Goal: Task Accomplishment & Management: Manage account settings

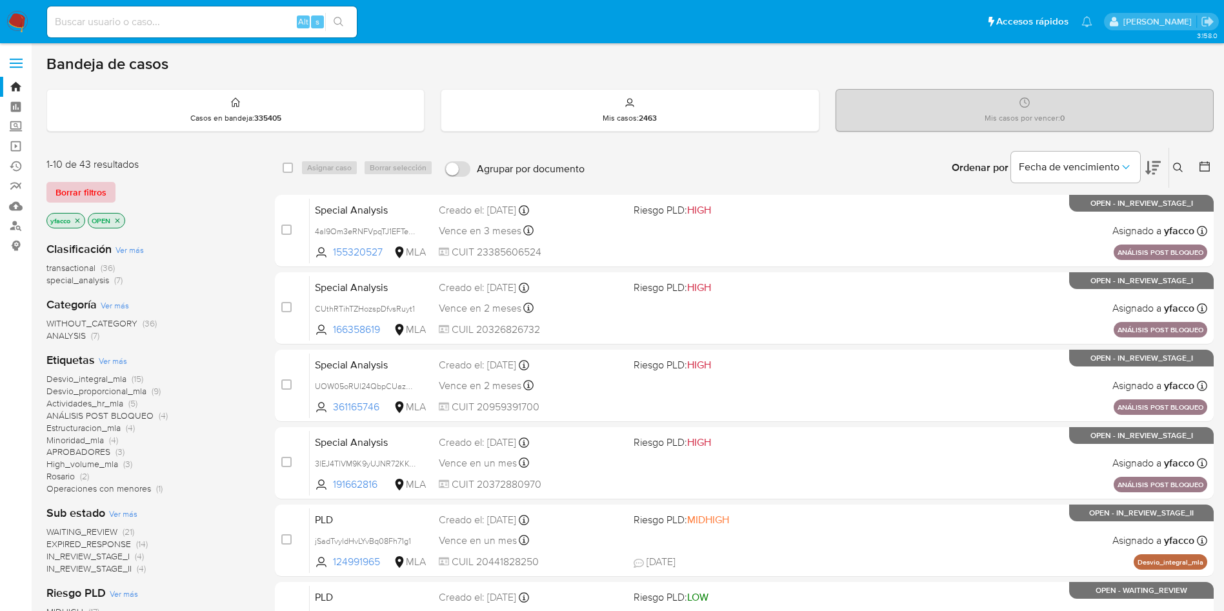
click at [83, 186] on span "Borrar filtros" at bounding box center [81, 192] width 51 height 18
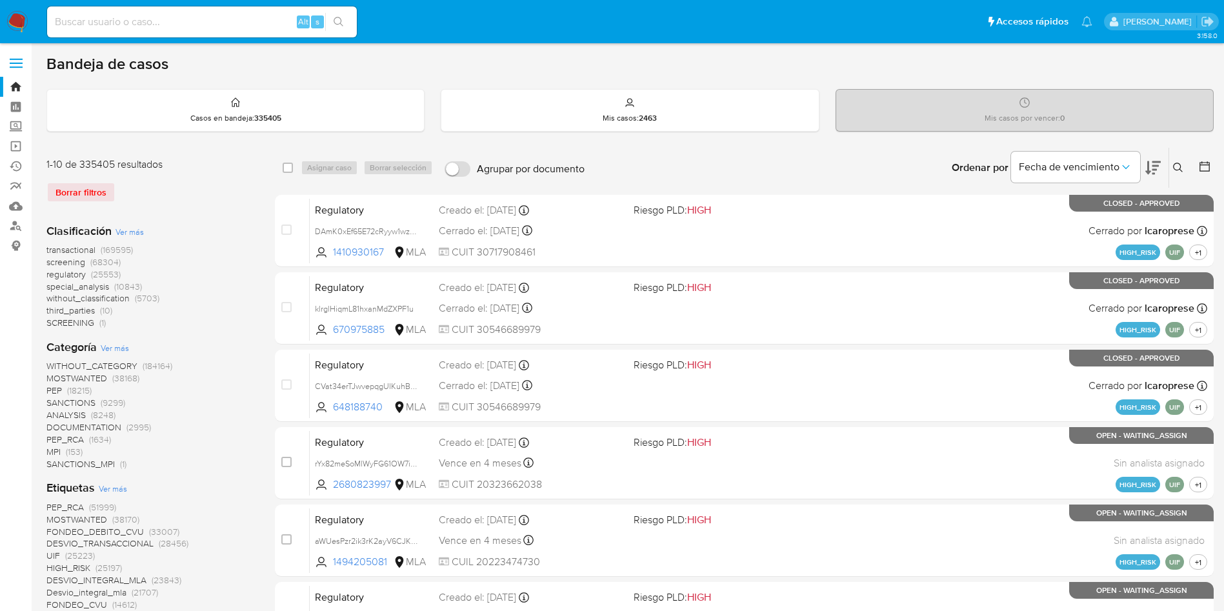
click at [1179, 168] on icon at bounding box center [1178, 168] width 10 height 10
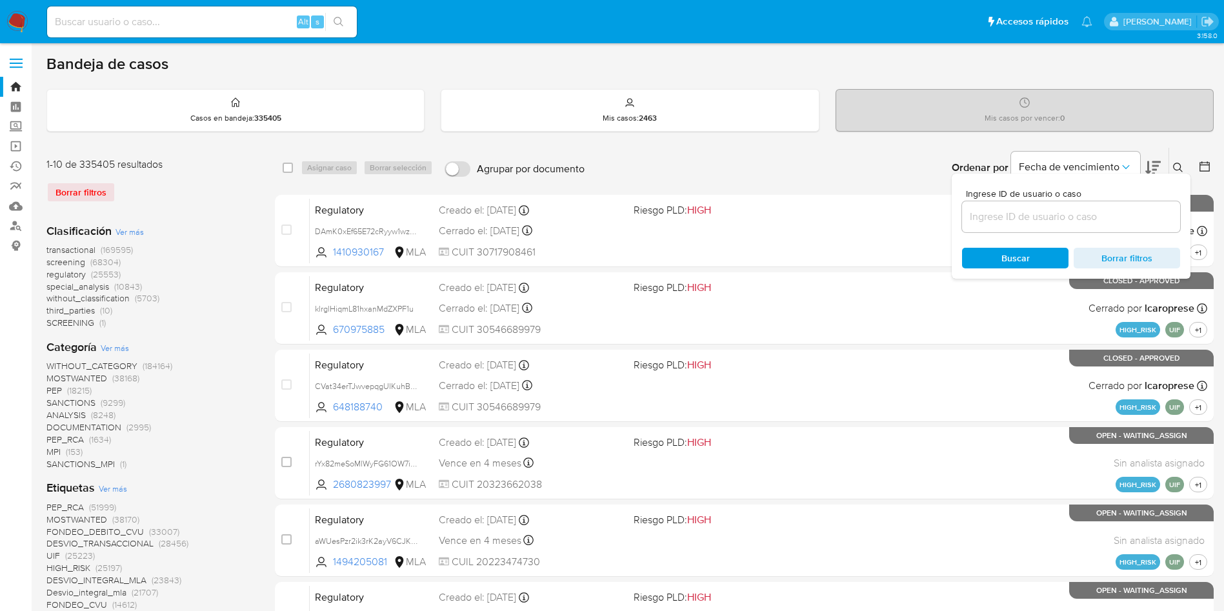
click at [1060, 223] on input at bounding box center [1071, 216] width 218 height 17
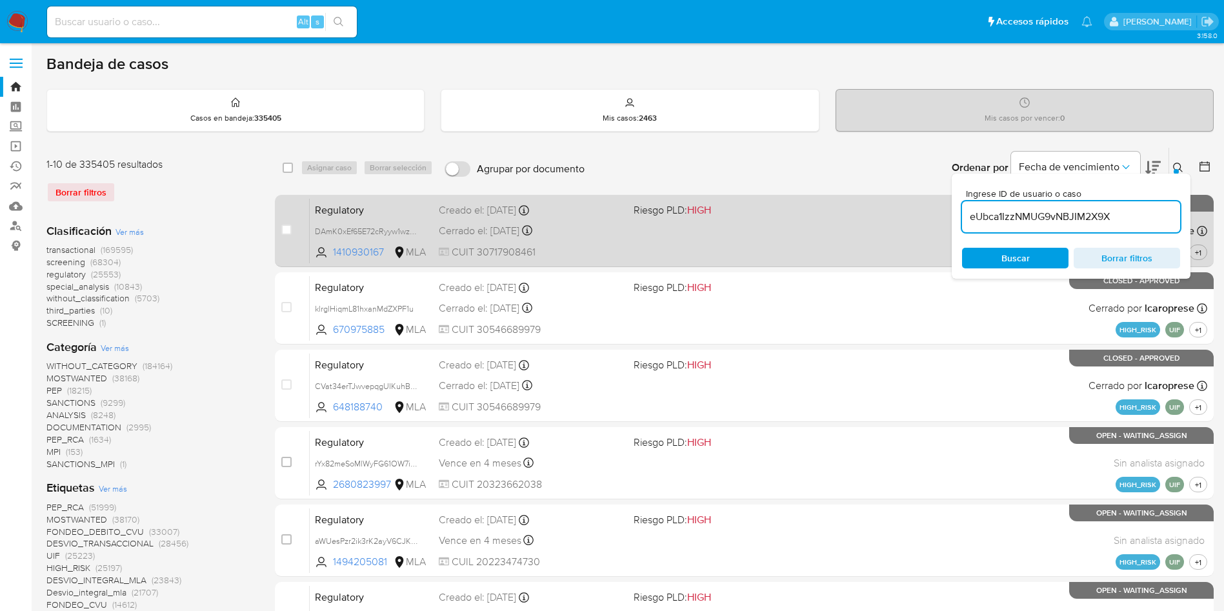
type input "eUbca1IzzNMUG9vNBJIM2X9X"
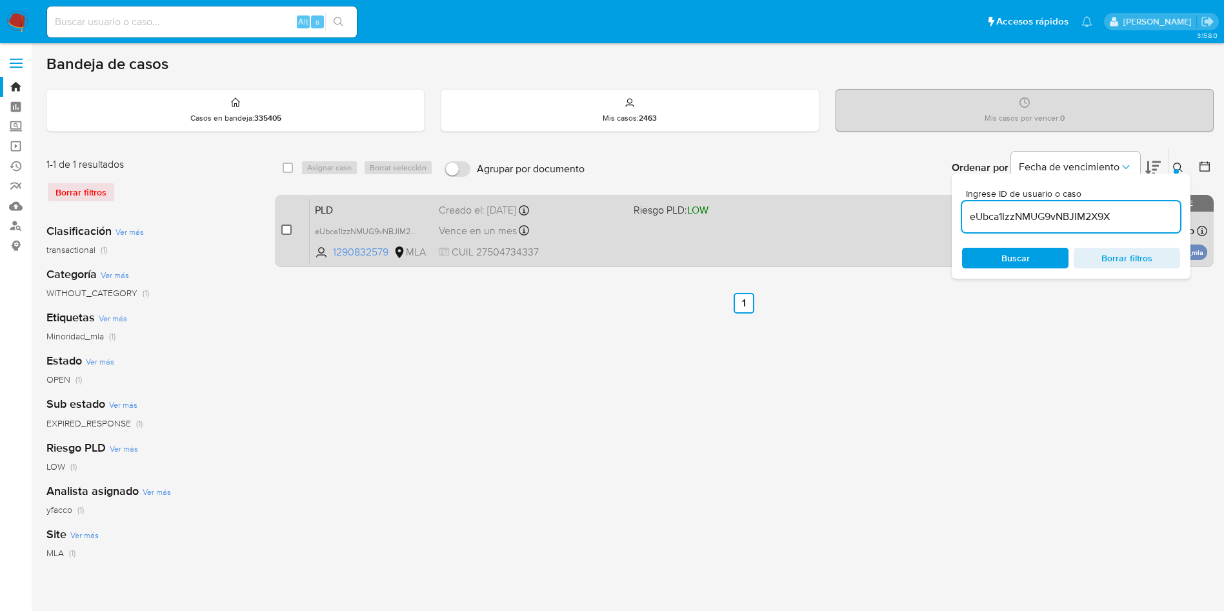
click at [289, 230] on input "checkbox" at bounding box center [286, 230] width 10 height 10
checkbox input "true"
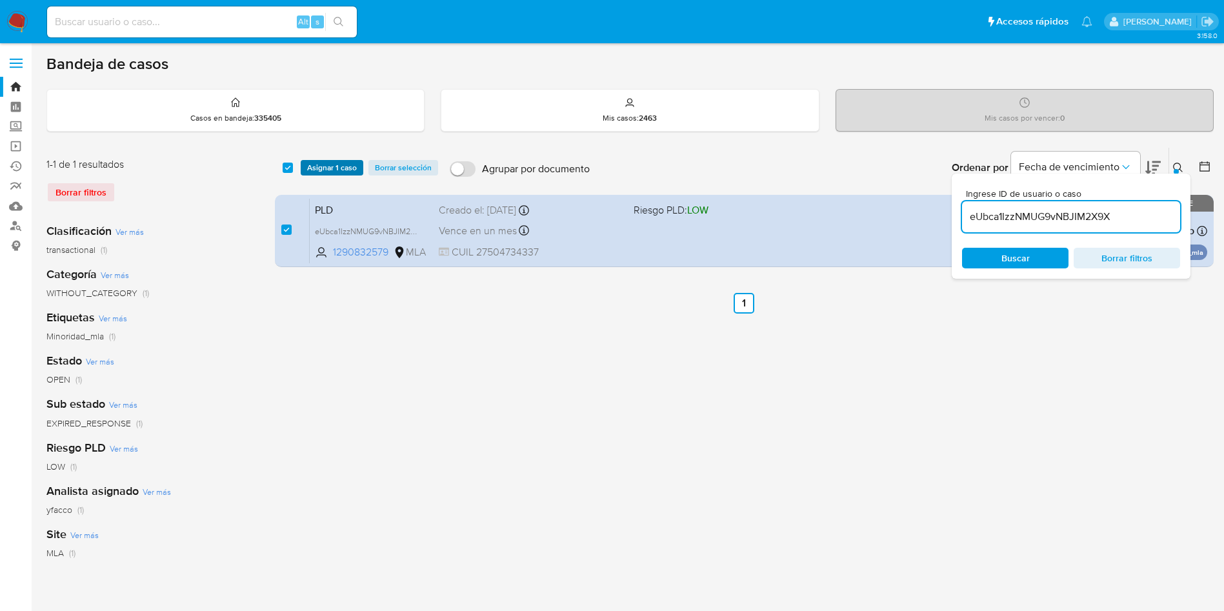
click at [324, 168] on span "Asignar 1 caso" at bounding box center [332, 167] width 50 height 13
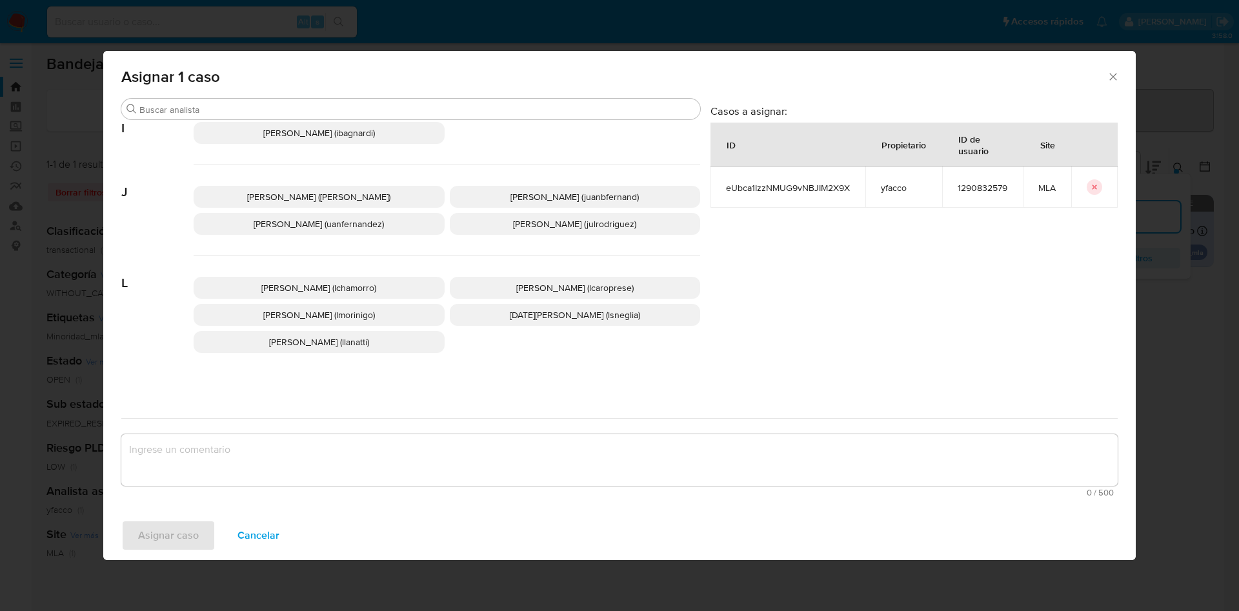
scroll to position [1090, 0]
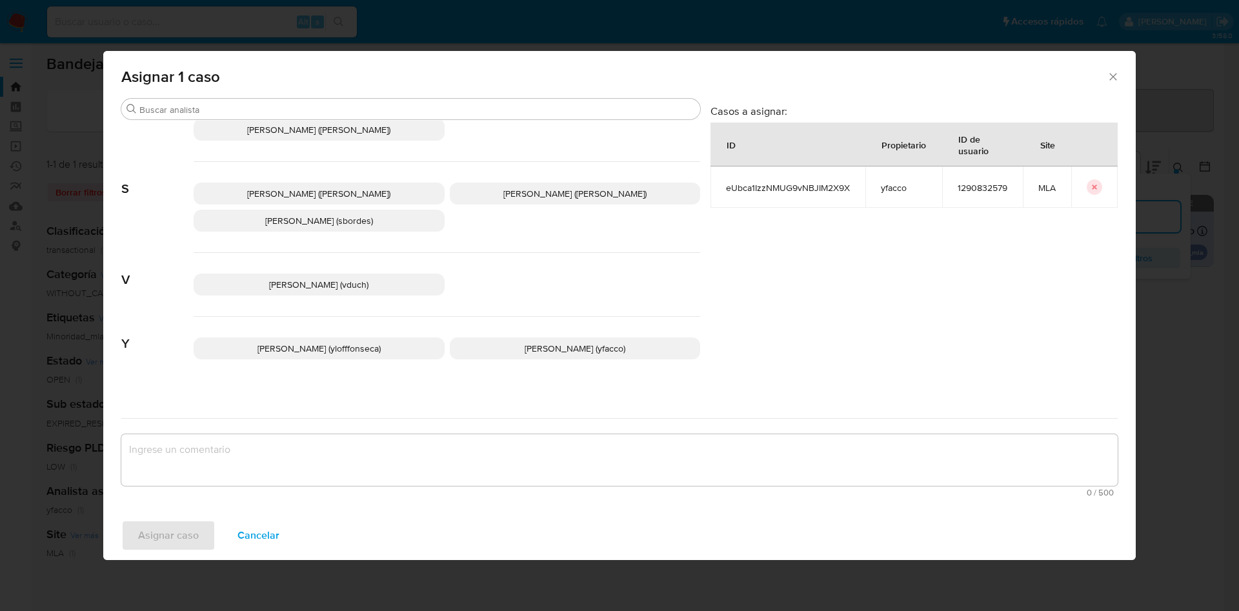
click at [481, 338] on p "Yesica Paola Facco (yfacco)" at bounding box center [575, 349] width 251 height 22
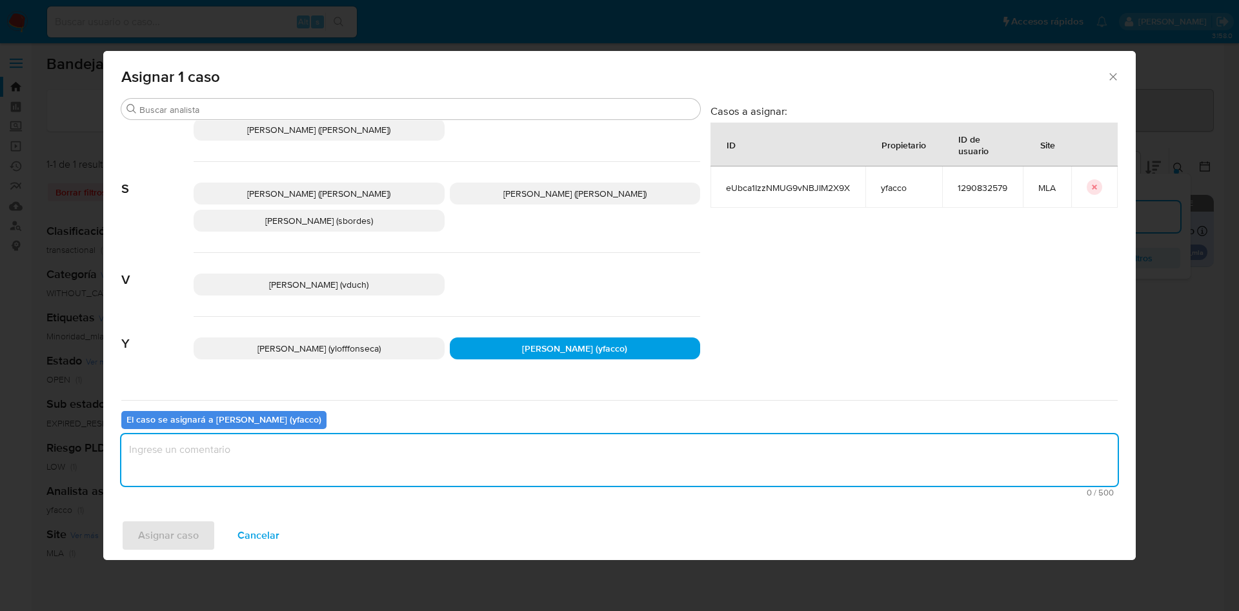
click at [400, 462] on textarea "assign-modal" at bounding box center [619, 460] width 997 height 52
click at [183, 545] on span "Asignar caso" at bounding box center [168, 536] width 61 height 28
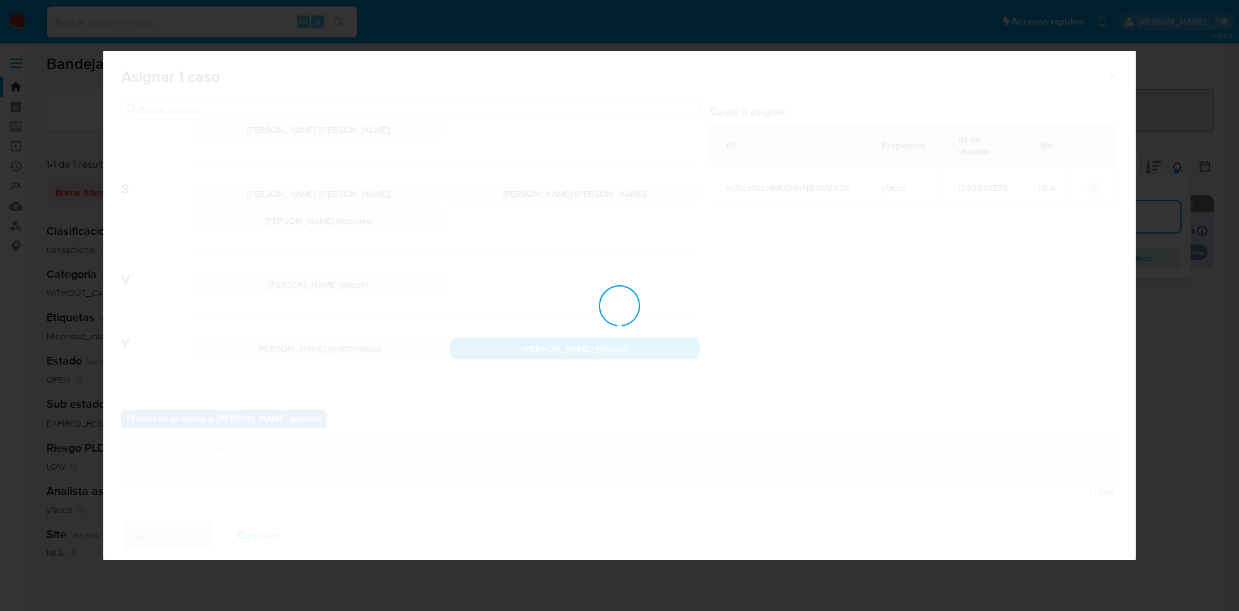
checkbox input "false"
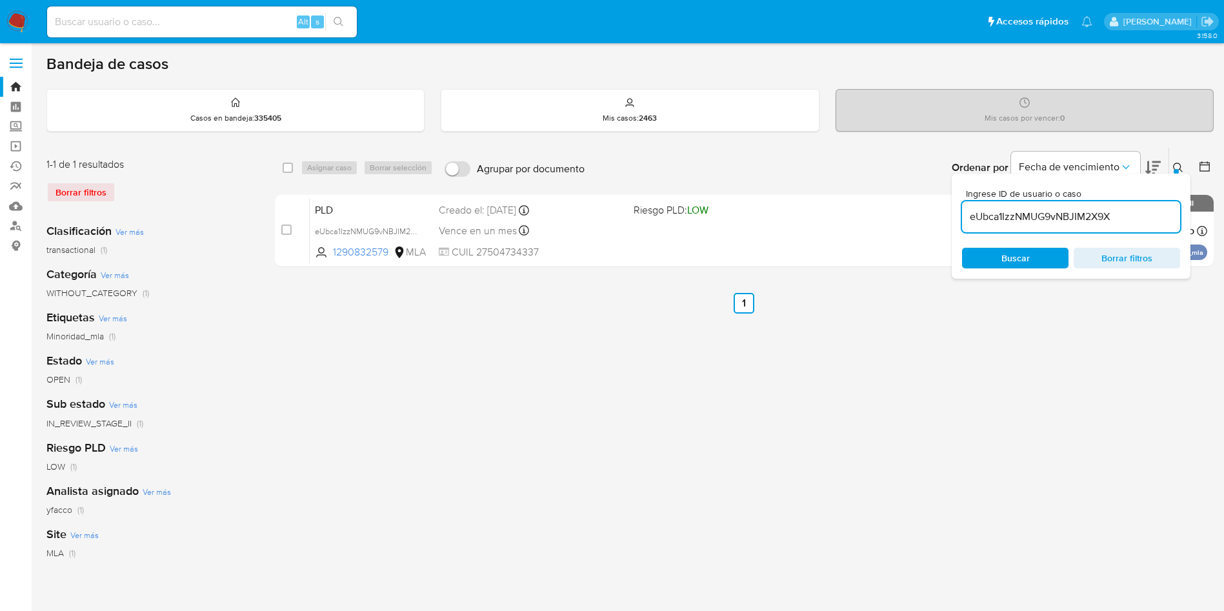
click at [1139, 212] on input "eUbca1IzzNMUG9vNBJIM2X9X" at bounding box center [1071, 216] width 218 height 17
paste input "HWaIaBC1x3DDIbU5an858GrB"
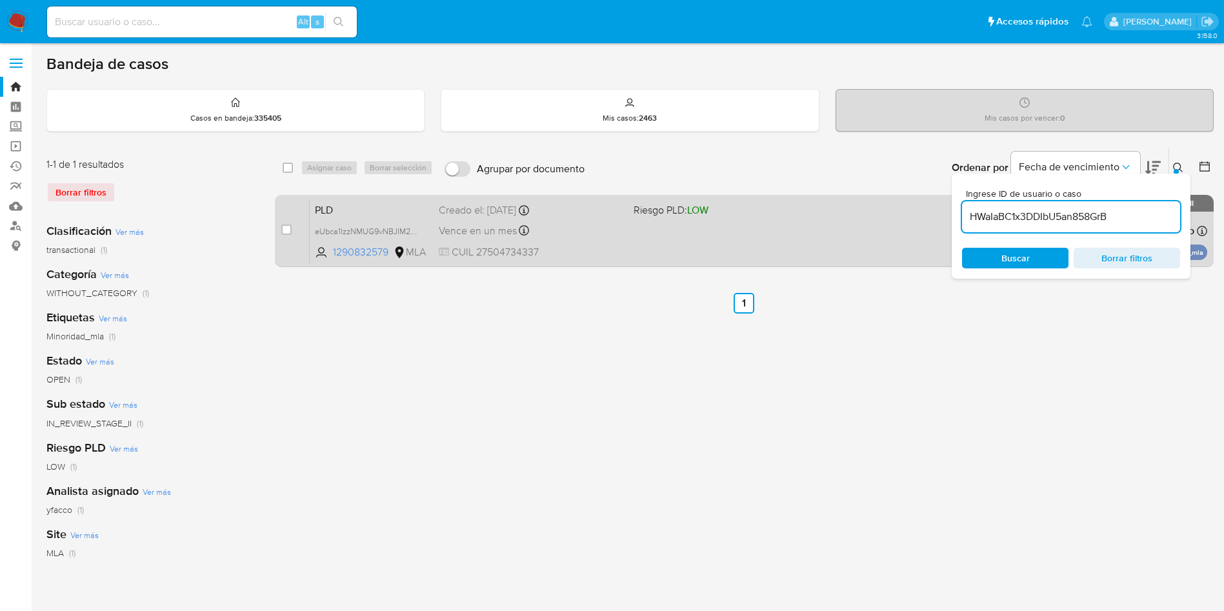
type input "HWaIaBC1x3DDIbU5an858GrB"
click at [290, 232] on input "checkbox" at bounding box center [286, 230] width 10 height 10
checkbox input "true"
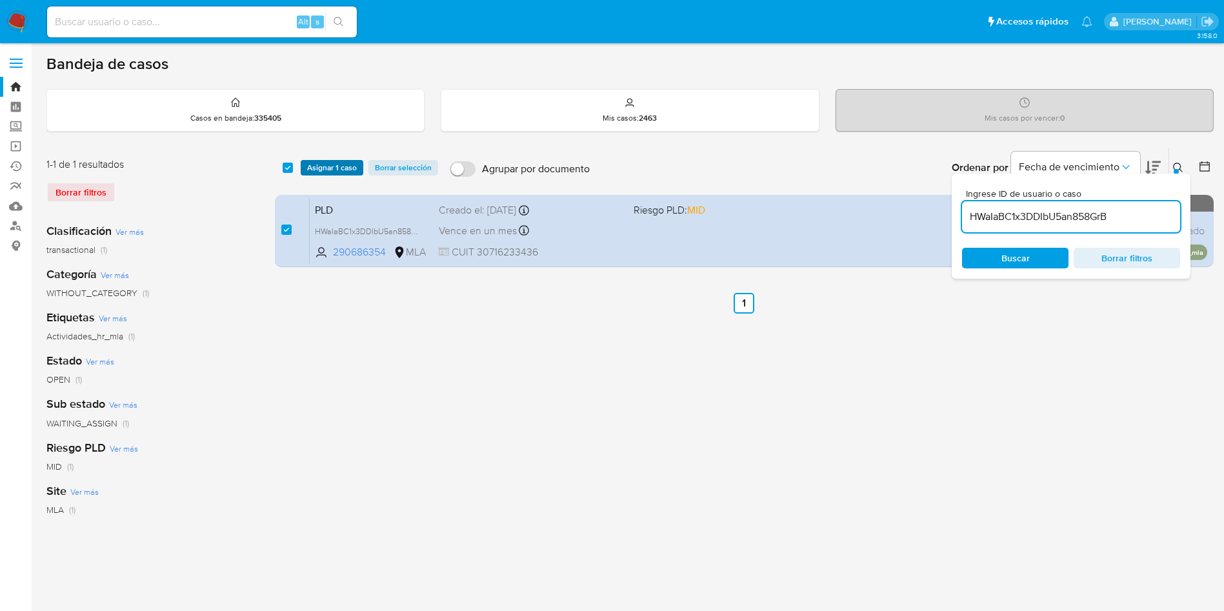
click at [313, 170] on span "Asignar 1 caso" at bounding box center [332, 167] width 50 height 13
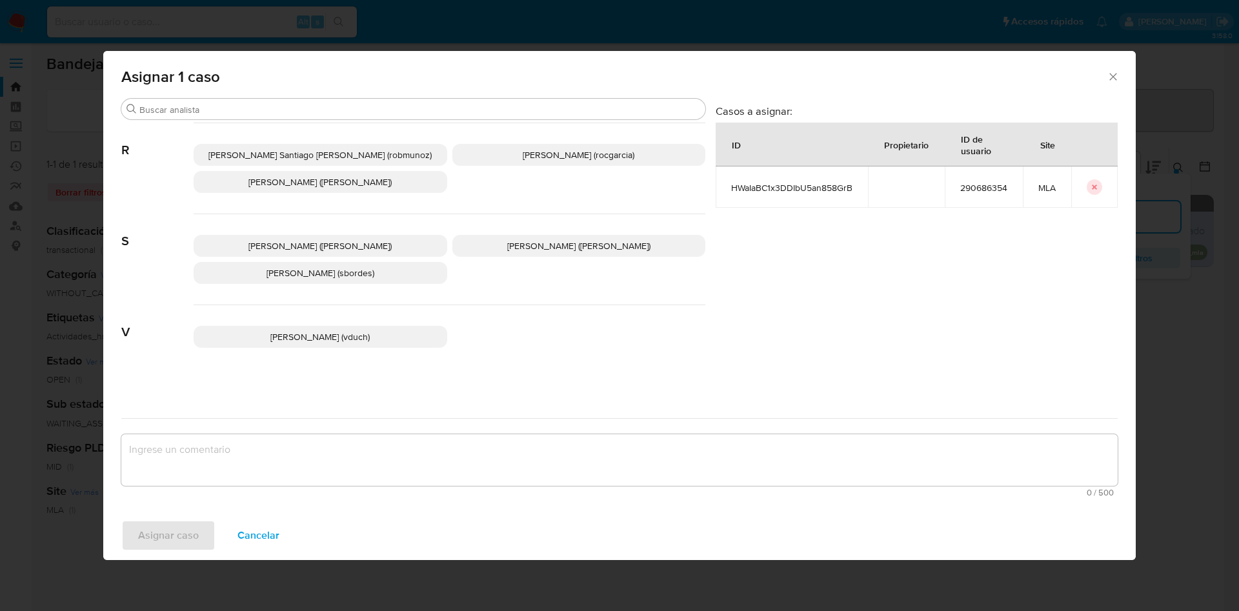
scroll to position [1090, 0]
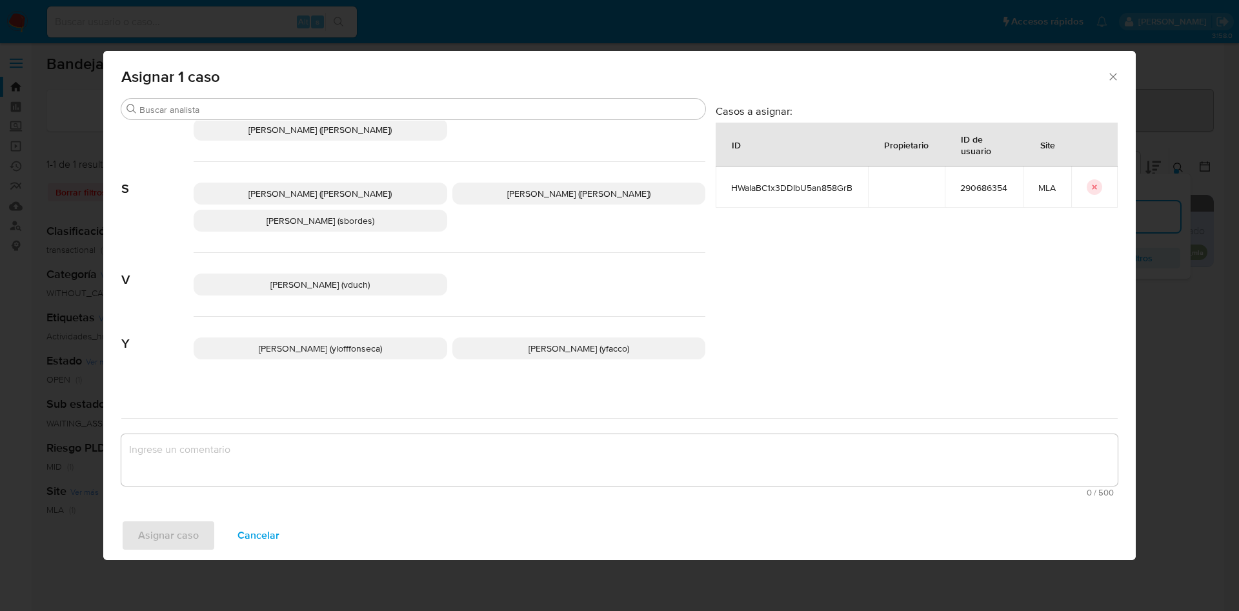
click at [529, 342] on span "Yesica Paola Facco (yfacco)" at bounding box center [579, 348] width 101 height 13
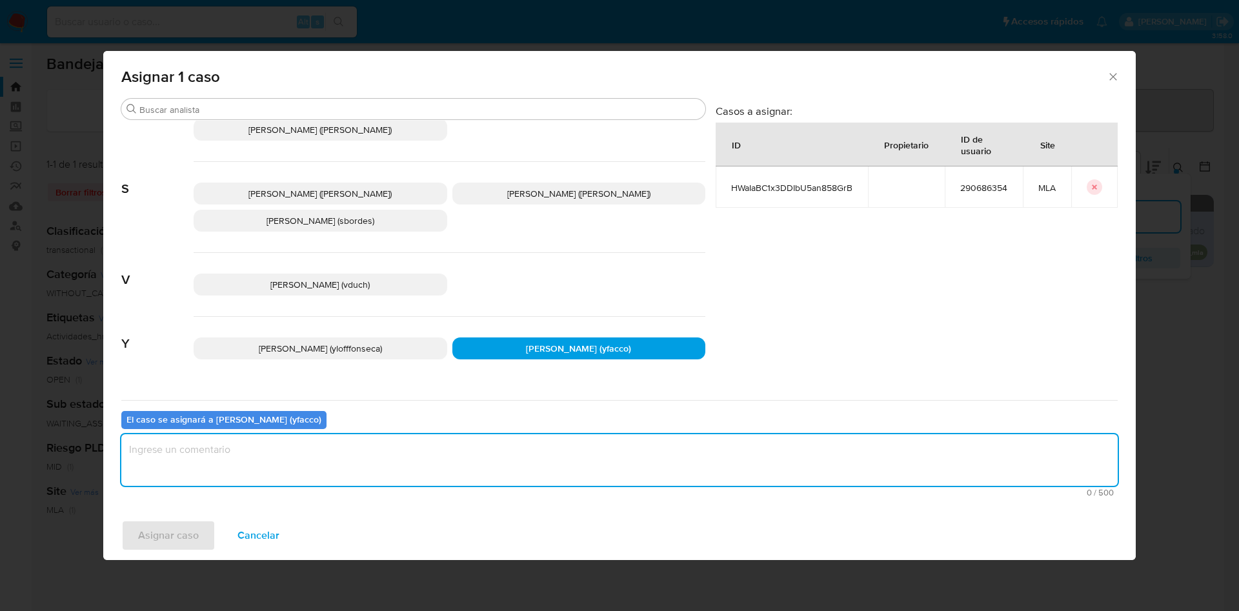
click at [422, 485] on textarea "assign-modal" at bounding box center [619, 460] width 997 height 52
click at [153, 522] on span "Asignar caso" at bounding box center [168, 536] width 61 height 28
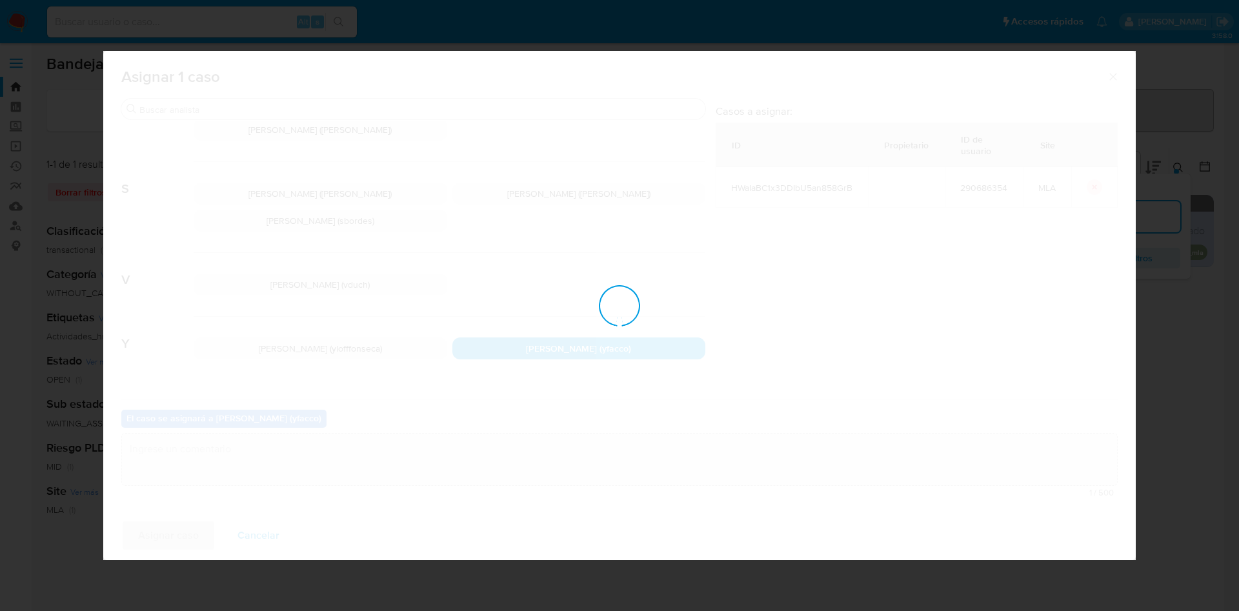
checkbox input "false"
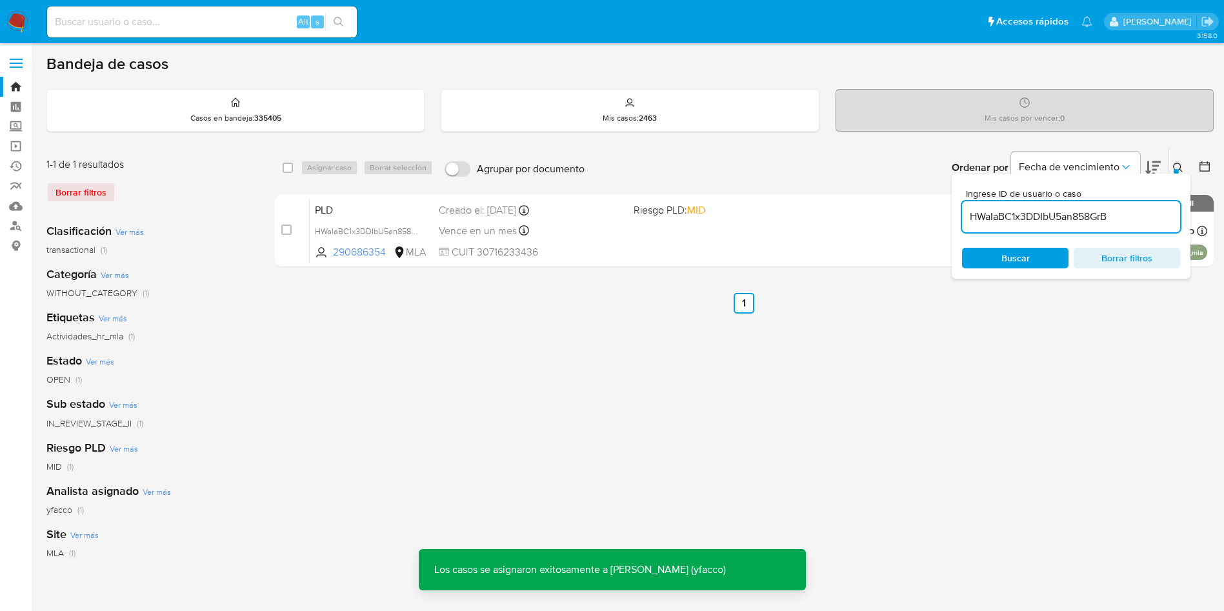
click at [1131, 219] on input "HWaIaBC1x3DDIbU5an858GrB" at bounding box center [1071, 216] width 218 height 17
paste input "a4HAobmFvUN2JOVhTb7ZWold"
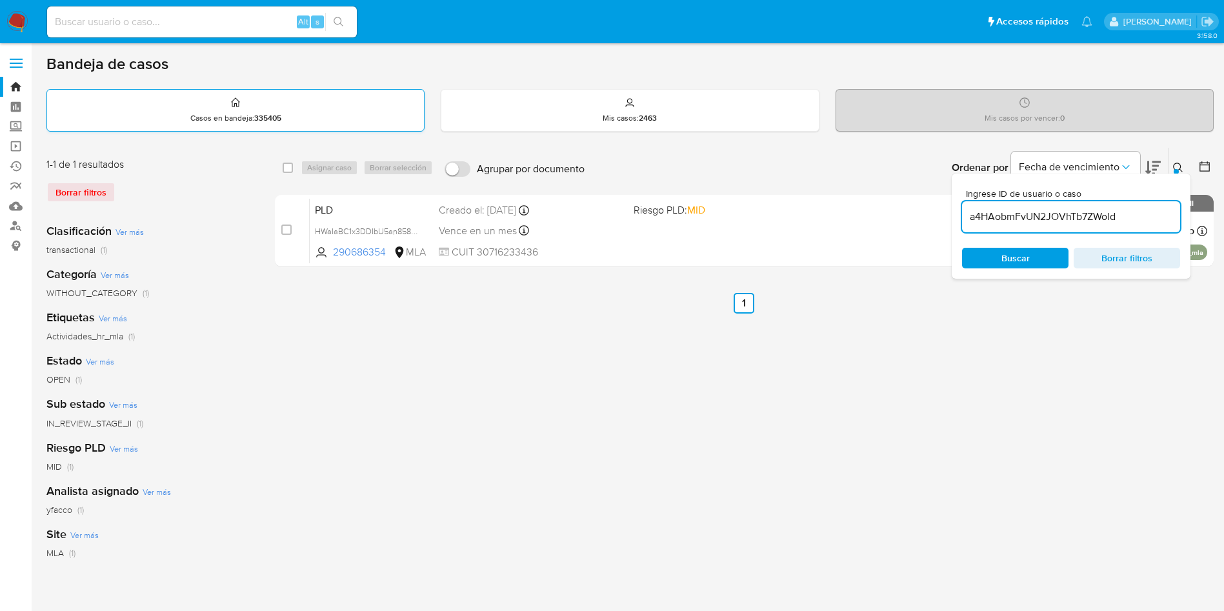
type input "a4HAobmFvUN2JOVhTb7ZWold"
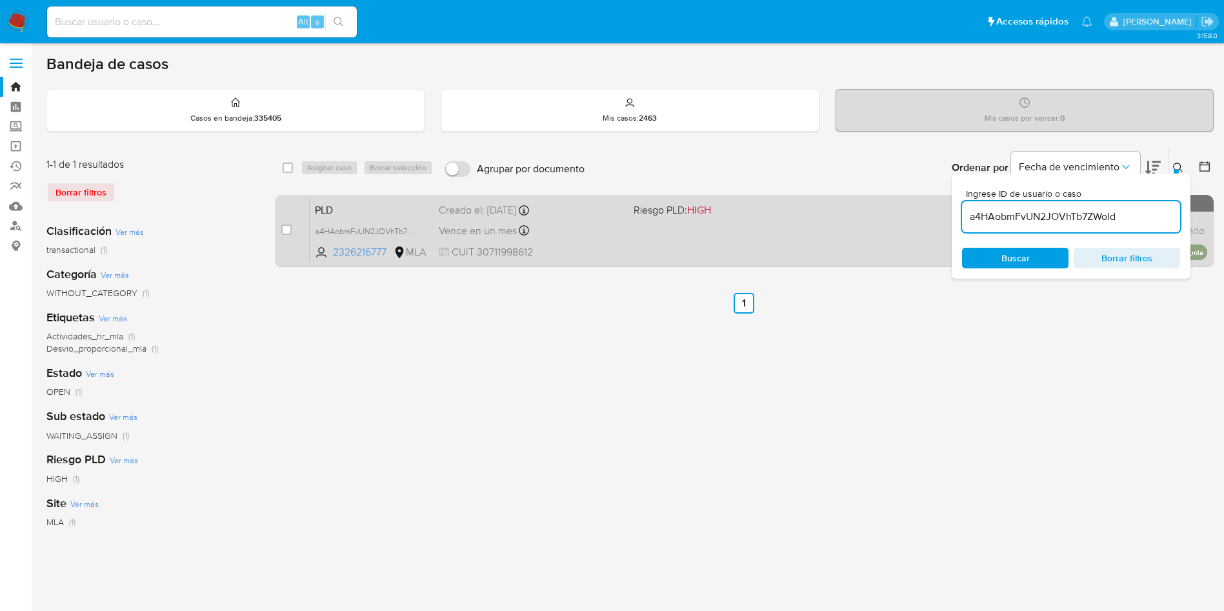
click at [280, 225] on div "case-item-checkbox No es posible asignar el caso PLD a4HAobmFvUN2JOVhTb7ZWold 2…" at bounding box center [744, 231] width 939 height 72
click at [281, 228] on input "checkbox" at bounding box center [286, 230] width 10 height 10
checkbox input "true"
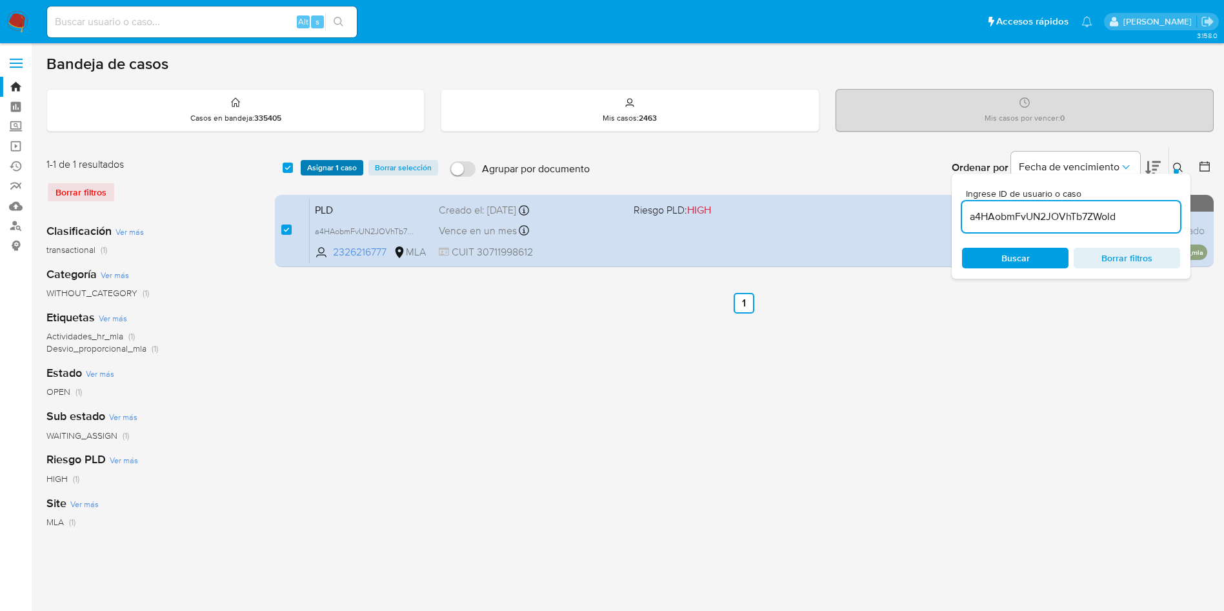
click at [320, 174] on span "Asignar 1 caso" at bounding box center [332, 167] width 50 height 13
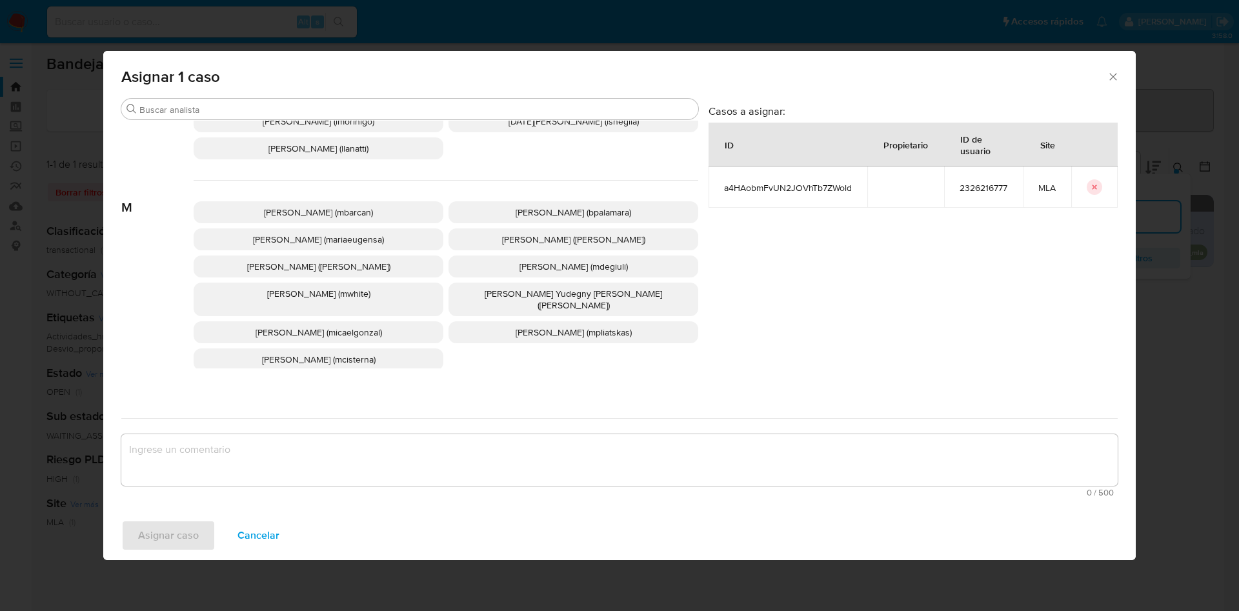
scroll to position [1090, 0]
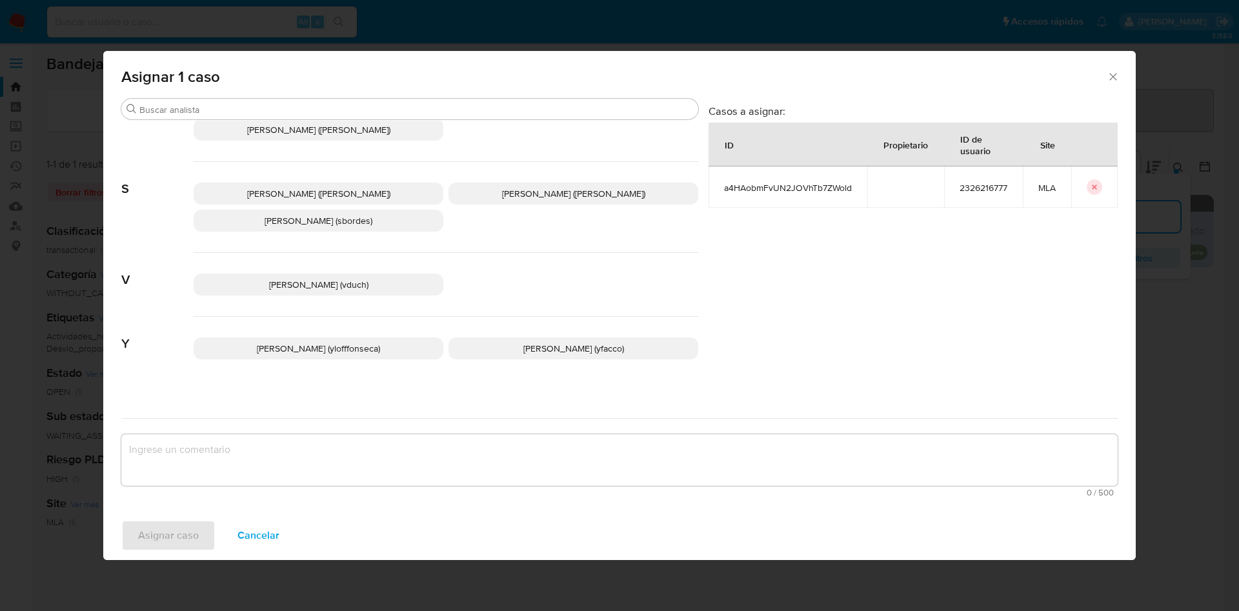
click at [543, 342] on span "Yesica Paola Facco (yfacco)" at bounding box center [573, 348] width 101 height 13
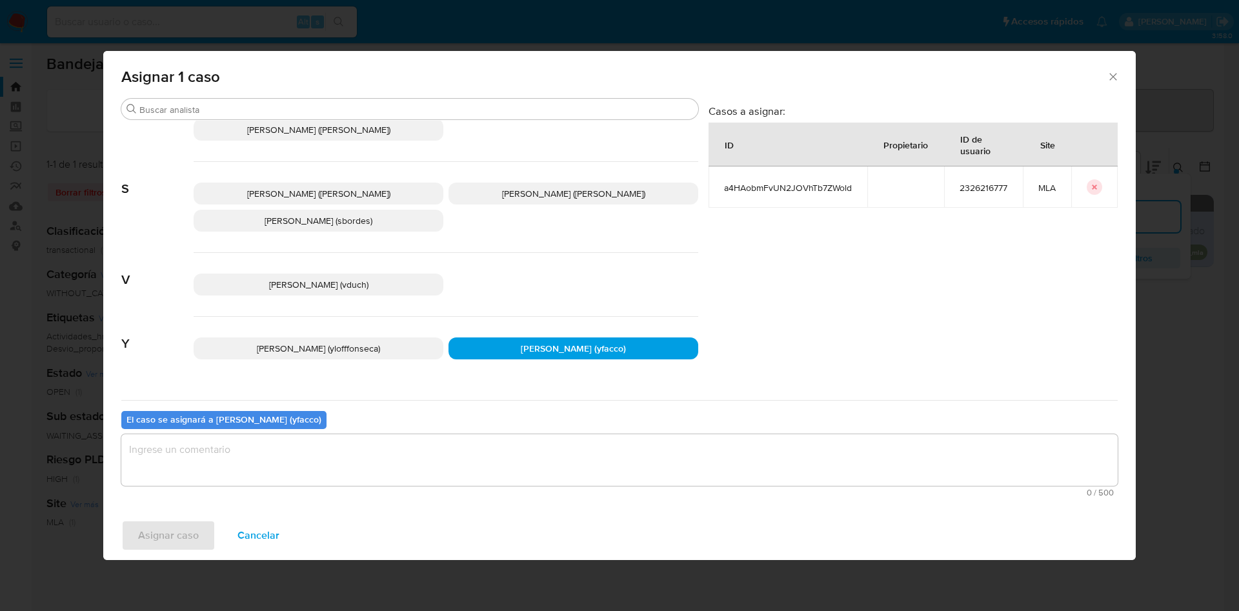
click at [350, 468] on textarea "assign-modal" at bounding box center [619, 460] width 997 height 52
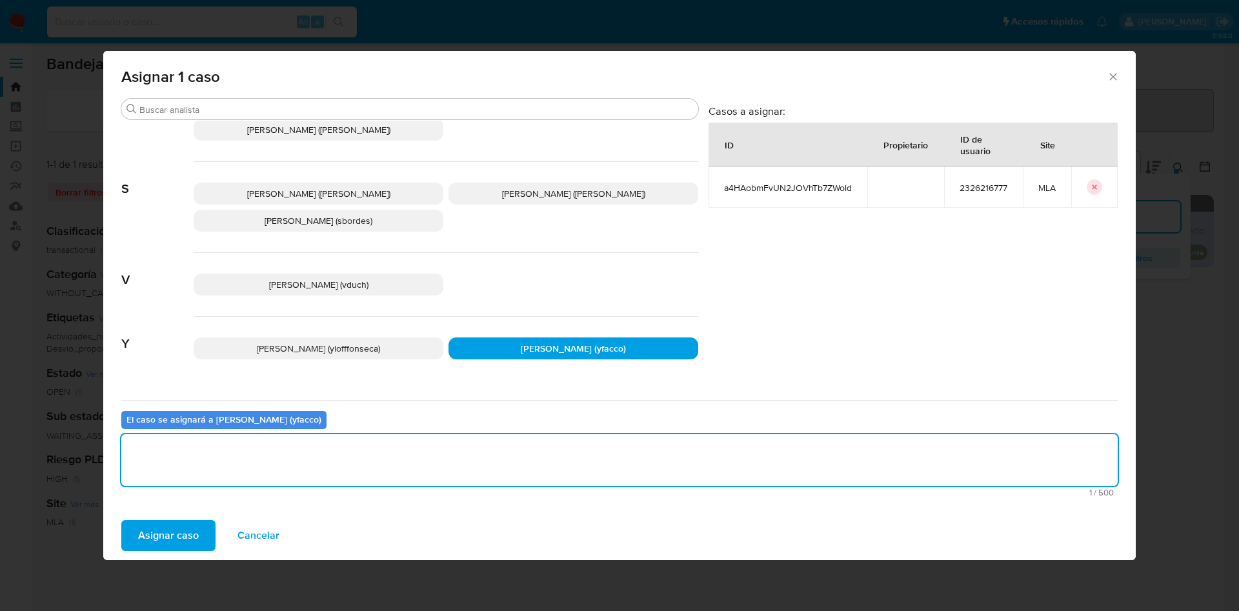
click at [182, 534] on span "Asignar caso" at bounding box center [168, 536] width 61 height 28
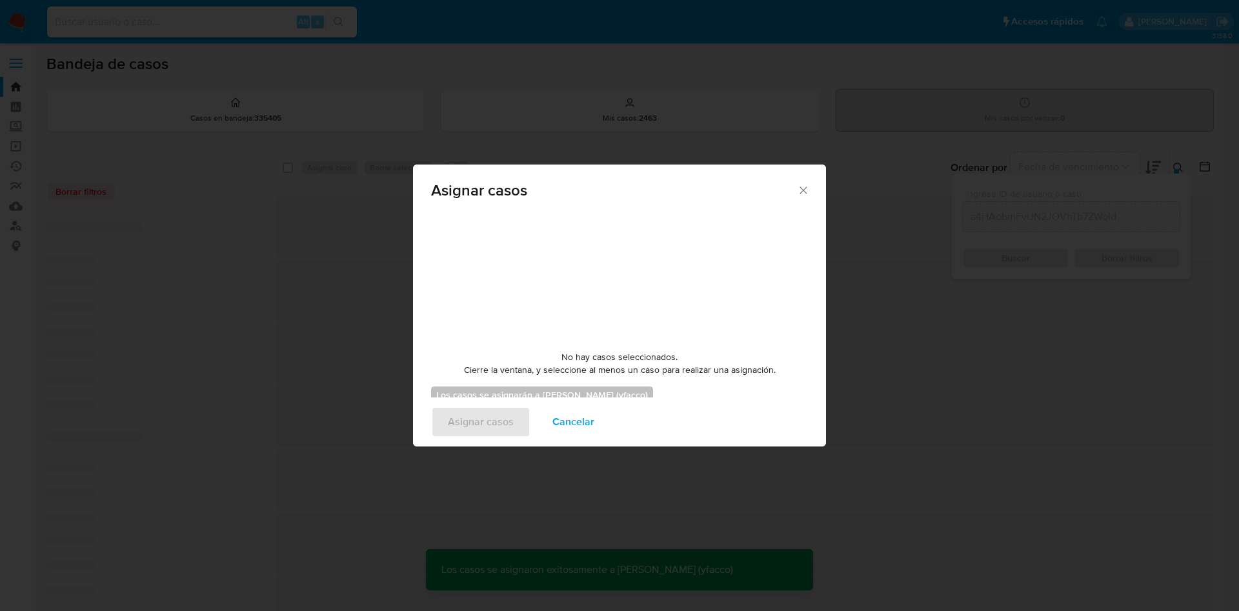
checkbox input "false"
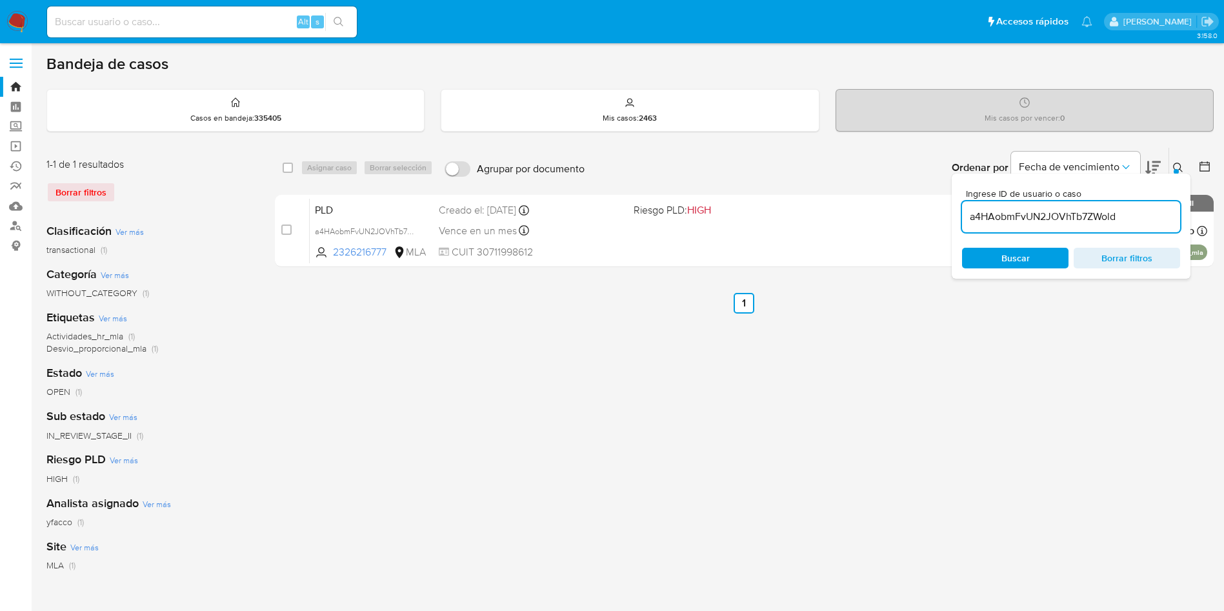
click at [1153, 218] on input "a4HAobmFvUN2JOVhTb7ZWold" at bounding box center [1071, 216] width 218 height 17
paste input "Sq5QnkPtE90srelokgBDJ7PR"
type input "Sq5QnkPtE90srelokgBDJ7PR"
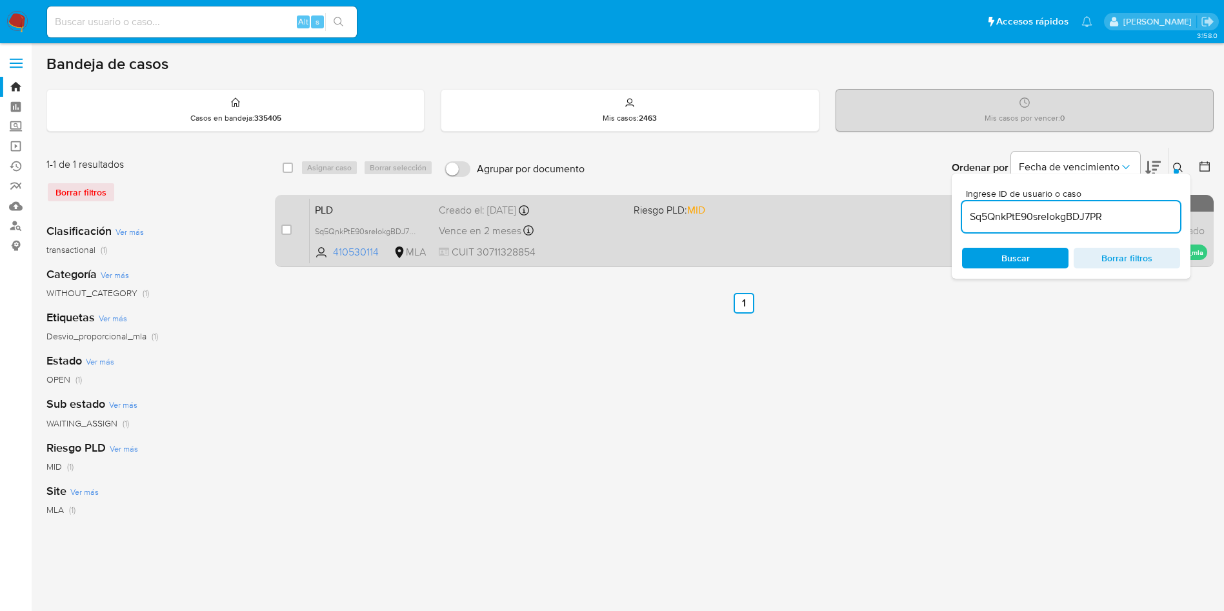
click at [276, 230] on div "case-item-checkbox No es posible asignar el caso PLD Sq5QnkPtE90srelokgBDJ7PR 4…" at bounding box center [744, 231] width 939 height 72
click at [279, 228] on div "case-item-checkbox No es posible asignar el caso PLD Sq5QnkPtE90srelokgBDJ7PR 4…" at bounding box center [744, 231] width 939 height 72
click at [283, 228] on input "checkbox" at bounding box center [286, 230] width 10 height 10
checkbox input "true"
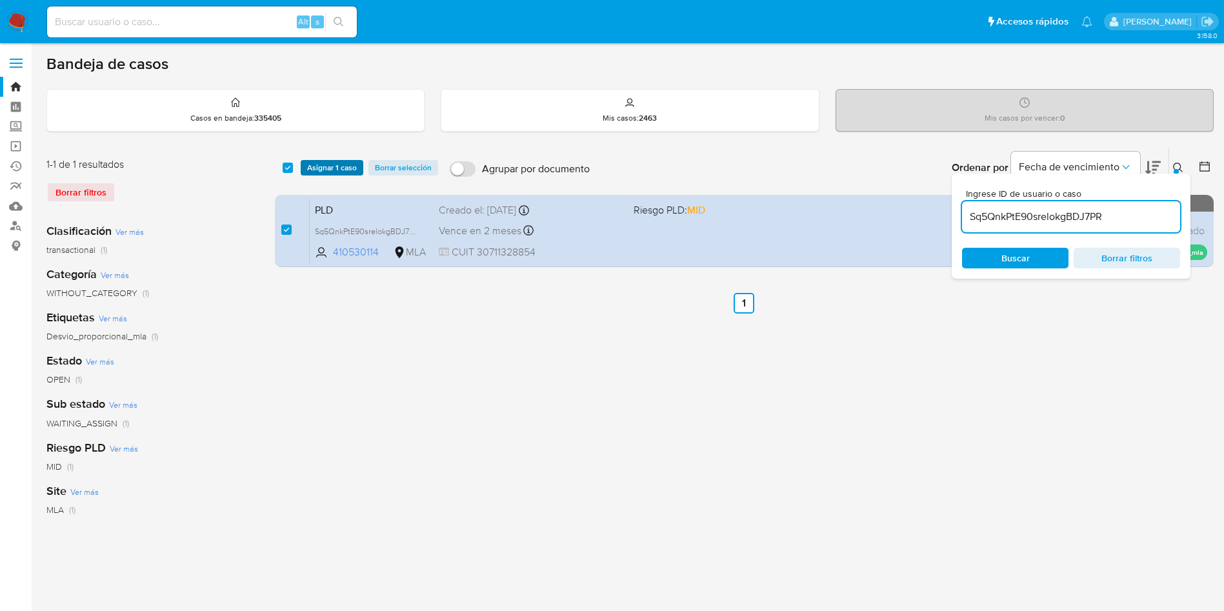
click at [322, 167] on span "Asignar 1 caso" at bounding box center [332, 167] width 50 height 13
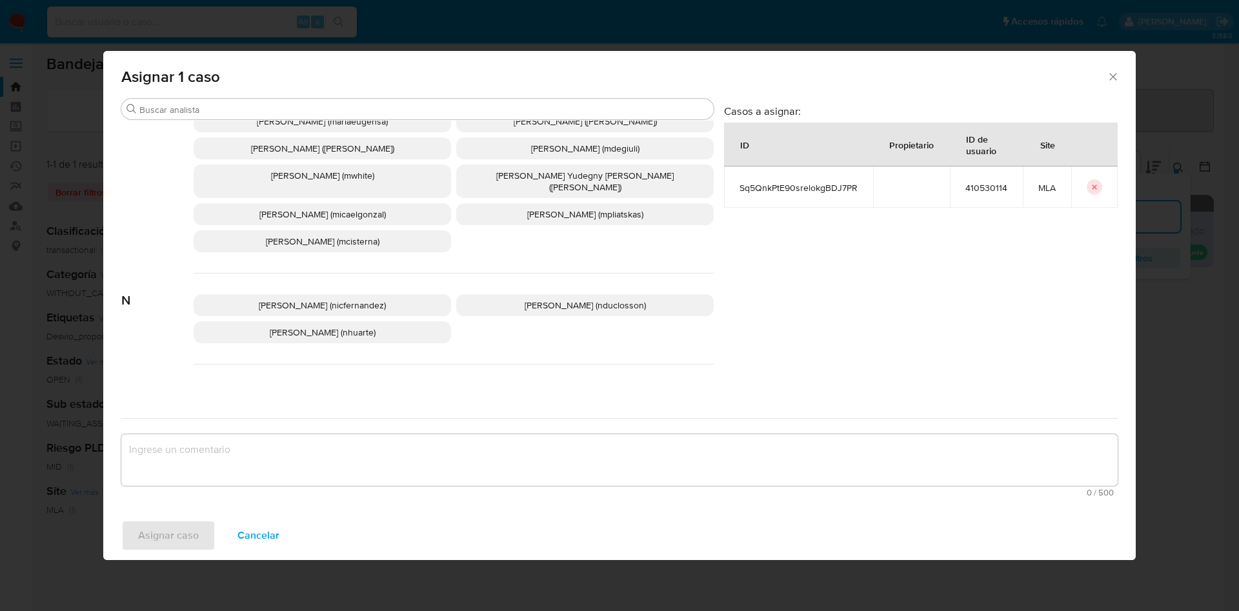
scroll to position [1090, 0]
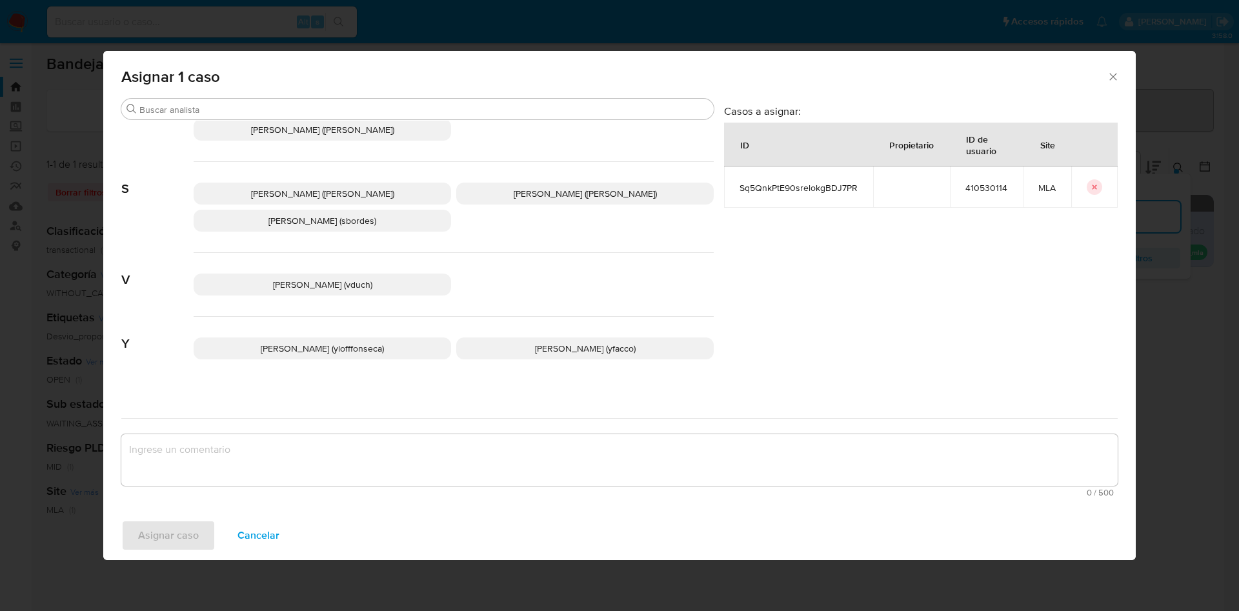
click at [511, 338] on p "[PERSON_NAME] (yfacco)" at bounding box center [585, 349] width 258 height 22
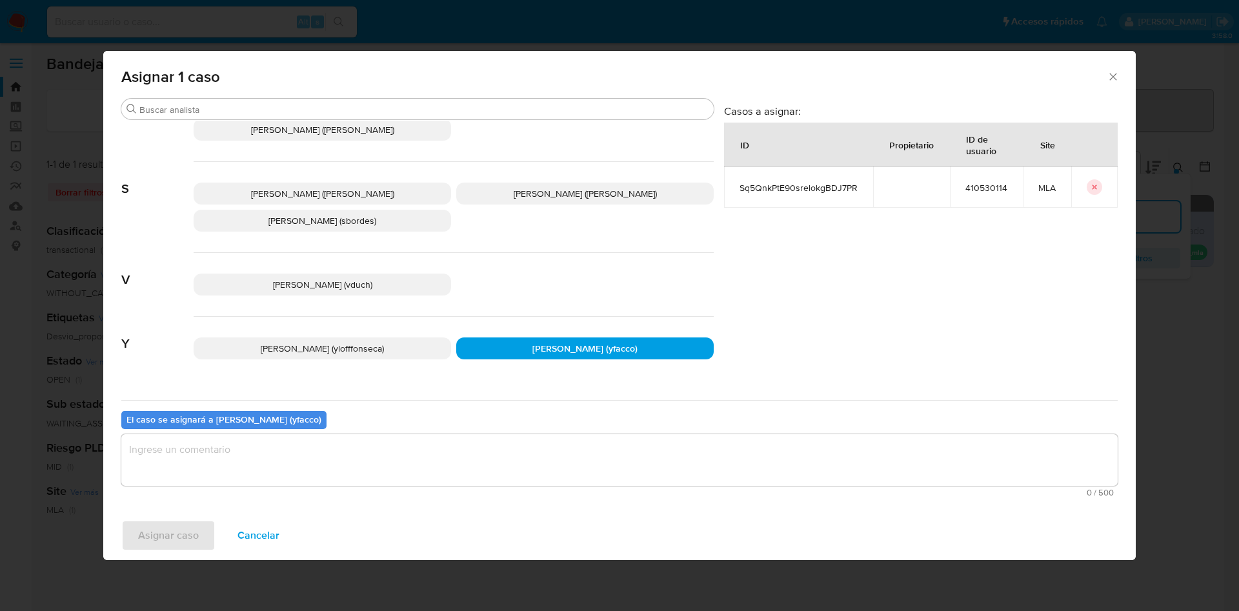
click at [378, 481] on textarea "assign-modal" at bounding box center [619, 460] width 997 height 52
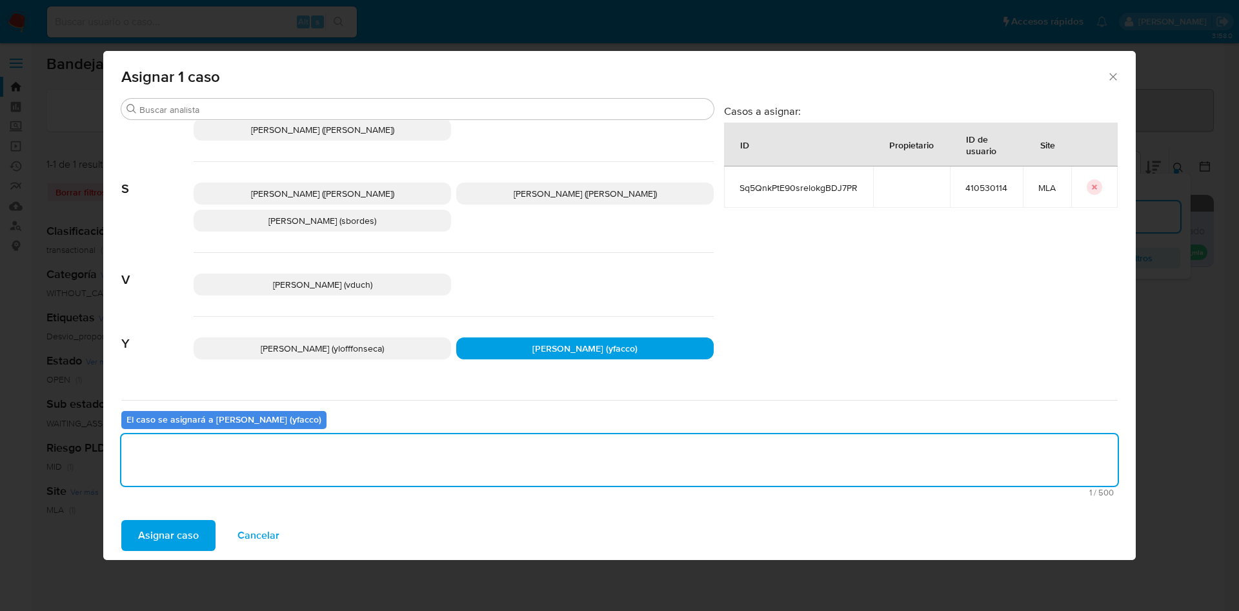
click at [182, 531] on span "Asignar caso" at bounding box center [168, 536] width 61 height 28
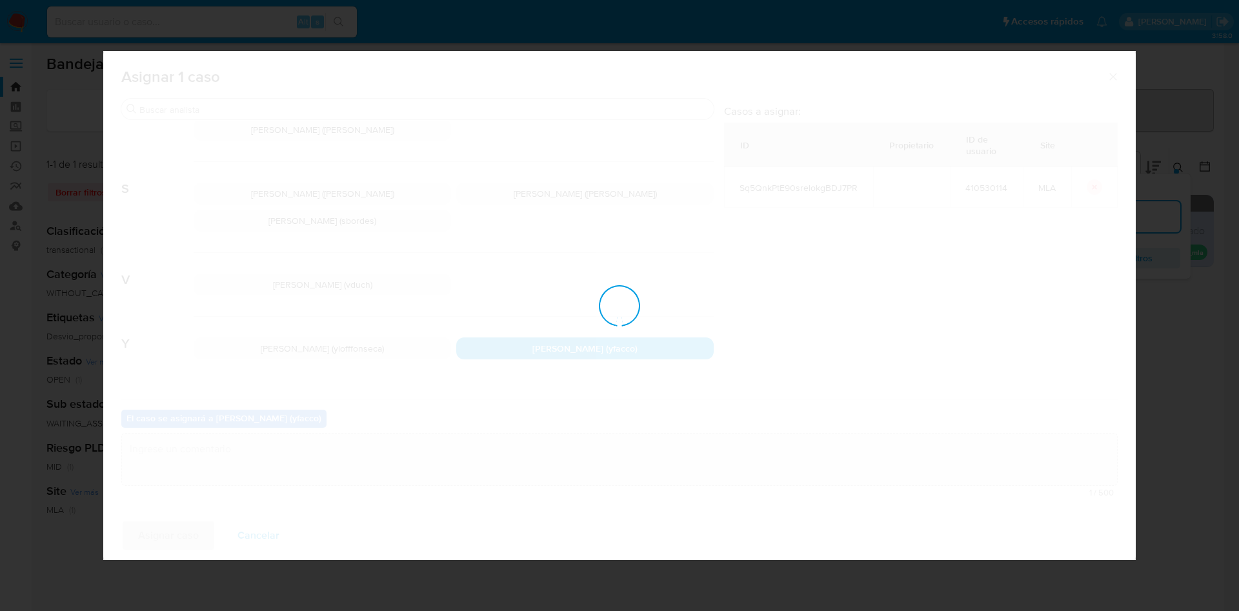
checkbox input "false"
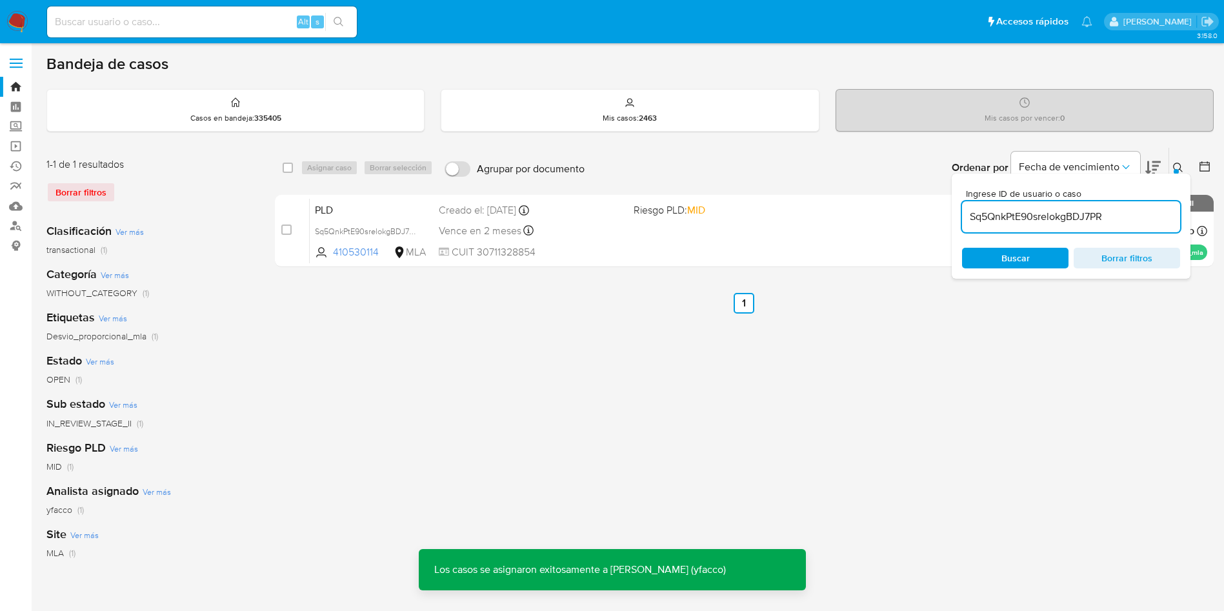
click at [1127, 223] on input "Sq5QnkPtE90srelokgBDJ7PR" at bounding box center [1071, 216] width 218 height 17
paste input "KugpEpvVWt7QlNYVFrj5osQy"
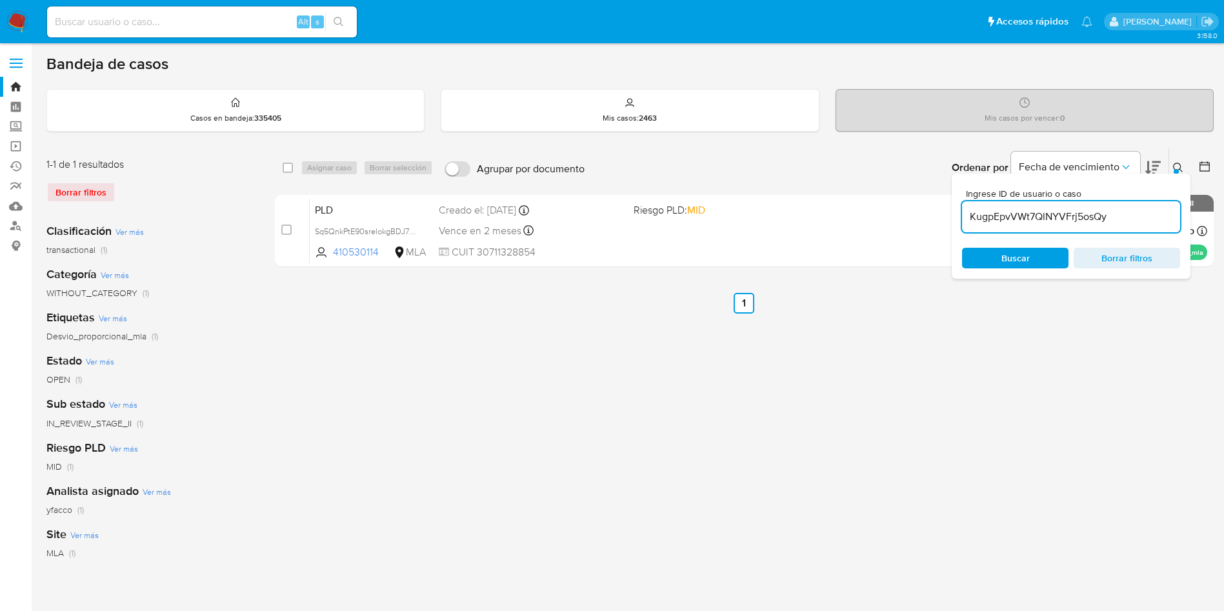
type input "KugpEpvVWt7QlNYVFrj5osQy"
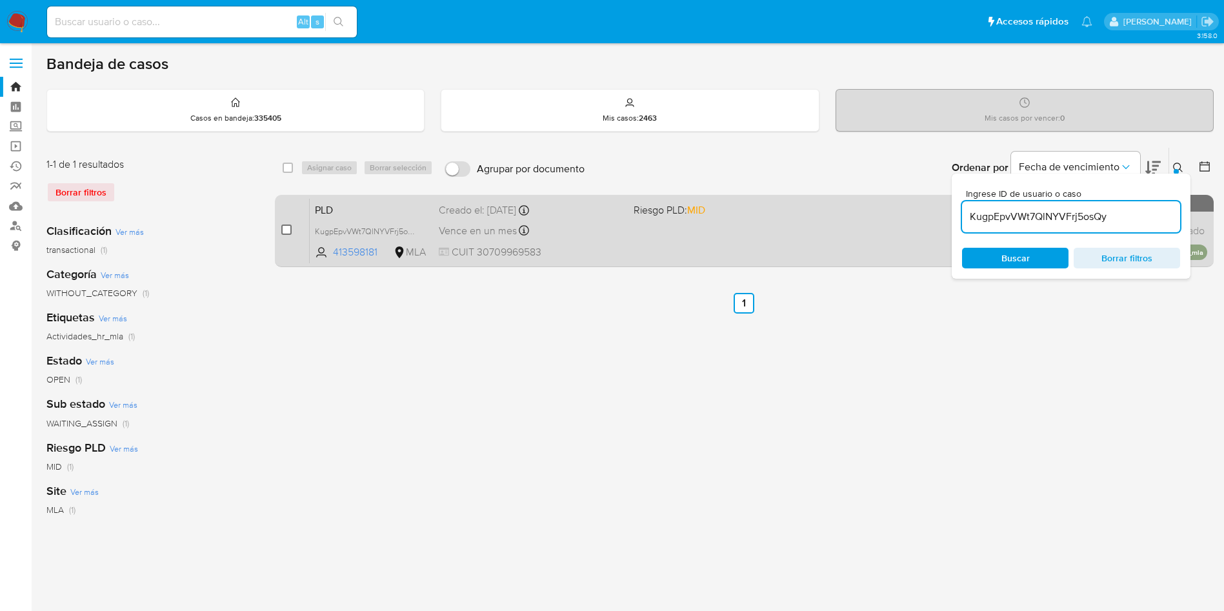
click at [281, 232] on input "checkbox" at bounding box center [286, 230] width 10 height 10
checkbox input "true"
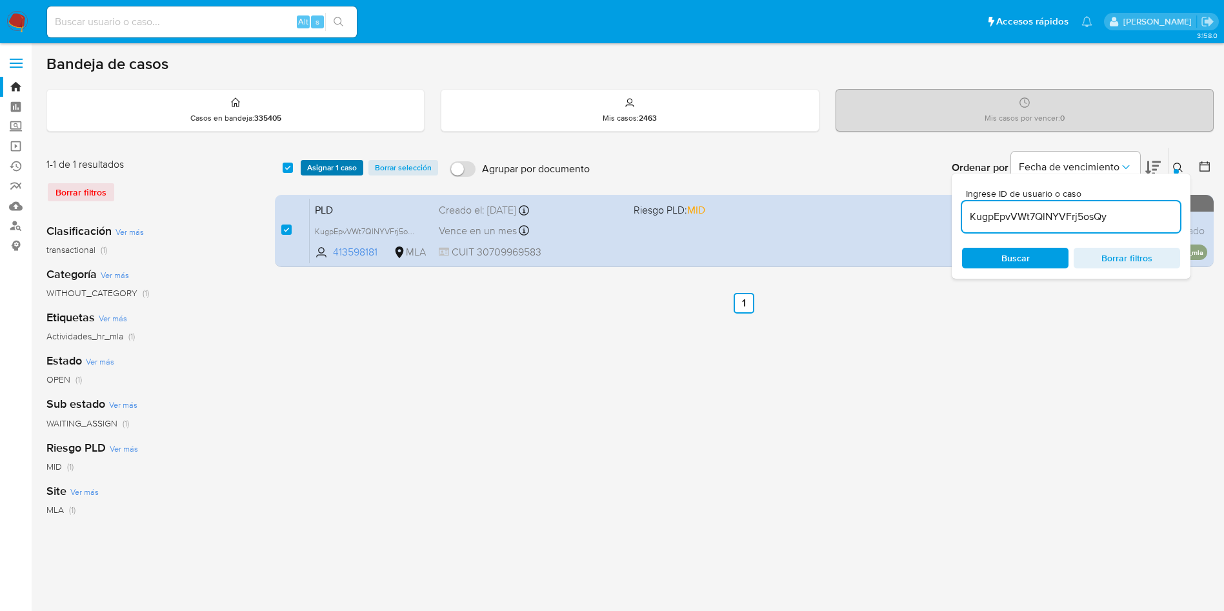
click at [314, 161] on span "Asignar 1 caso" at bounding box center [332, 167] width 50 height 13
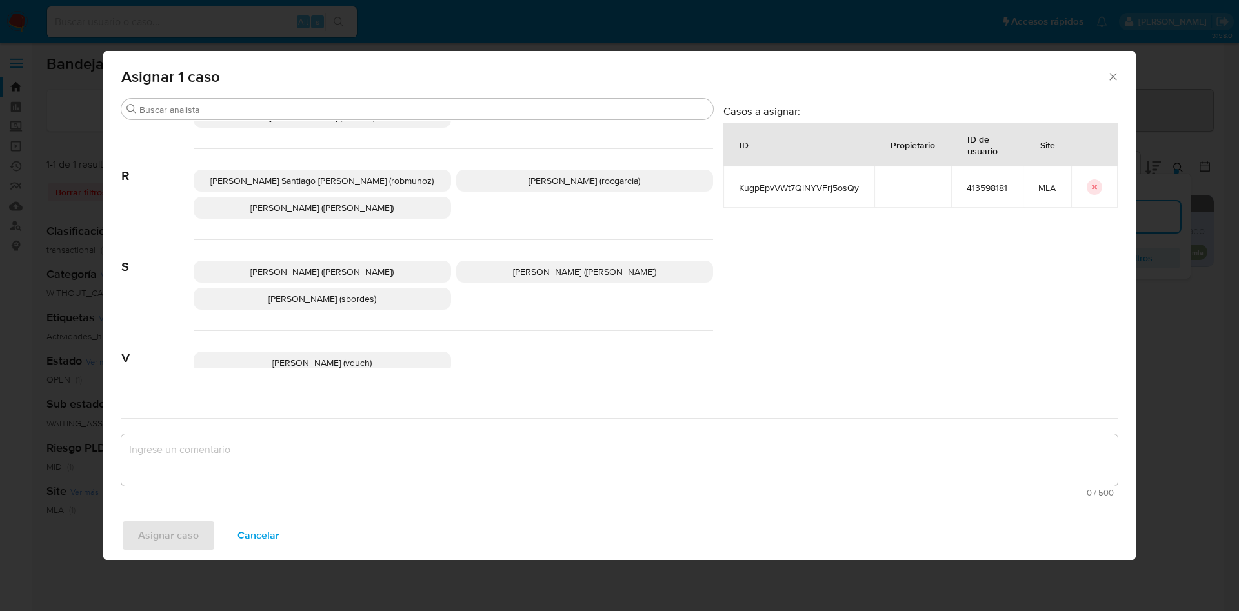
scroll to position [1090, 0]
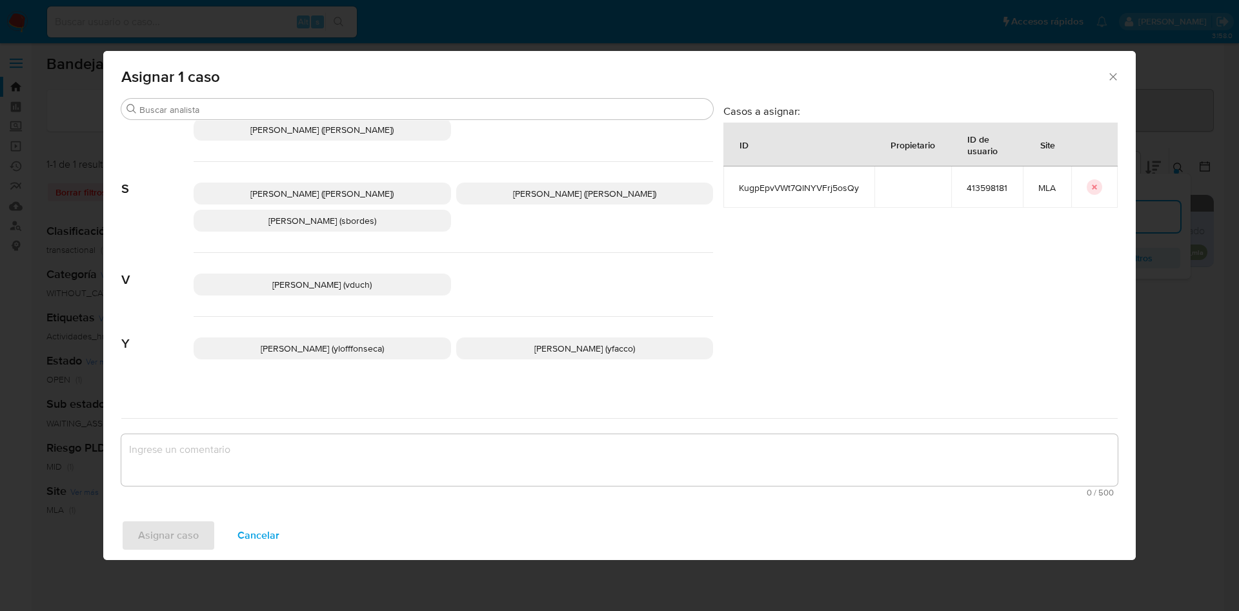
click at [547, 342] on span "[PERSON_NAME] (yfacco)" at bounding box center [584, 348] width 101 height 13
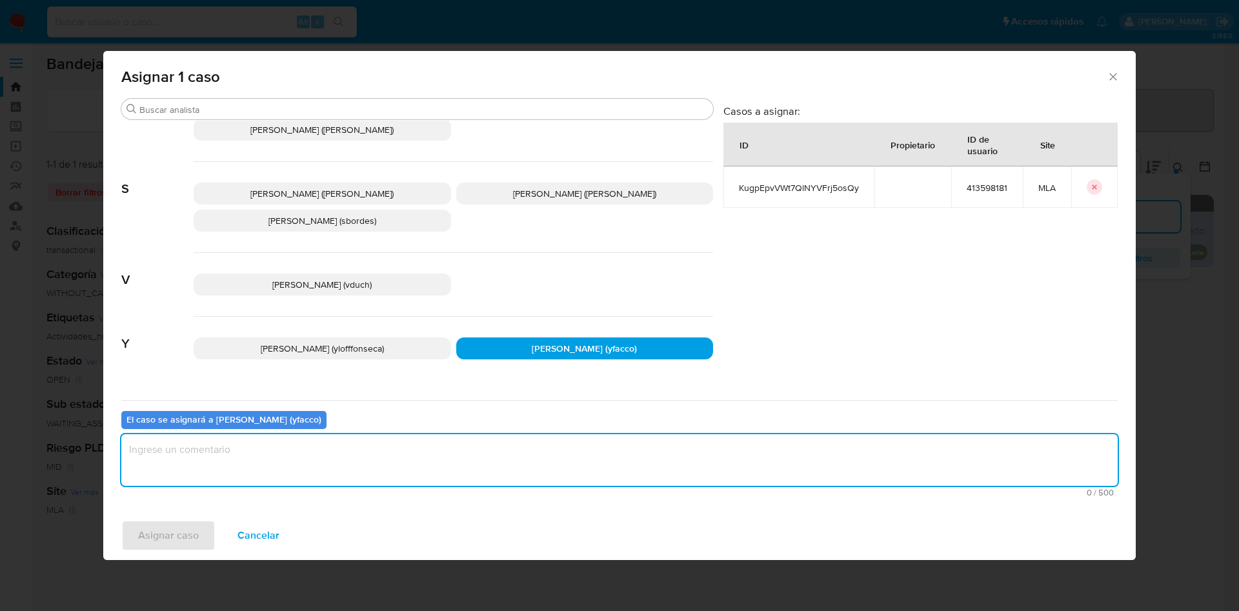
drag, startPoint x: 445, startPoint y: 440, endPoint x: 426, endPoint y: 449, distance: 20.8
click at [444, 441] on textarea "assign-modal" at bounding box center [619, 460] width 997 height 52
click at [201, 529] on button "Asignar caso" at bounding box center [168, 535] width 94 height 31
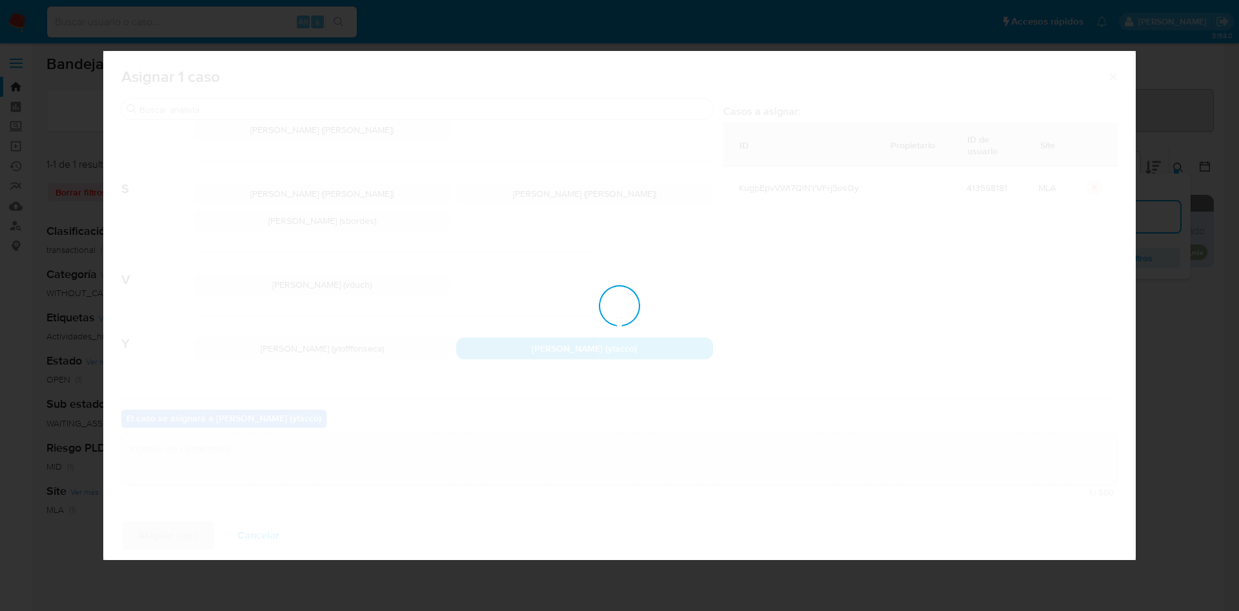
checkbox input "false"
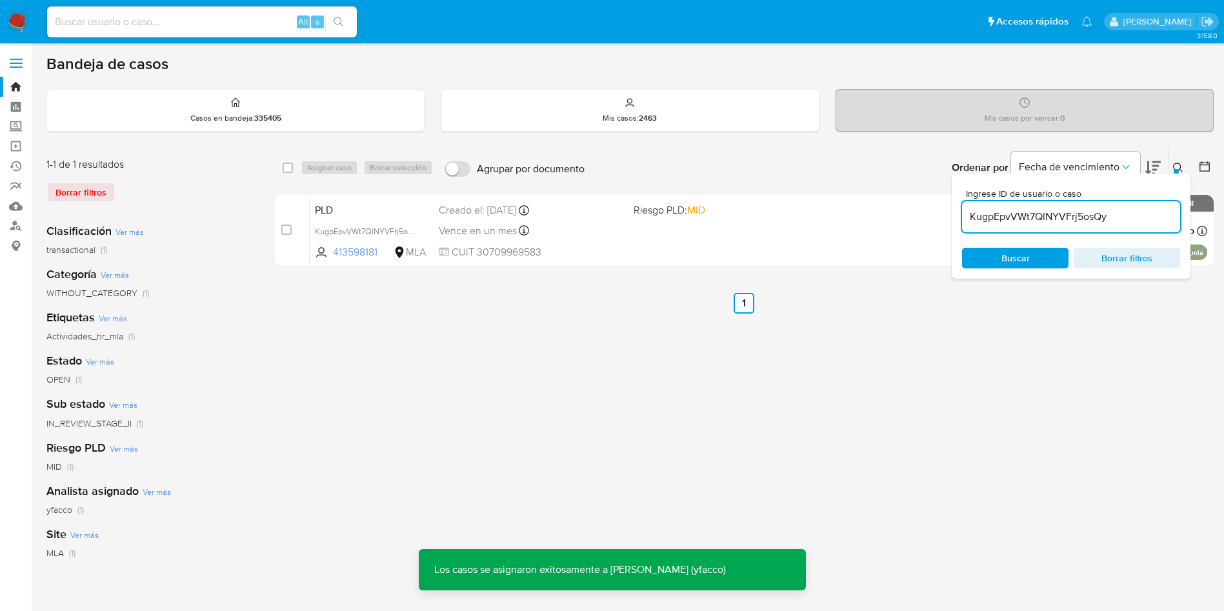
click at [1119, 210] on input "KugpEpvVWt7QlNYVFrj5osQy" at bounding box center [1071, 216] width 218 height 17
paste input "cd0NlWIgf5Y14JezS4eGE6or"
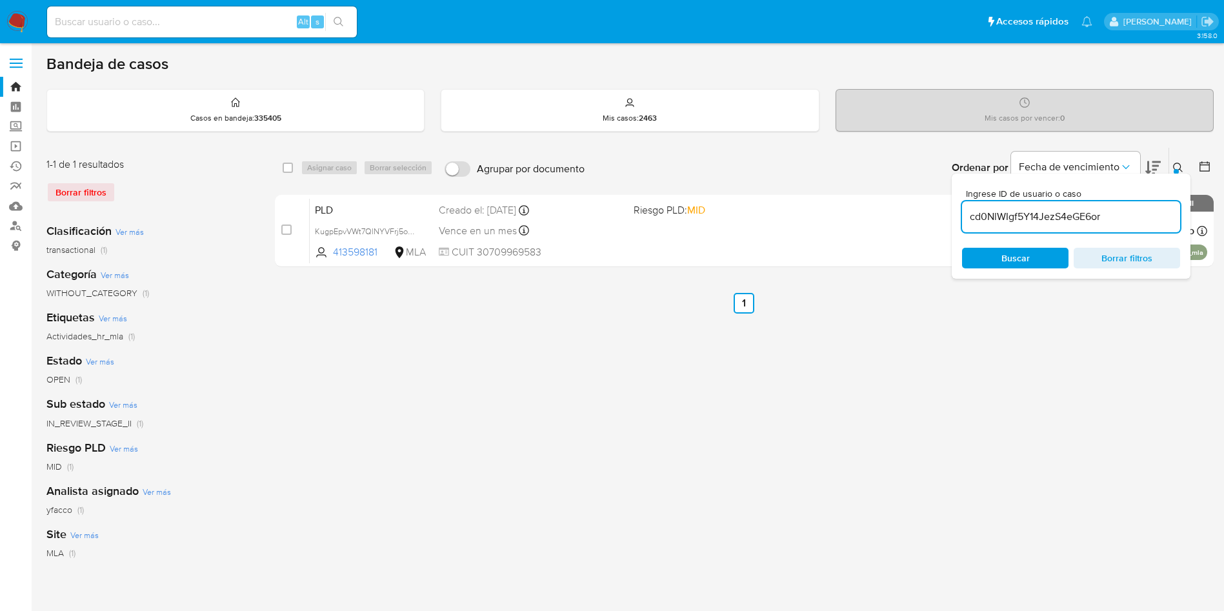
type input "cd0NlWIgf5Y14JezS4eGE6or"
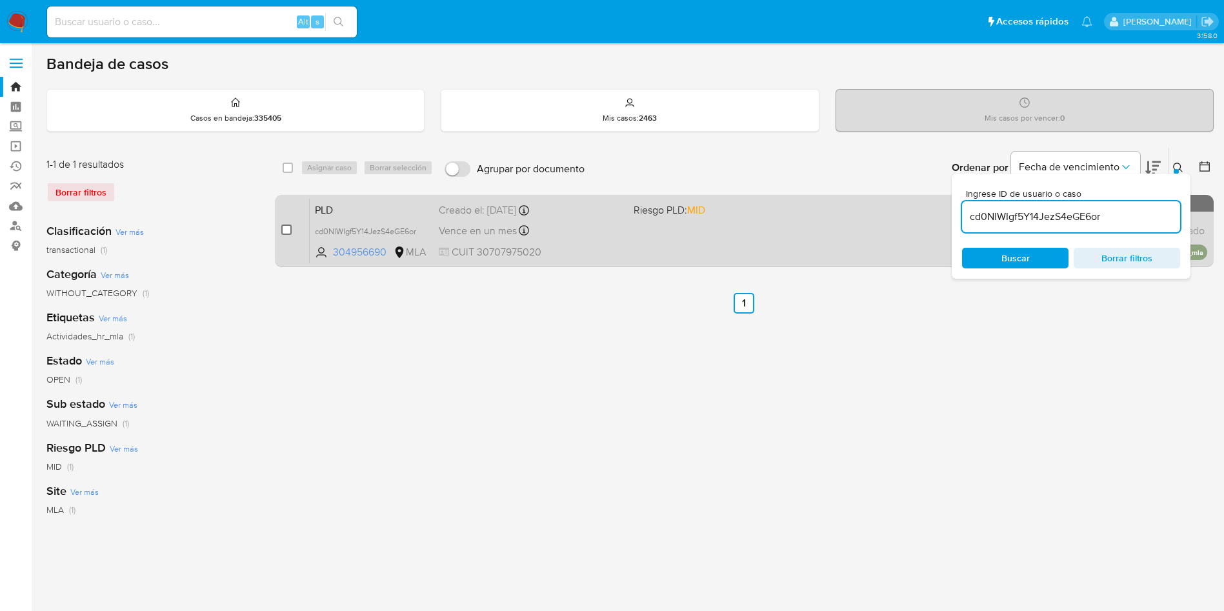
click at [286, 230] on input "checkbox" at bounding box center [286, 230] width 10 height 10
checkbox input "true"
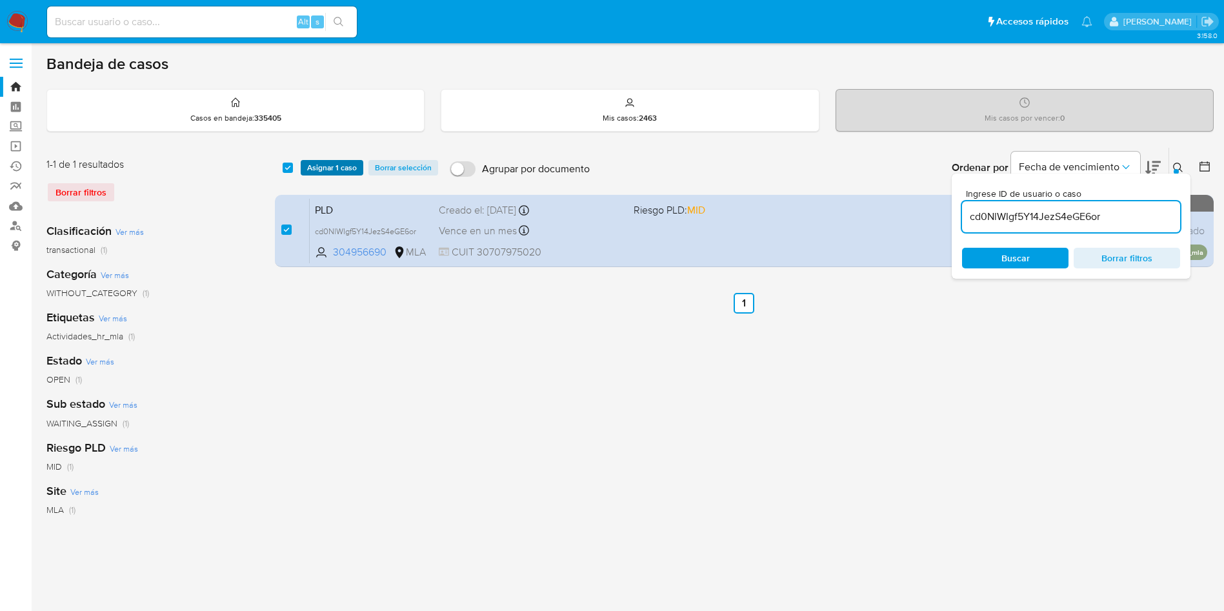
click at [326, 174] on span "Asignar 1 caso" at bounding box center [332, 167] width 50 height 13
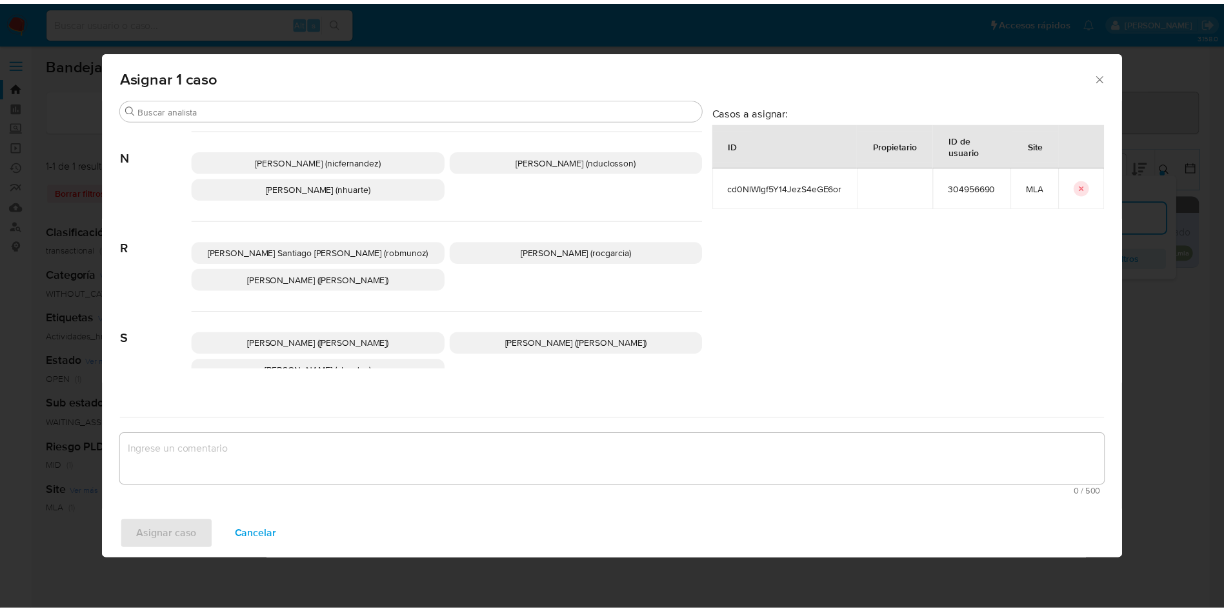
scroll to position [1090, 0]
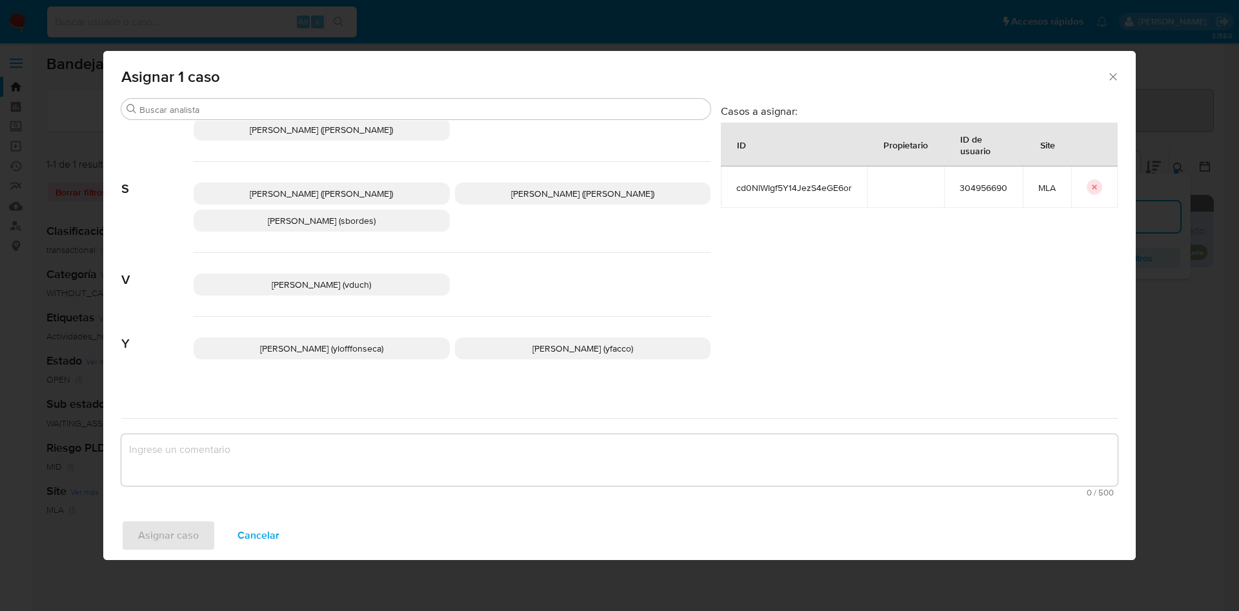
click at [541, 342] on span "[PERSON_NAME] (yfacco)" at bounding box center [583, 348] width 101 height 13
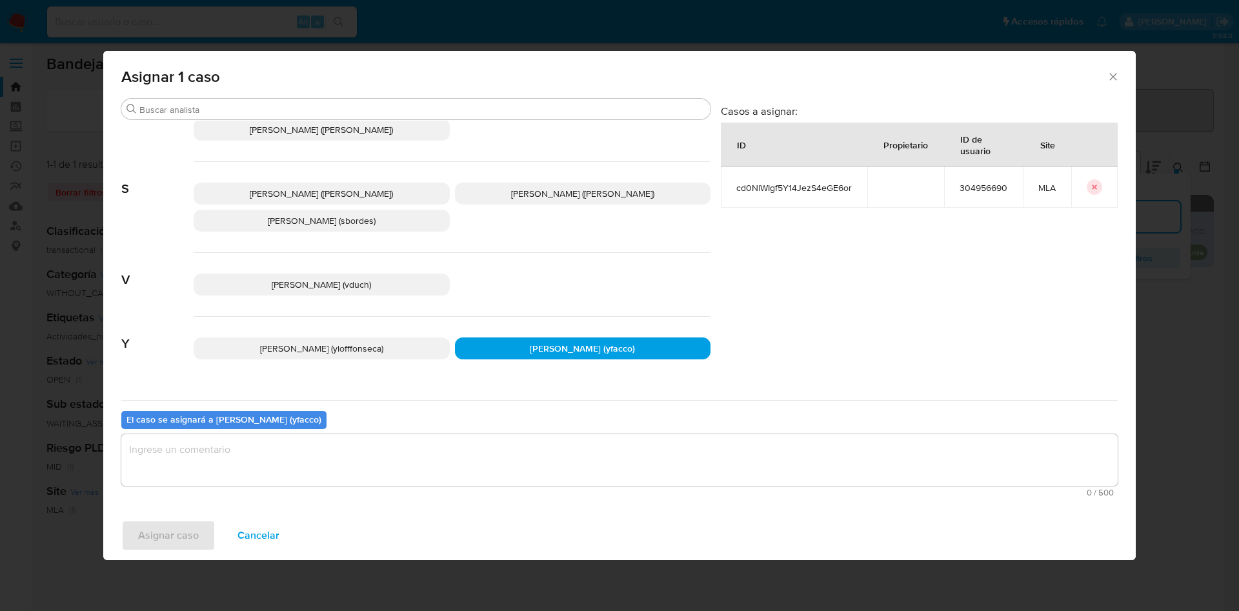
click at [407, 455] on textarea "assign-modal" at bounding box center [619, 460] width 997 height 52
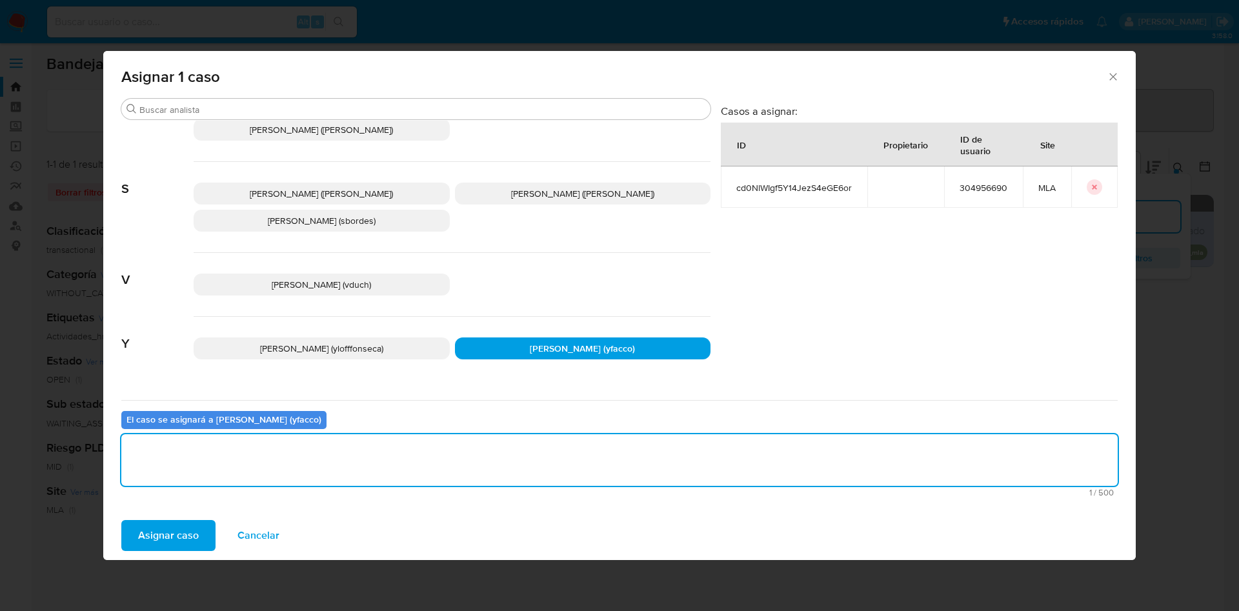
click at [147, 535] on span "Asignar caso" at bounding box center [168, 536] width 61 height 28
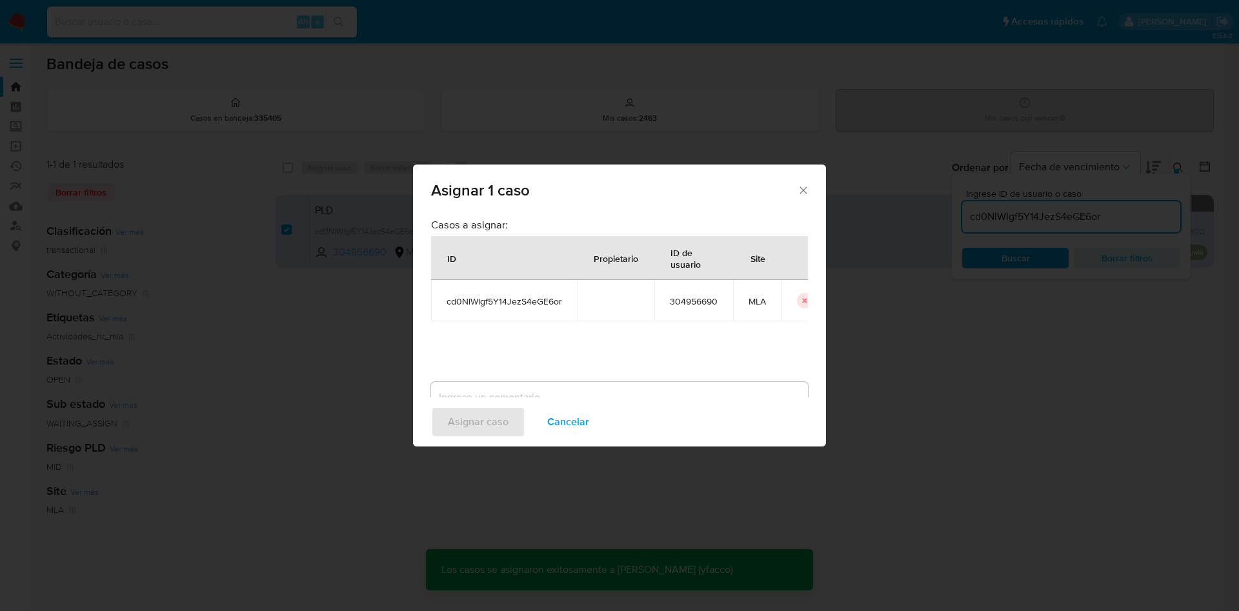
checkbox input "false"
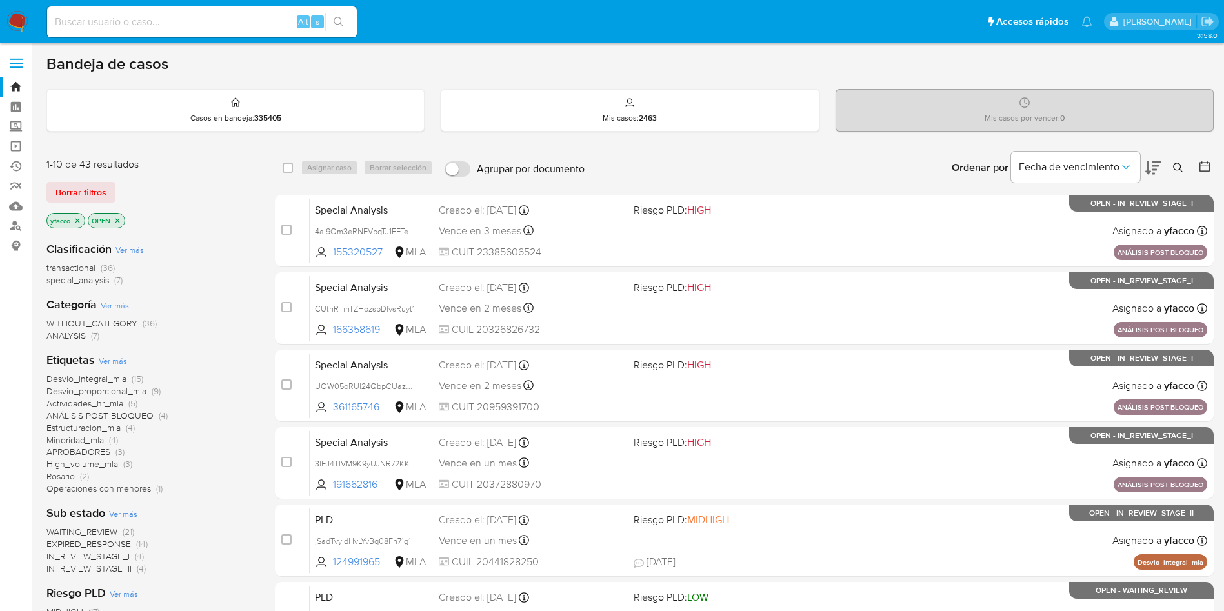
click at [241, 28] on input at bounding box center [202, 22] width 310 height 17
paste input "eUbca1IzzNMUG9vNBJIM2X9X"
type input "eUbca1IzzNMUG9vNBJIM2X9X"
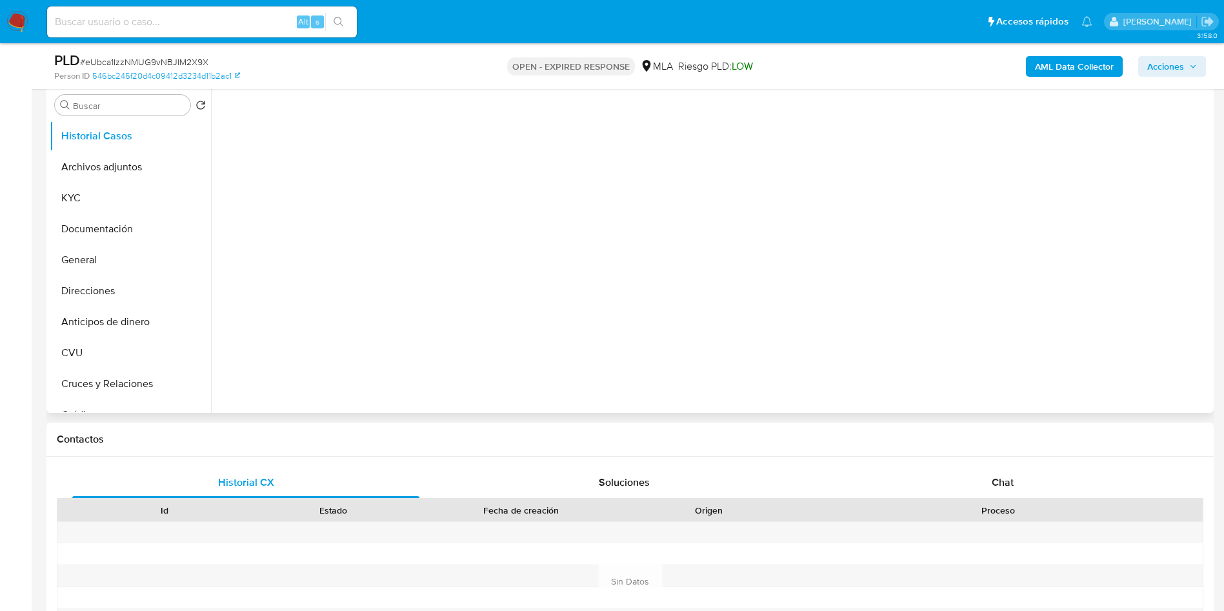
scroll to position [194, 0]
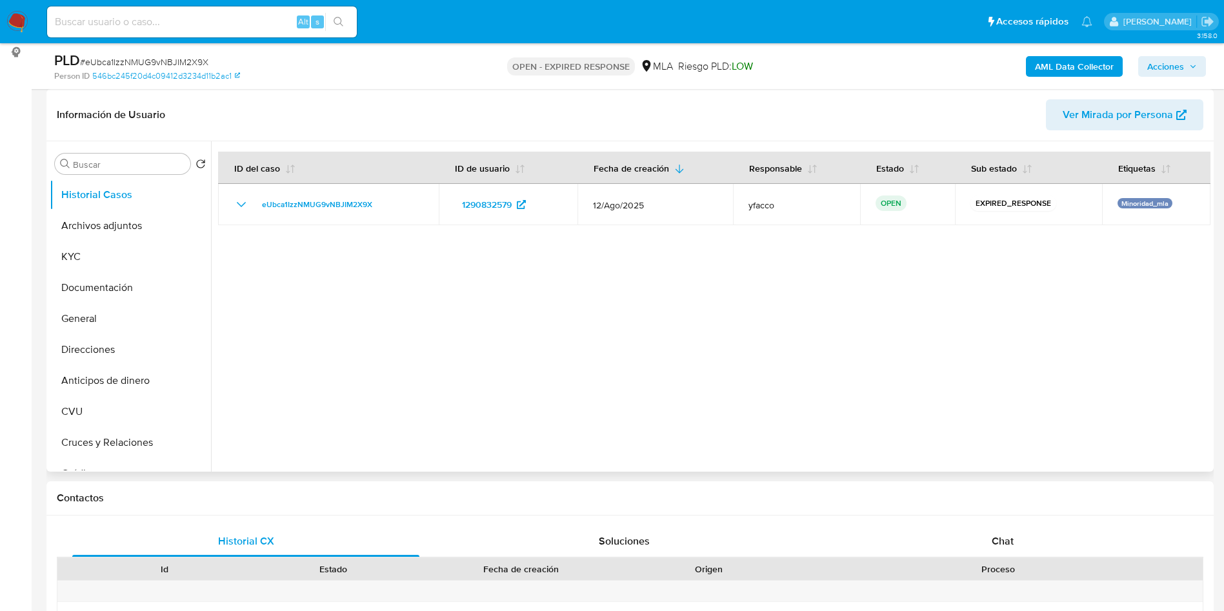
select select "10"
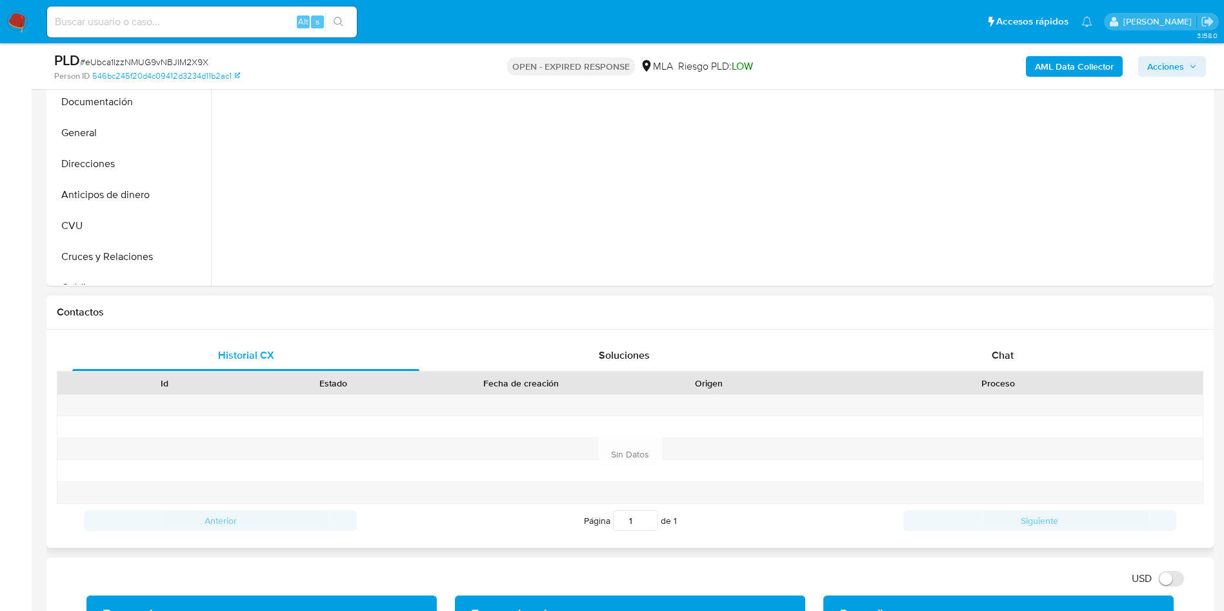
scroll to position [387, 0]
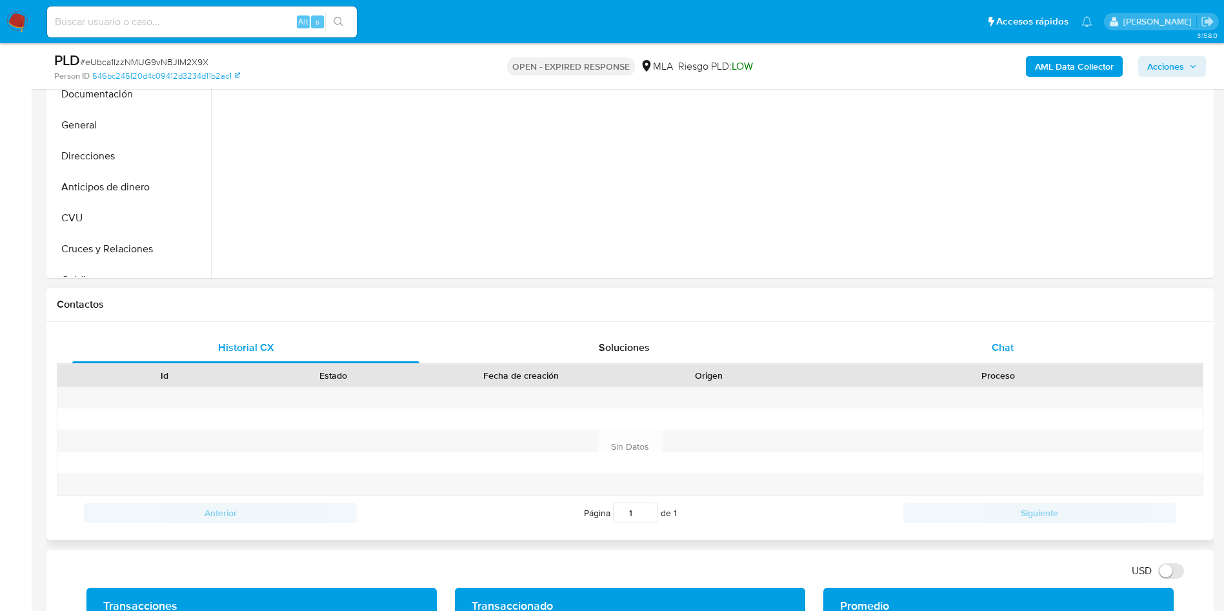
click at [1011, 349] on span "Chat" at bounding box center [1003, 347] width 22 height 15
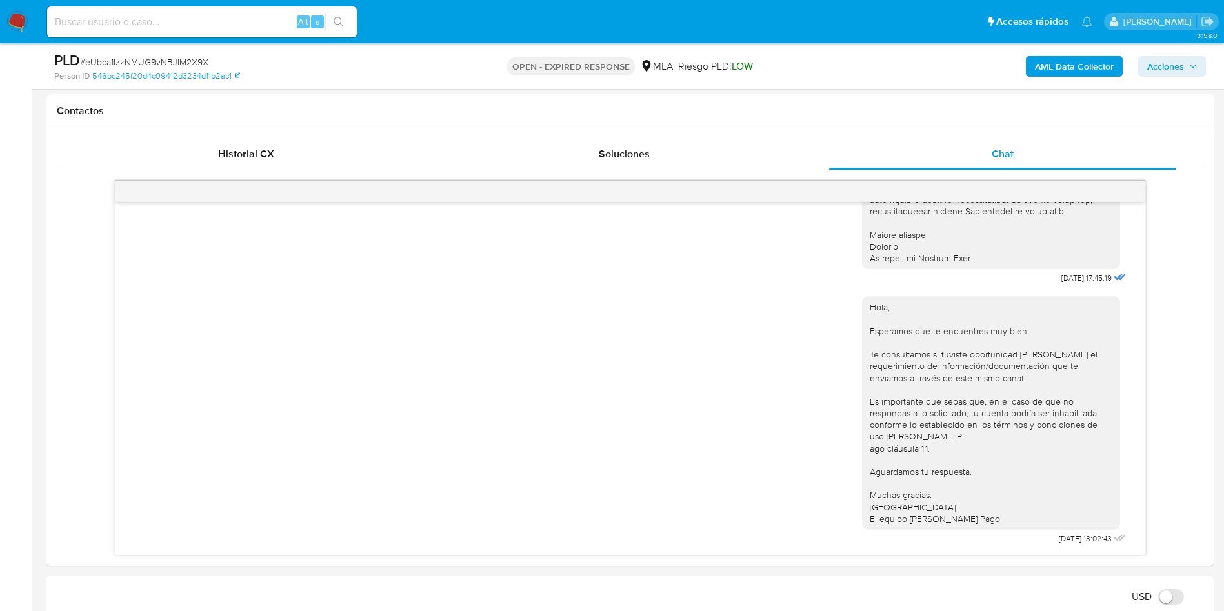
scroll to position [194, 0]
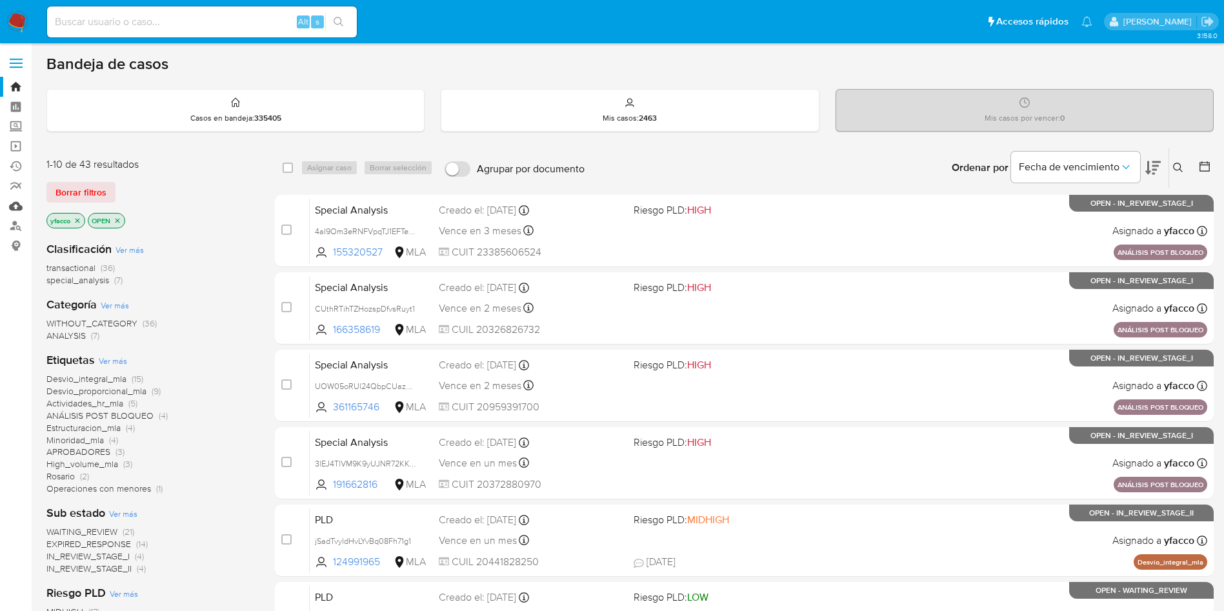
drag, startPoint x: 15, startPoint y: 204, endPoint x: 20, endPoint y: 198, distance: 7.8
click at [15, 205] on link "Mulan" at bounding box center [77, 206] width 154 height 20
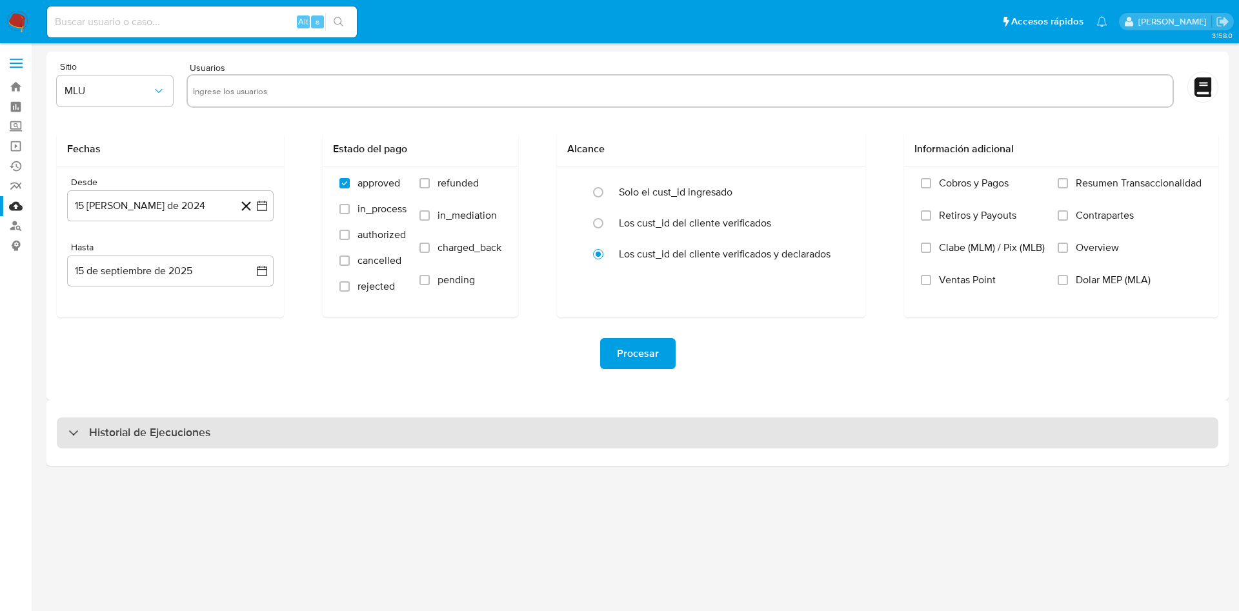
click at [173, 418] on div "Historial de Ejecuciones" at bounding box center [638, 433] width 1162 height 31
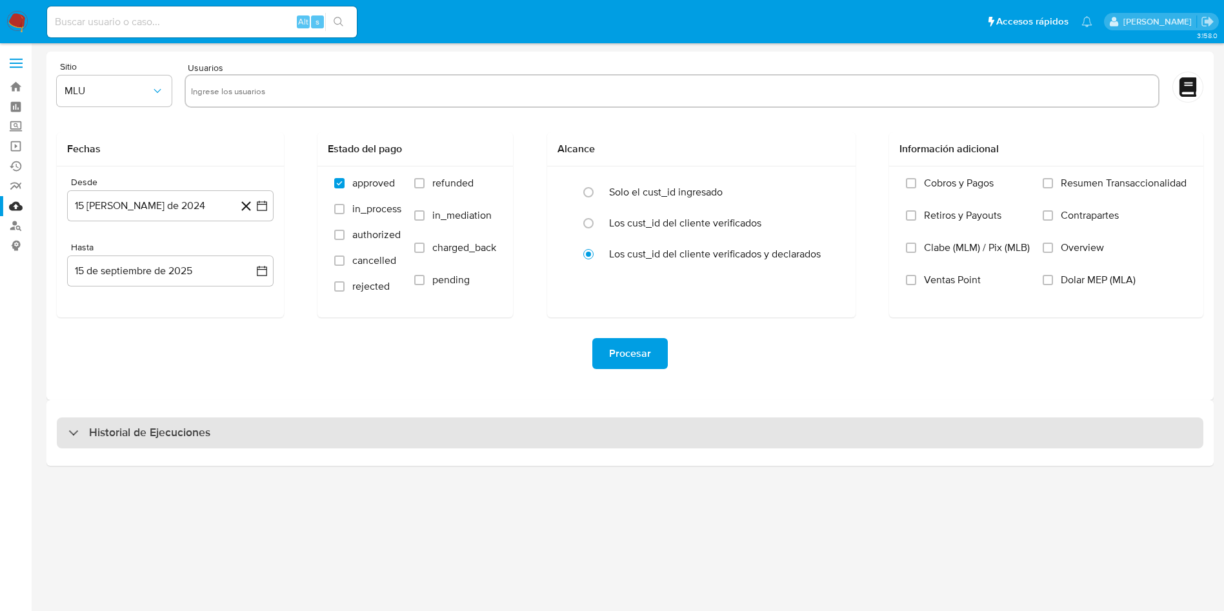
select select "10"
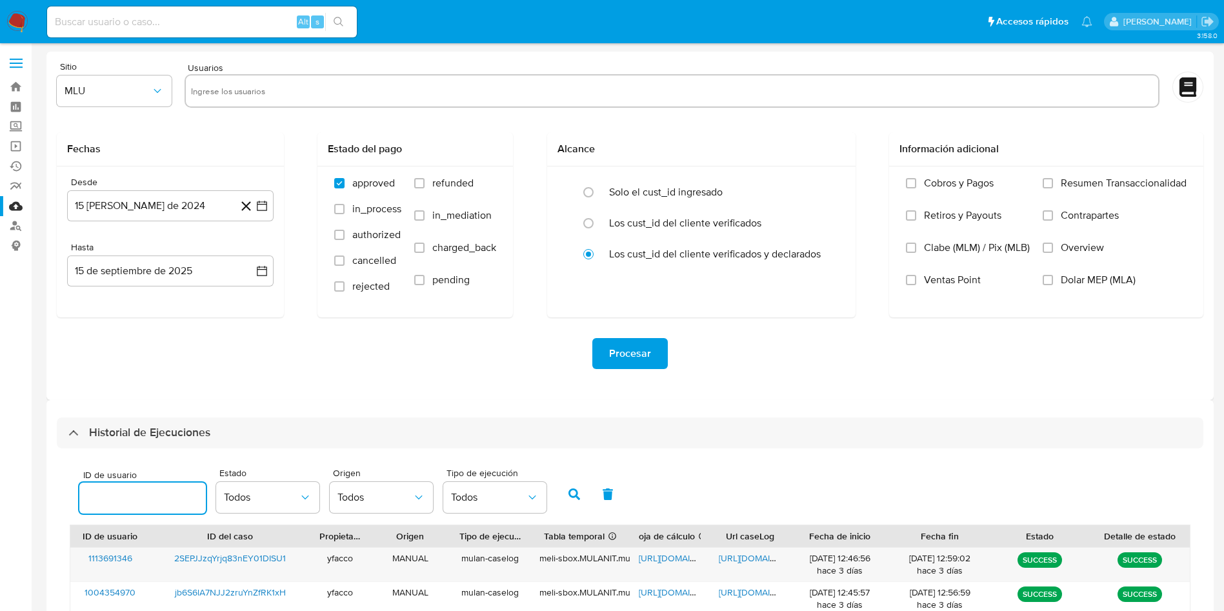
click at [157, 496] on input "number" at bounding box center [142, 498] width 127 height 17
type input "1290832579"
click at [582, 500] on button "button" at bounding box center [575, 494] width 34 height 31
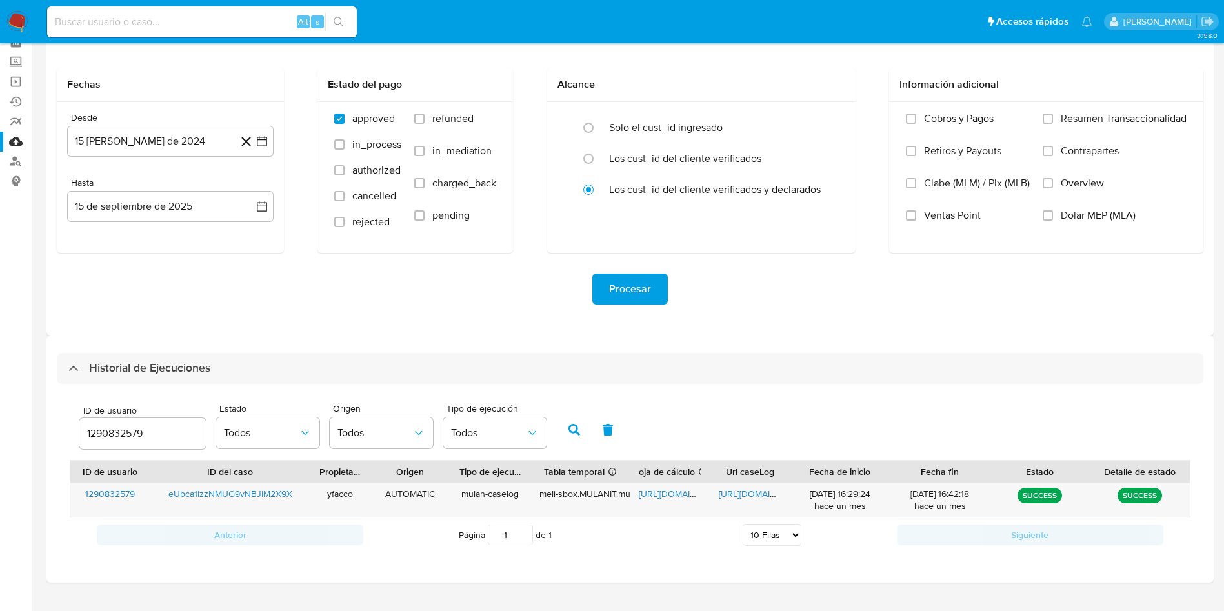
scroll to position [91, 0]
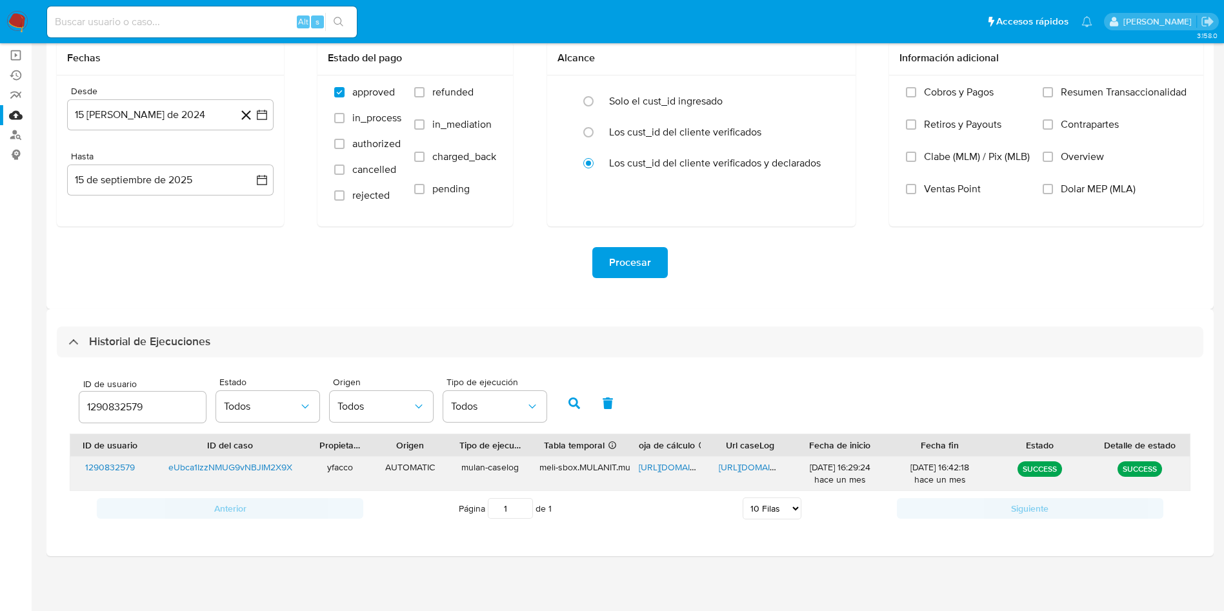
click at [665, 472] on span "https://docs.google.com/spreadsheets/d/1aMcoFAONmHPVOH6HgTBcXpAF8XXL4x2HwCL-Kp3…" at bounding box center [683, 467] width 89 height 13
click at [747, 471] on span "https://docs.google.com/document/d/1riHdywVACNlzxIln0MlOjmLk9FNi05XWrR-GOV6m0SI…" at bounding box center [763, 467] width 89 height 13
drag, startPoint x: 165, startPoint y: 409, endPoint x: 0, endPoint y: 393, distance: 166.0
click at [0, 393] on section "Bandeja Tablero Screening Búsqueda en Listas Watchlist Herramientas Operaciones…" at bounding box center [612, 260] width 1224 height 702
type input "613529802"
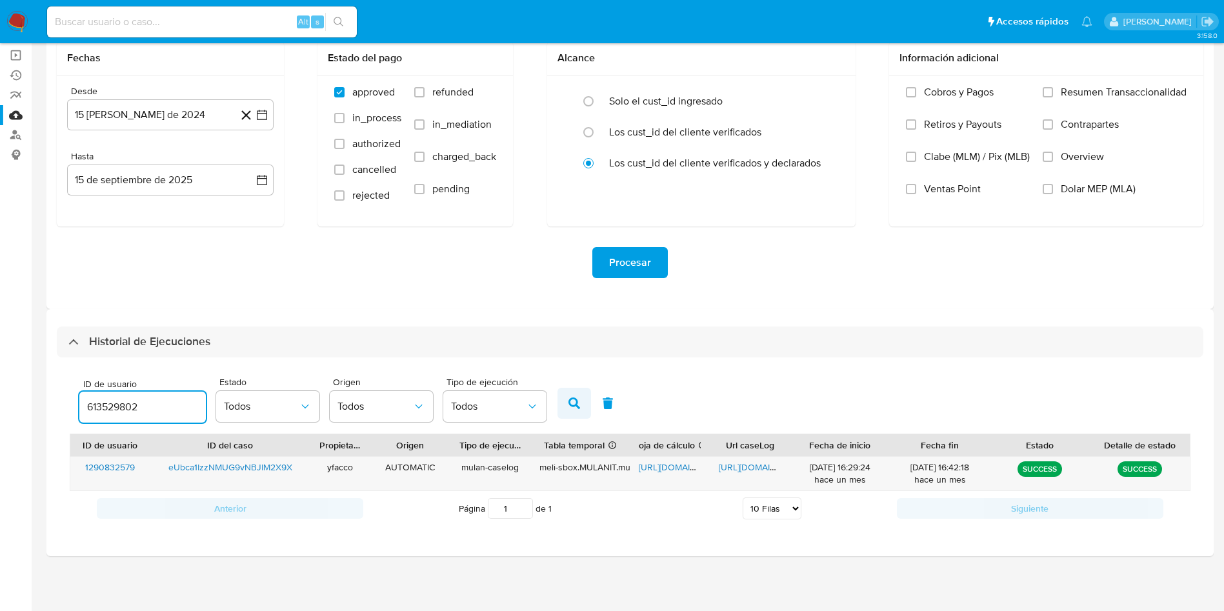
click at [573, 403] on icon "button" at bounding box center [575, 404] width 12 height 12
click at [668, 463] on span "https://docs.google.com/spreadsheets/d/1fD8awu_sp2eYcDHpBEK6NYrnUlN36nuwyoQWkAD…" at bounding box center [683, 467] width 89 height 13
drag, startPoint x: 163, startPoint y: 412, endPoint x: 0, endPoint y: 363, distance: 170.3
click at [0, 365] on section "Bandeja Tablero Screening Búsqueda en Listas Watchlist Herramientas Operaciones…" at bounding box center [612, 260] width 1224 height 702
type input "613529802"
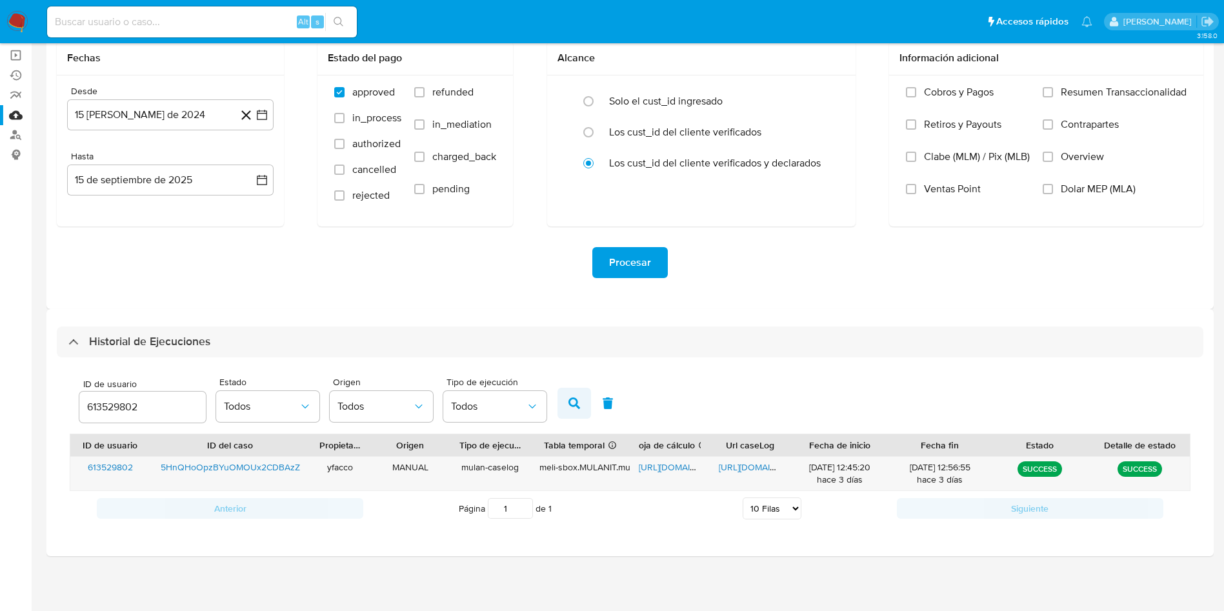
click at [574, 405] on icon "button" at bounding box center [575, 404] width 12 height 12
click at [749, 471] on span "https://docs.google.com/document/d/1jv9ysVNdT_4cqo2z3-HikVmJEGTyMh1rxWAQpx-MzUM…" at bounding box center [763, 467] width 89 height 13
drag, startPoint x: 170, startPoint y: 405, endPoint x: 0, endPoint y: 336, distance: 184.1
click at [0, 360] on section "Bandeja Tablero Screening Búsqueda en Listas Watchlist Herramientas Operaciones…" at bounding box center [612, 260] width 1224 height 702
type input "1947373648"
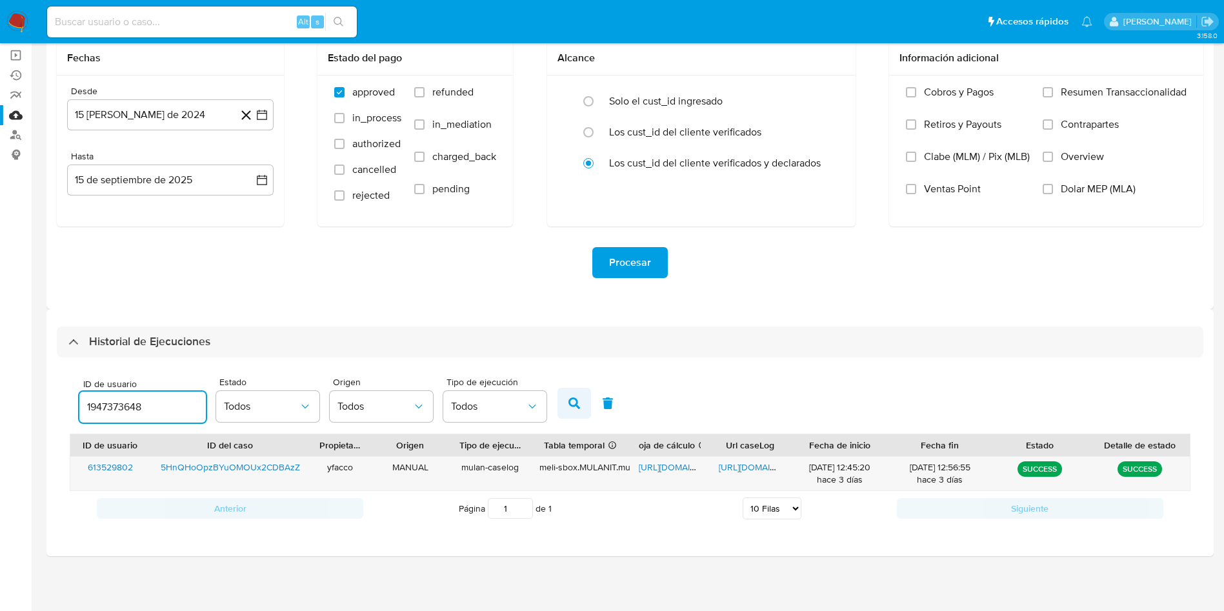
click at [573, 415] on button "button" at bounding box center [575, 403] width 34 height 31
click at [648, 465] on span "https://docs.google.com/spreadsheets/d/1U5k2ddb3JvePFJgwJLFyxoimyuybKhX66Px9YJx…" at bounding box center [683, 467] width 89 height 13
click at [753, 472] on span "https://docs.google.com/document/d/1H44WfyF1ohE-NIN4AiY1DDKwXICc1B5GKbuCKu3pxrQ…" at bounding box center [763, 467] width 89 height 13
drag, startPoint x: 160, startPoint y: 409, endPoint x: 0, endPoint y: 297, distance: 195.5
click at [0, 337] on section "Bandeja Tablero Screening Búsqueda en Listas Watchlist Herramientas Operaciones…" at bounding box center [612, 260] width 1224 height 702
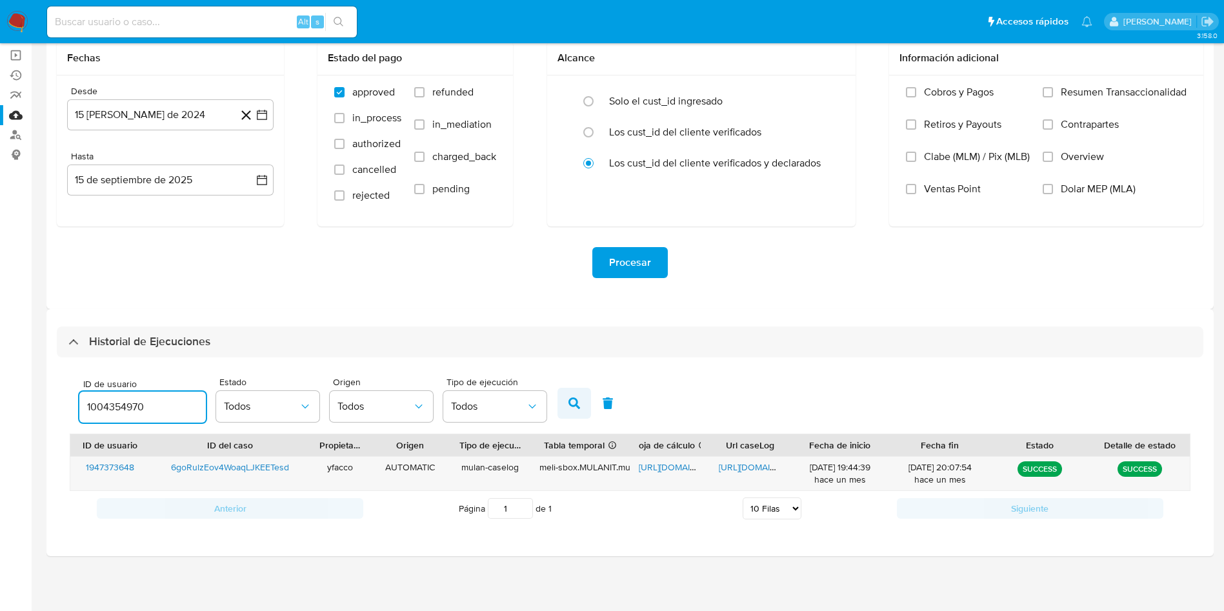
type input "1004354970"
click at [578, 394] on button "button" at bounding box center [575, 403] width 34 height 31
click at [672, 467] on span "https://docs.google.com/spreadsheets/d/1dh0kAegmfTmr9ixjIsSVyEmHKOYjknzp5D-FTAN…" at bounding box center [683, 467] width 89 height 13
drag, startPoint x: 159, startPoint y: 412, endPoint x: 0, endPoint y: 366, distance: 165.4
click at [0, 401] on section "Bandeja Tablero Screening Búsqueda en Listas Watchlist Herramientas Operaciones…" at bounding box center [612, 260] width 1224 height 702
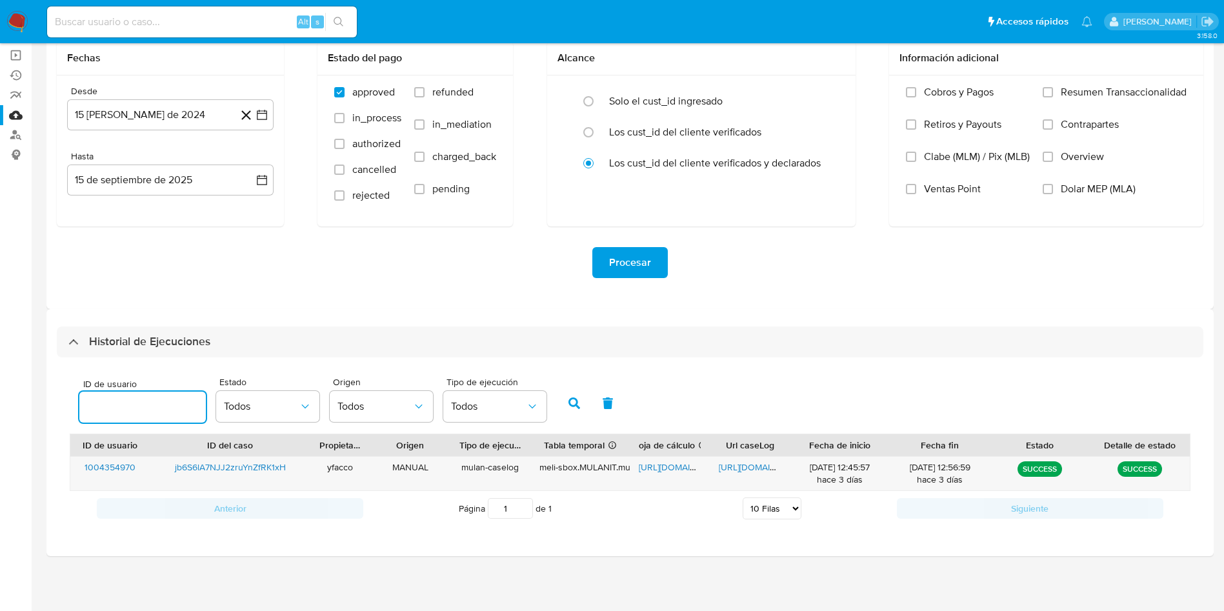
type input "1004354970"
click at [564, 401] on button "button" at bounding box center [575, 403] width 34 height 31
click at [731, 462] on span "https://docs.google.com/document/d/1iUClFquUECsIjnOH42cQWdfJlCUu4u_JMdkAwO4mK_g…" at bounding box center [763, 467] width 89 height 13
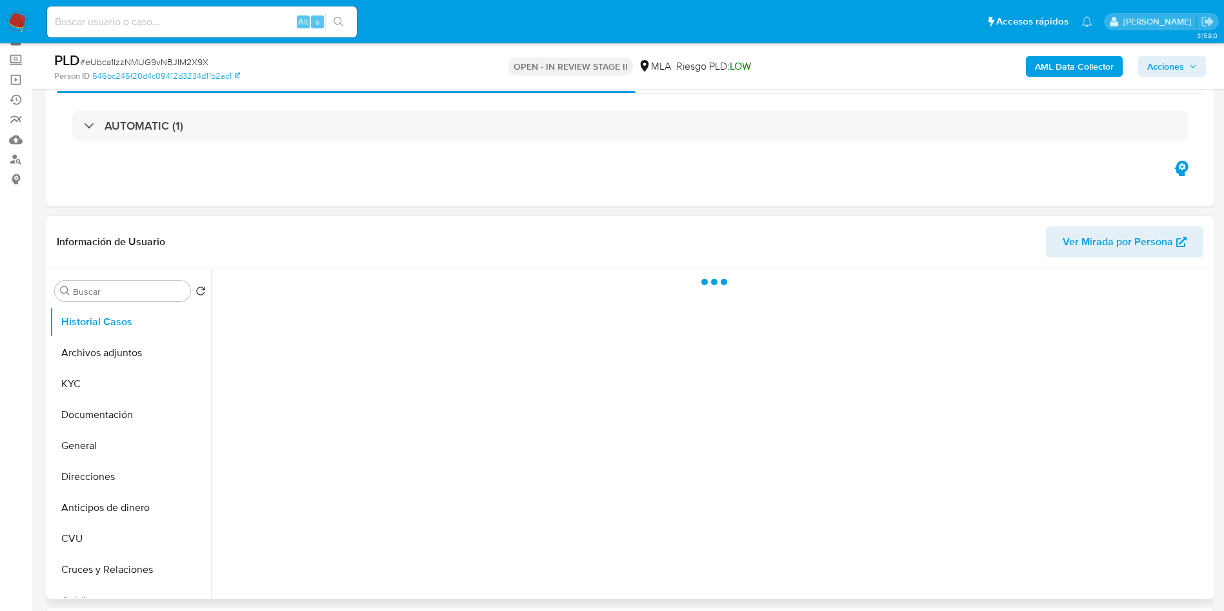
scroll to position [97, 0]
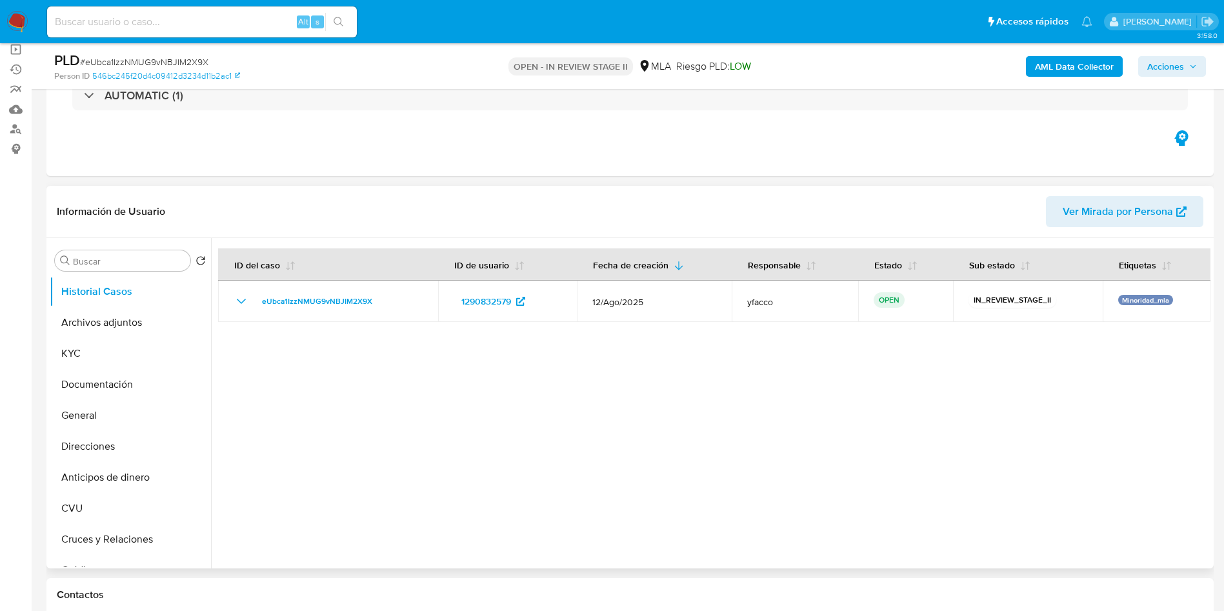
select select "10"
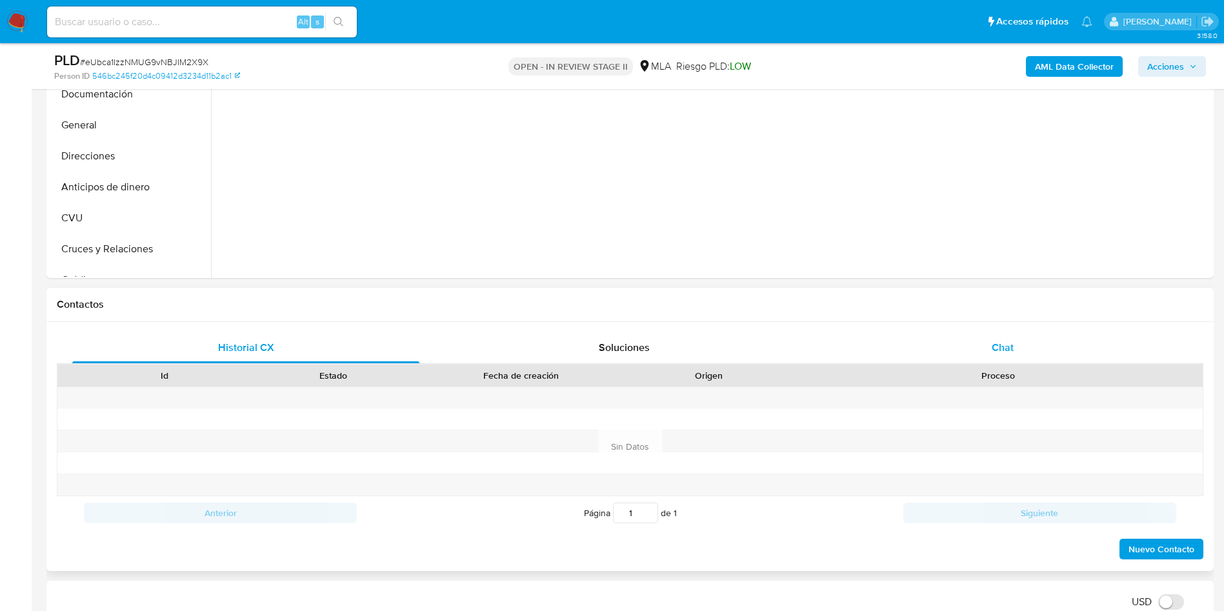
click at [951, 357] on div "Chat" at bounding box center [1002, 347] width 347 height 31
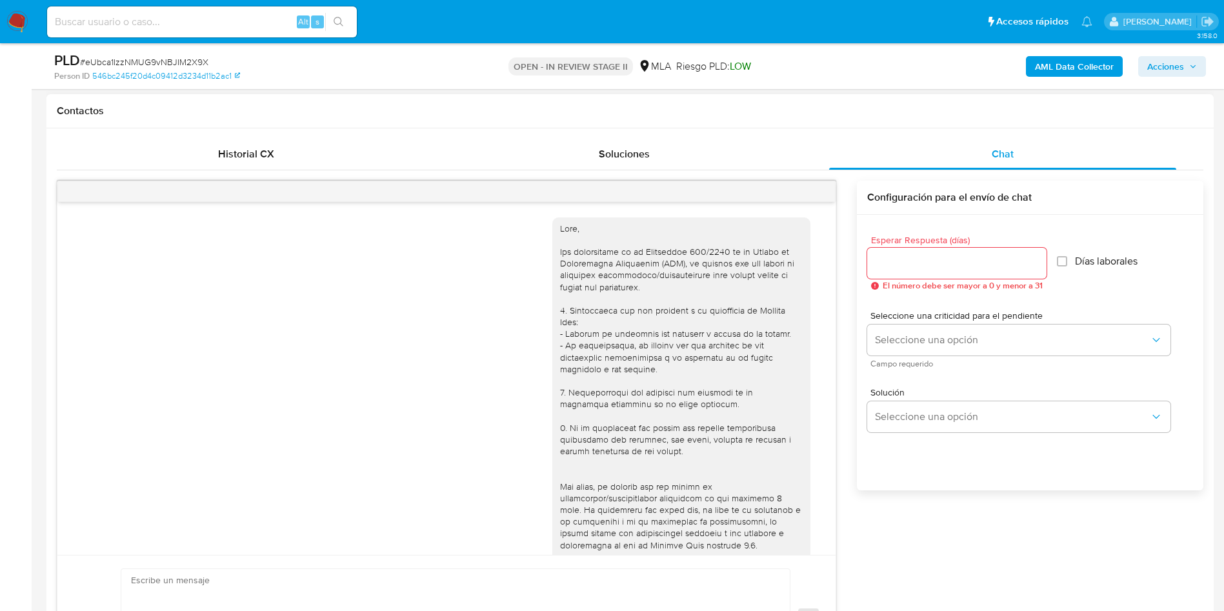
scroll to position [522, 0]
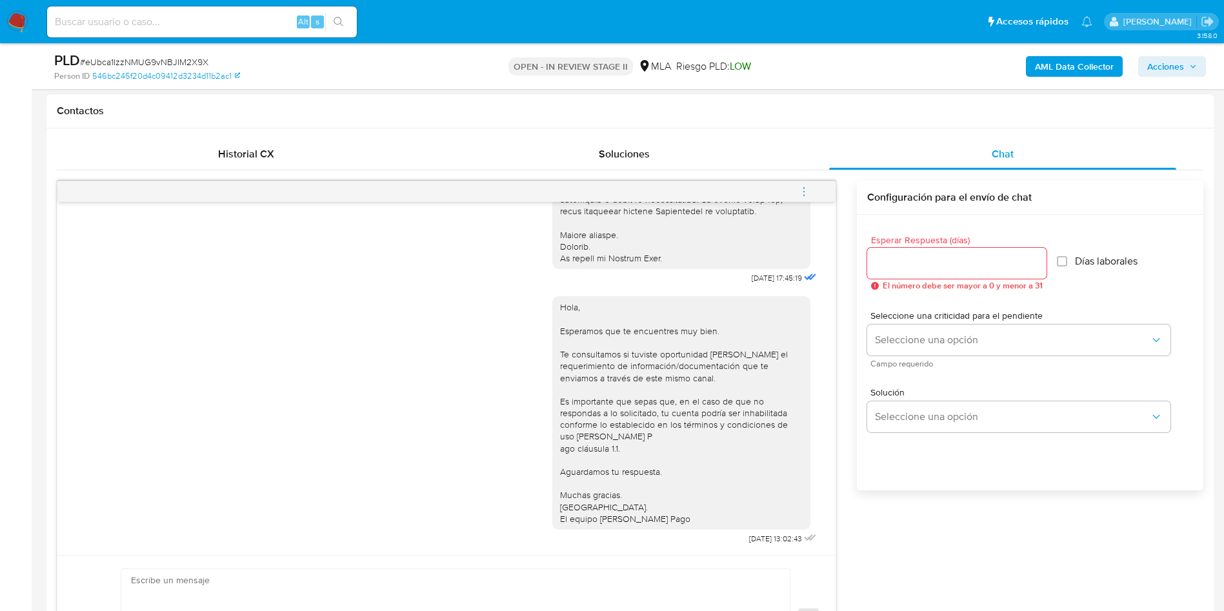
click at [804, 198] on span "menu-action" at bounding box center [804, 191] width 12 height 31
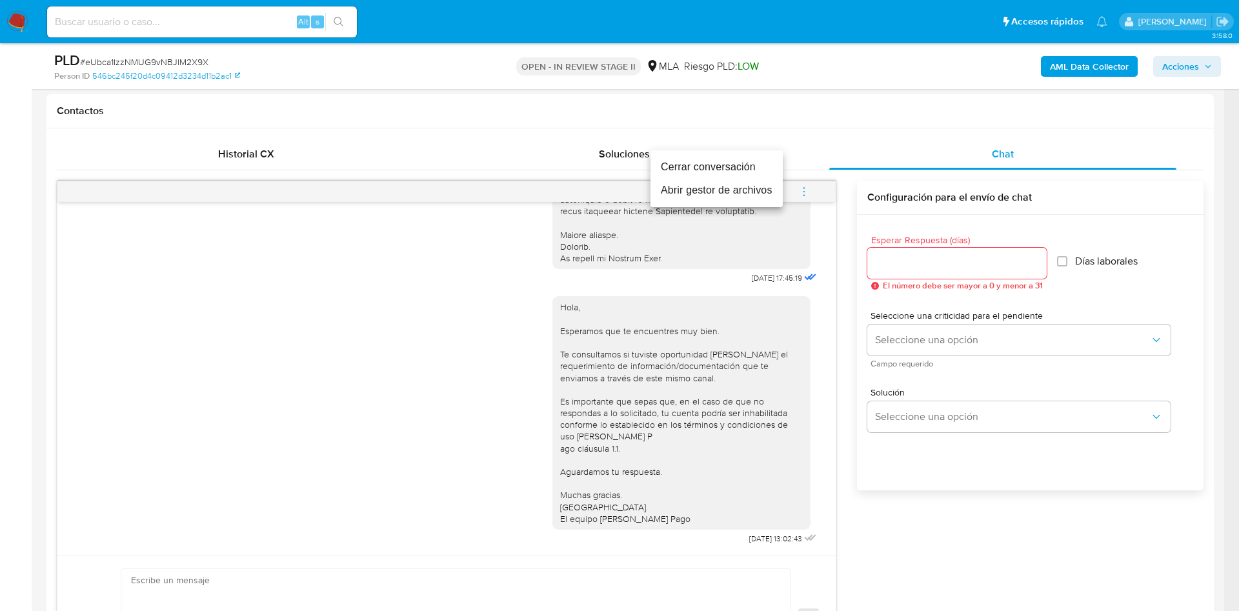
click at [729, 167] on li "Cerrar conversación" at bounding box center [717, 167] width 132 height 23
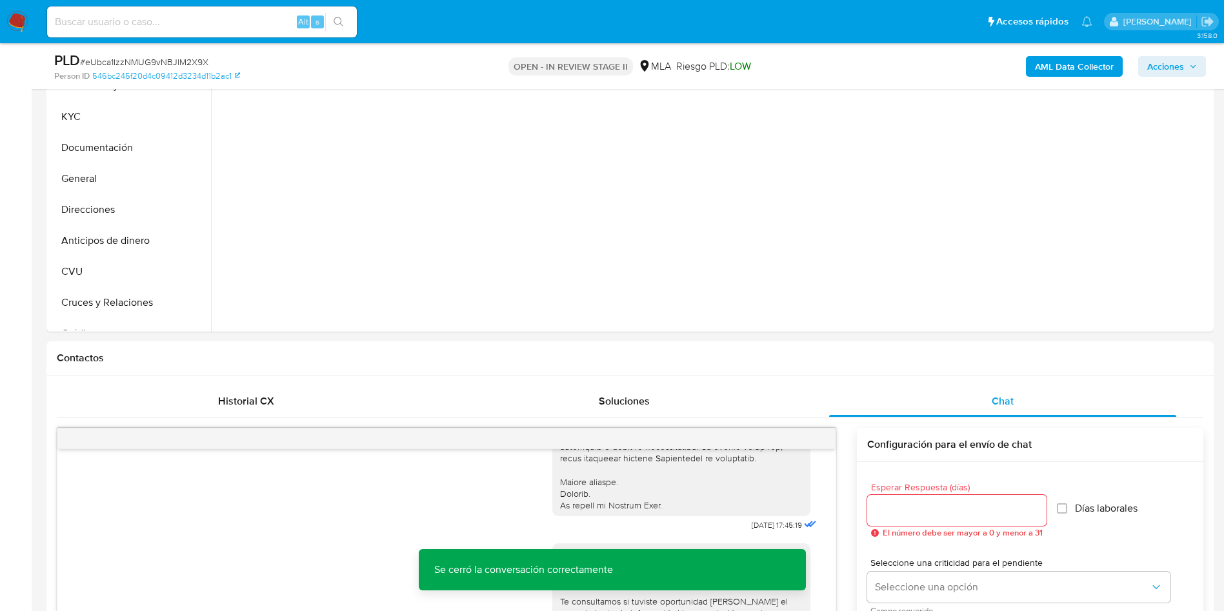
scroll to position [290, 0]
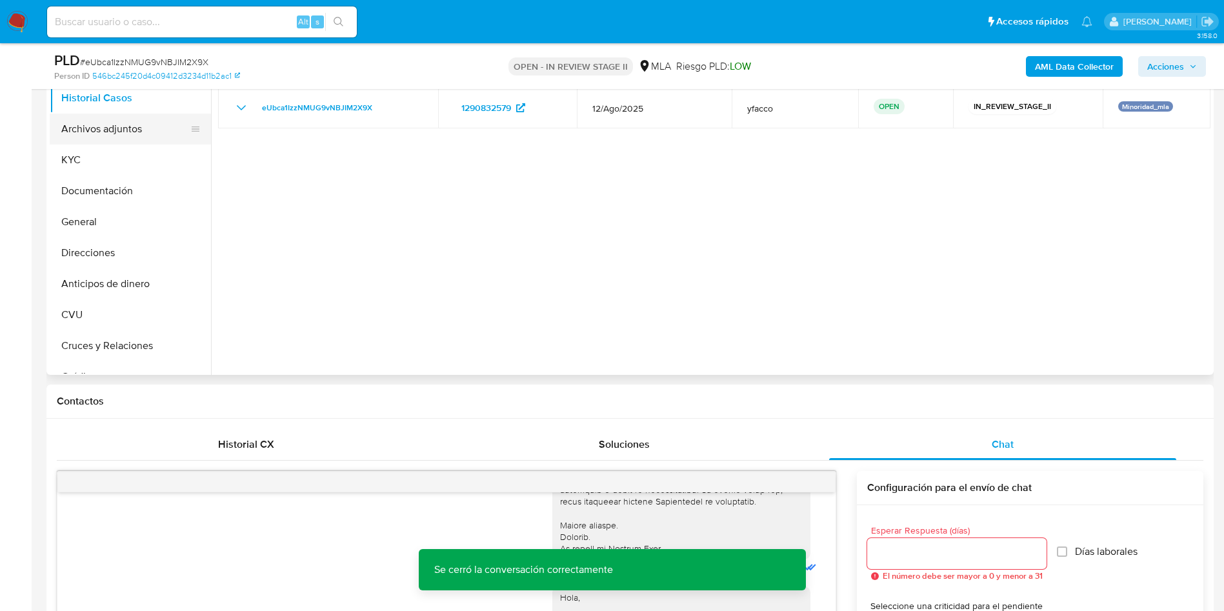
click at [114, 141] on button "Archivos adjuntos" at bounding box center [125, 129] width 151 height 31
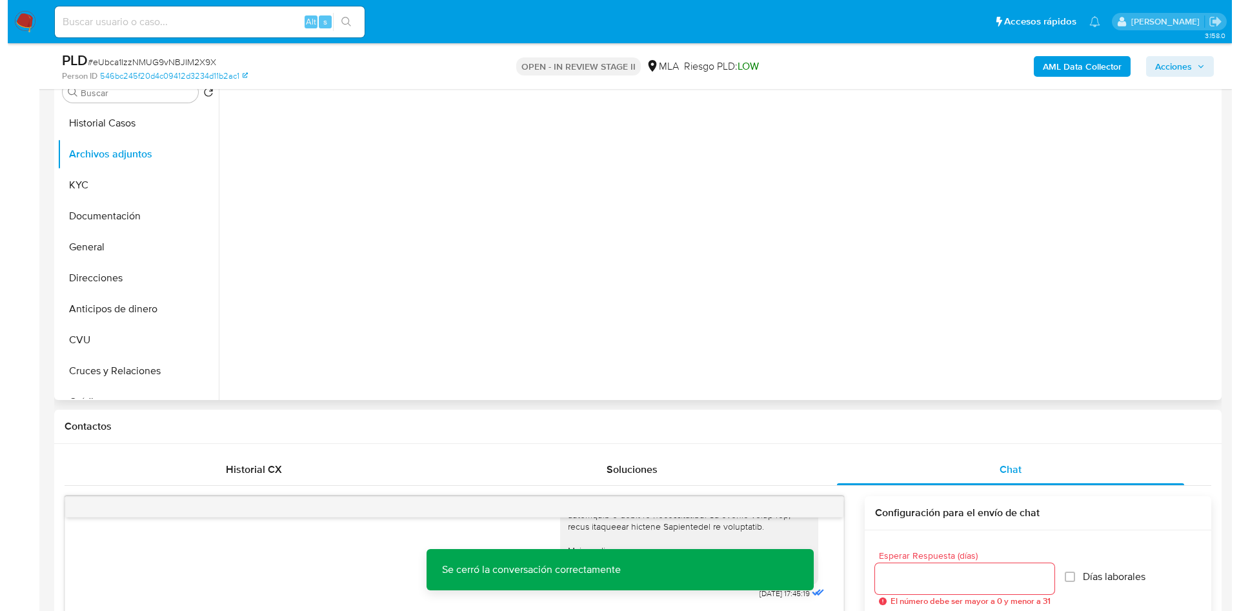
scroll to position [194, 0]
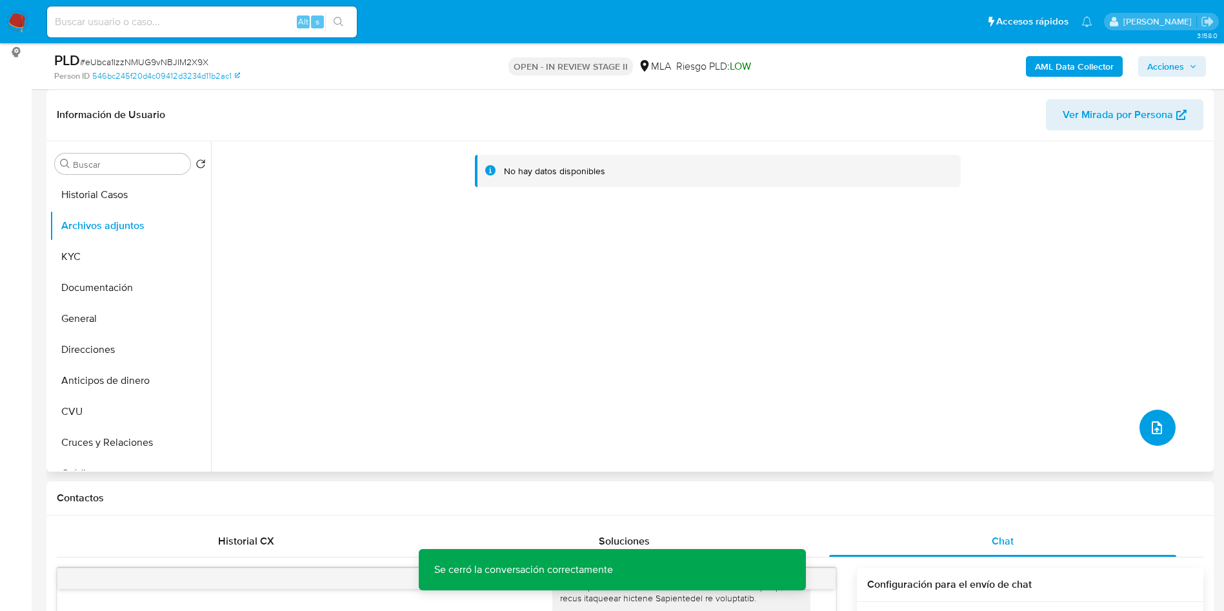
click at [1161, 426] on button "upload-file" at bounding box center [1158, 428] width 36 height 36
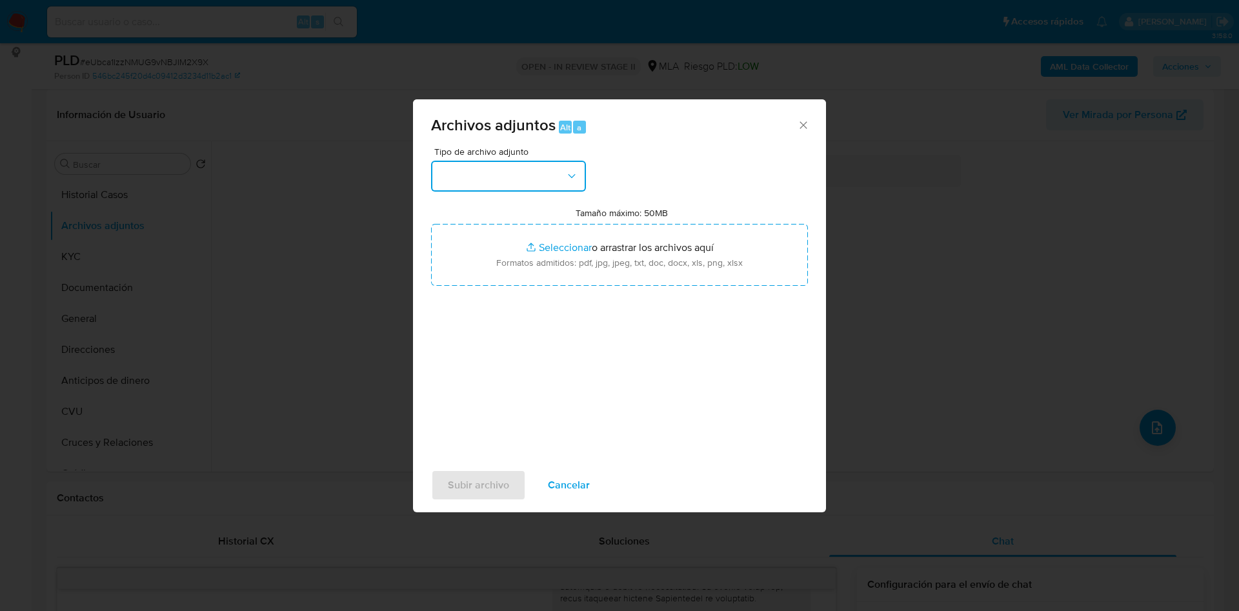
click at [563, 182] on button "button" at bounding box center [508, 176] width 155 height 31
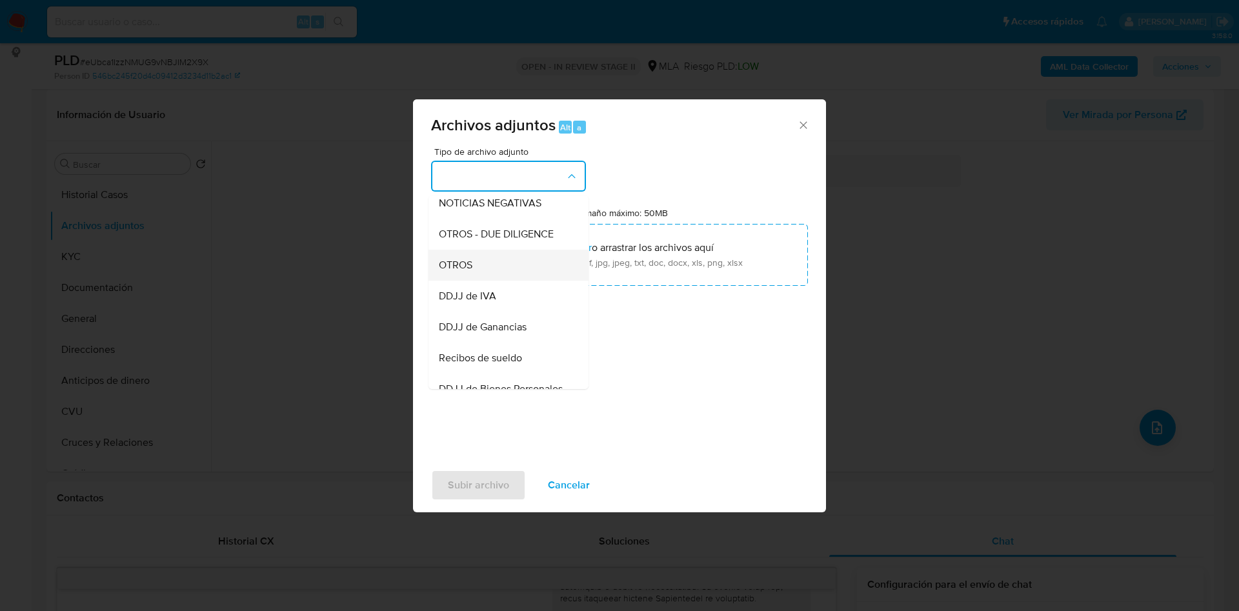
click at [465, 281] on div "OTROS" at bounding box center [505, 265] width 132 height 31
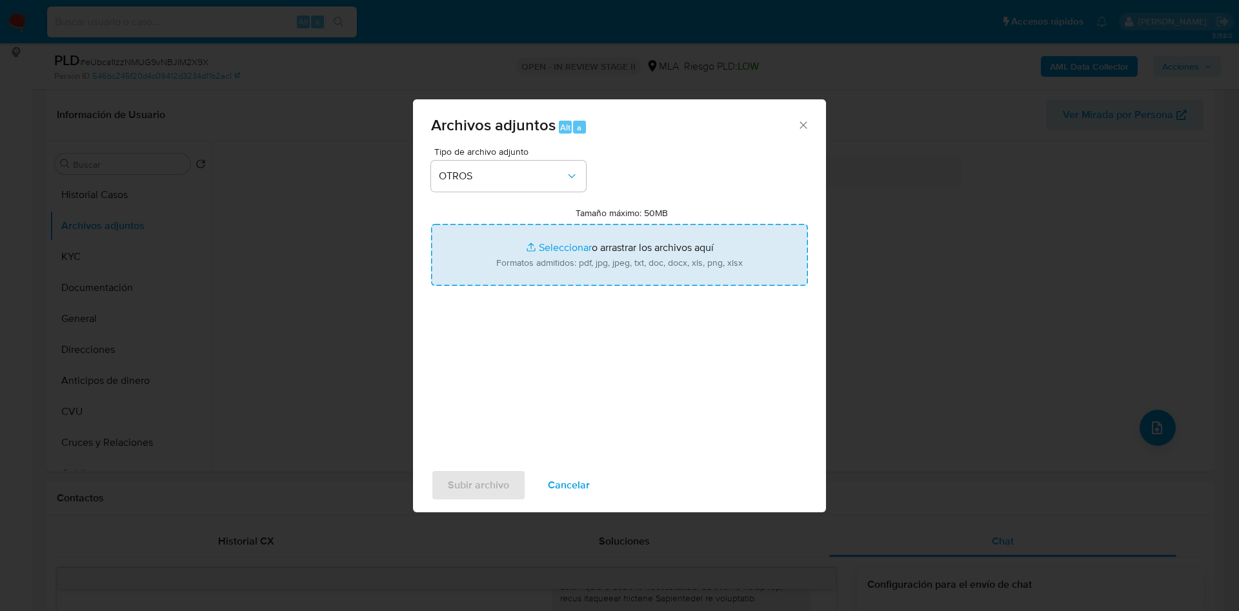
click at [559, 247] on input "Tamaño máximo: 50MB Seleccionar archivos" at bounding box center [619, 255] width 377 height 62
type input "C:\fakepath\Movimientos 1290832579.xlsx"
click at [567, 249] on input "Tamaño máximo: 50MB Seleccionar archivos" at bounding box center [619, 255] width 377 height 62
type input "C:\fakepath\Caselog eUbca1IzzNMUG9vNBJIM2X9X_2025_08_18_15_40_19.docx"
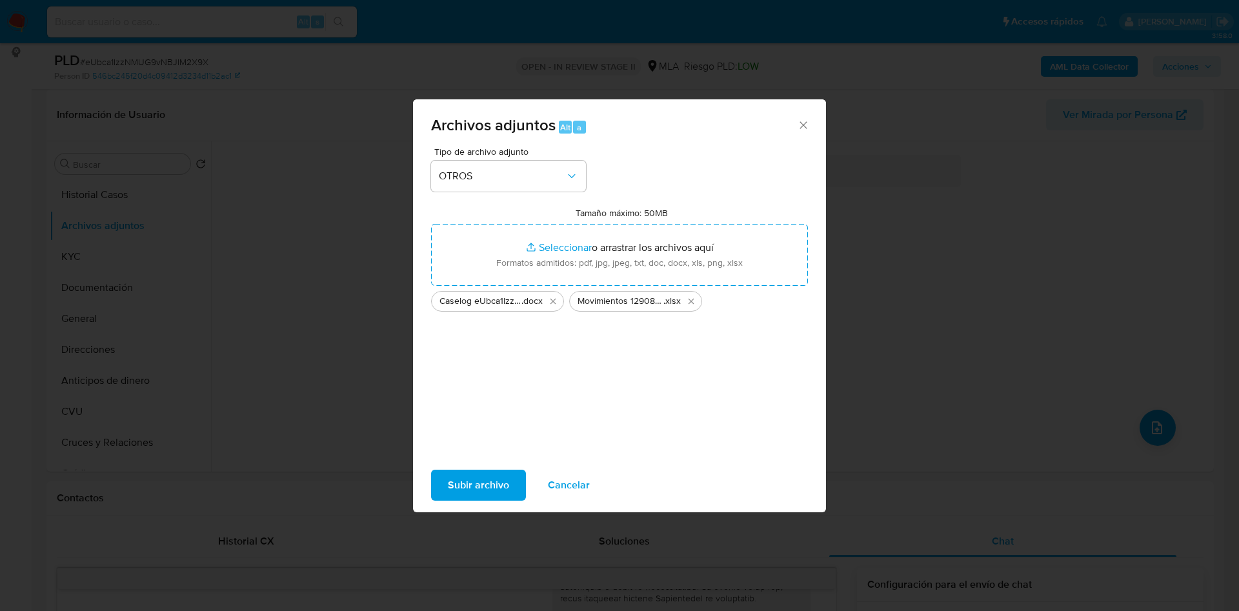
click at [494, 485] on span "Subir archivo" at bounding box center [478, 485] width 61 height 28
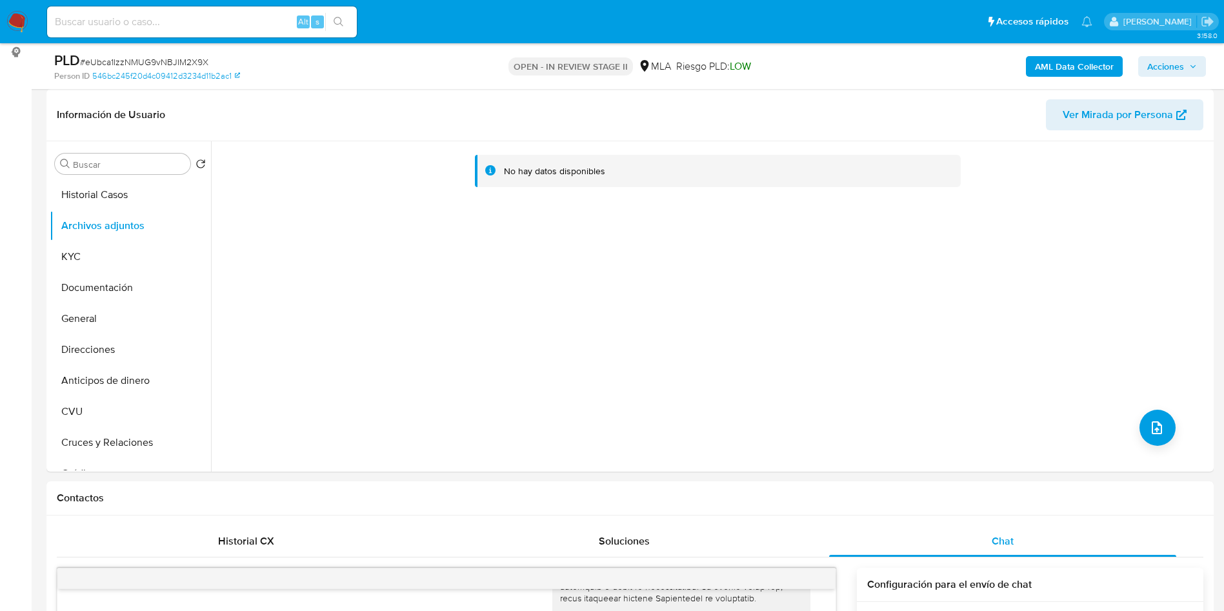
click at [1062, 66] on b "AML Data Collector" at bounding box center [1074, 66] width 79 height 21
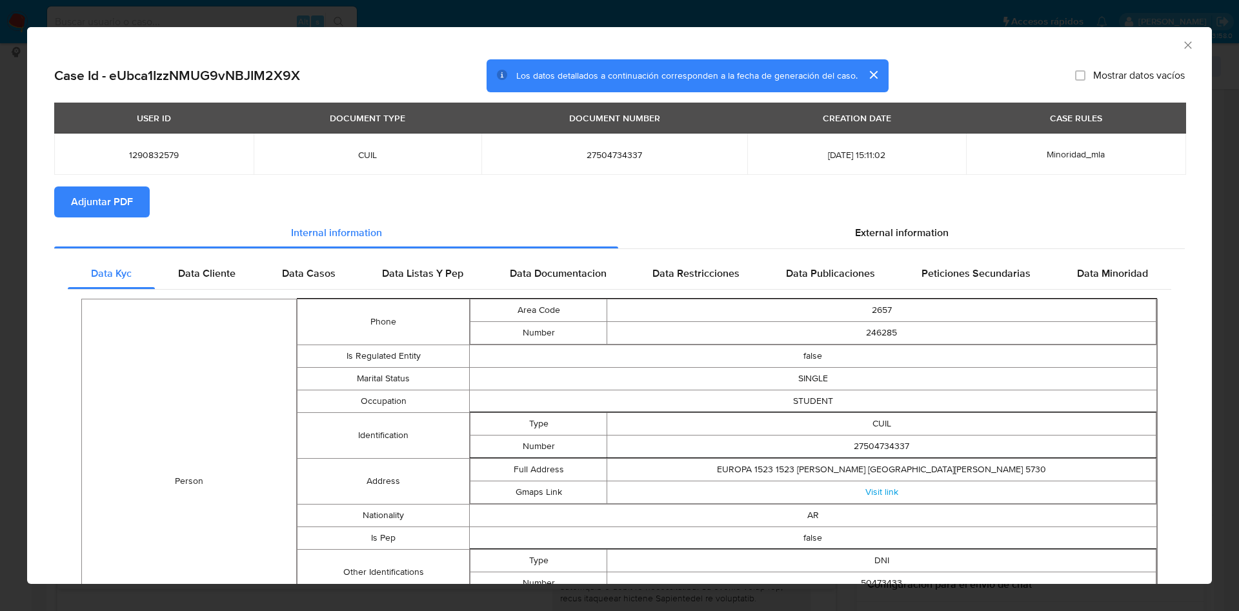
click at [122, 199] on span "Adjuntar PDF" at bounding box center [102, 202] width 62 height 28
click at [1182, 46] on icon "Cerrar ventana" at bounding box center [1188, 45] width 13 height 13
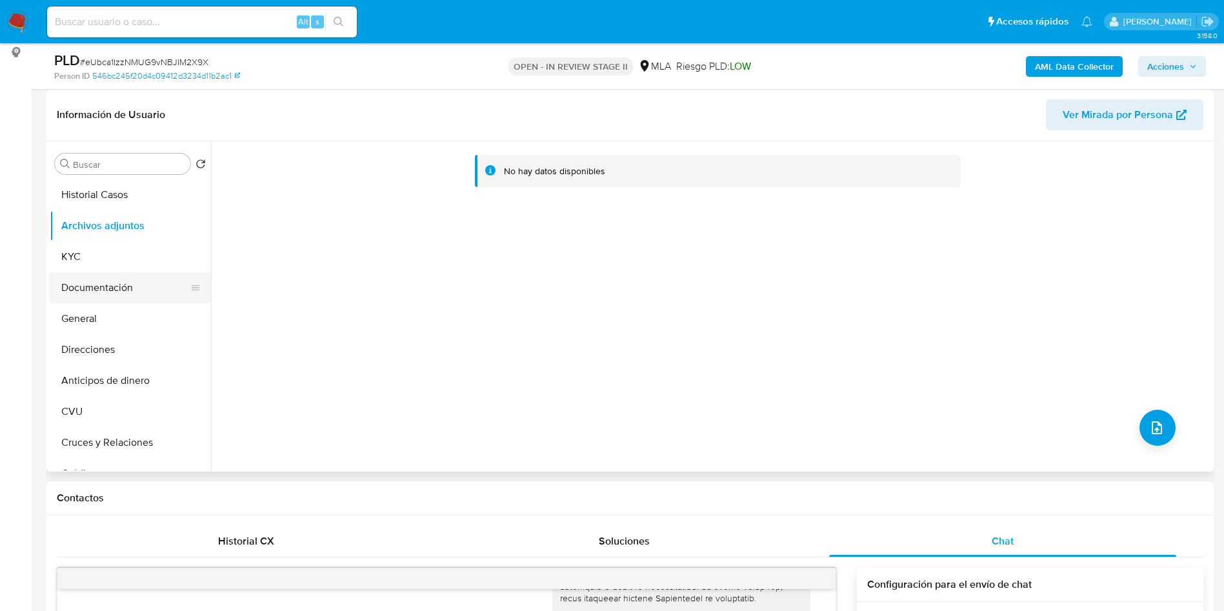
click at [84, 283] on button "Documentación" at bounding box center [125, 287] width 151 height 31
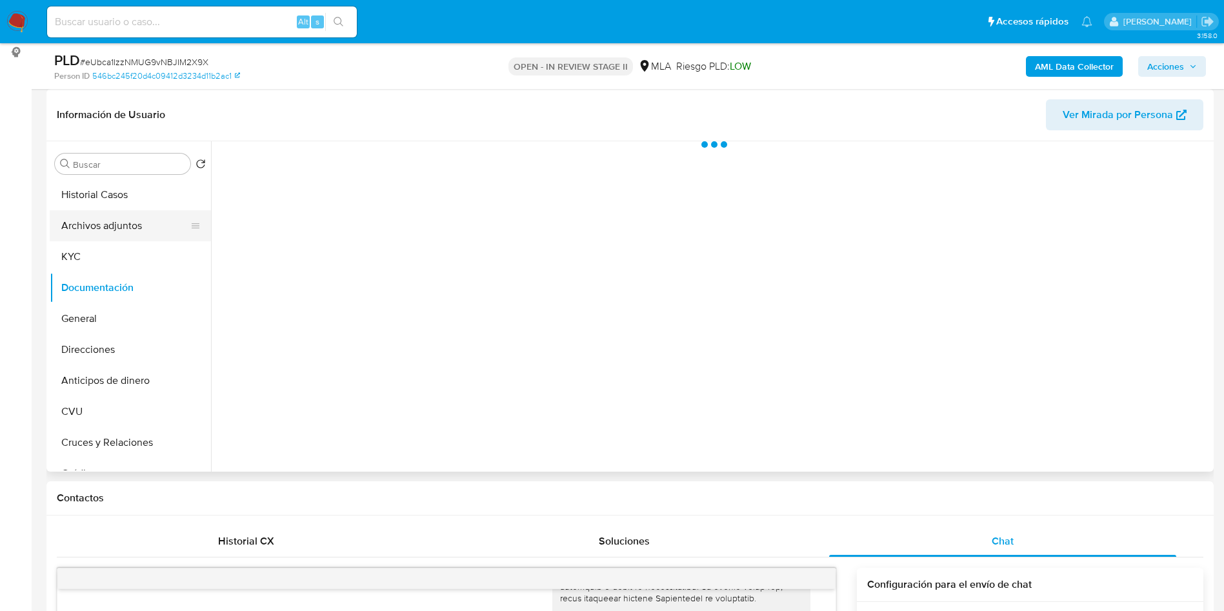
click at [108, 221] on button "Archivos adjuntos" at bounding box center [125, 225] width 151 height 31
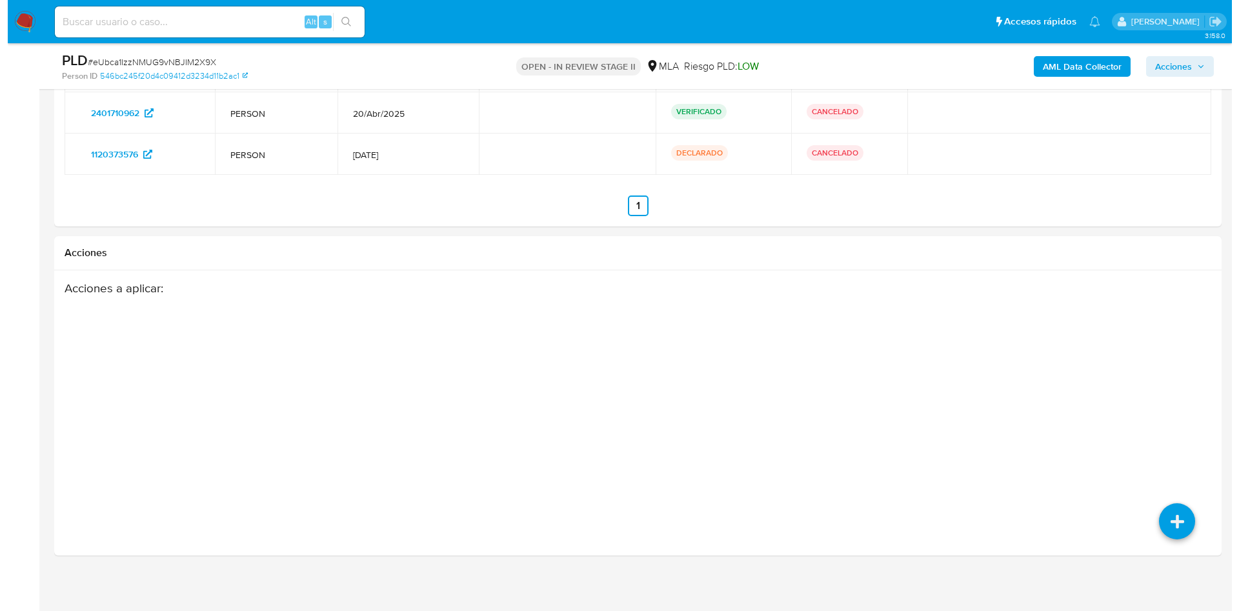
scroll to position [2406, 0]
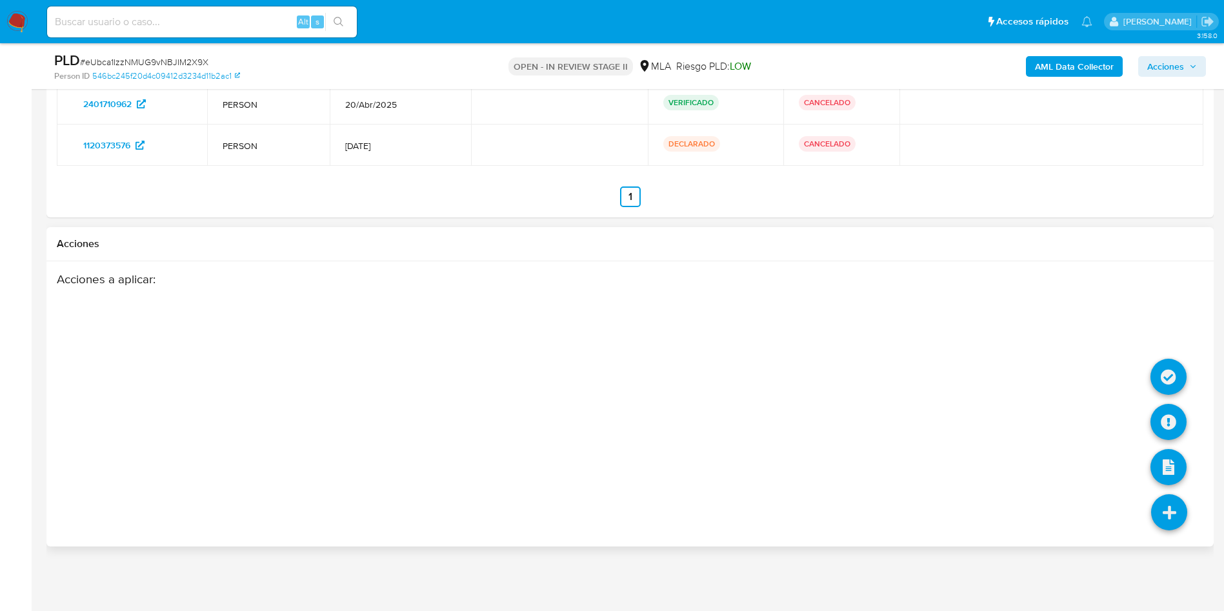
click at [1168, 534] on li at bounding box center [1169, 514] width 68 height 72
click at [1177, 420] on icon at bounding box center [1169, 422] width 36 height 36
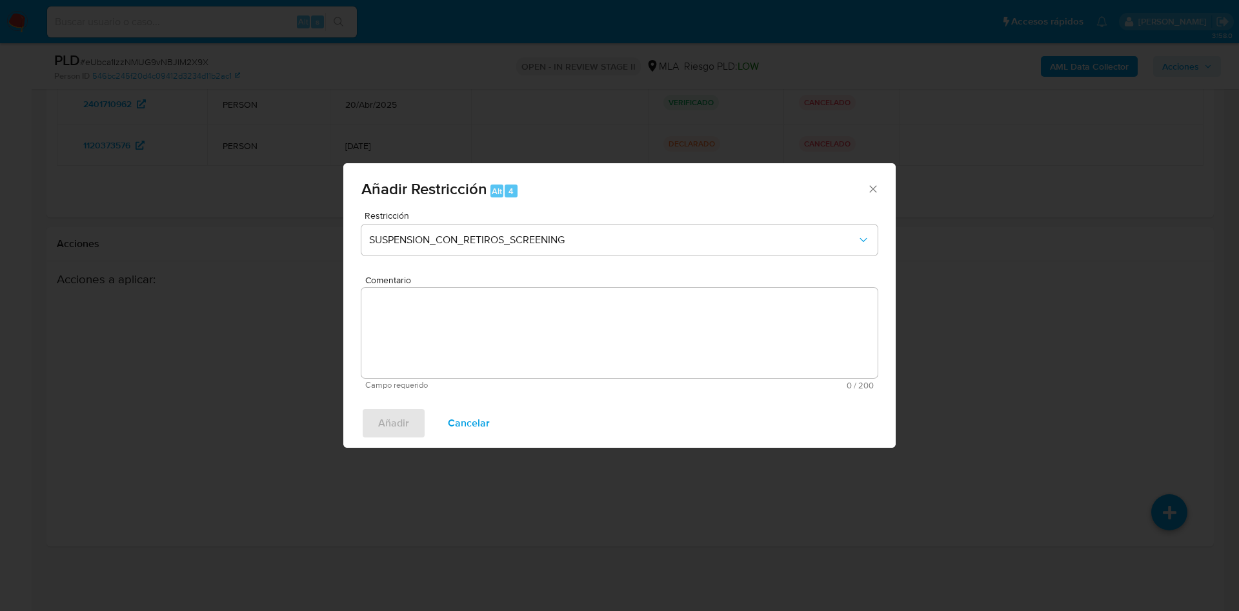
click at [494, 261] on div "Restricción SUSPENSION_CON_RETIROS_SCREENING" at bounding box center [619, 241] width 516 height 61
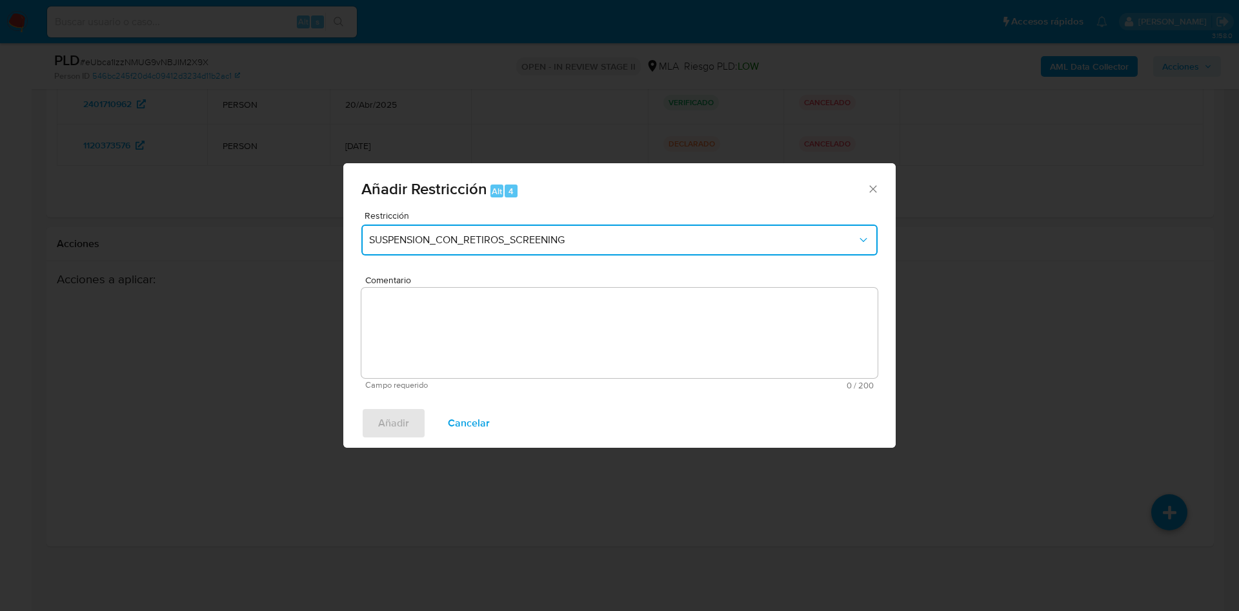
click at [489, 241] on span "SUSPENSION_CON_RETIROS_SCREENING" at bounding box center [613, 240] width 488 height 13
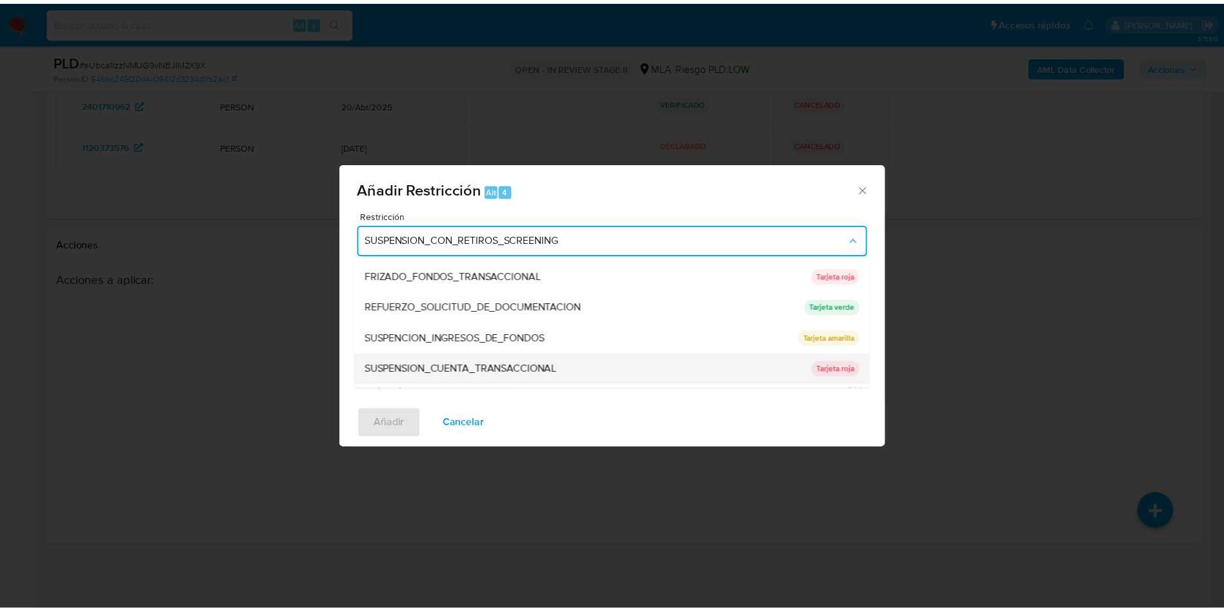
scroll to position [274, 0]
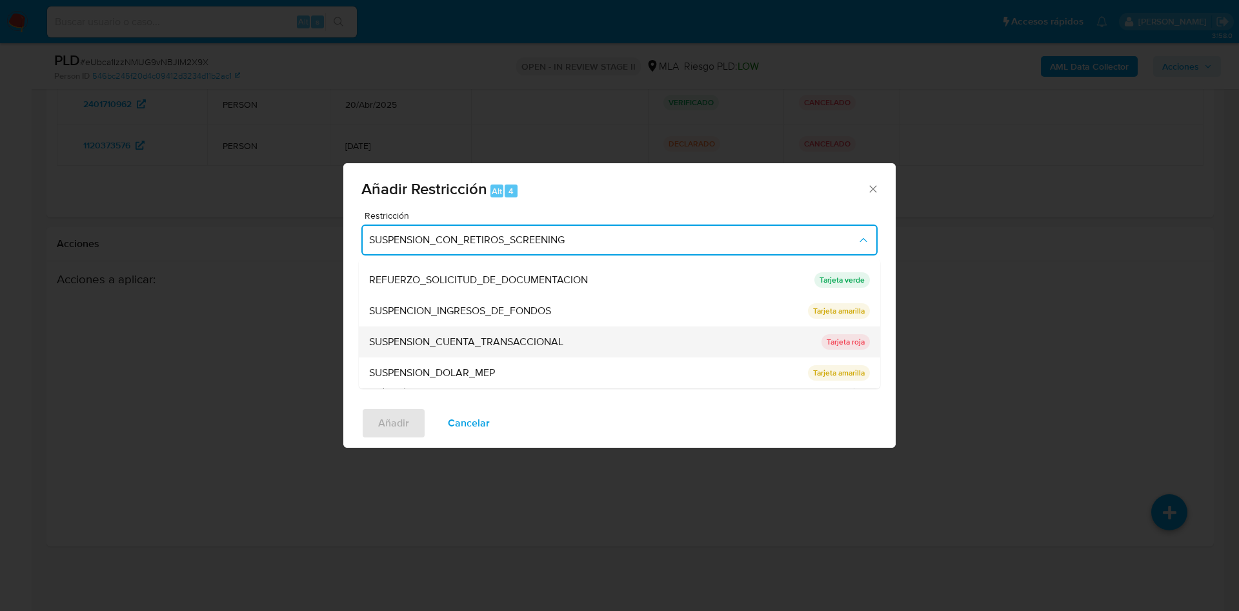
click at [518, 341] on span "SUSPENSION_CUENTA_TRANSACCIONAL" at bounding box center [466, 342] width 194 height 13
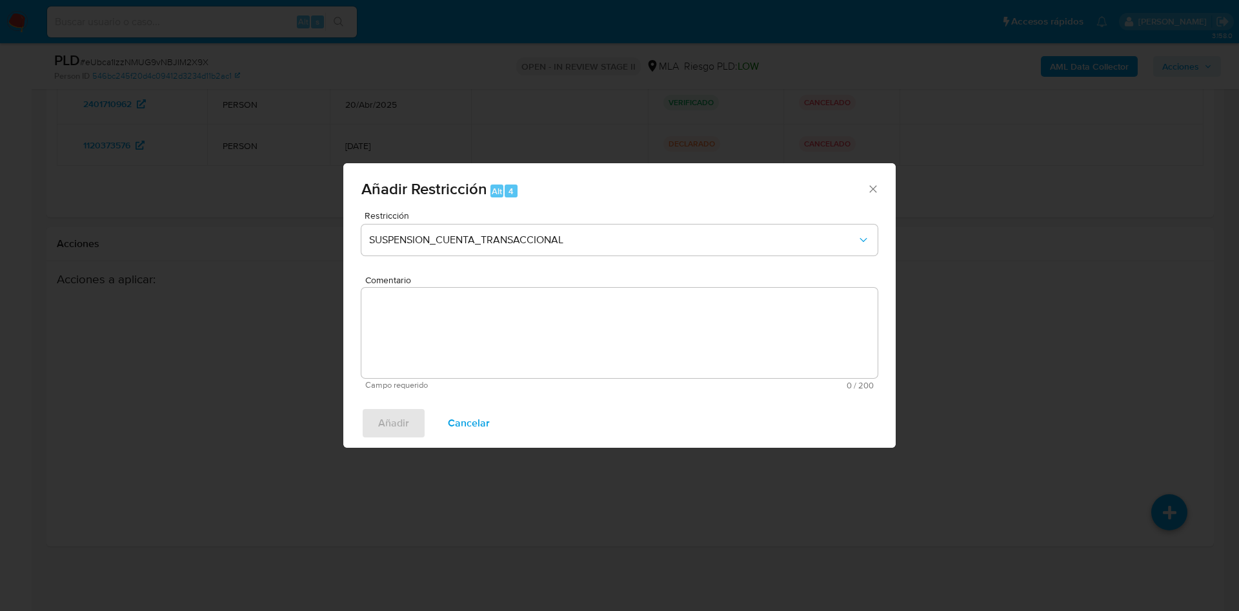
click at [518, 341] on textarea "Comentario" at bounding box center [619, 333] width 516 height 90
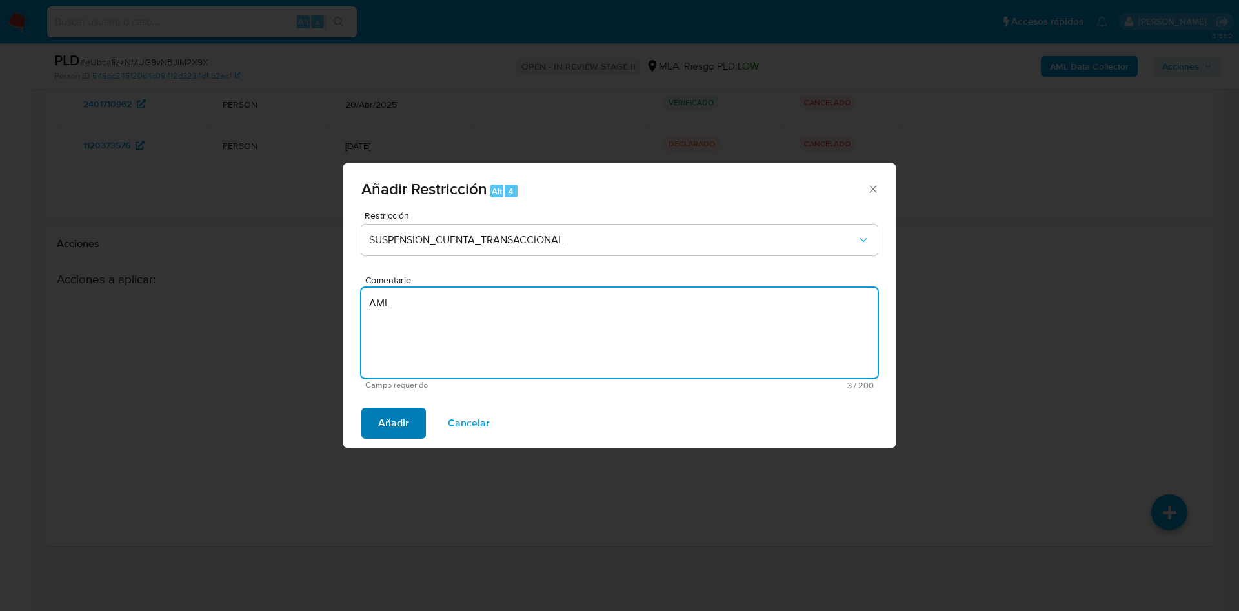
type textarea "AML"
click at [395, 429] on span "Añadir" at bounding box center [393, 423] width 31 height 28
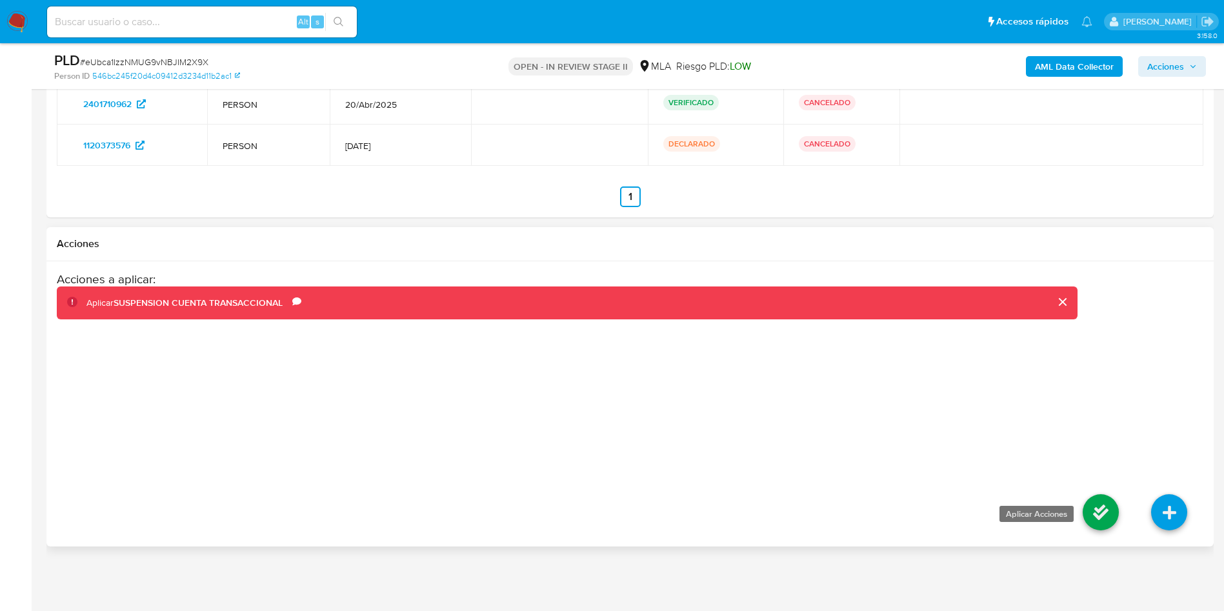
click at [1094, 514] on icon at bounding box center [1101, 512] width 36 height 36
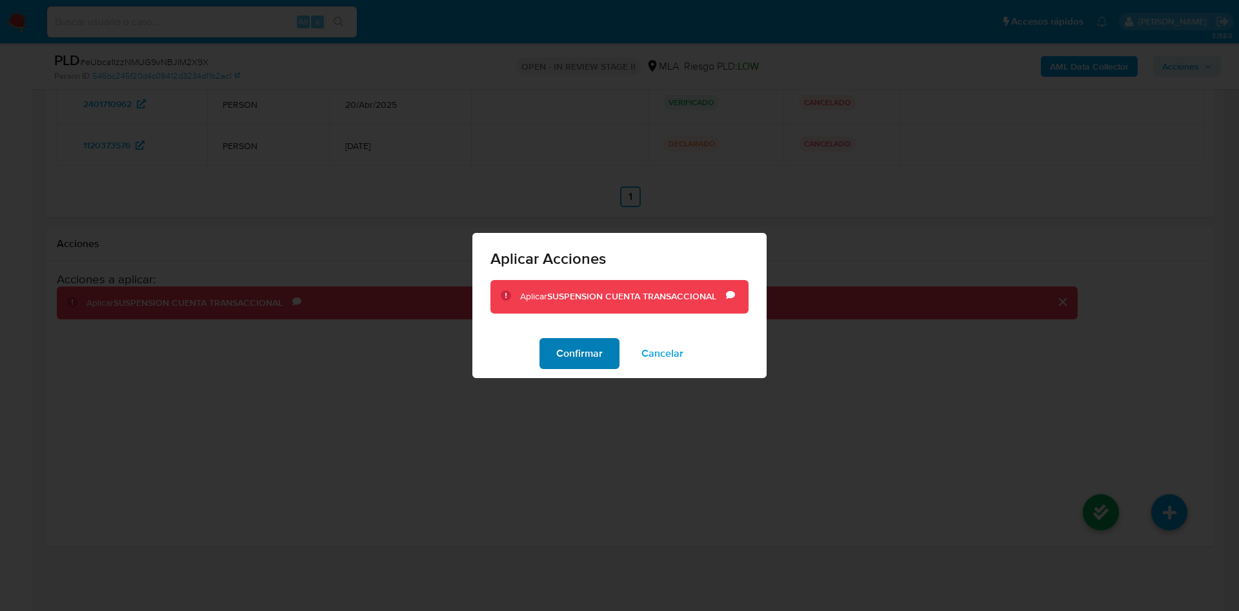
click at [576, 365] on span "Confirmar" at bounding box center [579, 354] width 46 height 28
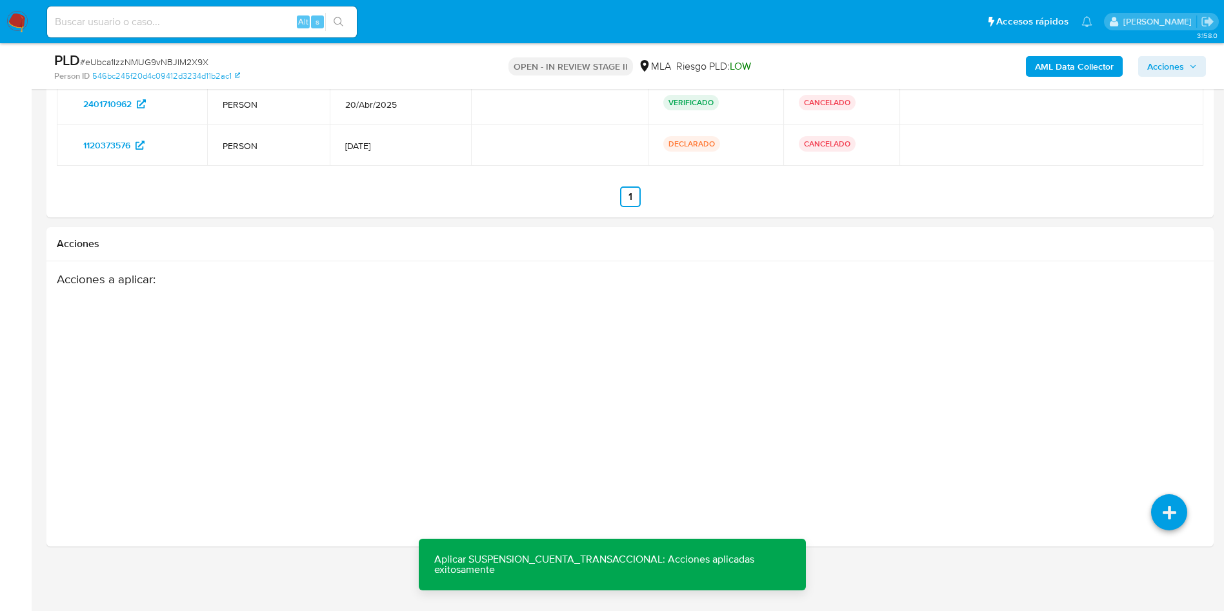
click at [1184, 67] on span "Acciones" at bounding box center [1166, 66] width 37 height 21
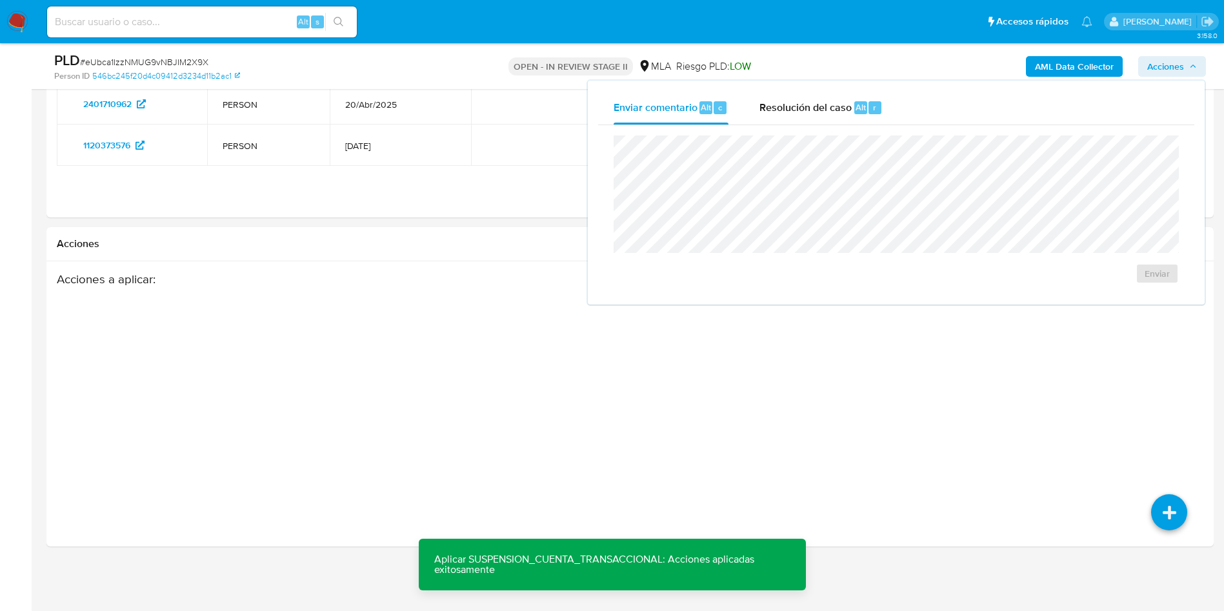
drag, startPoint x: 886, startPoint y: 114, endPoint x: 878, endPoint y: 127, distance: 15.3
click at [885, 114] on button "Resolución del caso Alt r" at bounding box center [821, 108] width 154 height 34
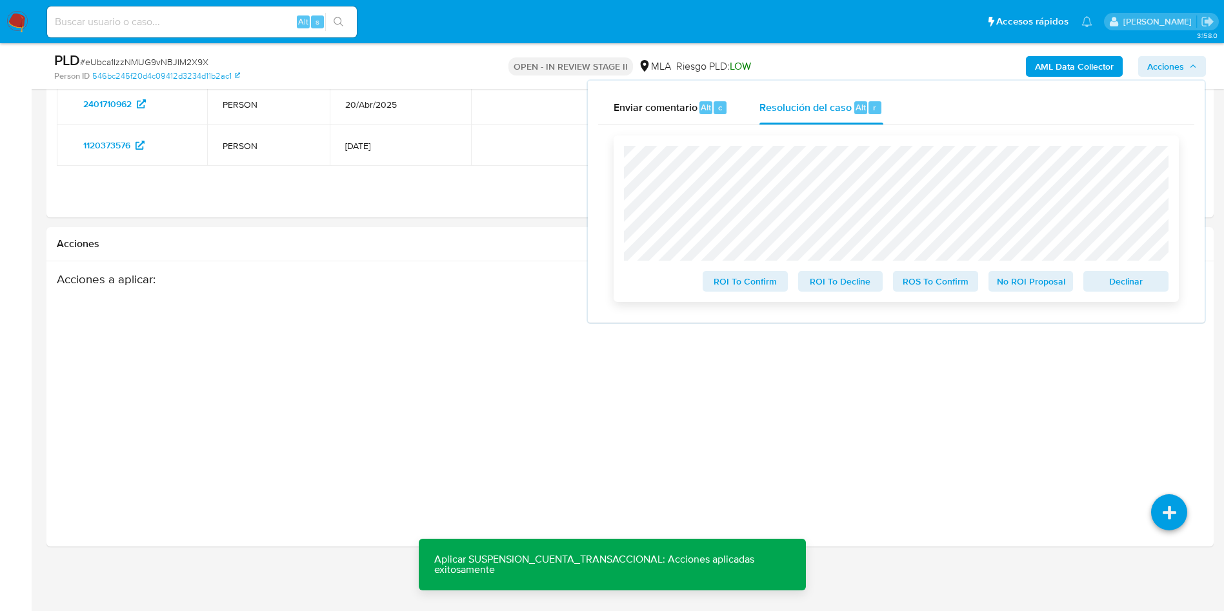
click at [938, 289] on span "ROS To Confirm" at bounding box center [935, 281] width 67 height 18
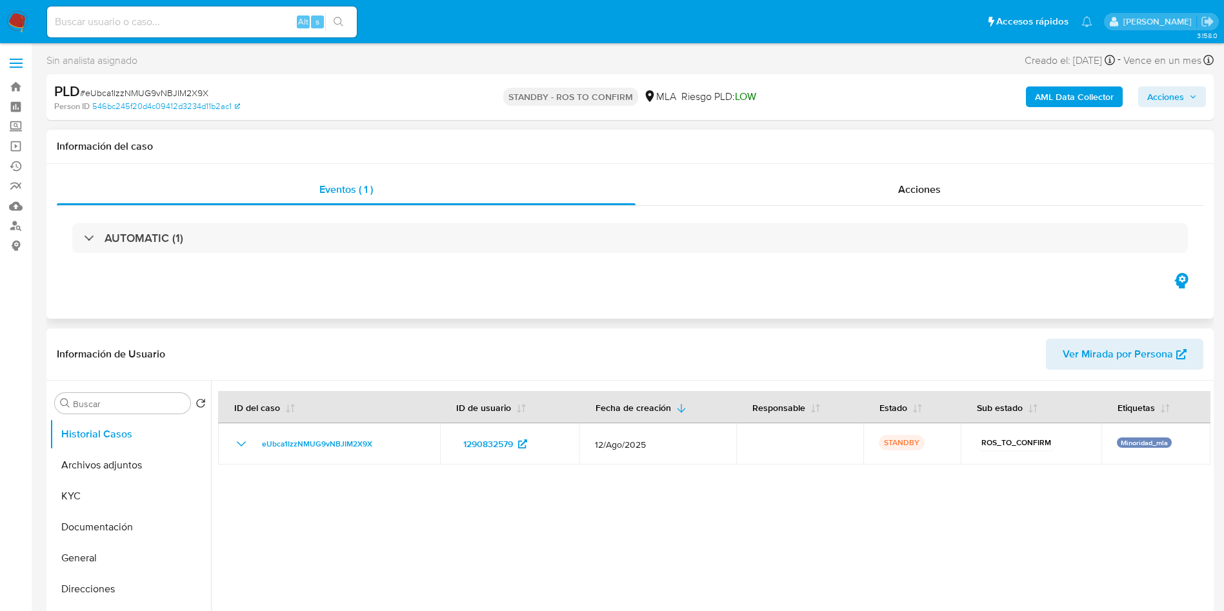
select select "10"
click at [180, 19] on input at bounding box center [202, 22] width 310 height 17
paste input "HWaIaBC1x3DDIbU5an858GrB"
type input "HWaIaBC1x3DDIbU5an858GrB"
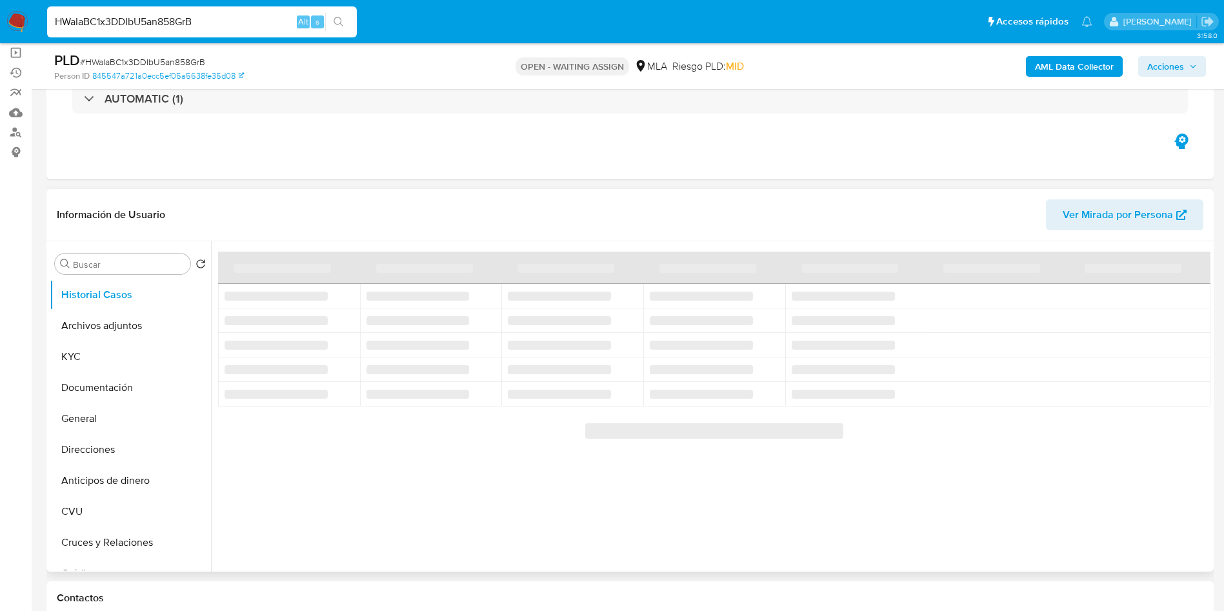
scroll to position [97, 0]
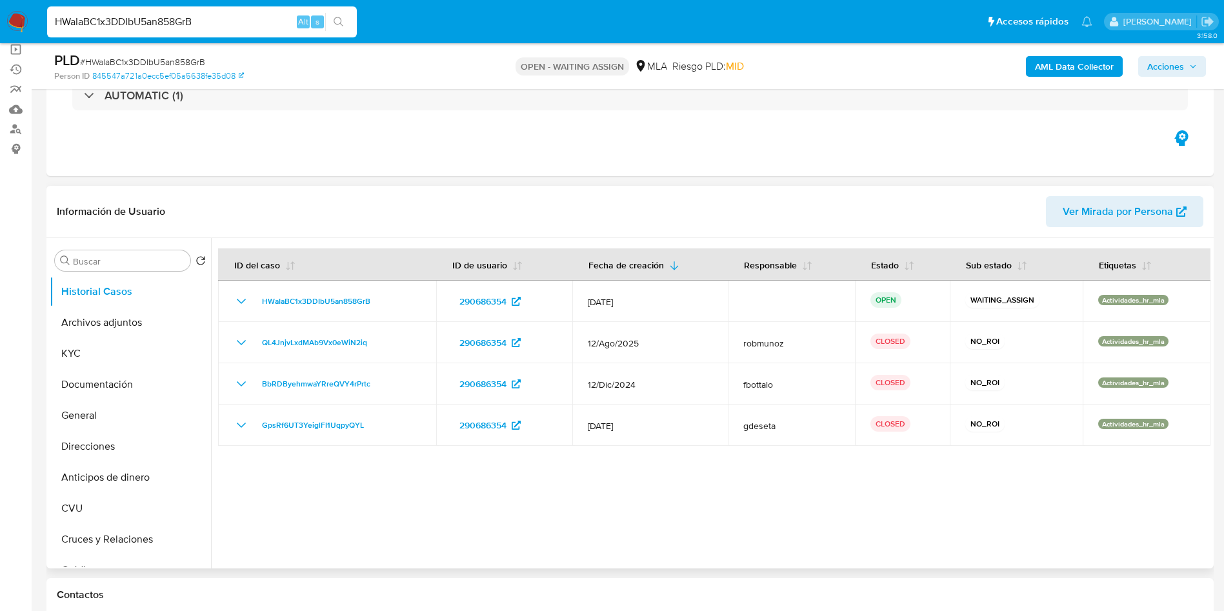
select select "10"
click at [205, 19] on input "HWaIaBC1x3DDIbU5an858GrB" at bounding box center [202, 22] width 310 height 17
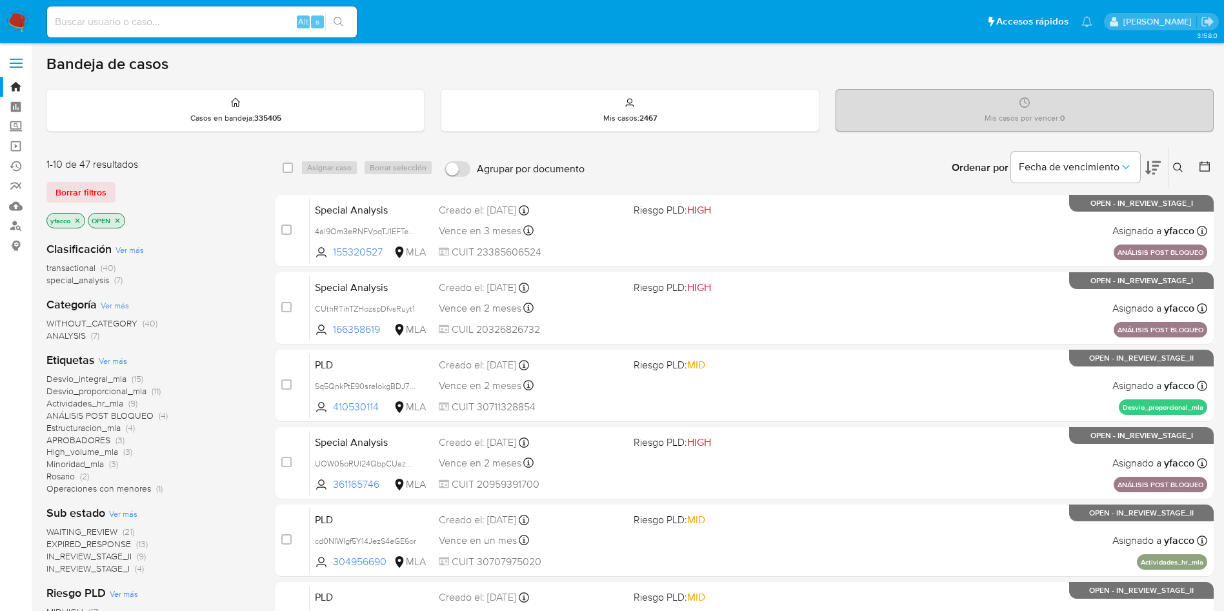
click at [183, 28] on input at bounding box center [202, 22] width 310 height 17
click at [1172, 170] on button at bounding box center [1180, 167] width 21 height 15
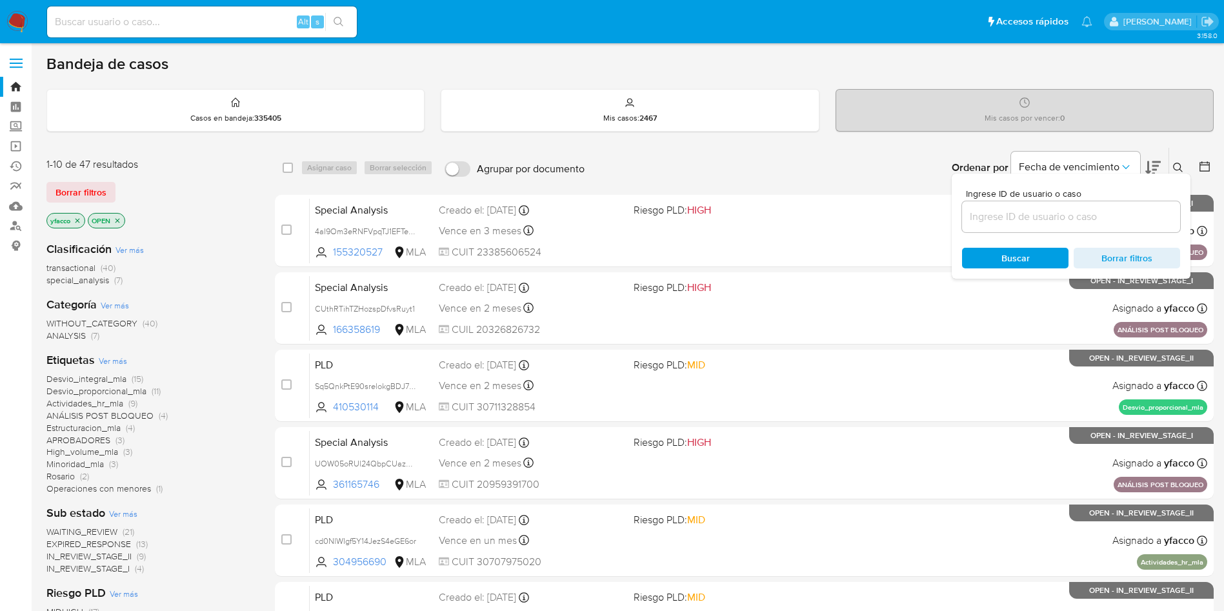
click at [1075, 211] on input at bounding box center [1071, 216] width 218 height 17
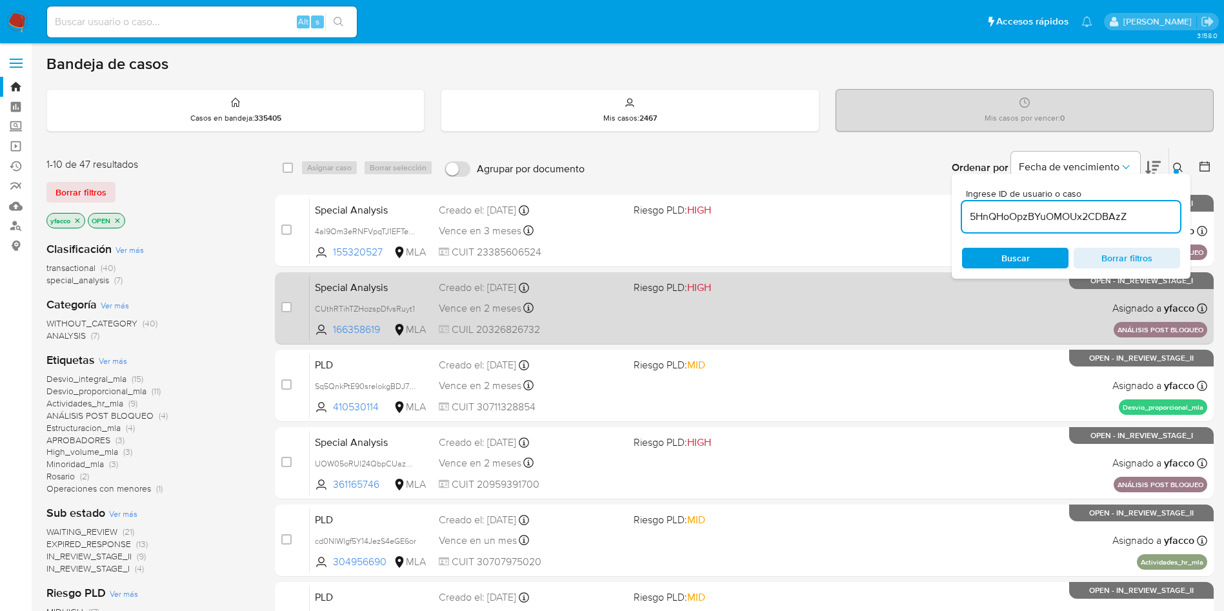
type input "5HnQHoOpzBYuOMOUx2CDBAzZ"
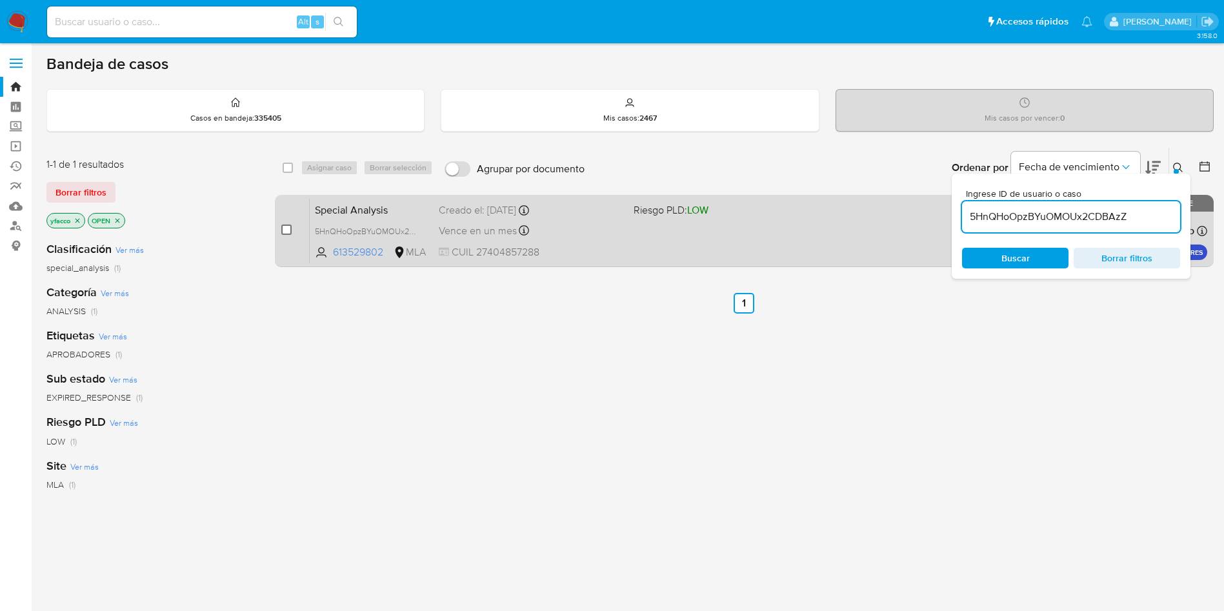
click at [285, 230] on input "checkbox" at bounding box center [286, 230] width 10 height 10
checkbox input "true"
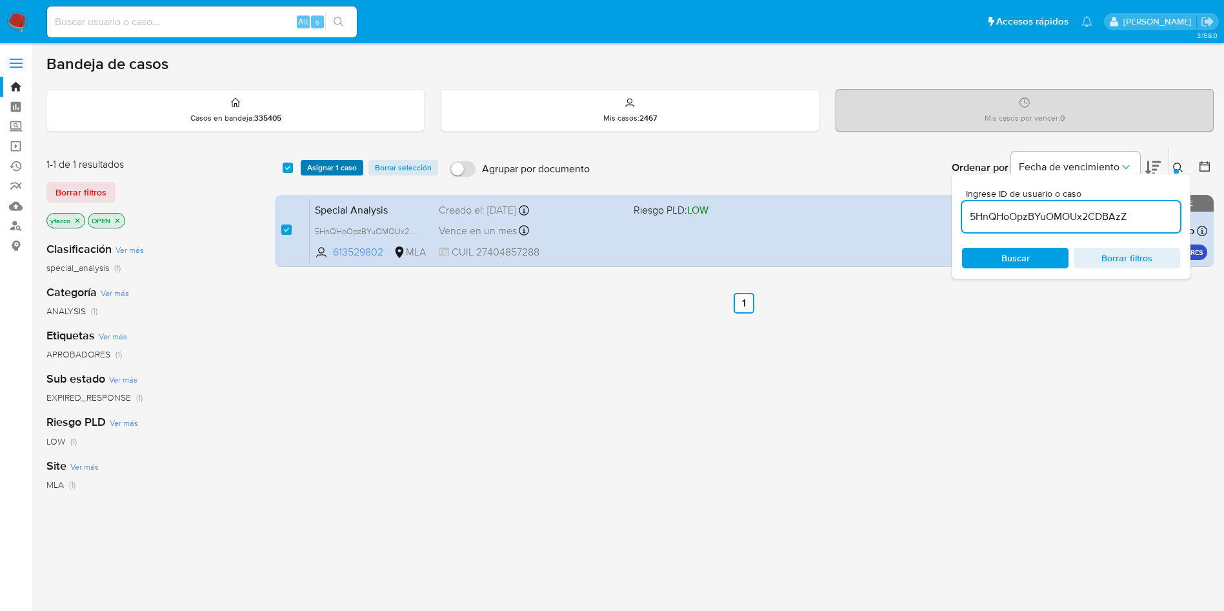
click at [319, 168] on span "Asignar 1 caso" at bounding box center [332, 167] width 50 height 13
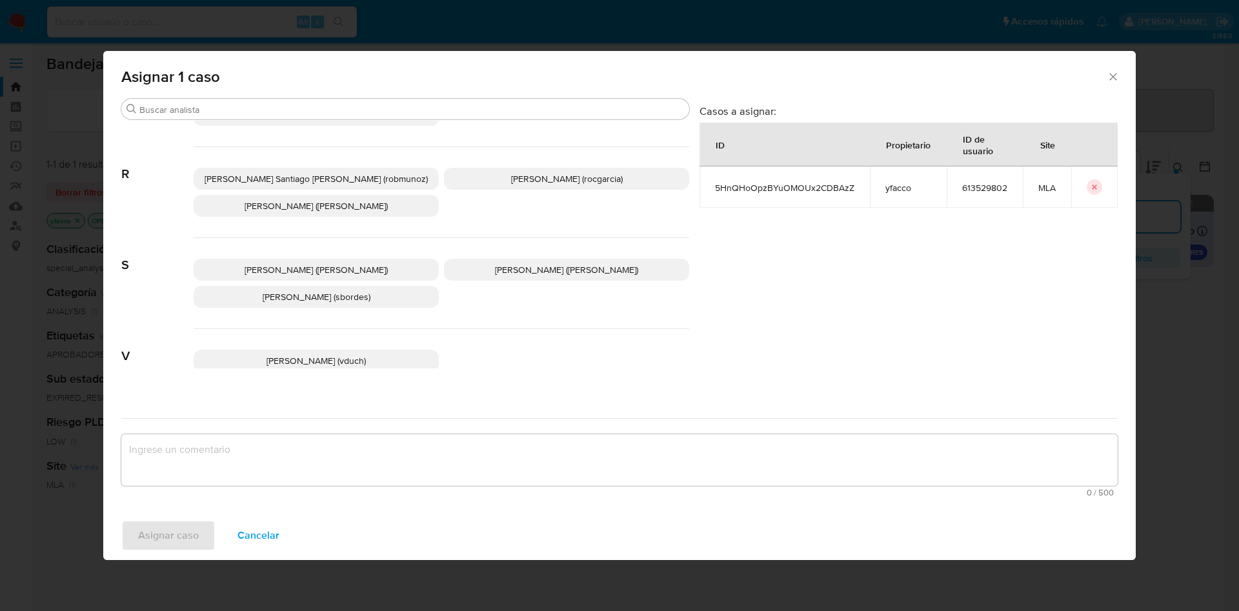
scroll to position [1090, 0]
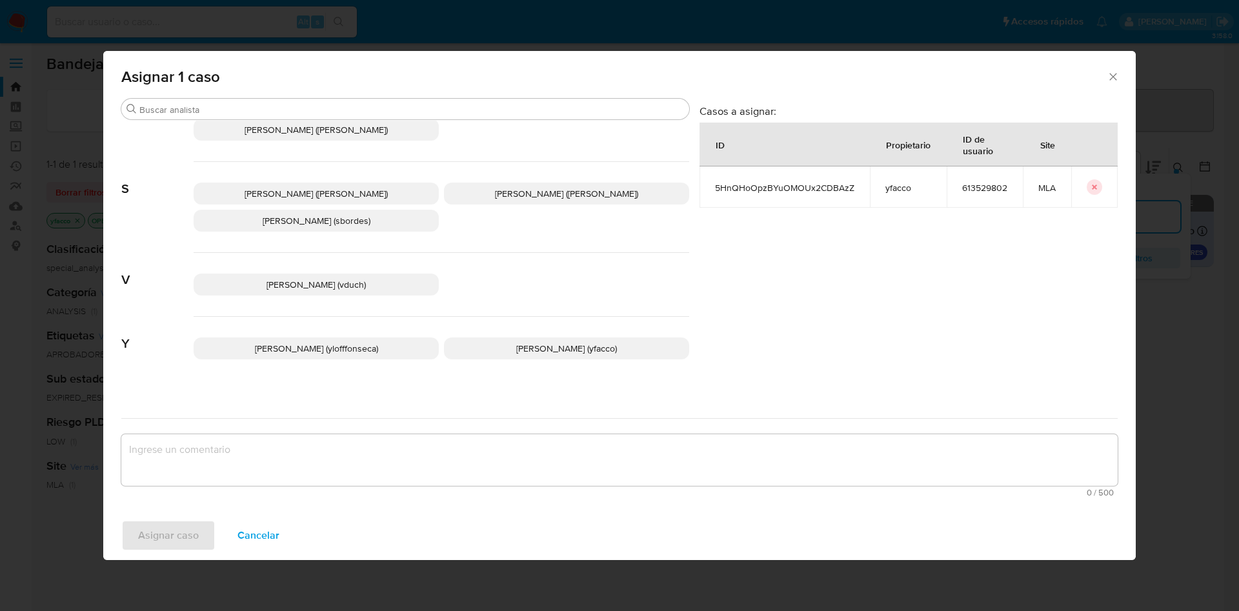
click at [516, 343] on span "[PERSON_NAME] (yfacco)" at bounding box center [566, 348] width 101 height 13
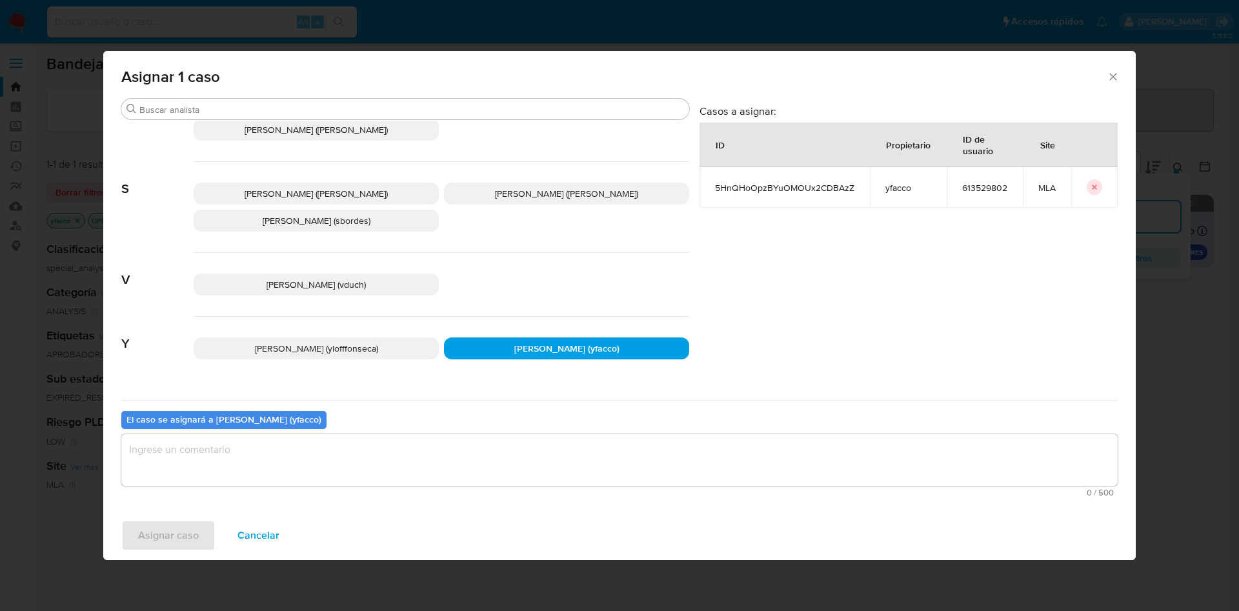
click at [426, 486] on div "0 / 500 500 caracteres restantes" at bounding box center [619, 465] width 997 height 63
click at [357, 478] on textarea "assign-modal" at bounding box center [619, 460] width 997 height 52
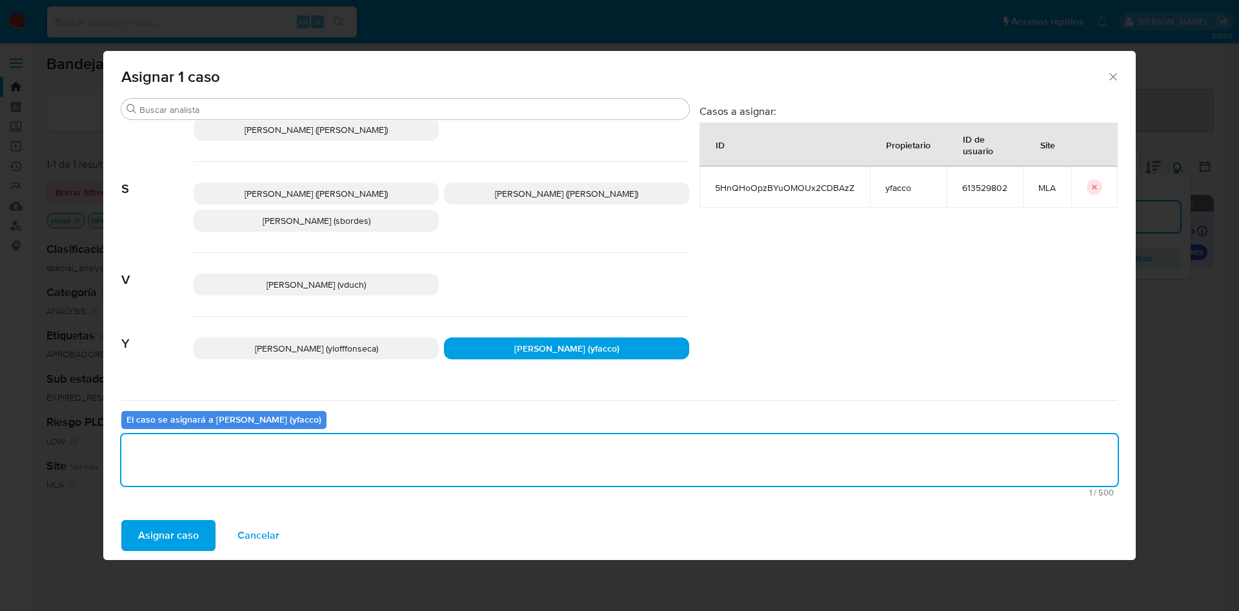
click at [175, 538] on span "Asignar caso" at bounding box center [168, 536] width 61 height 28
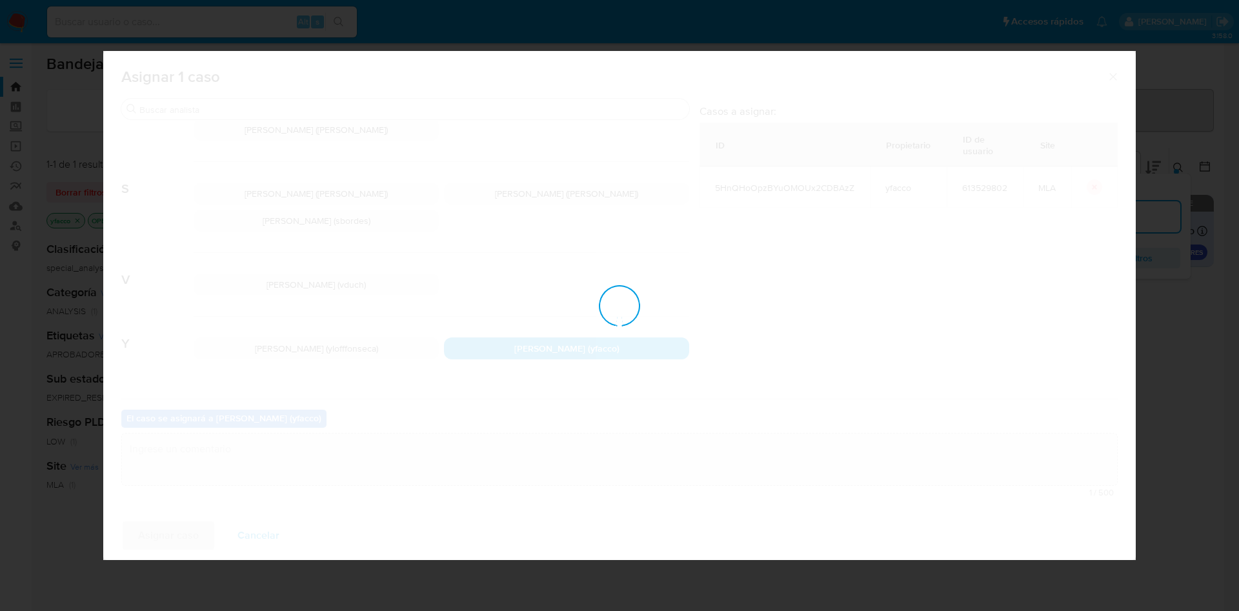
checkbox input "false"
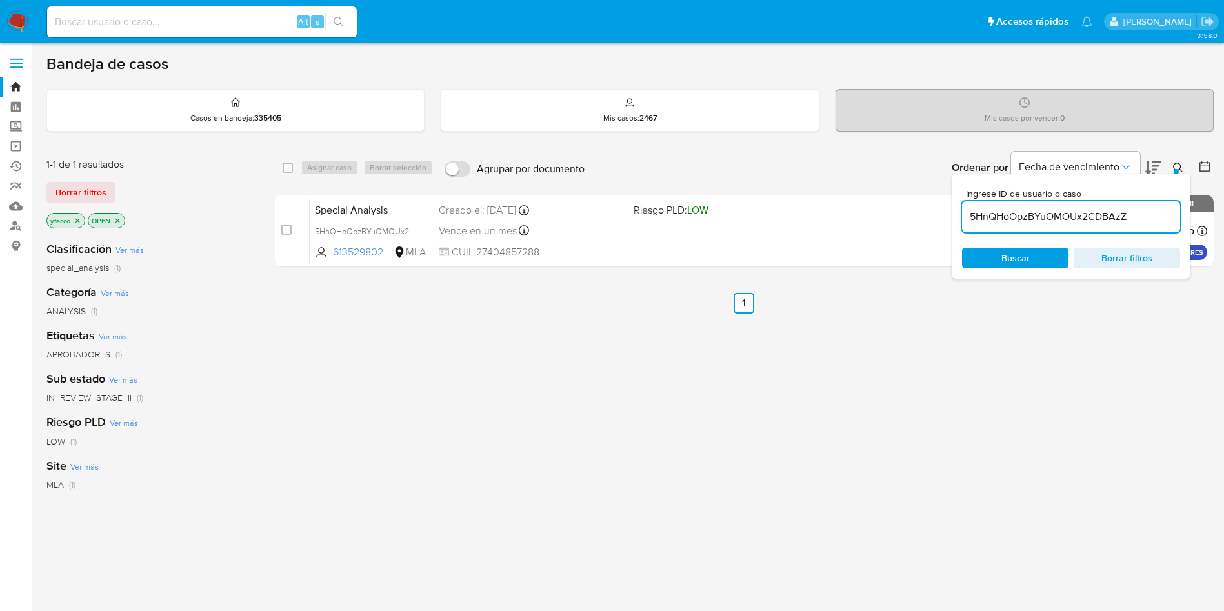
click at [1142, 219] on input "5HnQHoOpzBYuOMOUx2CDBAzZ" at bounding box center [1071, 216] width 218 height 17
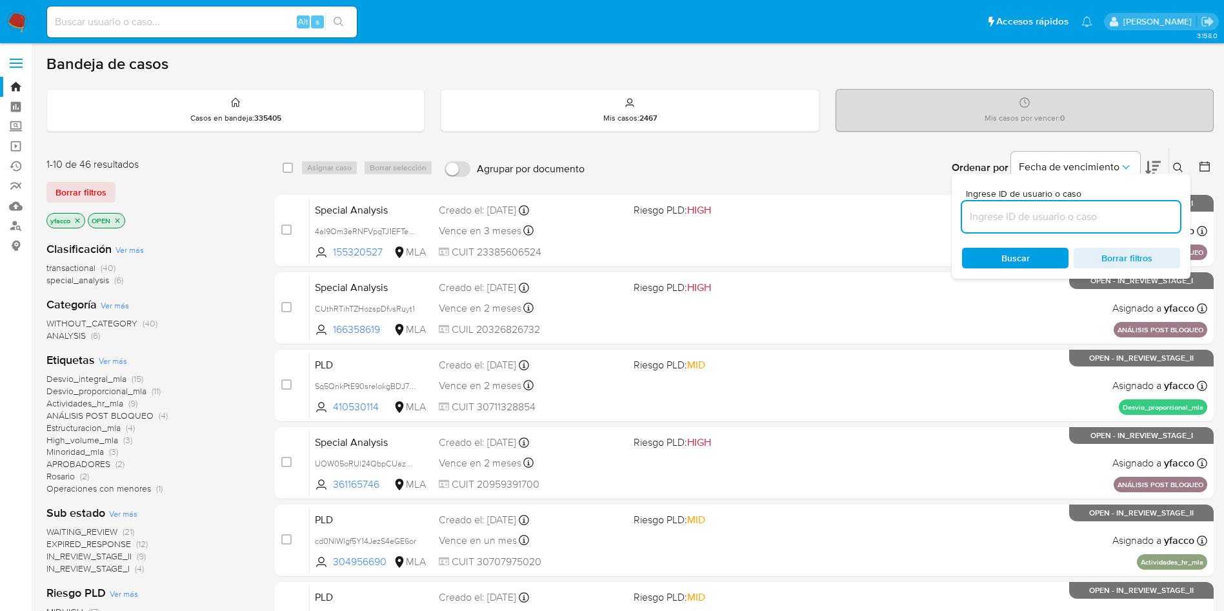
click at [1142, 219] on input at bounding box center [1071, 216] width 218 height 17
paste input "6goRulzEov4WoaqLJKEETesd"
type input "6goRulzEov4WoaqLJKEETesd"
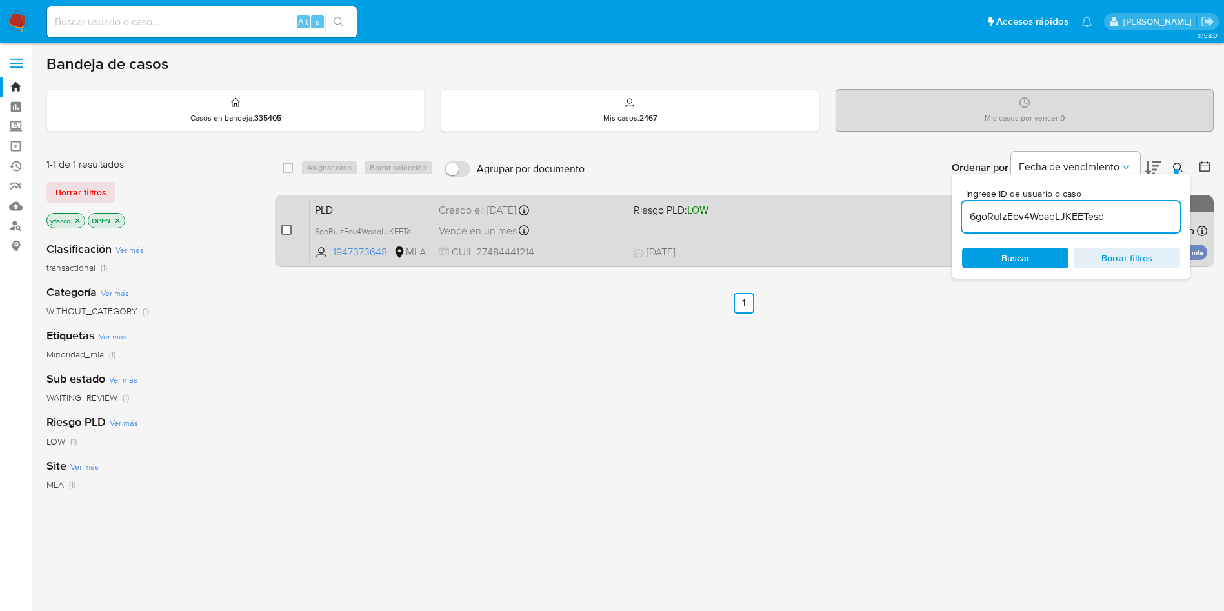
click at [282, 231] on input "checkbox" at bounding box center [286, 230] width 10 height 10
checkbox input "true"
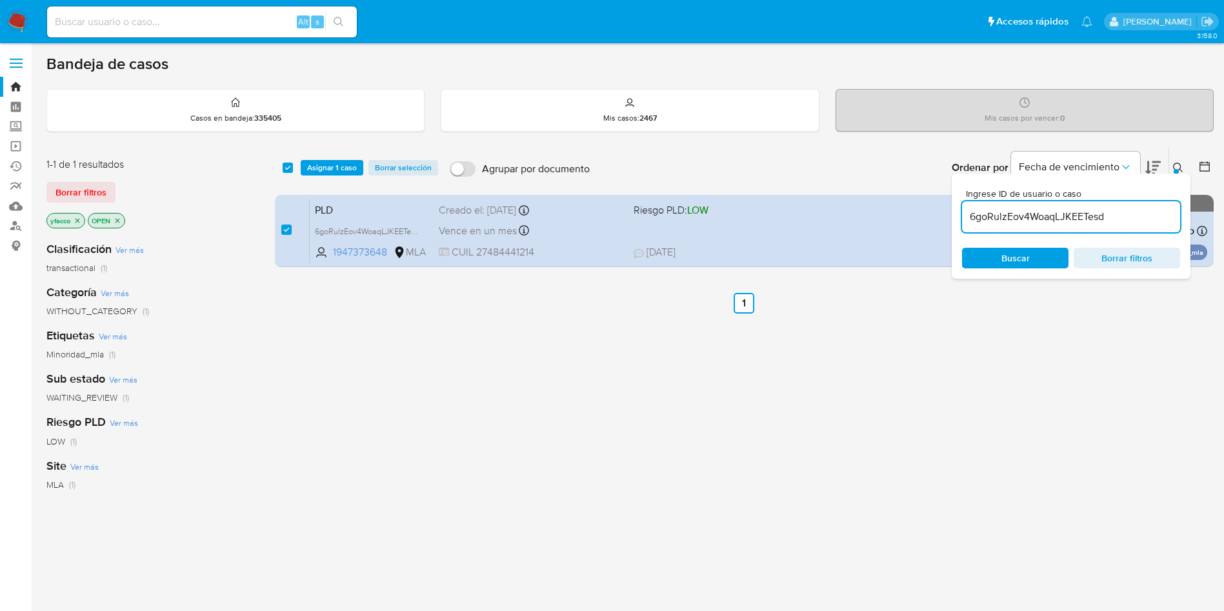
click at [334, 158] on div "select-all-cases-checkbox Asignar 1 caso Borrar selección Agrupar por documento…" at bounding box center [744, 168] width 939 height 40
click at [338, 168] on span "Asignar 1 caso" at bounding box center [332, 167] width 50 height 13
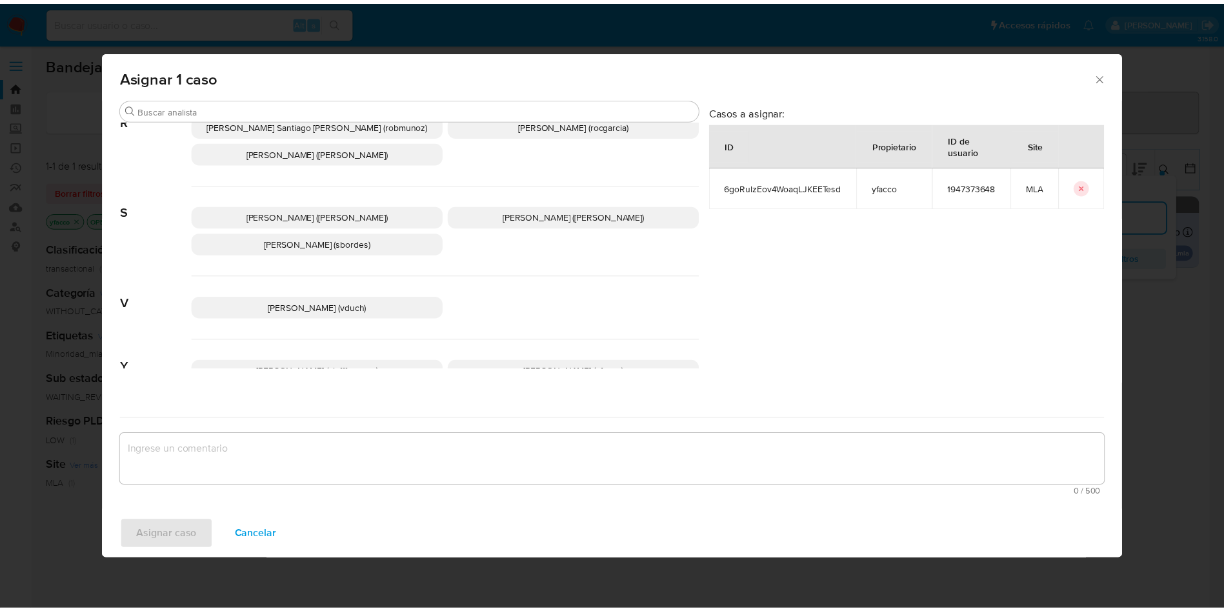
scroll to position [1090, 0]
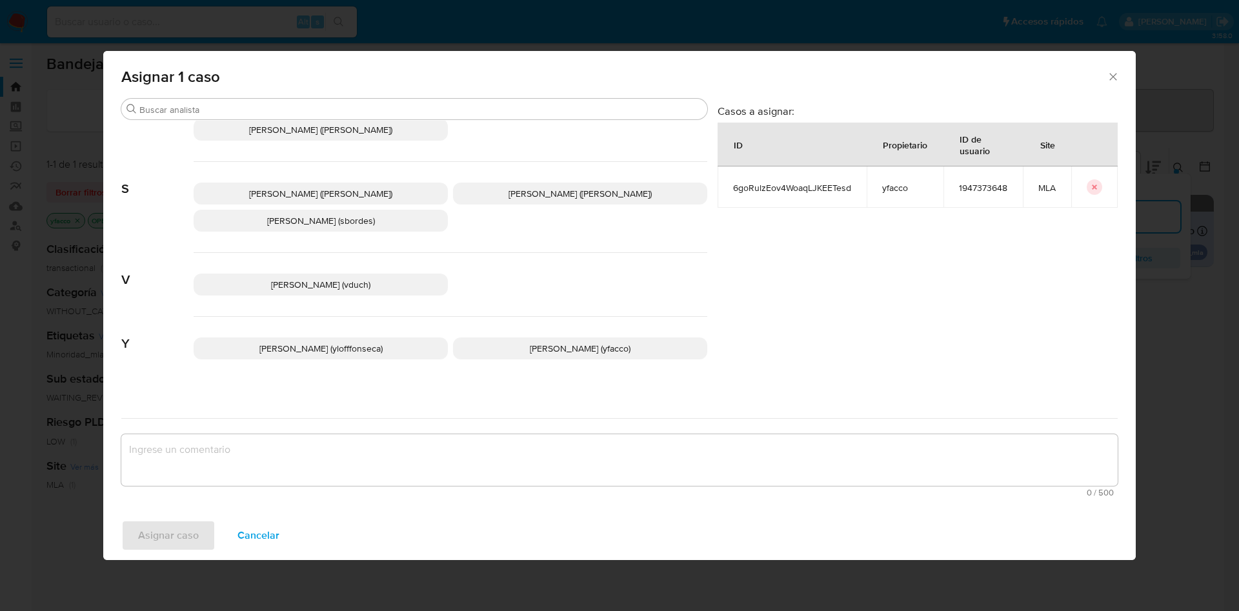
click at [531, 338] on p "Yesica Paola Facco (yfacco)" at bounding box center [580, 349] width 254 height 22
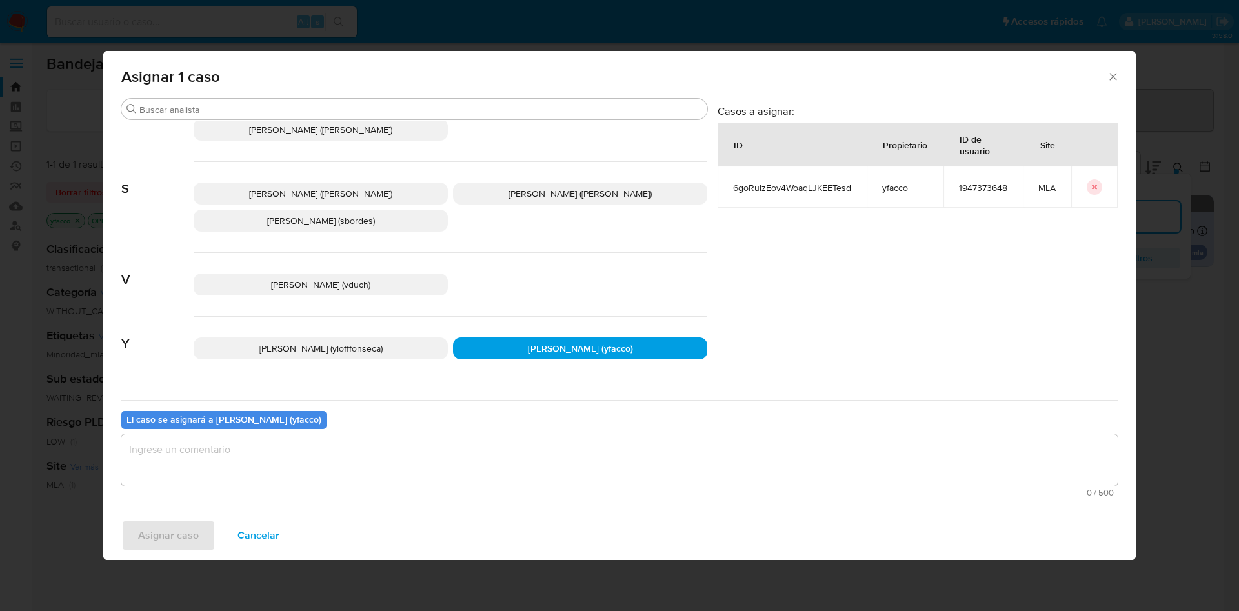
click at [496, 447] on textarea "assign-modal" at bounding box center [619, 460] width 997 height 52
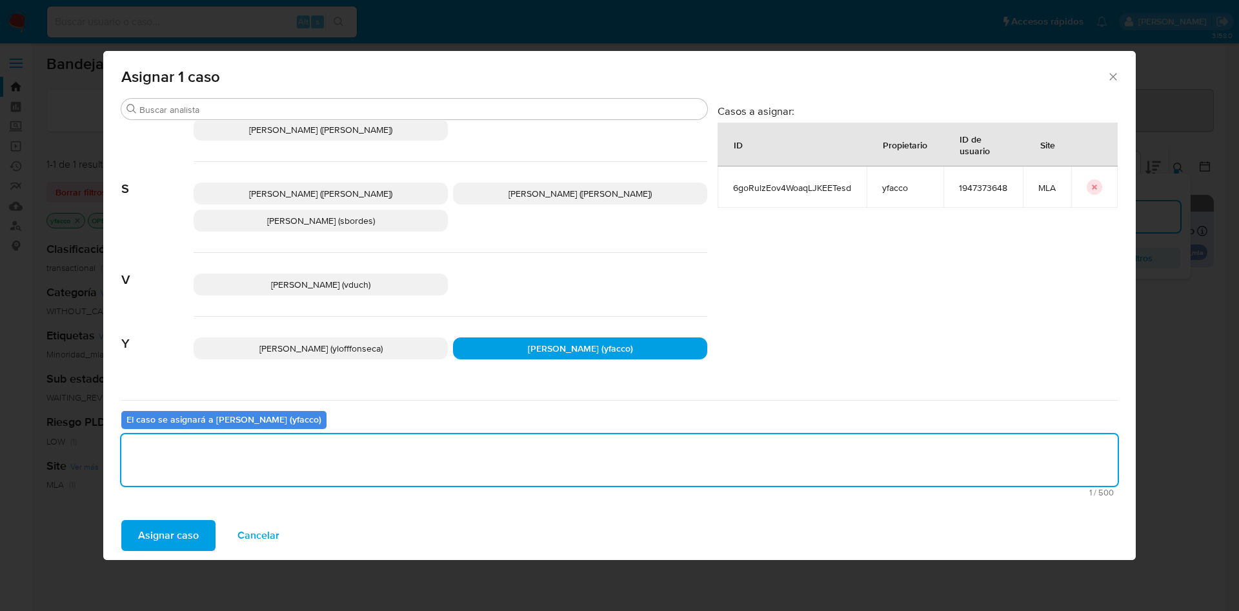
click at [189, 544] on span "Asignar caso" at bounding box center [168, 536] width 61 height 28
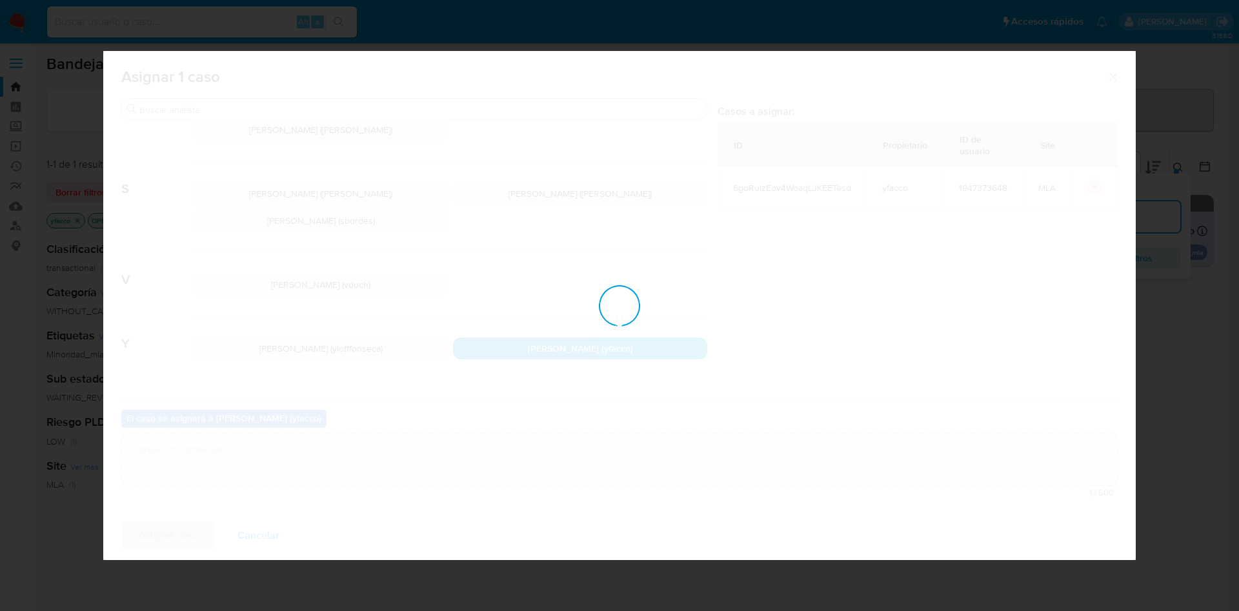
checkbox input "false"
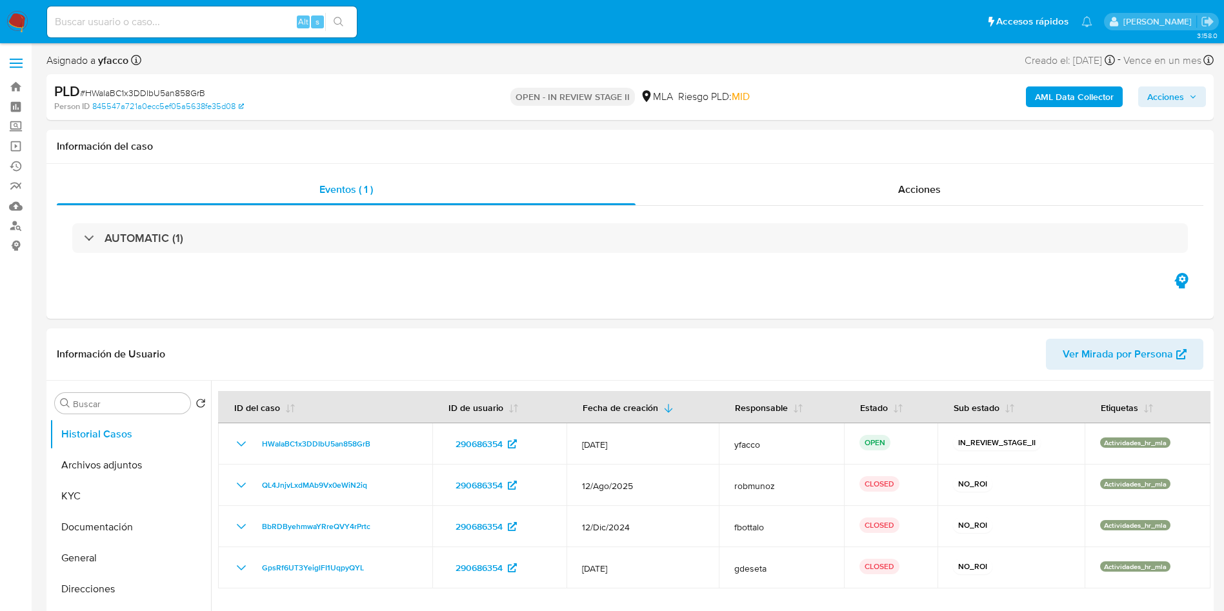
select select "10"
click at [259, 25] on input at bounding box center [202, 22] width 310 height 17
paste input "5HnQHoOpzBYuOMOUx2CDBAzZ"
type input "5HnQHoOpzBYuOMOUx2CDBAzZ"
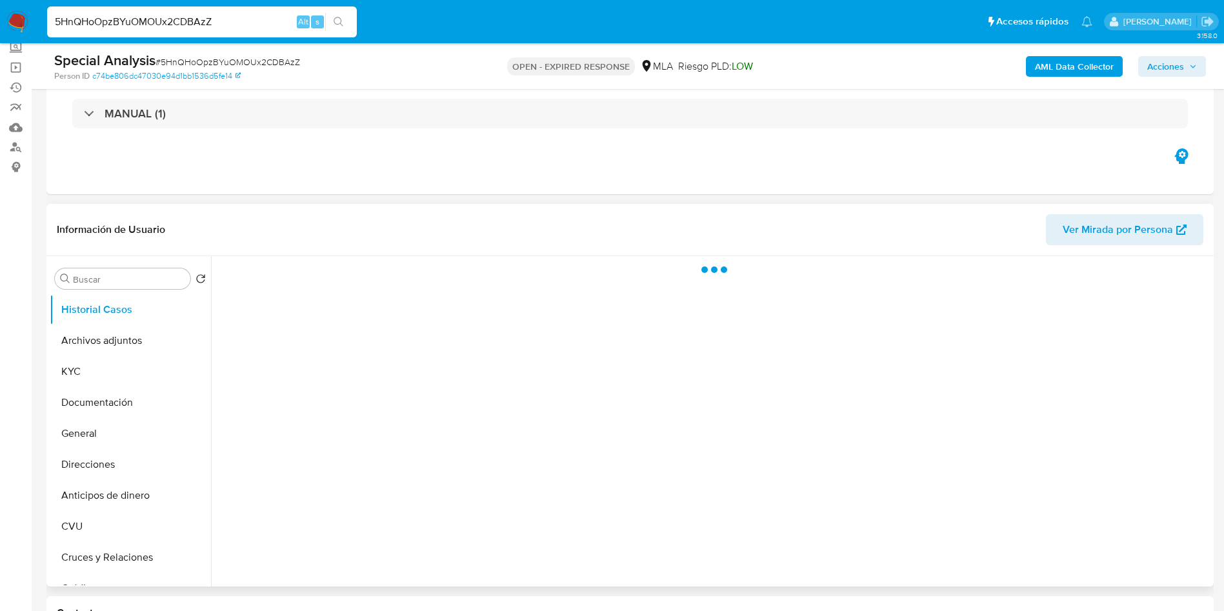
scroll to position [97, 0]
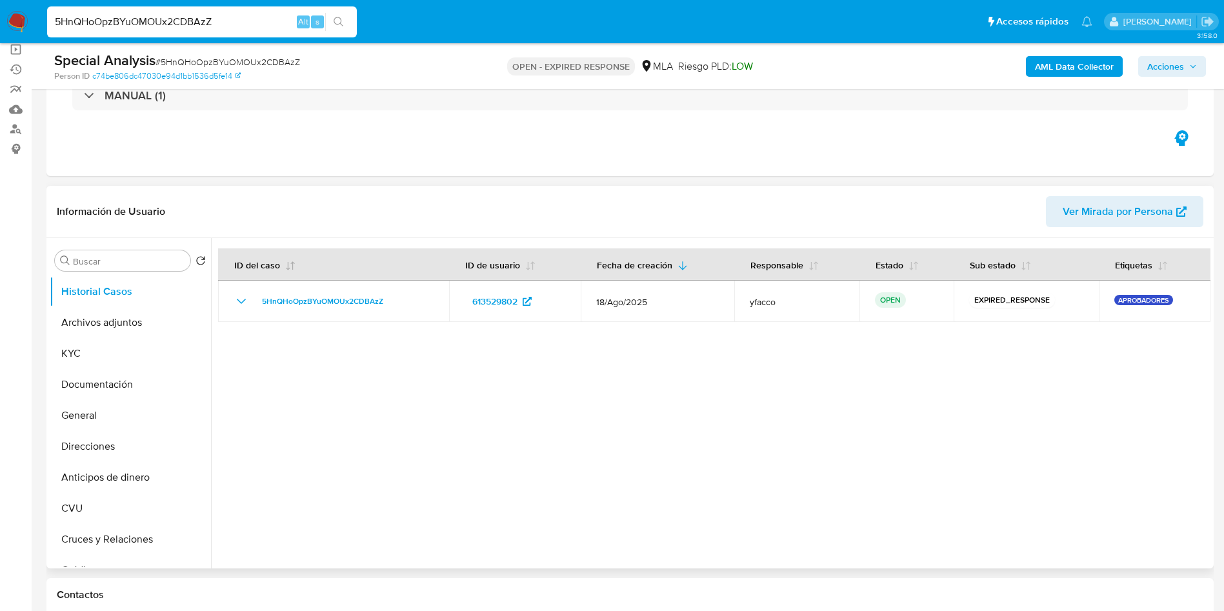
select select "10"
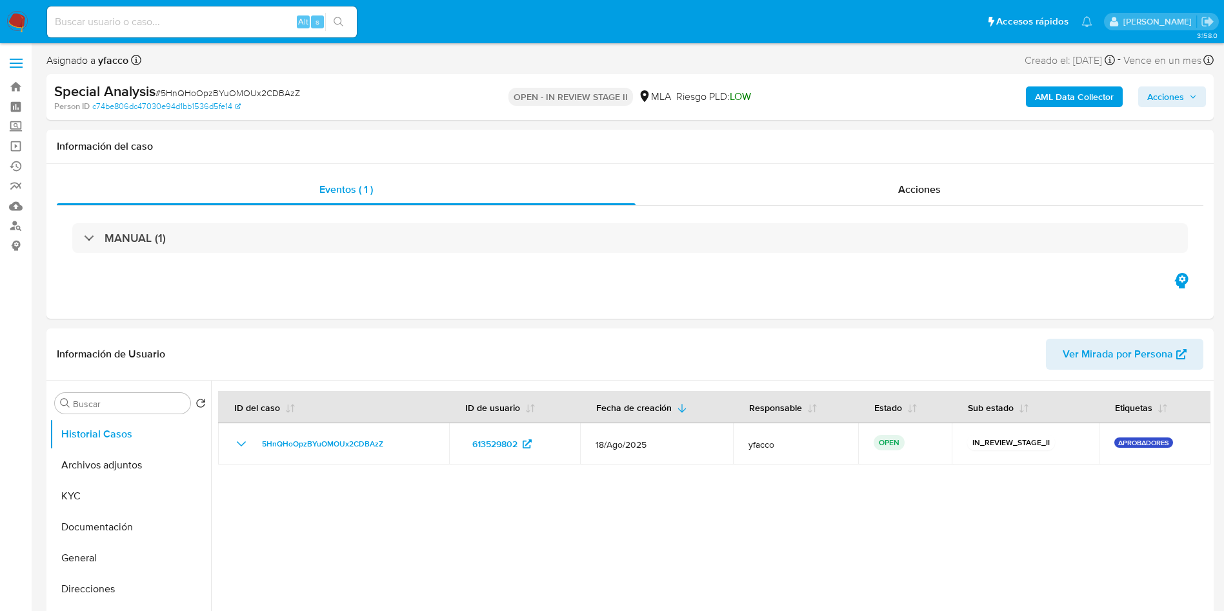
select select "10"
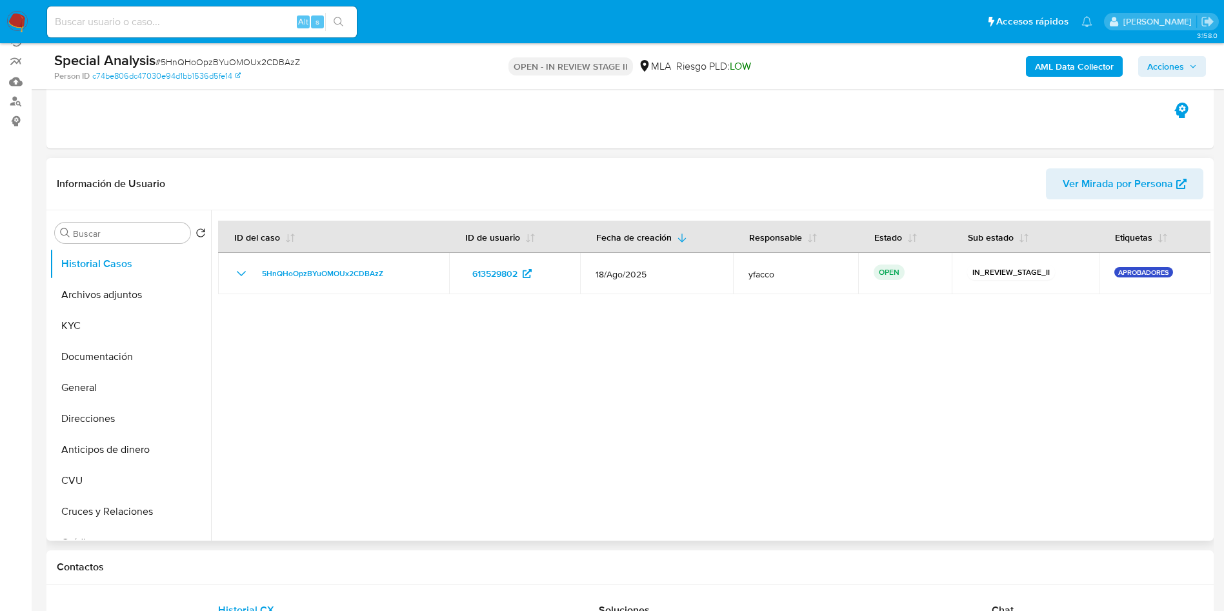
scroll to position [194, 0]
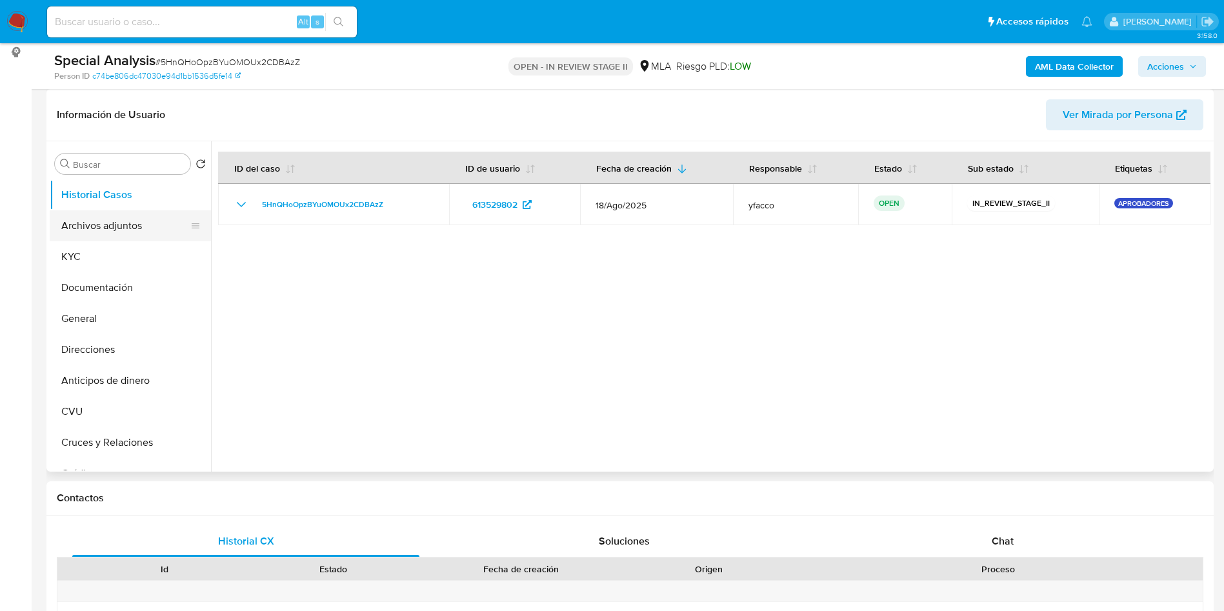
drag, startPoint x: 72, startPoint y: 227, endPoint x: 137, endPoint y: 234, distance: 64.9
click at [72, 227] on button "Archivos adjuntos" at bounding box center [125, 225] width 151 height 31
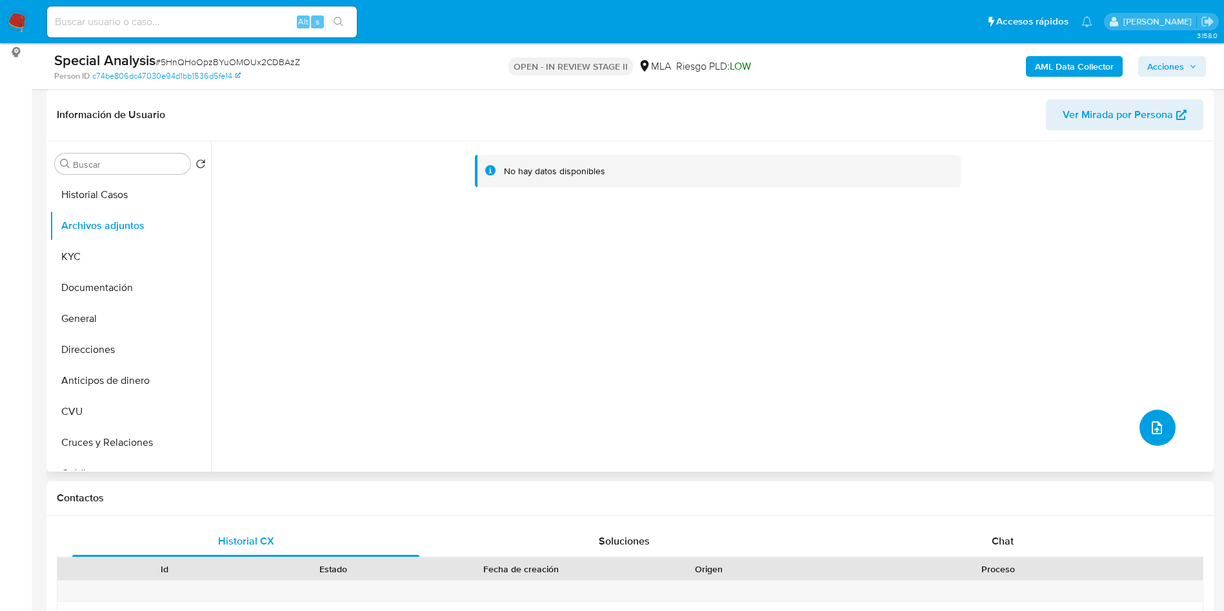
click at [1160, 424] on button "upload-file" at bounding box center [1158, 428] width 36 height 36
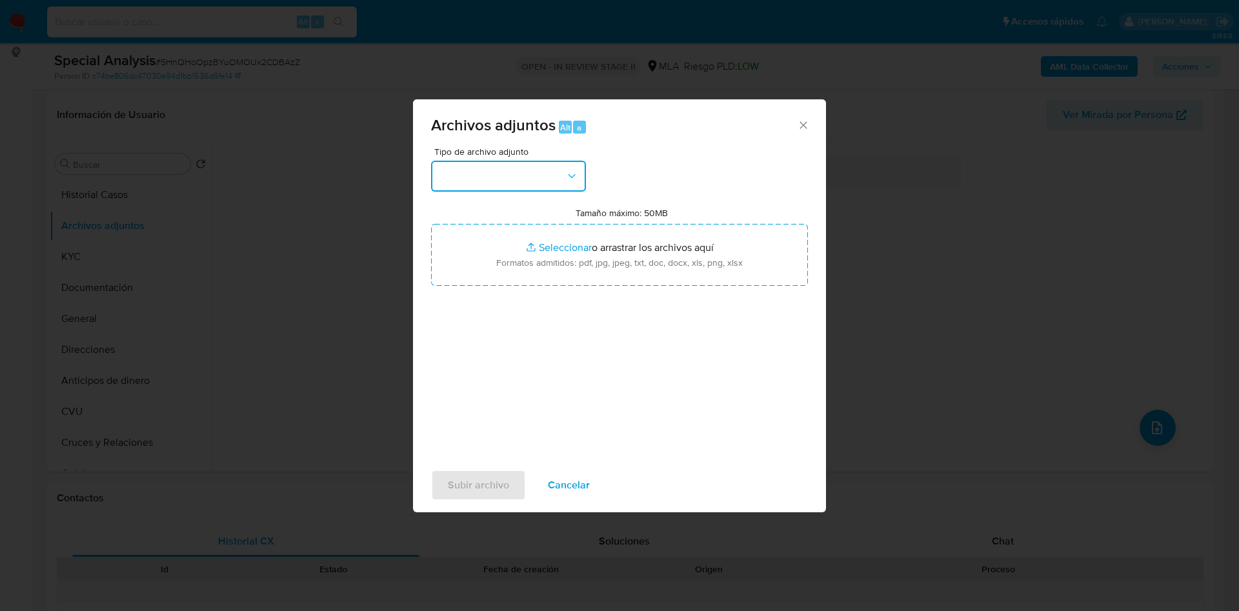
click at [516, 188] on button "button" at bounding box center [508, 176] width 155 height 31
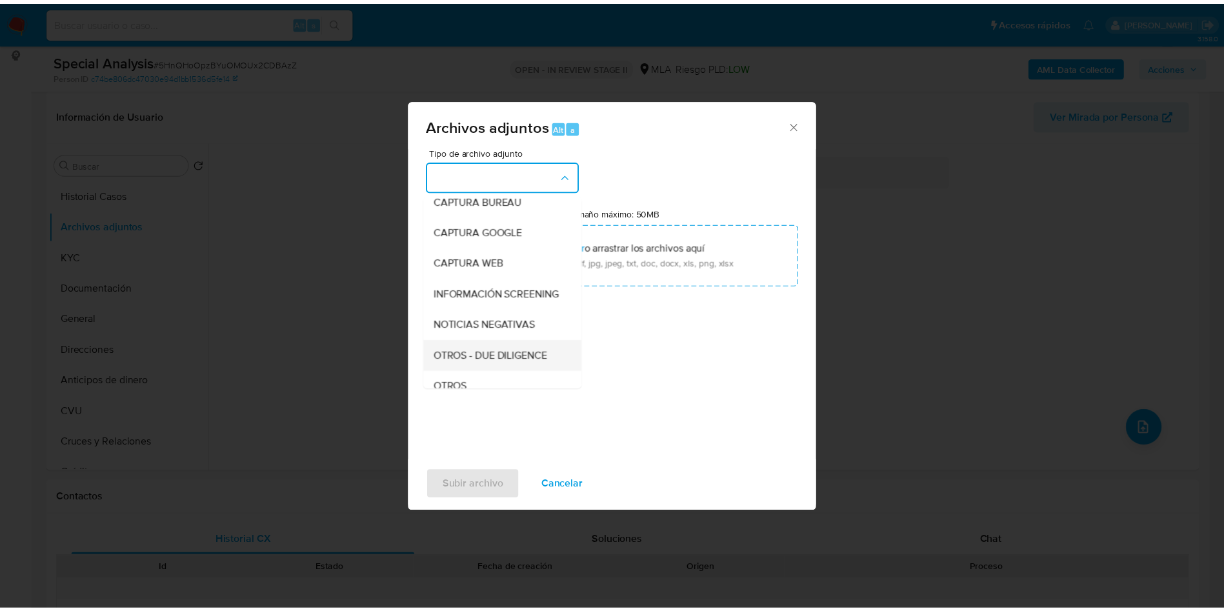
scroll to position [97, 0]
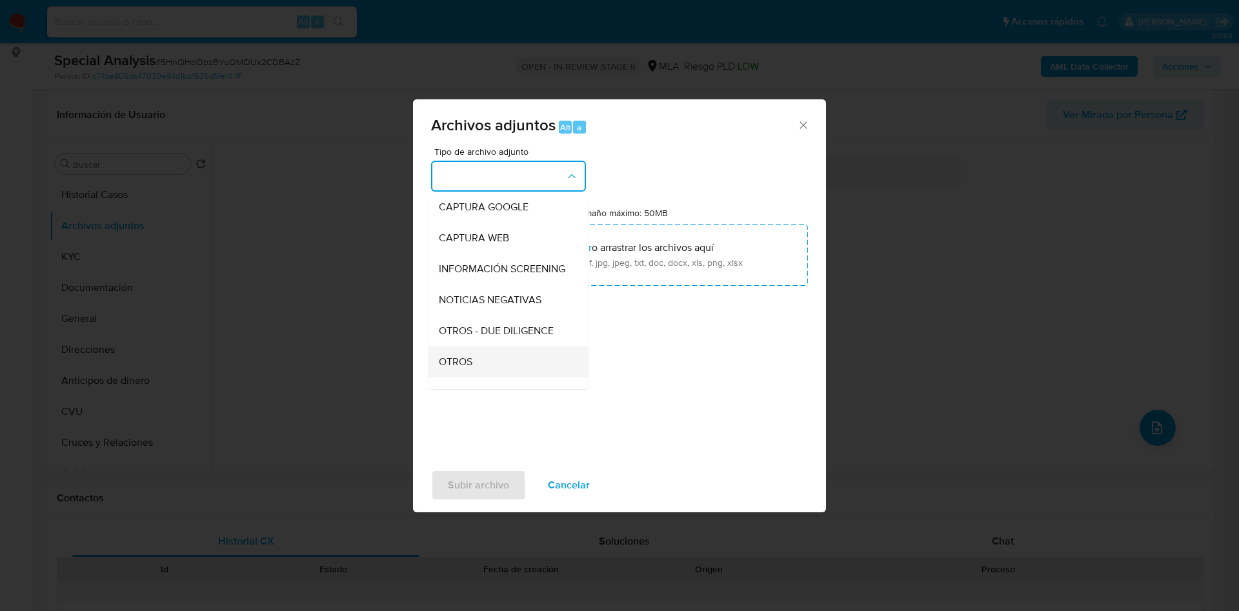
click at [471, 369] on span "OTROS" at bounding box center [456, 362] width 34 height 13
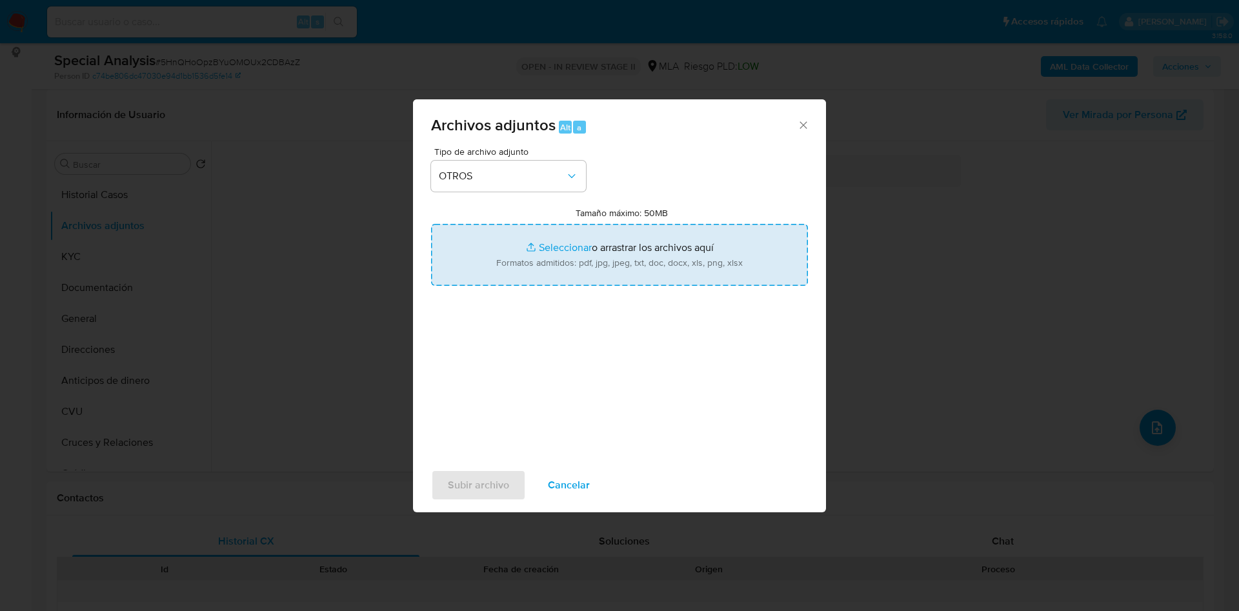
click at [552, 241] on input "Tamaño máximo: 50MB Seleccionar archivos" at bounding box center [619, 255] width 377 height 62
type input "C:\fakepath\Caselog 5HnQHoOpzBYuOMOUx2CDBAzZ_2025_09_12_11_55_09.docx"
click at [565, 237] on input "Tamaño máximo: 50MB Seleccionar archivos" at bounding box center [619, 255] width 377 height 62
type input "C:\fakepath\Movimientos 613529802.xlsx"
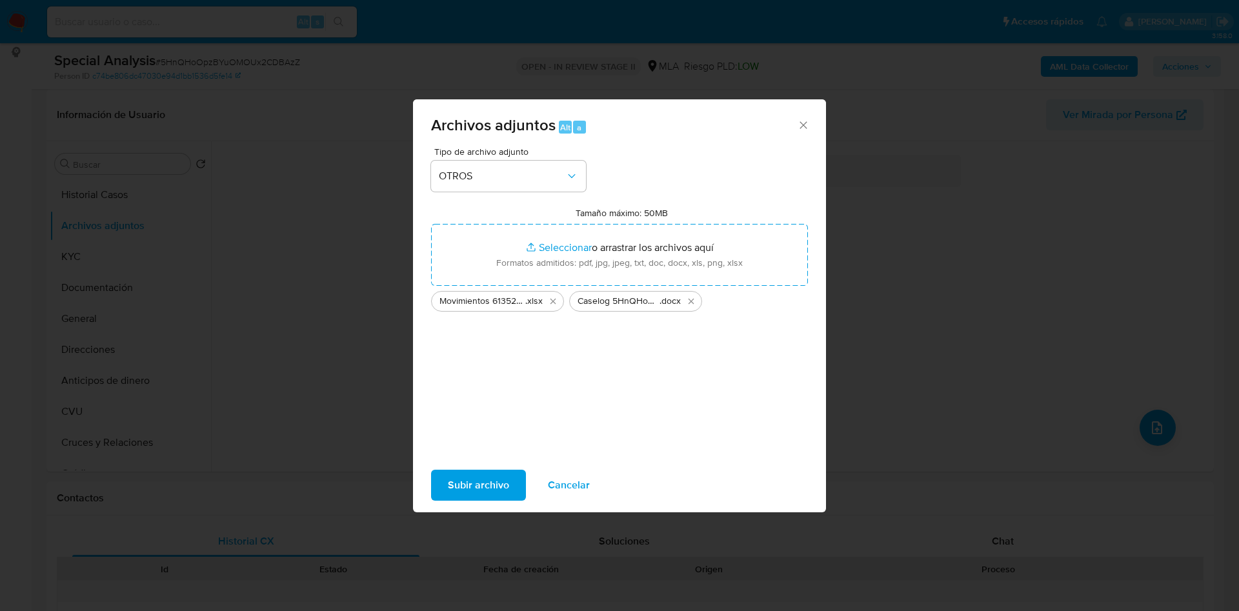
click at [480, 486] on span "Subir archivo" at bounding box center [478, 485] width 61 height 28
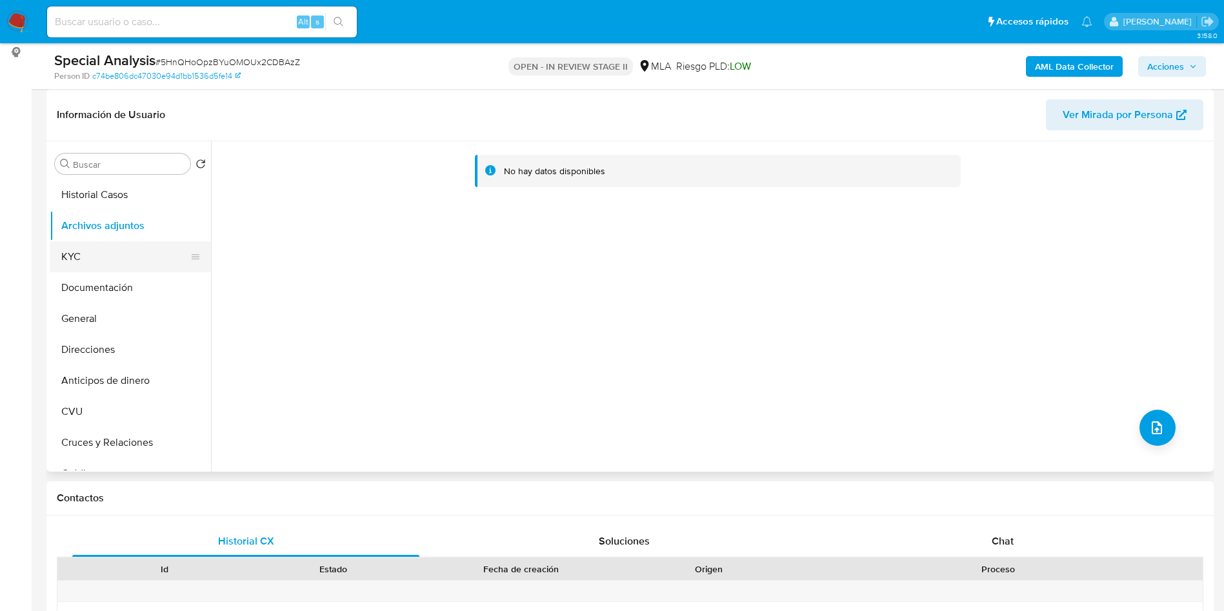
click at [114, 269] on button "KYC" at bounding box center [125, 256] width 151 height 31
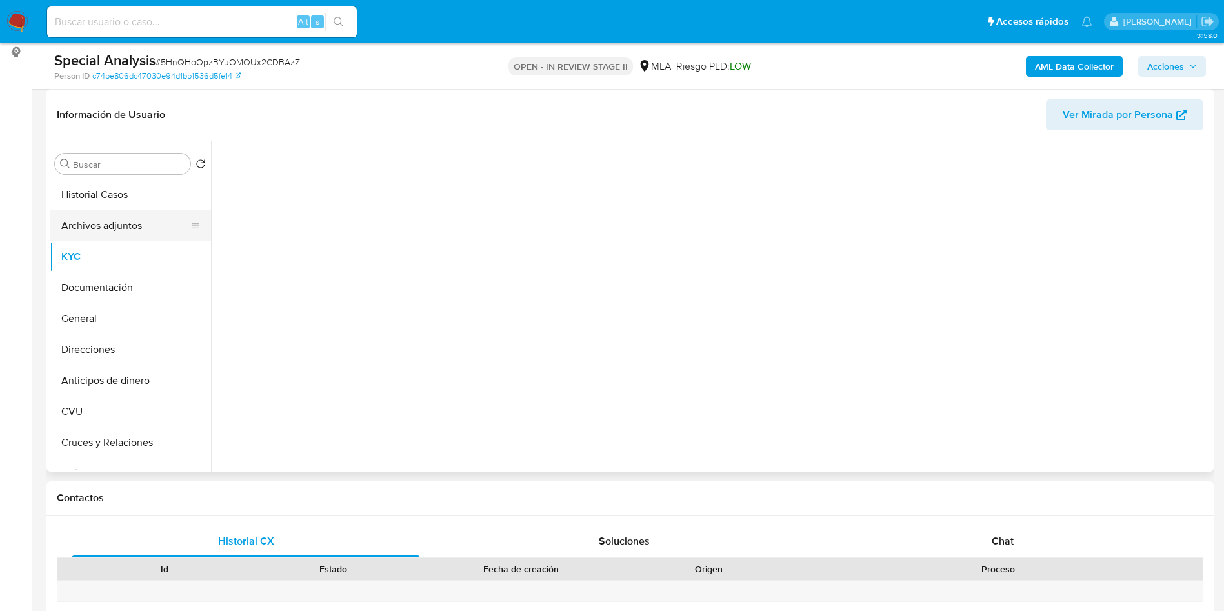
click at [114, 219] on button "Archivos adjuntos" at bounding box center [125, 225] width 151 height 31
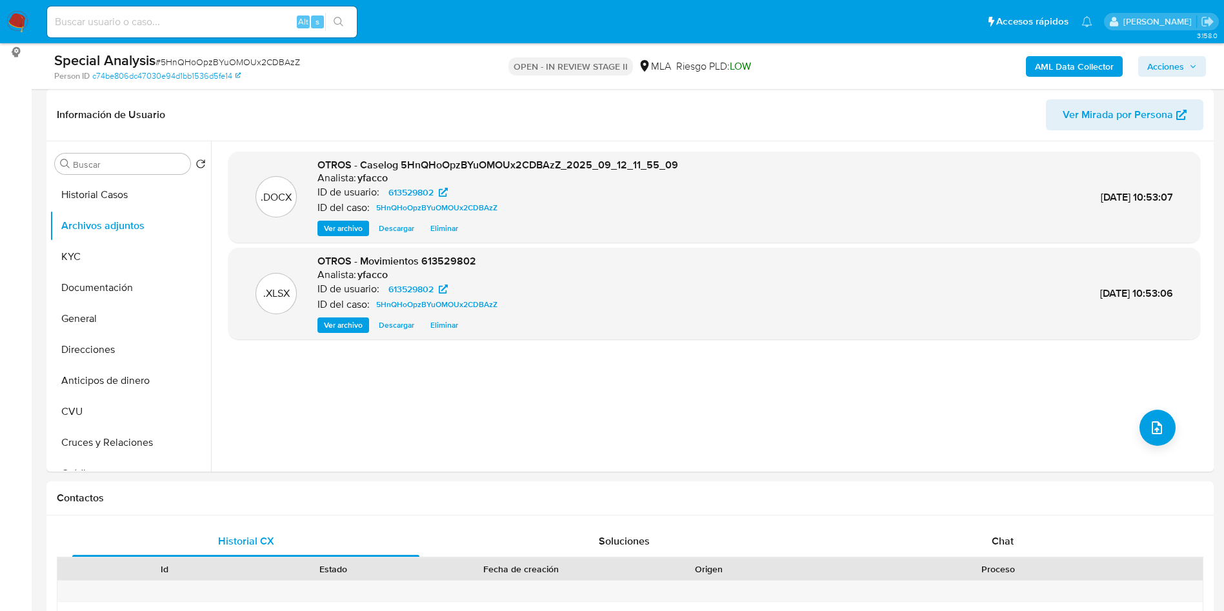
click at [1042, 63] on b "AML Data Collector" at bounding box center [1074, 66] width 79 height 21
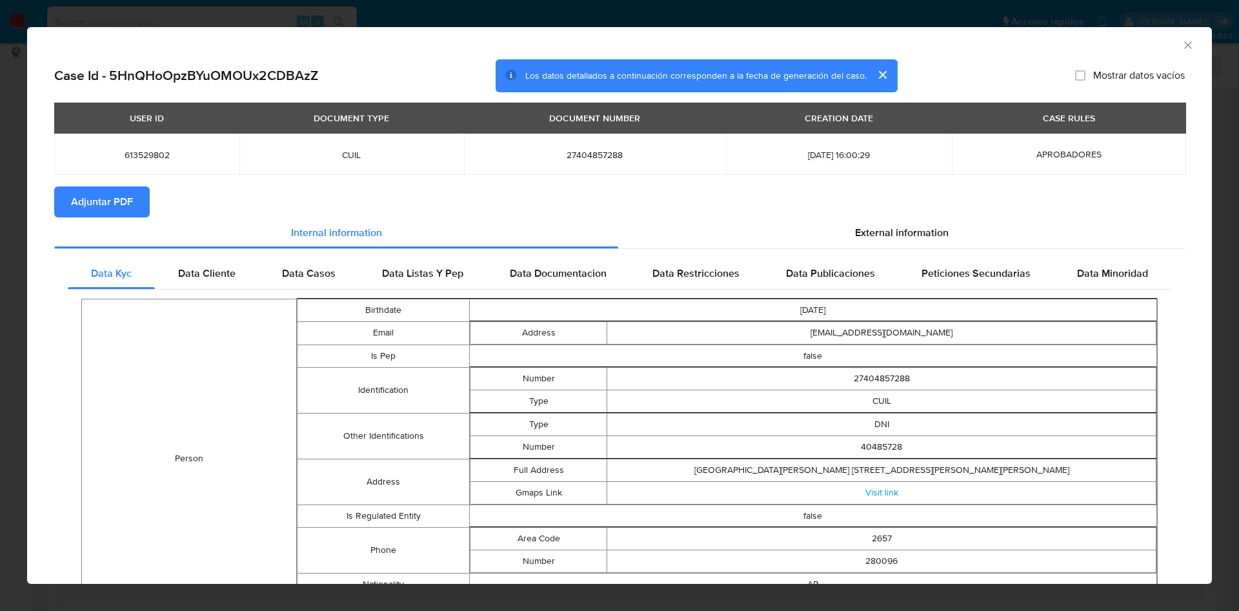
click at [106, 212] on span "Adjuntar PDF" at bounding box center [102, 202] width 62 height 28
click at [1182, 41] on icon "Cerrar ventana" at bounding box center [1188, 45] width 13 height 13
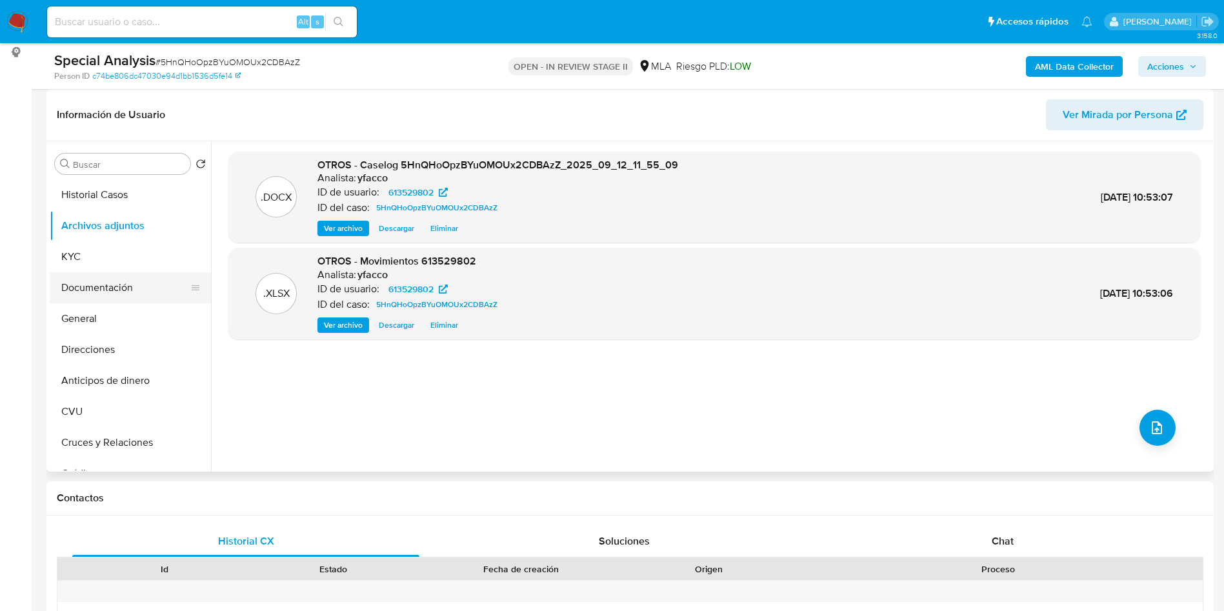
click at [122, 289] on button "Documentación" at bounding box center [125, 287] width 151 height 31
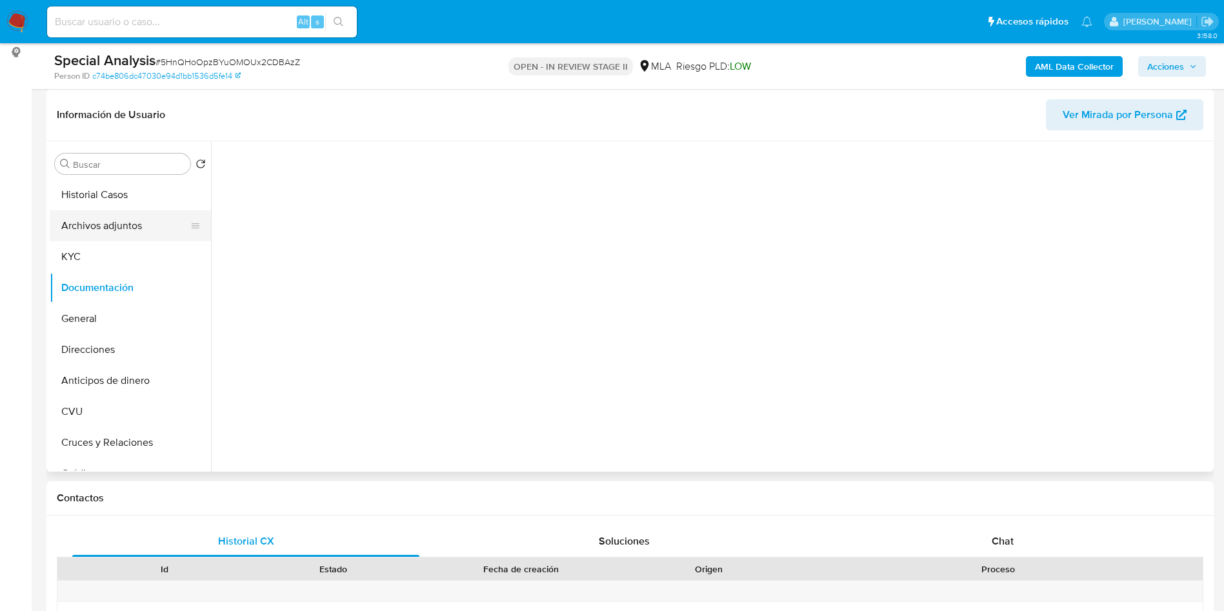
click at [130, 231] on button "Archivos adjuntos" at bounding box center [125, 225] width 151 height 31
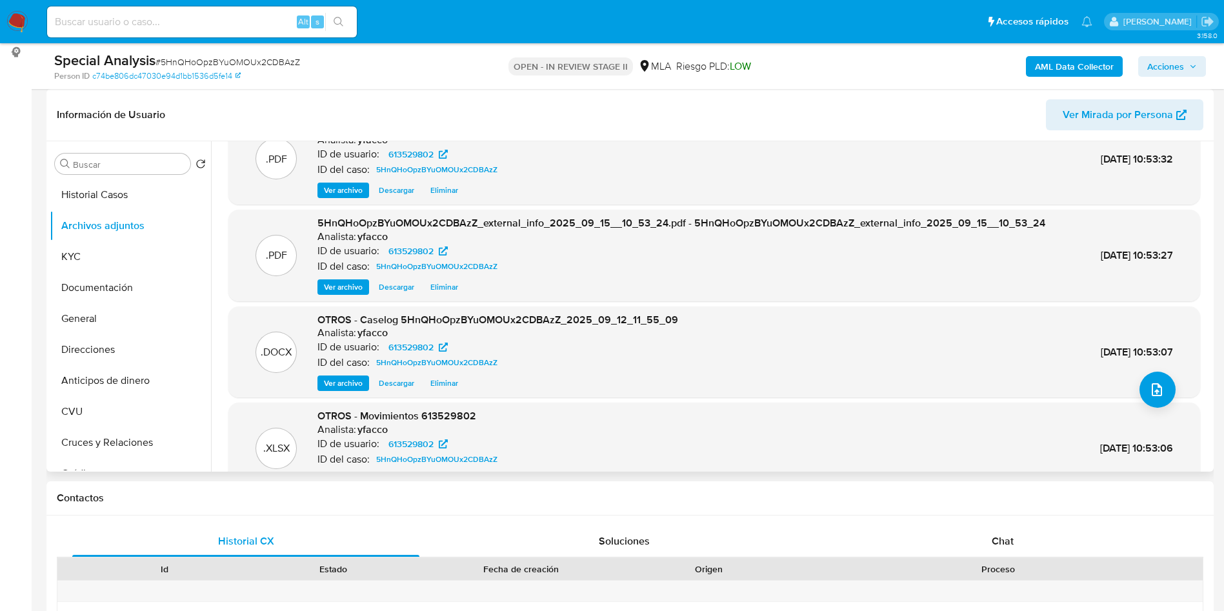
scroll to position [72, 0]
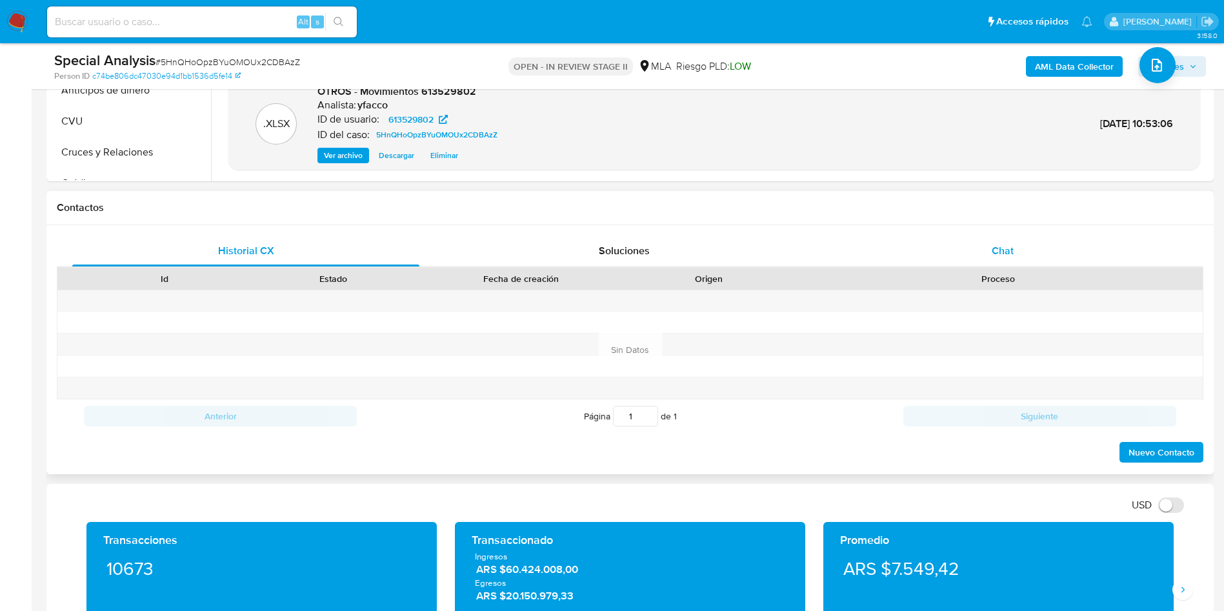
click at [1000, 241] on div "Chat" at bounding box center [1002, 251] width 347 height 31
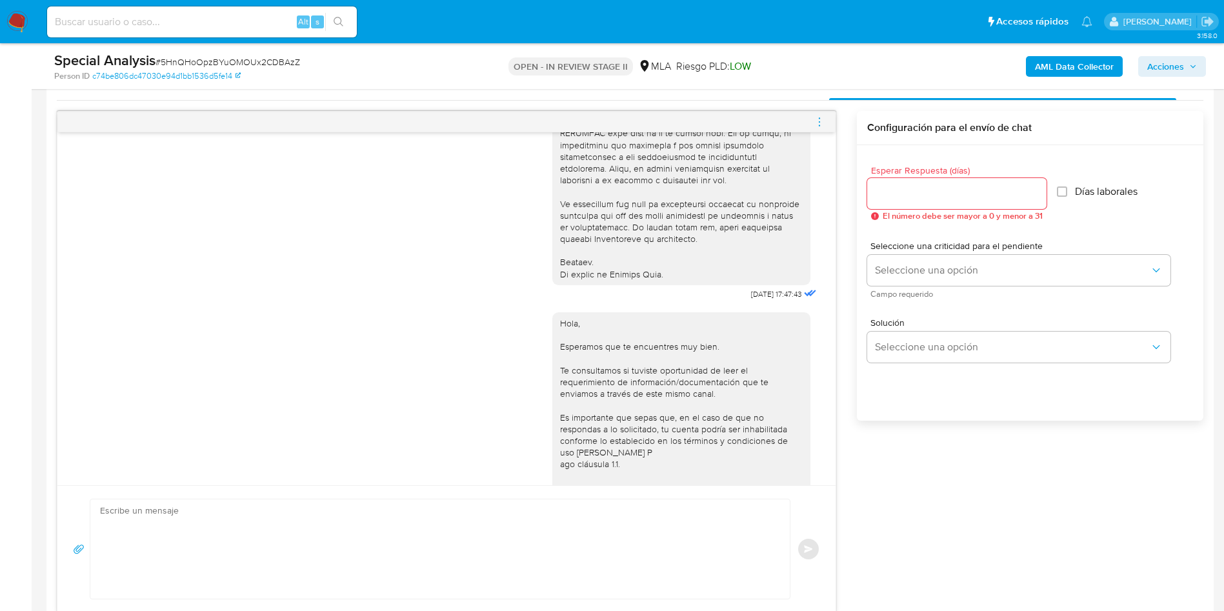
scroll to position [484, 0]
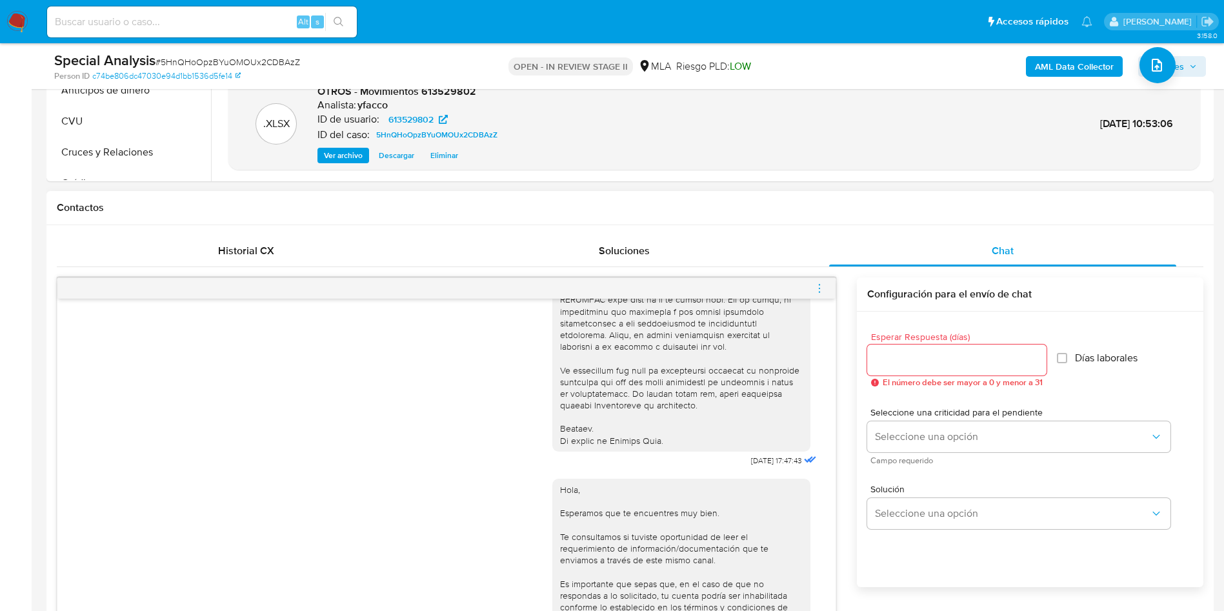
click at [821, 286] on icon "menu-action" at bounding box center [820, 289] width 12 height 12
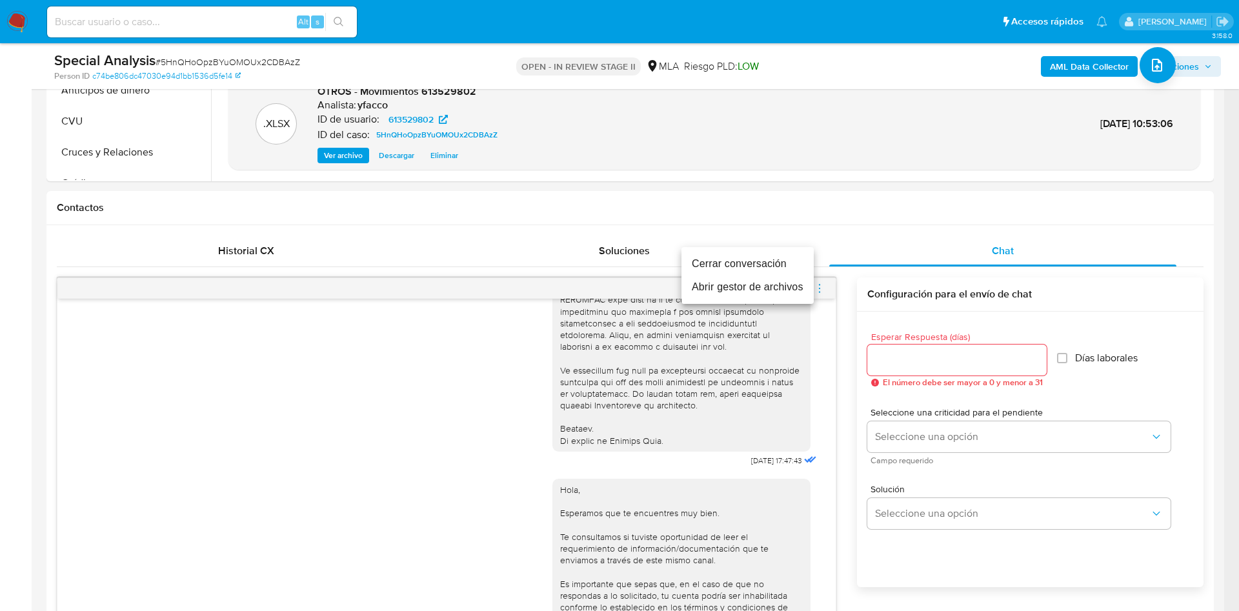
click at [767, 265] on li "Cerrar conversación" at bounding box center [748, 263] width 132 height 23
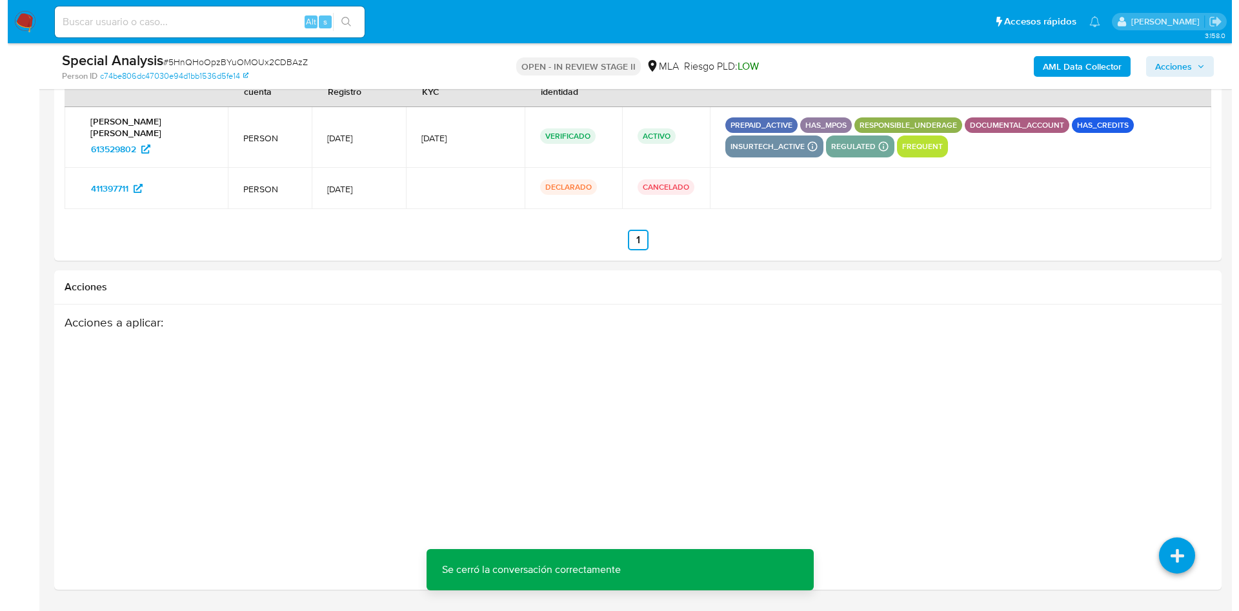
scroll to position [2353, 0]
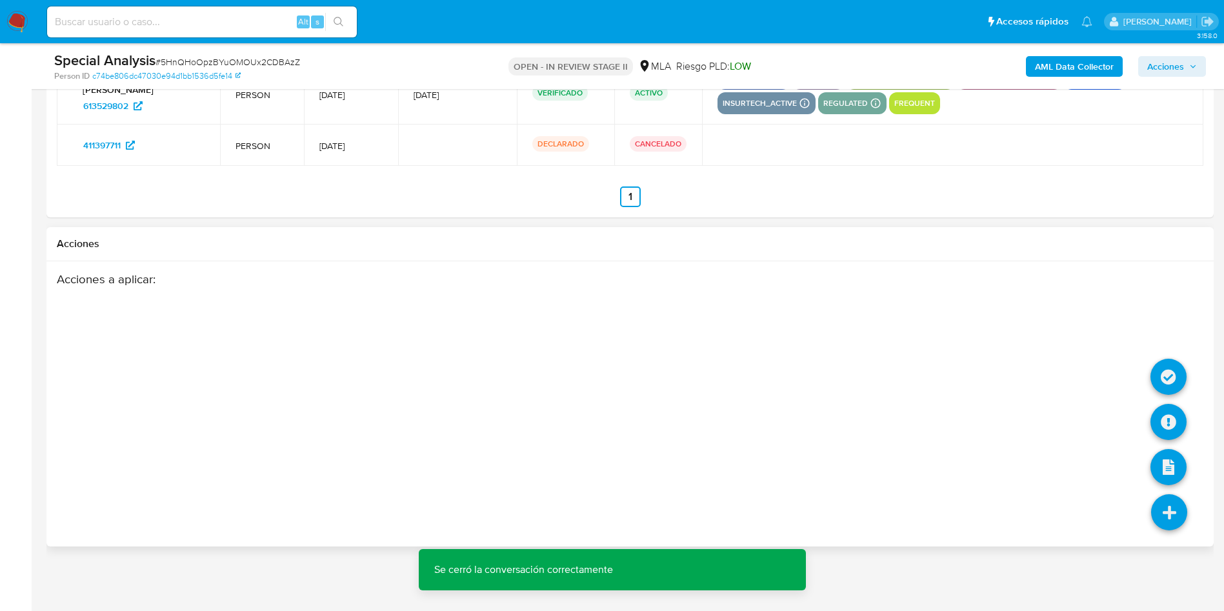
click at [1182, 523] on icon at bounding box center [1169, 512] width 36 height 36
click at [1172, 412] on icon at bounding box center [1169, 422] width 36 height 36
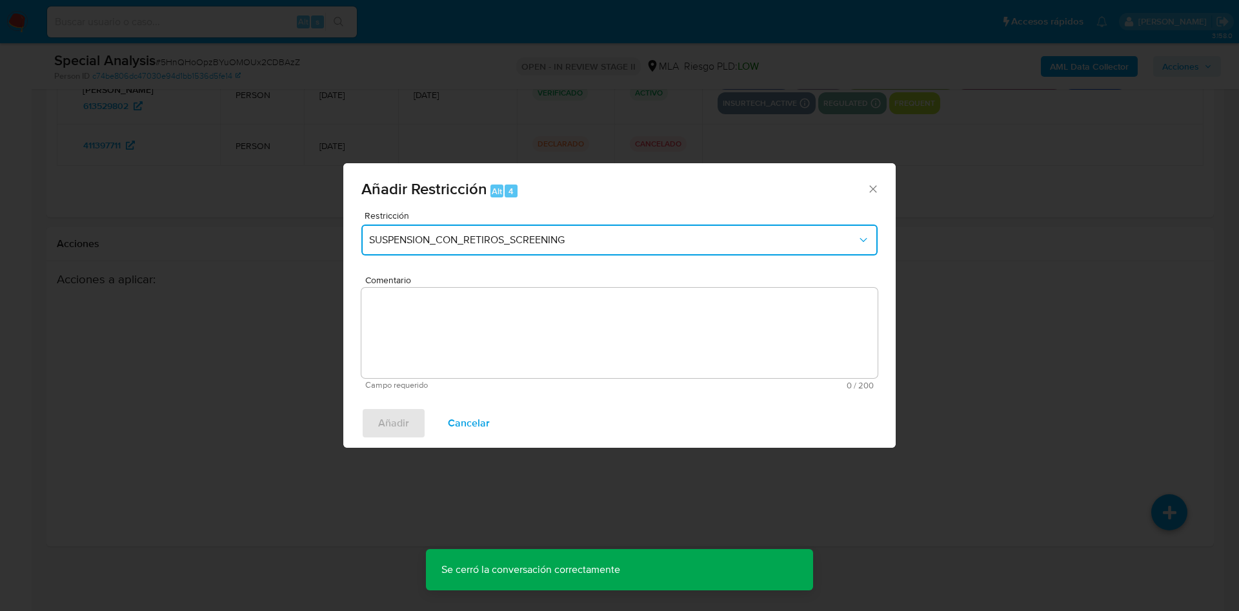
click at [502, 246] on span "SUSPENSION_CON_RETIROS_SCREENING" at bounding box center [613, 240] width 488 height 13
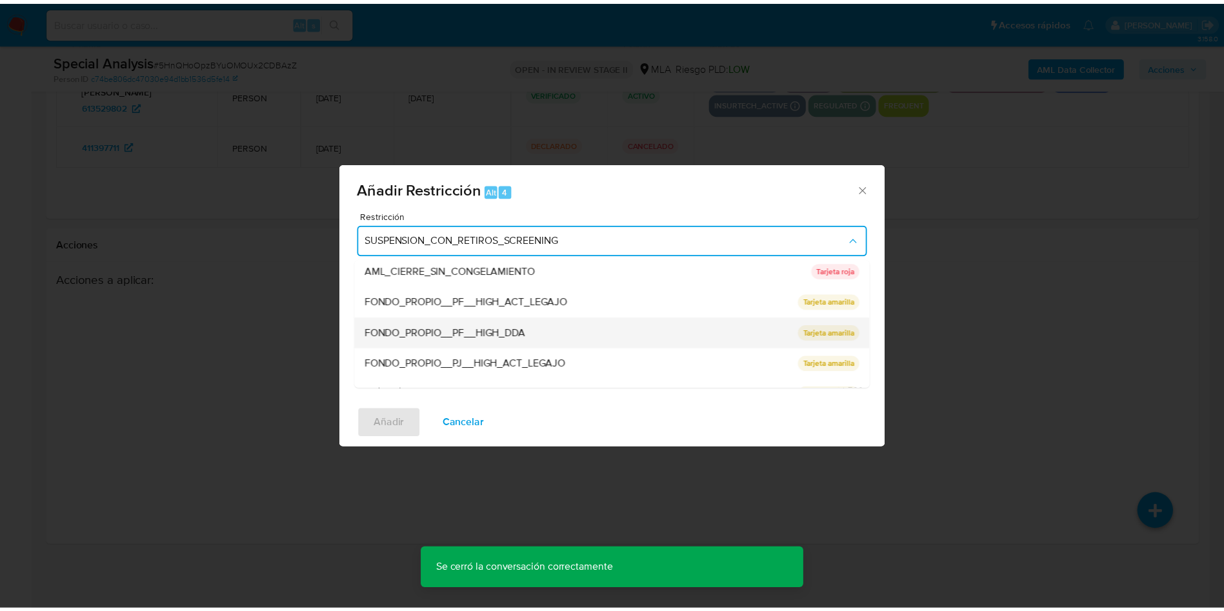
scroll to position [274, 0]
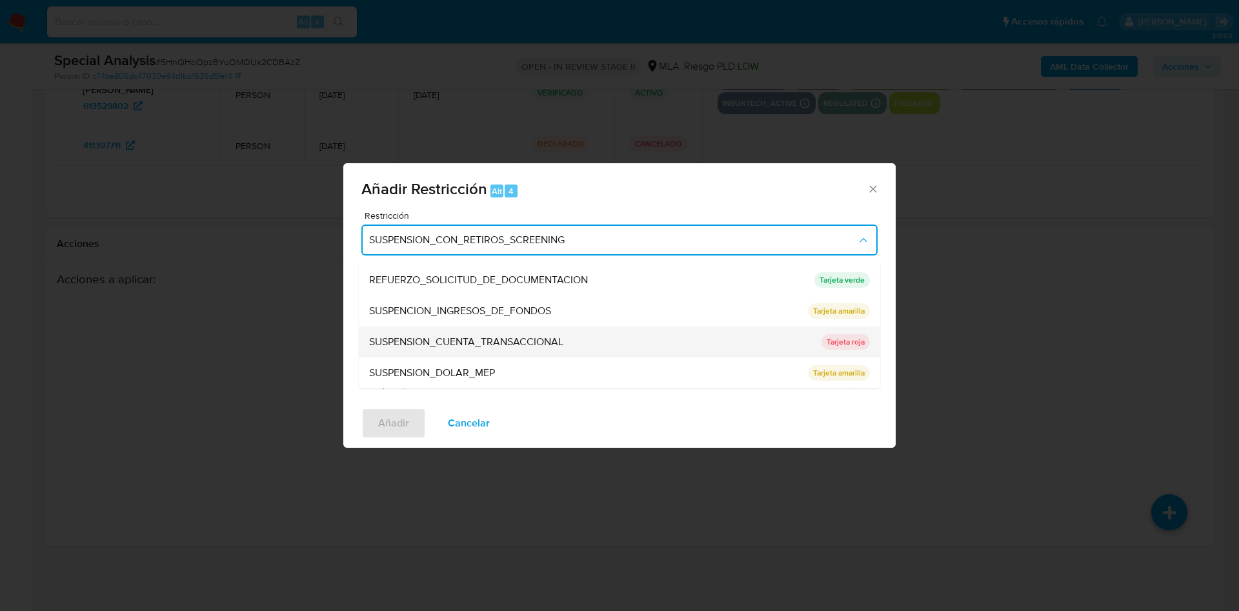
click at [485, 338] on span "SUSPENSION_CUENTA_TRANSACCIONAL" at bounding box center [466, 342] width 194 height 13
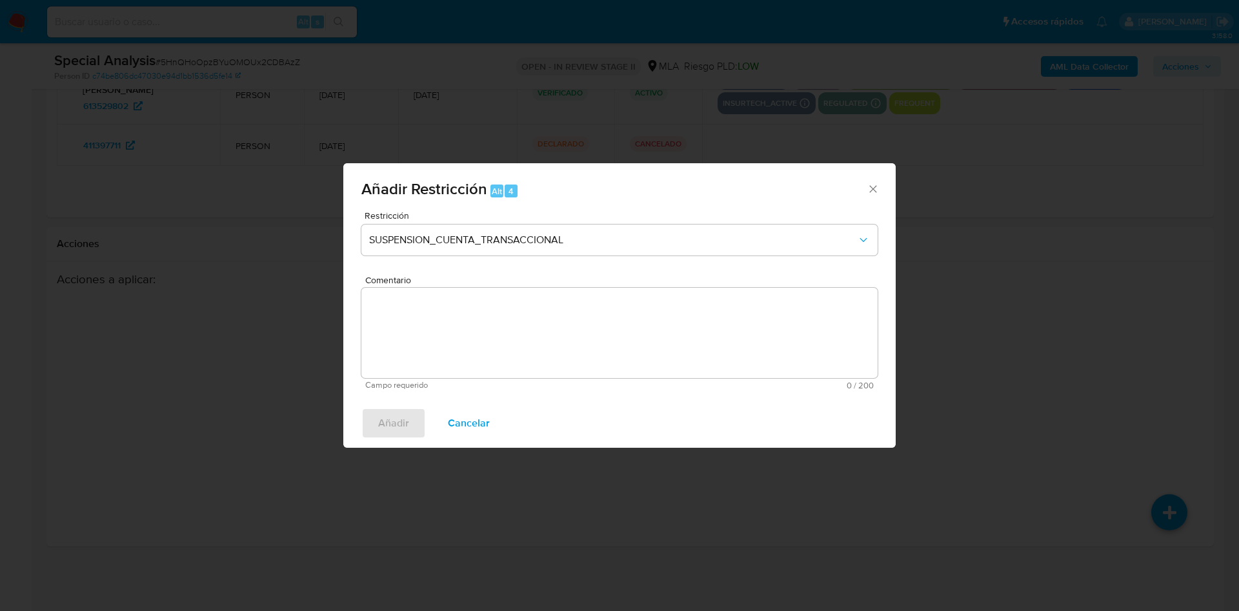
click at [485, 338] on textarea "Comentario" at bounding box center [619, 333] width 516 height 90
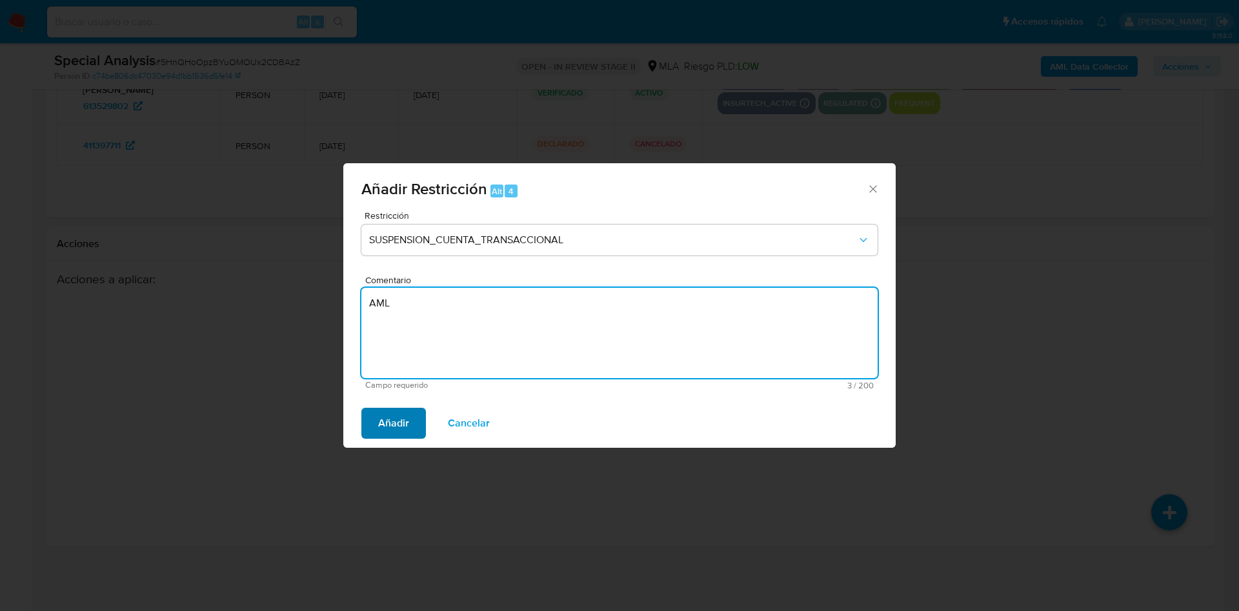
type textarea "AML"
click at [381, 414] on span "Añadir" at bounding box center [393, 423] width 31 height 28
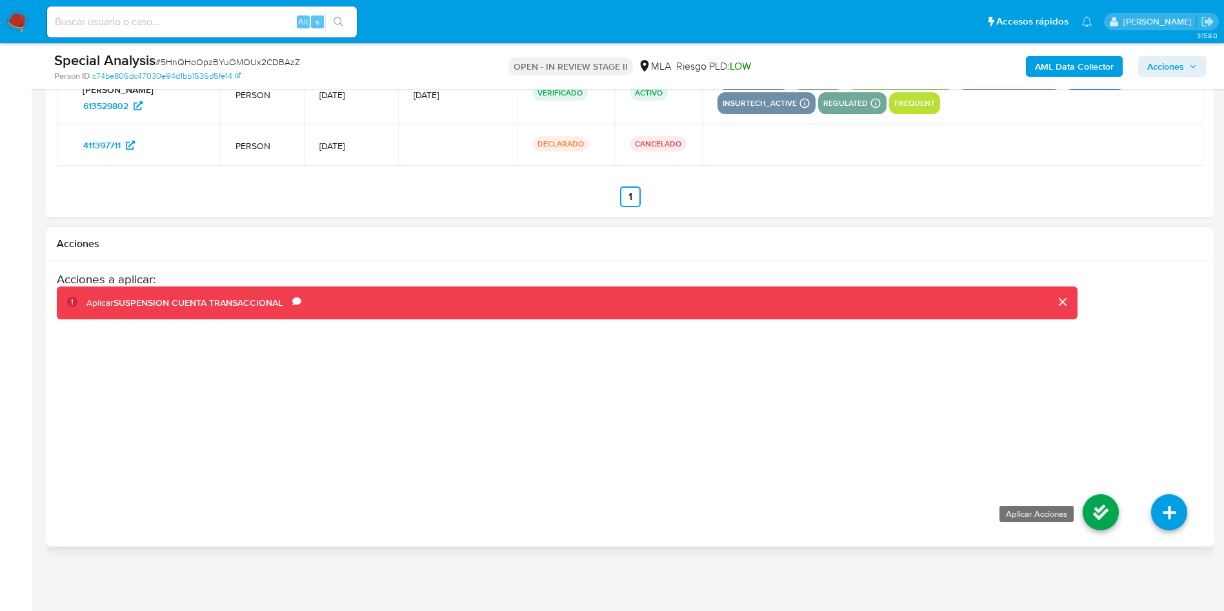
click at [1097, 517] on icon at bounding box center [1101, 512] width 36 height 36
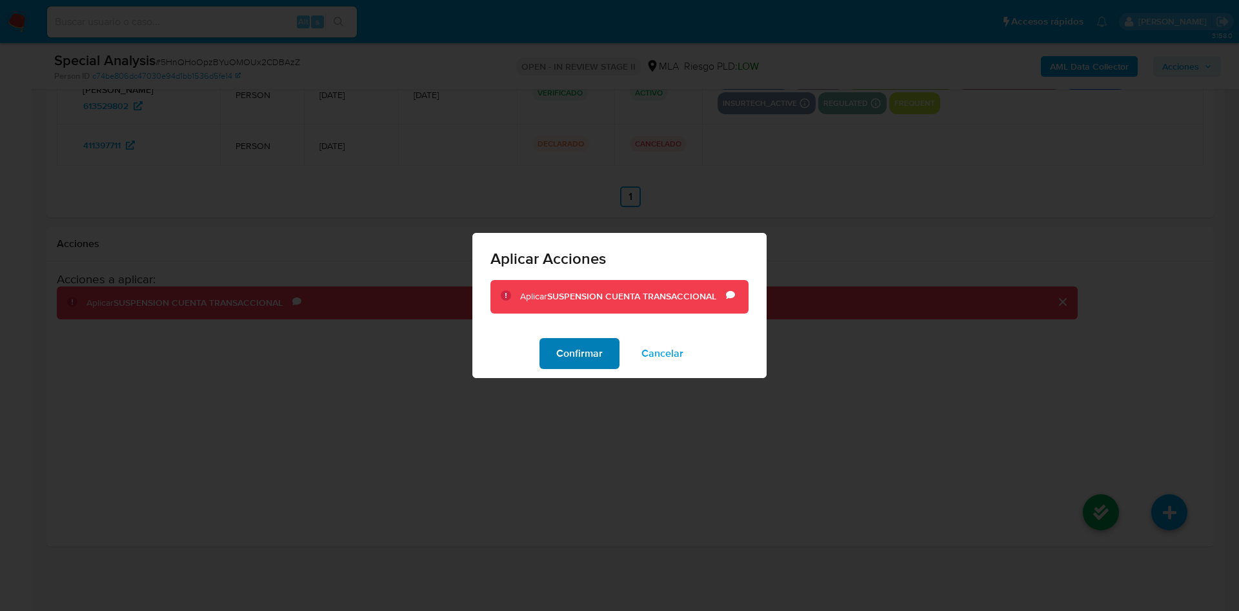
click at [578, 362] on span "Confirmar" at bounding box center [579, 354] width 46 height 28
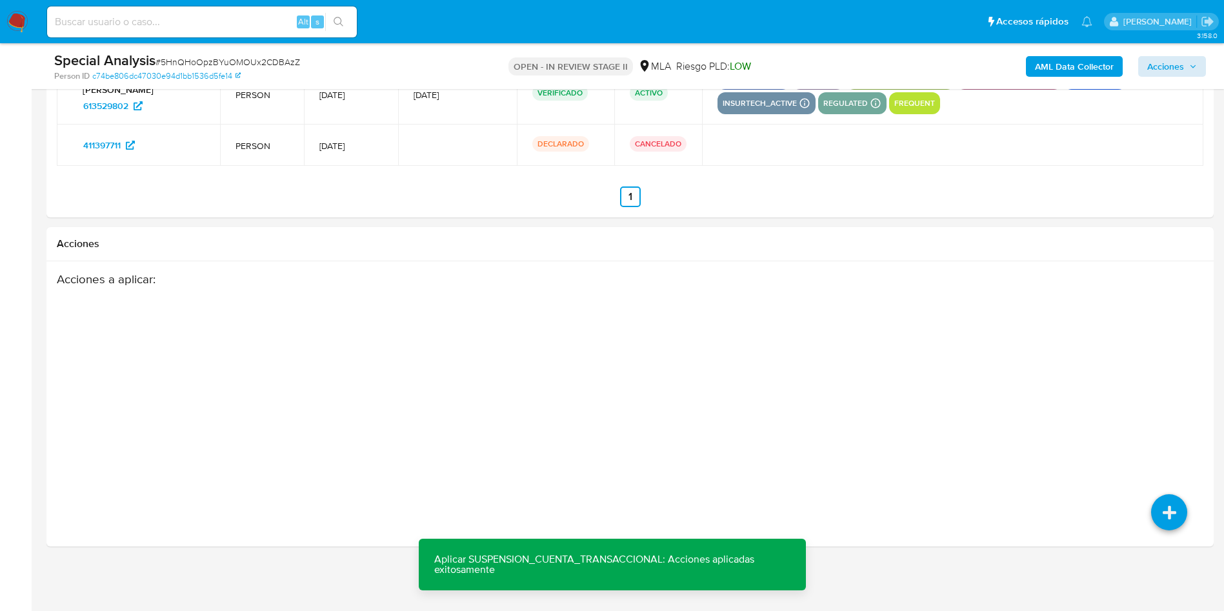
drag, startPoint x: 1176, startPoint y: 47, endPoint x: 1175, endPoint y: 74, distance: 27.1
click at [1175, 56] on div "Special Analysis # 5HnQHoOpzBYuOMOUx2CDBAzZ Person ID c74be806dc47030e94d1bb153…" at bounding box center [630, 66] width 1168 height 46
click at [1175, 74] on span "Acciones" at bounding box center [1166, 66] width 37 height 21
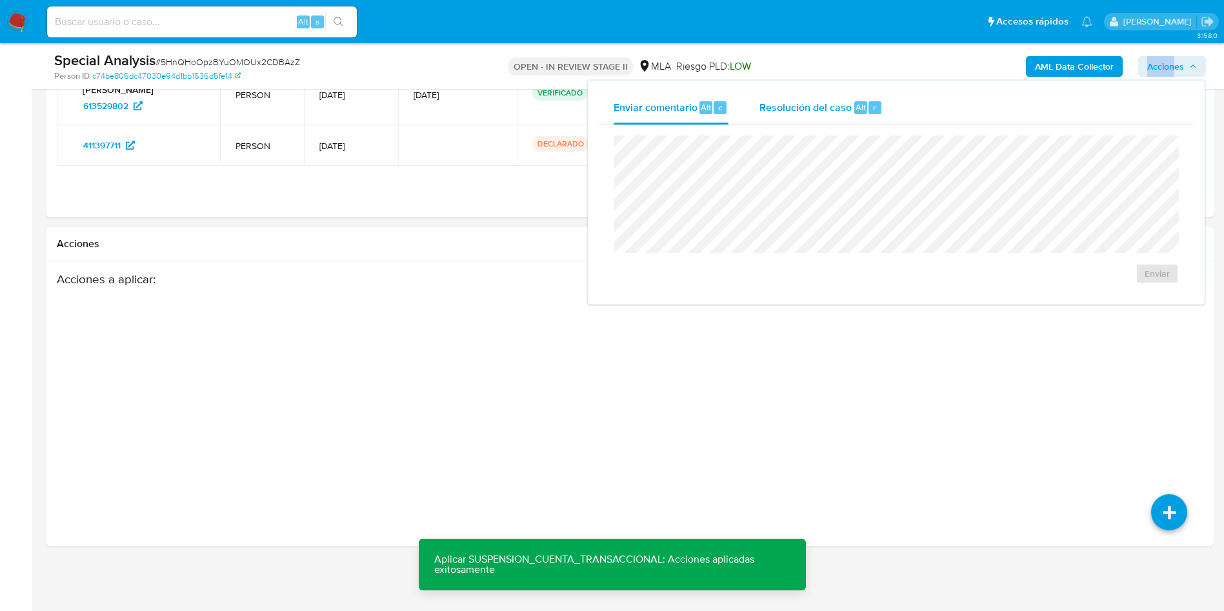
click at [851, 96] on div "Resolución del caso Alt r" at bounding box center [821, 108] width 123 height 34
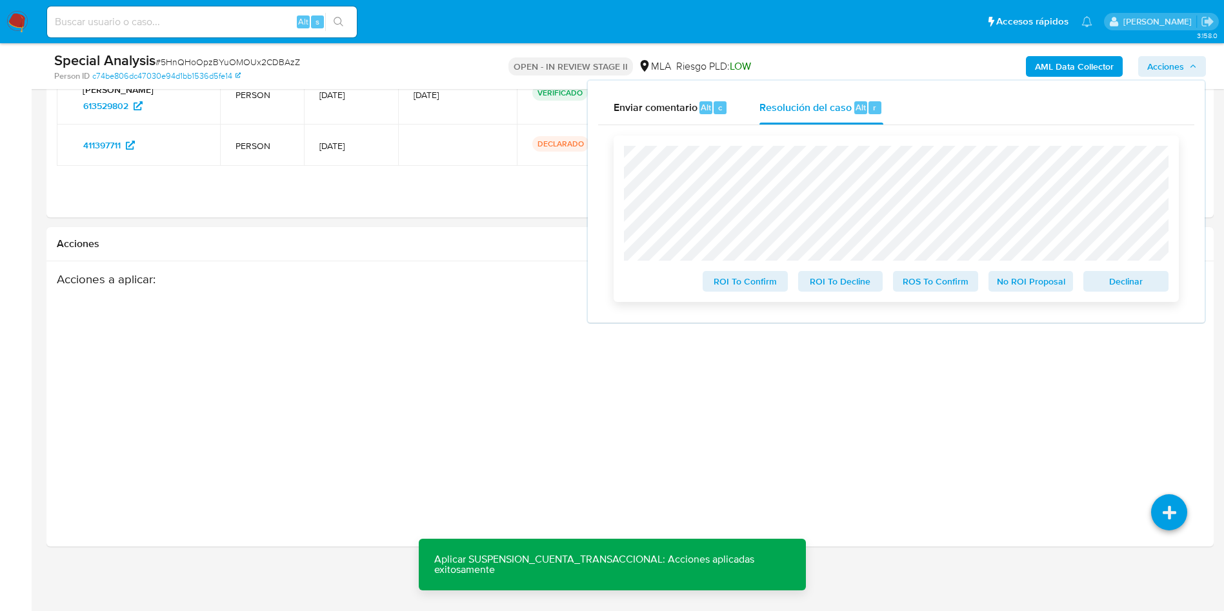
click at [946, 285] on span "ROS To Confirm" at bounding box center [935, 281] width 67 height 18
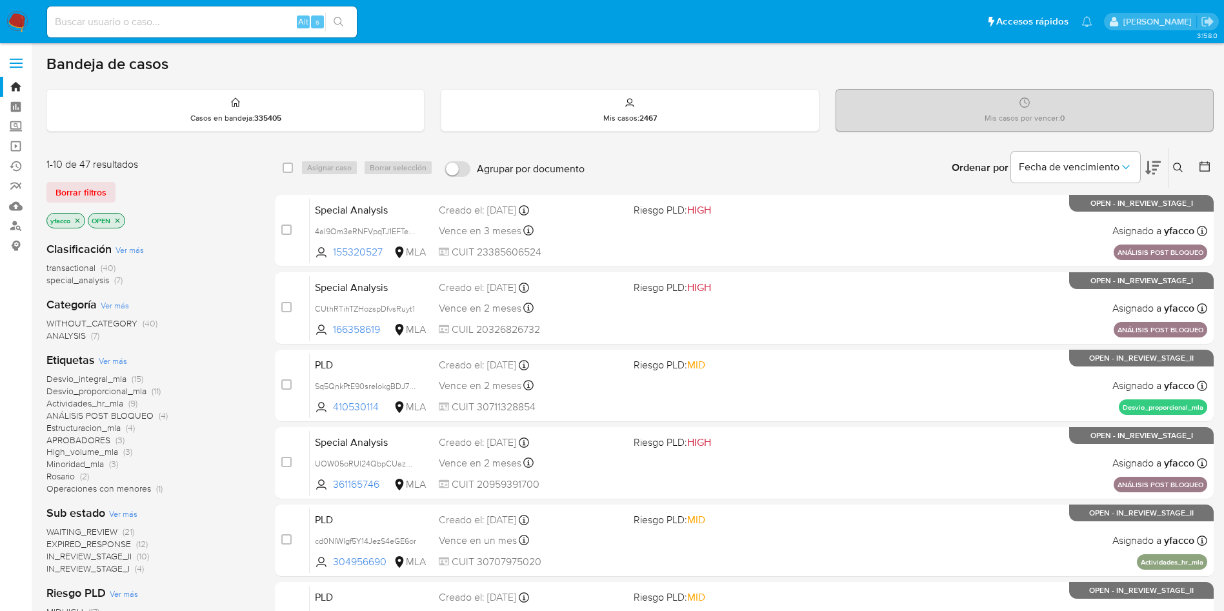
click at [188, 19] on input at bounding box center [202, 22] width 310 height 17
paste input "eUbca1IzzNMUG9vNBJIM2X9X"
type input "eUbca1IzzNMUG9vNBJIM2X9X"
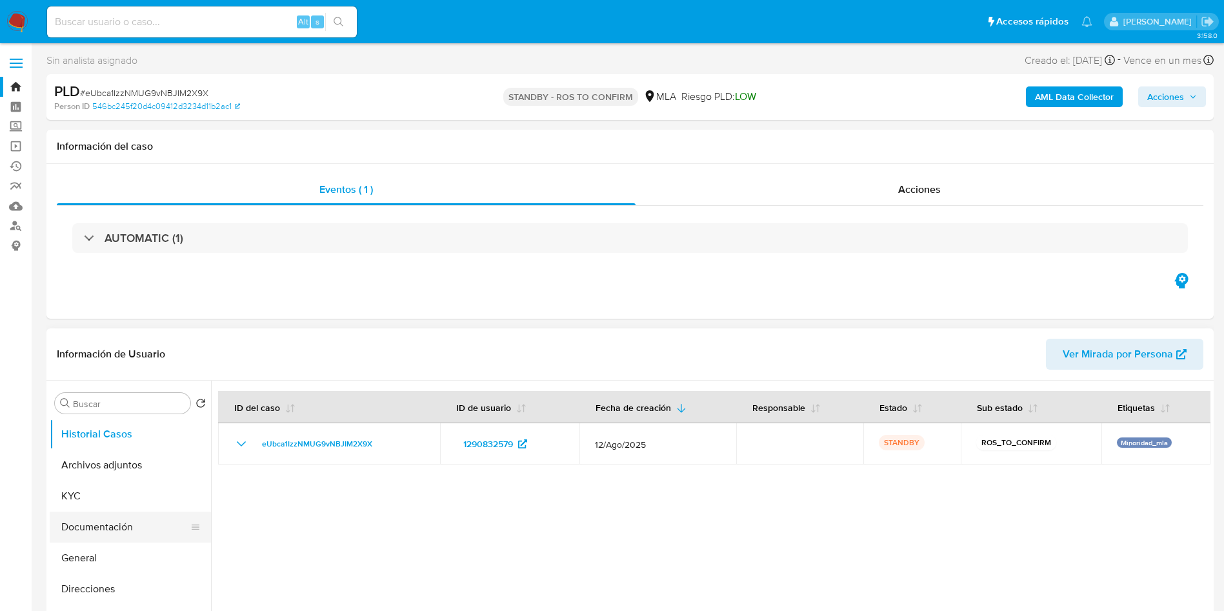
click at [78, 528] on button "Documentación" at bounding box center [125, 527] width 151 height 31
select select "10"
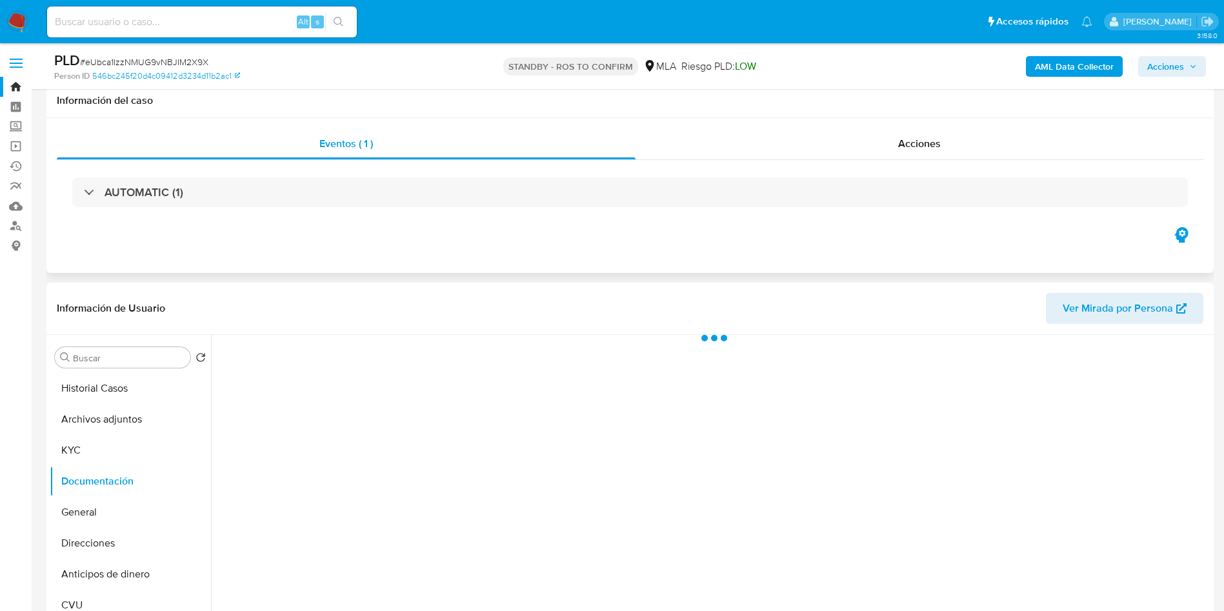
scroll to position [97, 0]
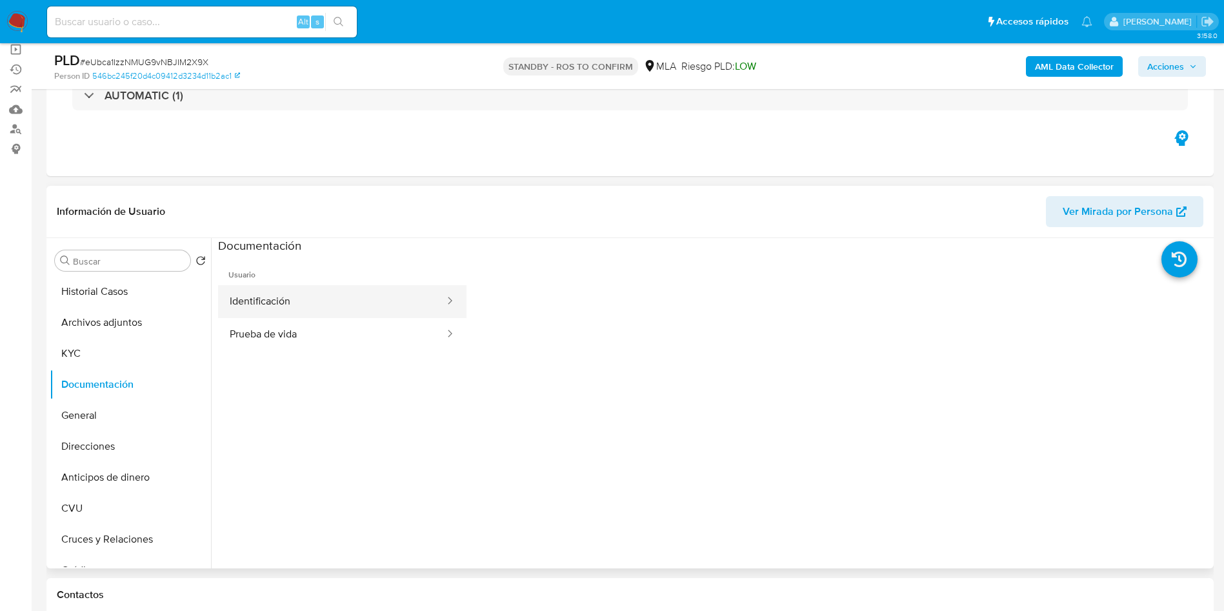
click at [321, 301] on button "Identificación" at bounding box center [332, 301] width 228 height 33
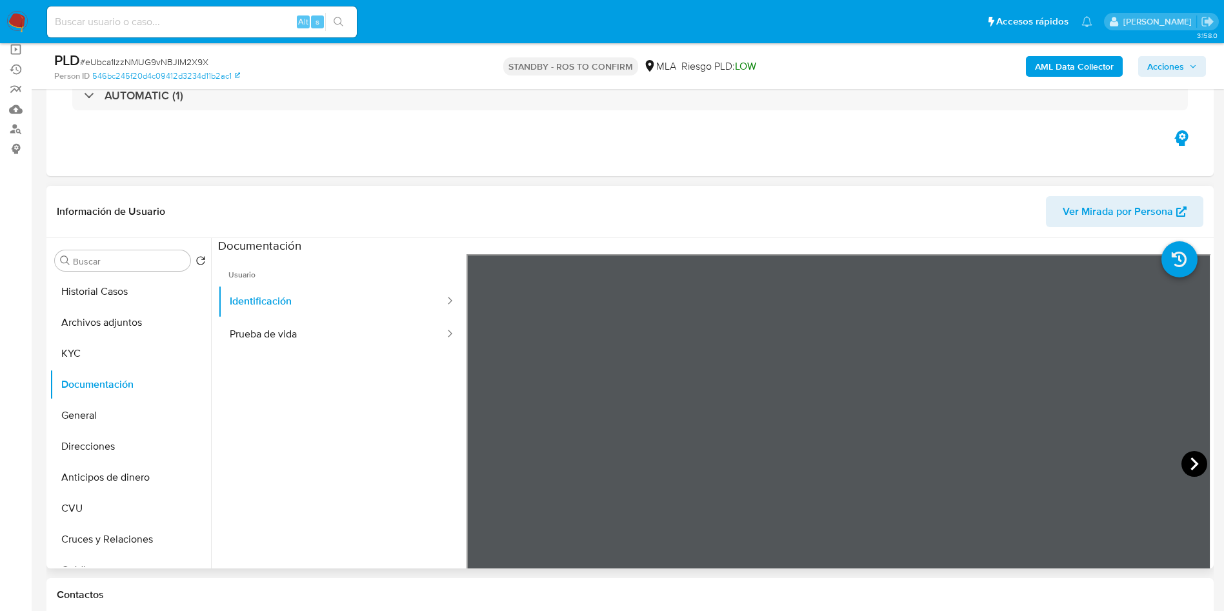
click at [1195, 463] on icon at bounding box center [1195, 464] width 26 height 26
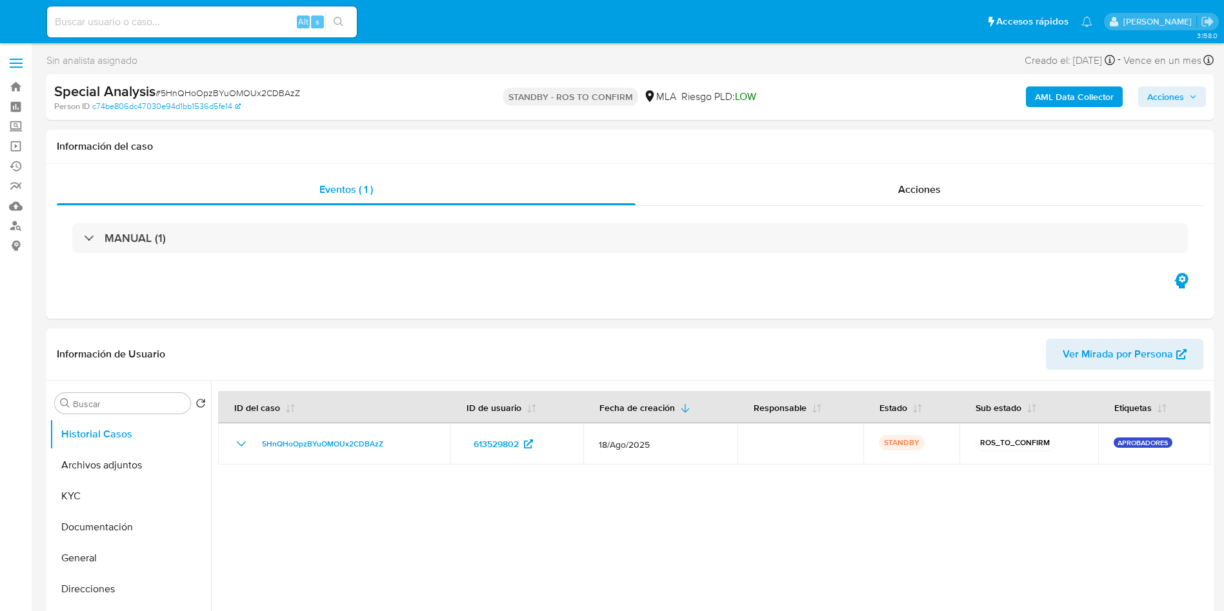
select select "10"
click at [266, 32] on div "Alt s" at bounding box center [202, 21] width 310 height 31
click at [270, 26] on input at bounding box center [202, 22] width 310 height 17
paste input "6goRulzEov4WoaqLJKEETesd"
type input "6goRulzEov4WoaqLJKEETesd"
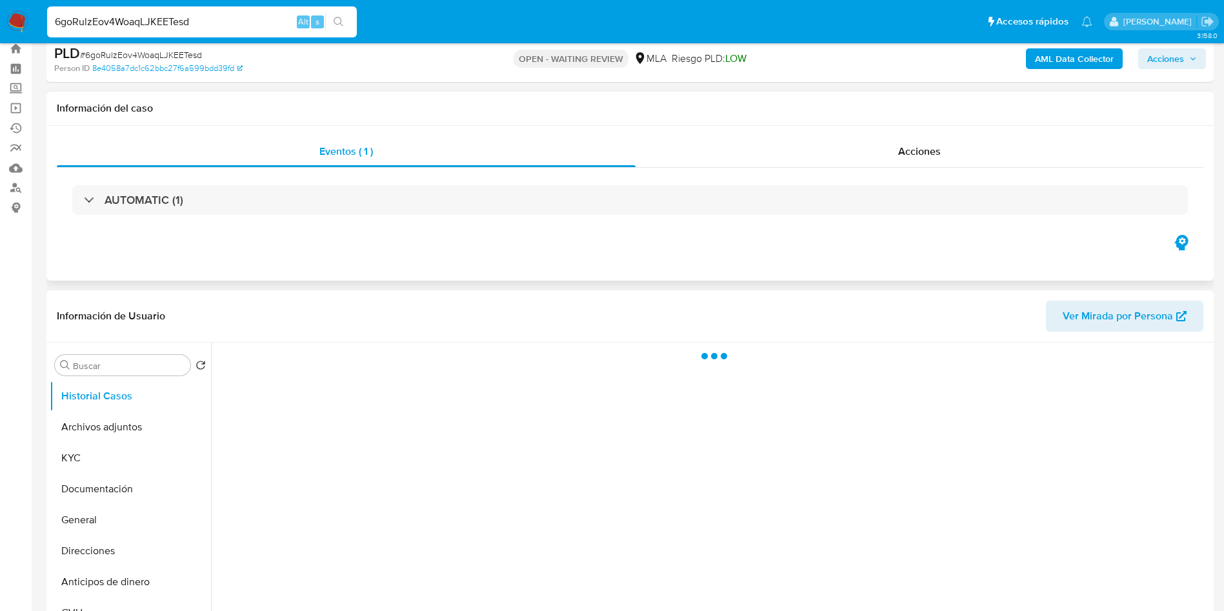
scroll to position [97, 0]
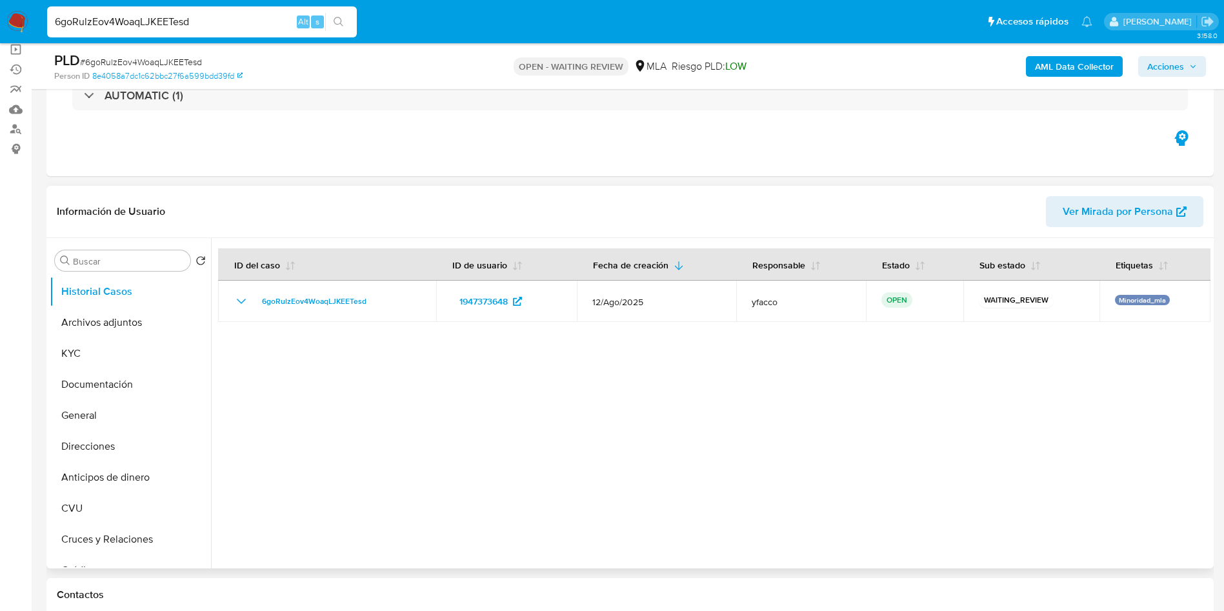
select select "10"
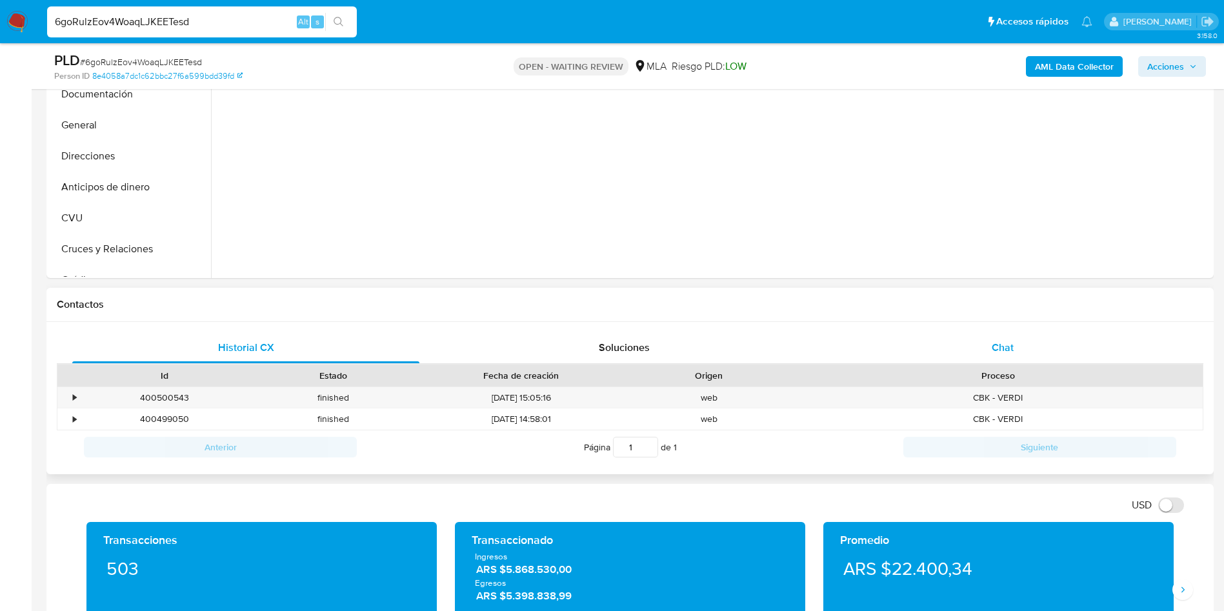
click at [962, 334] on div "Chat" at bounding box center [1002, 347] width 347 height 31
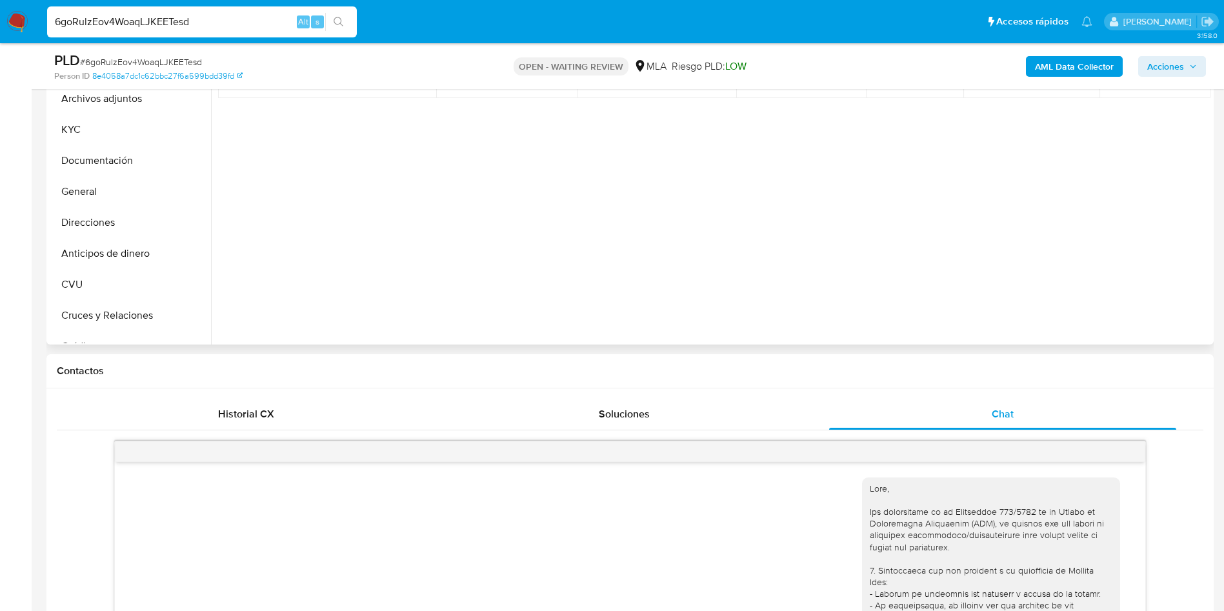
scroll to position [290, 0]
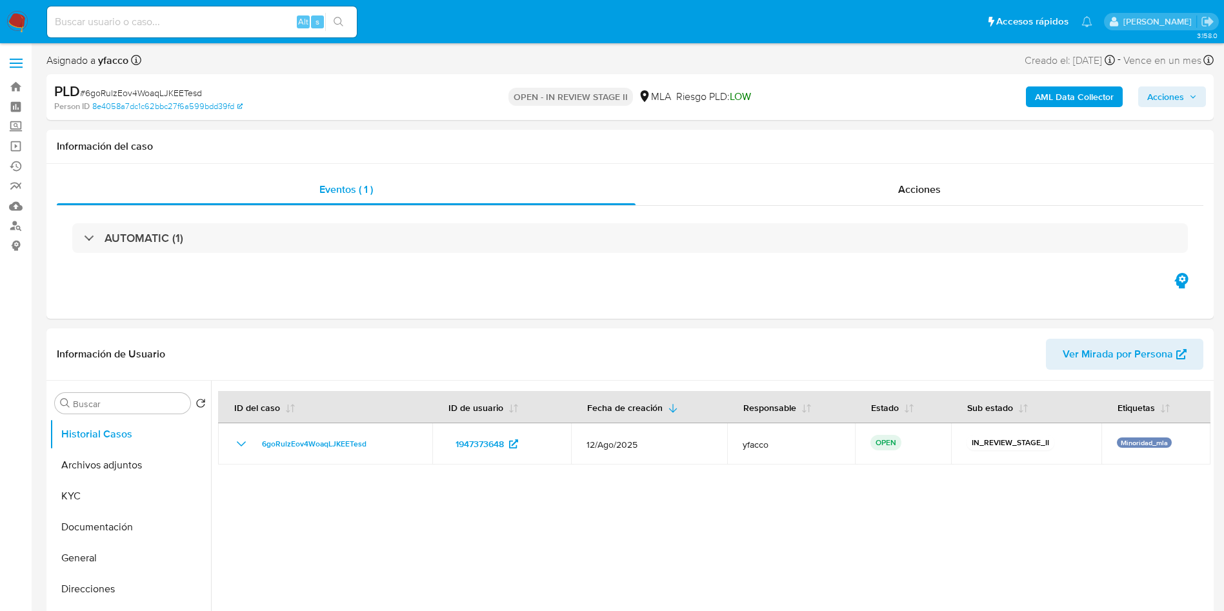
select select "10"
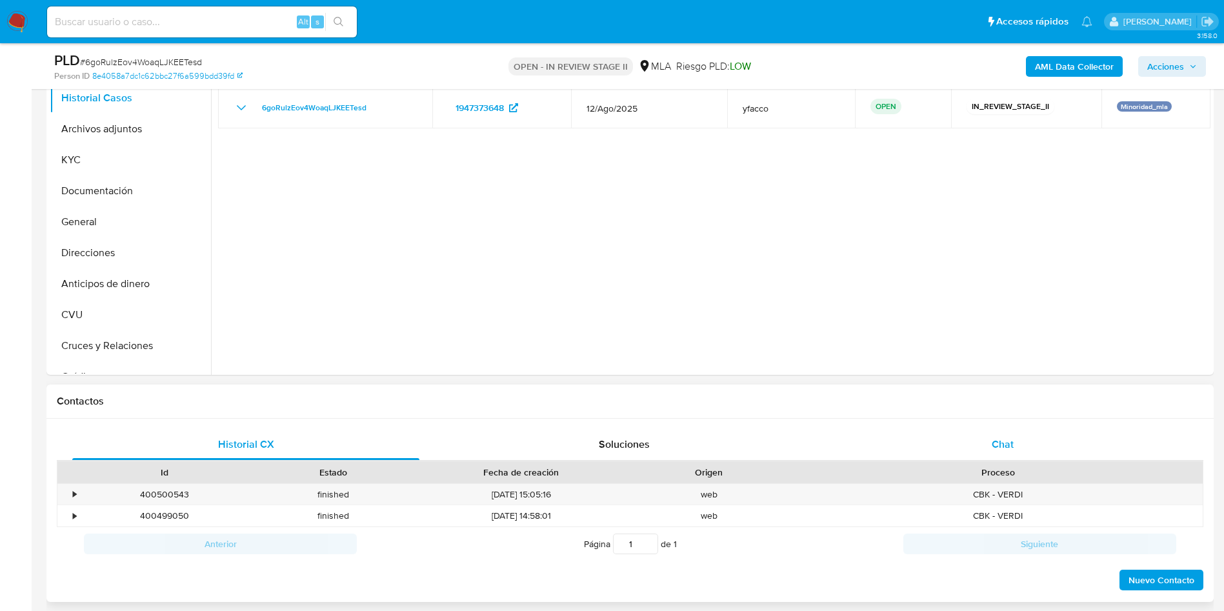
click at [995, 437] on span "Chat" at bounding box center [1003, 444] width 22 height 15
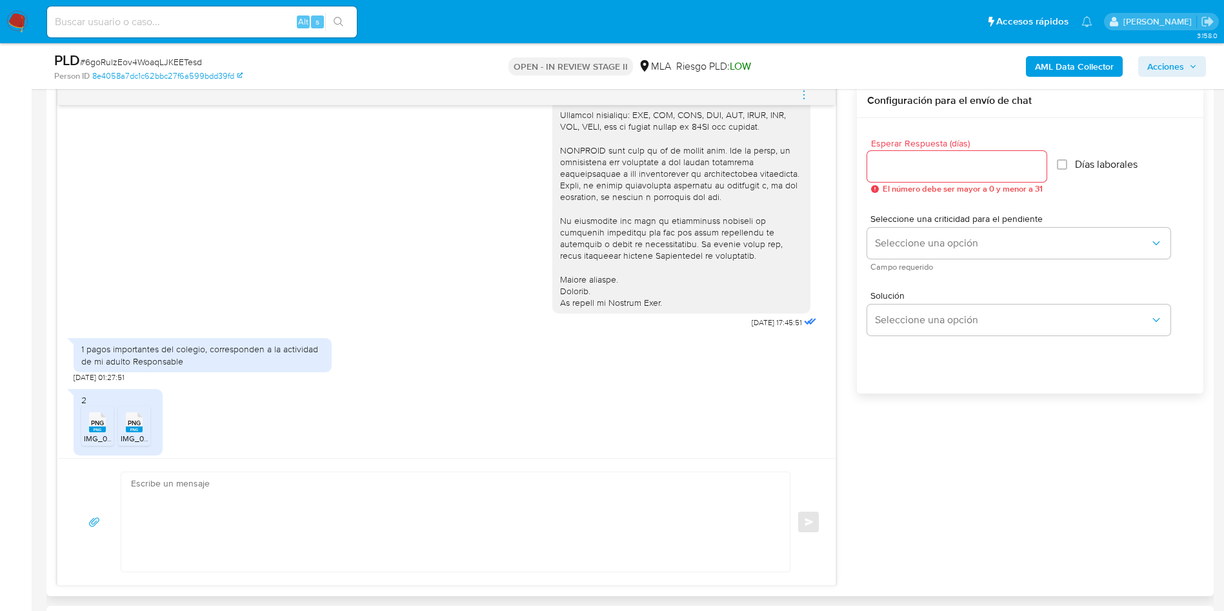
scroll to position [383, 0]
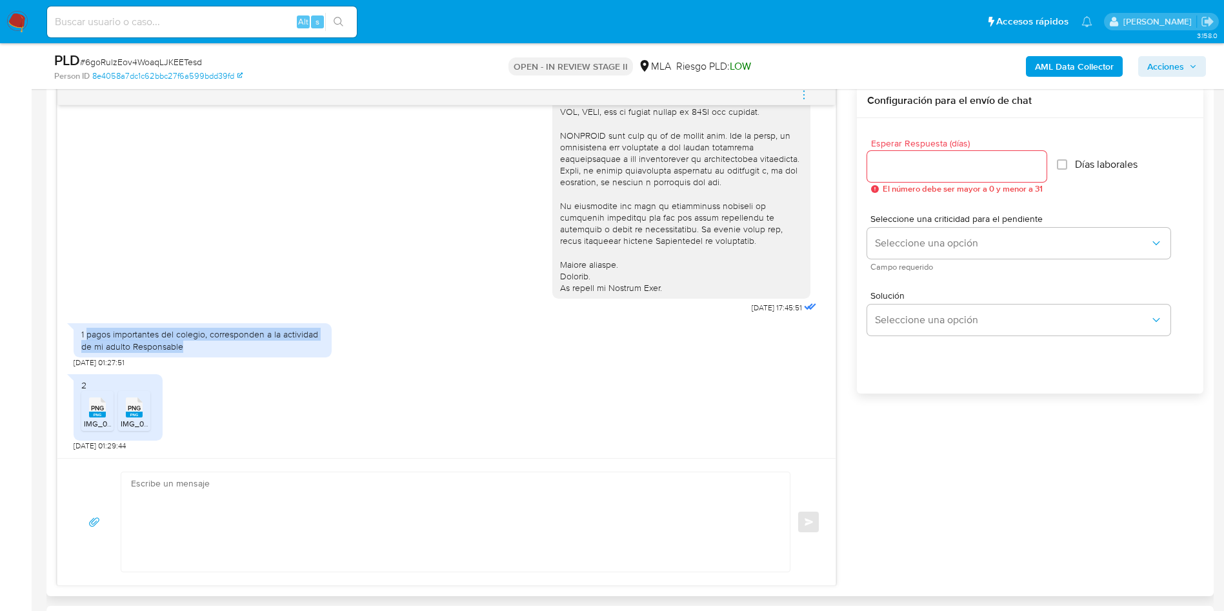
drag, startPoint x: 88, startPoint y: 336, endPoint x: 190, endPoint y: 343, distance: 102.2
click at [190, 343] on div "1 pagos importantes del colegio, corresponden a la actividad de mi adulto Respo…" at bounding box center [202, 340] width 243 height 23
copy div "pagos importantes del colegio, corresponden a la actividad de mi adulto Respons…"
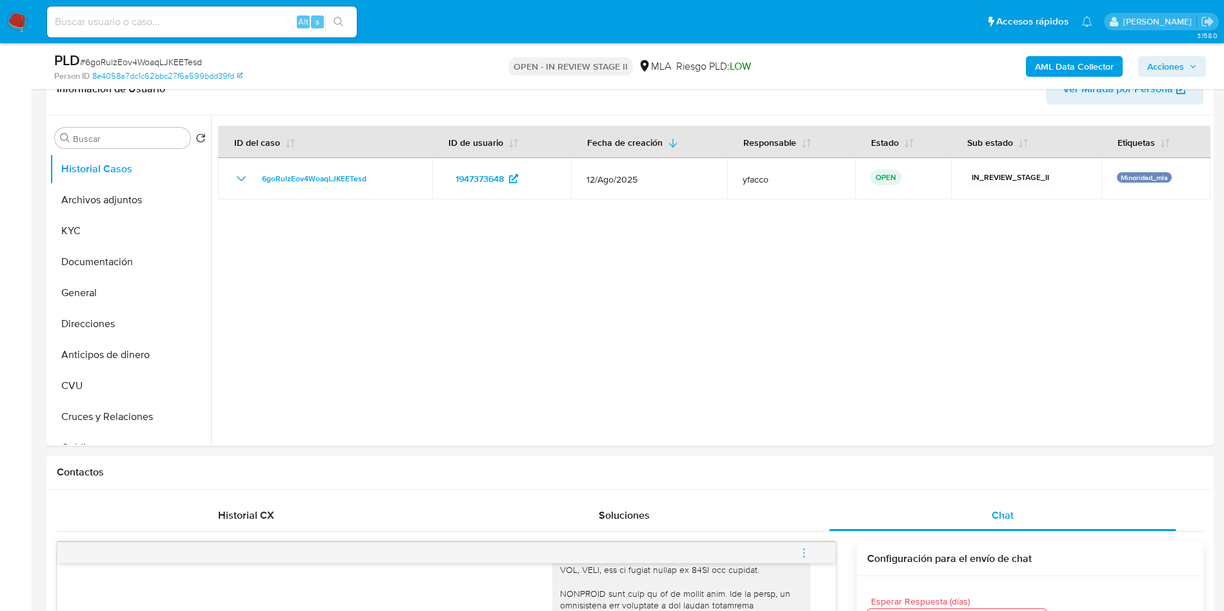
scroll to position [194, 0]
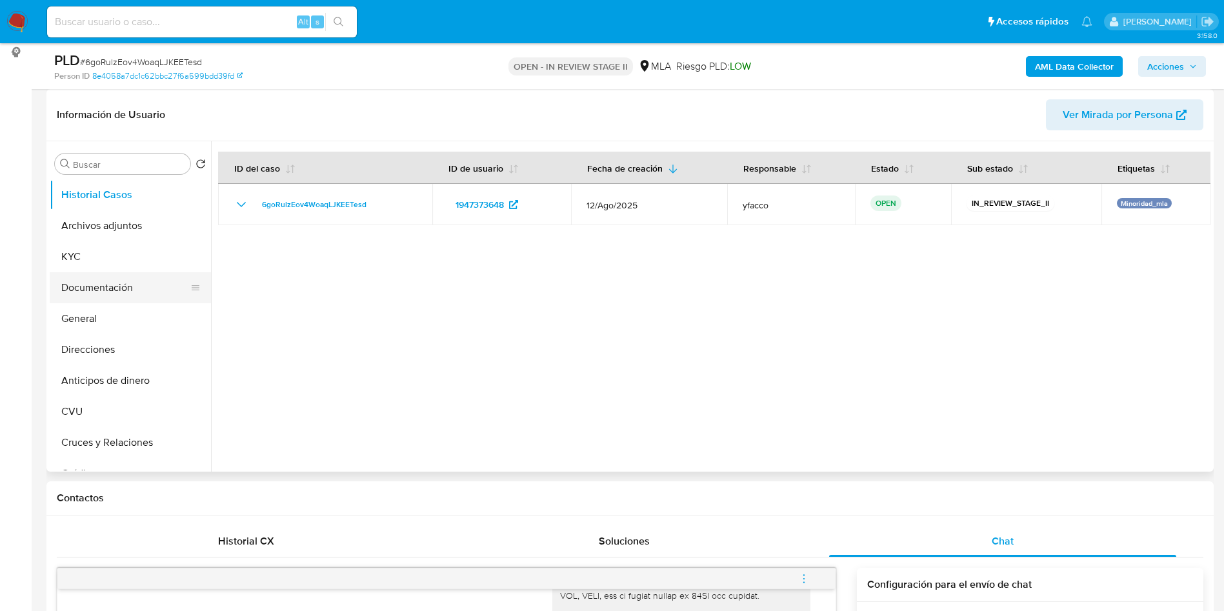
click at [103, 278] on button "Documentación" at bounding box center [125, 287] width 151 height 31
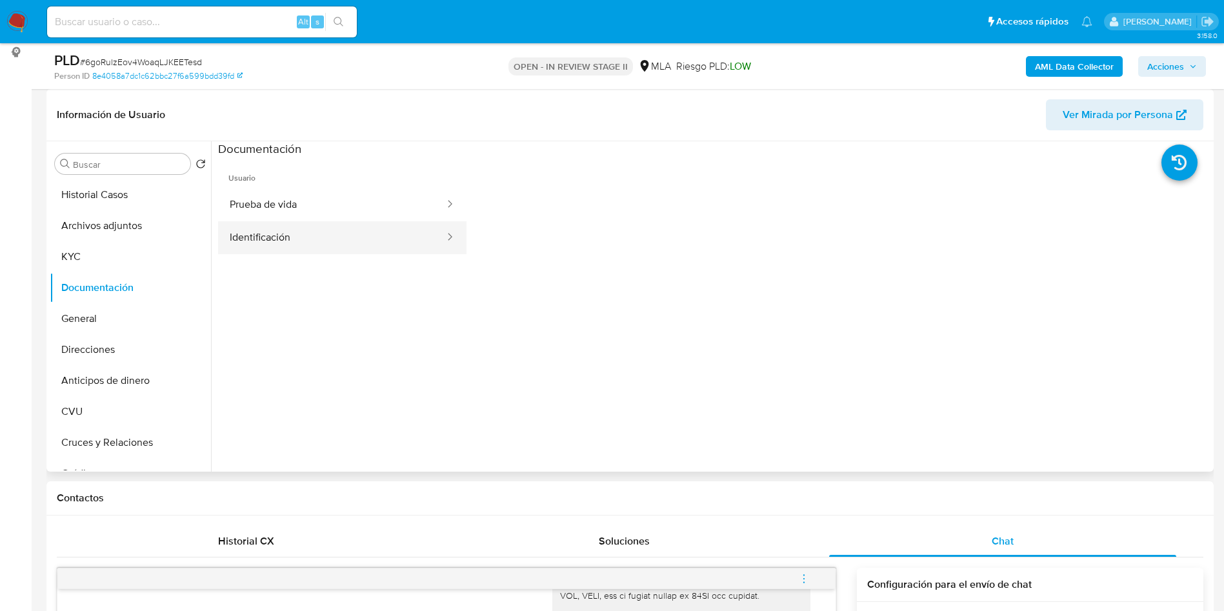
click at [331, 242] on button "Identificación" at bounding box center [332, 237] width 228 height 33
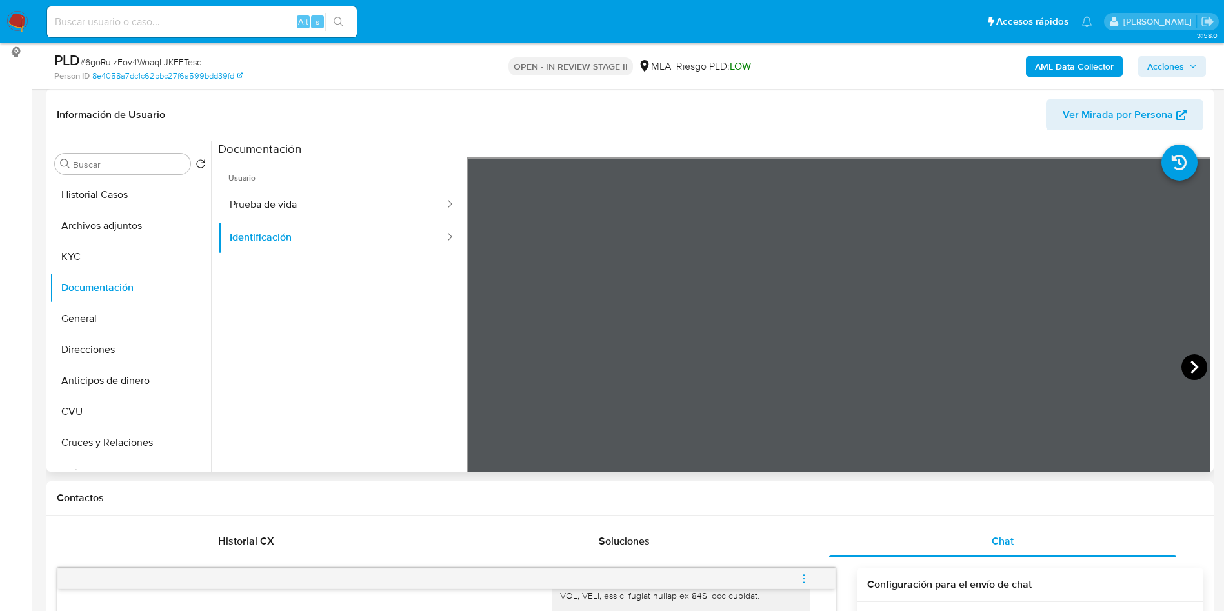
click at [1186, 365] on icon at bounding box center [1195, 367] width 26 height 26
click at [148, 200] on button "Historial Casos" at bounding box center [125, 194] width 151 height 31
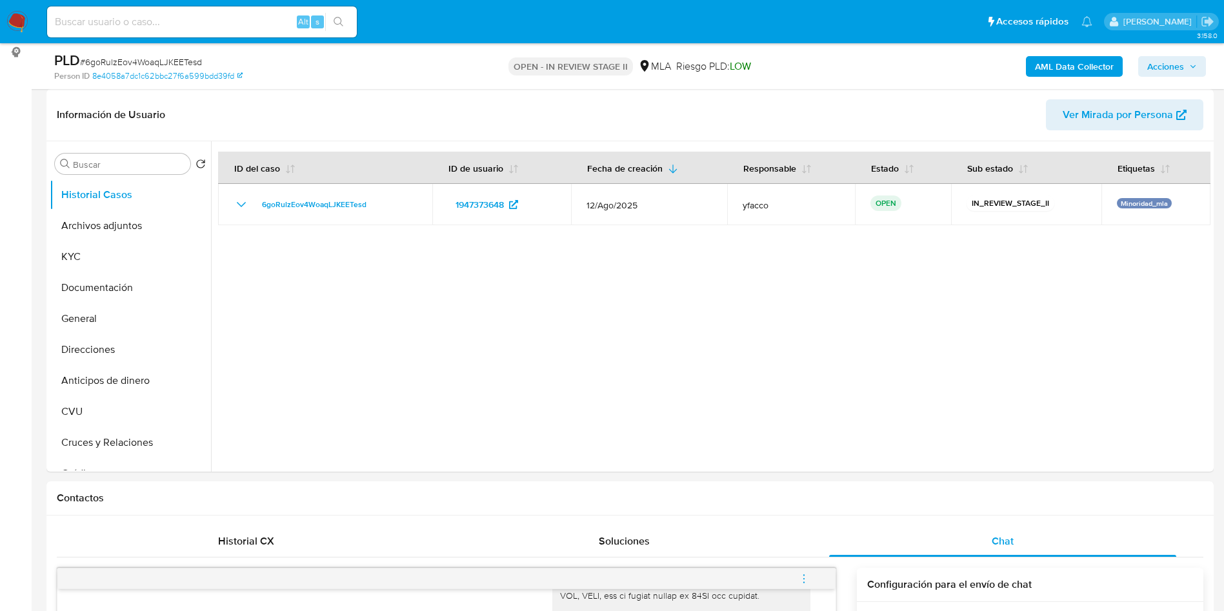
click at [657, 396] on div at bounding box center [711, 306] width 1000 height 330
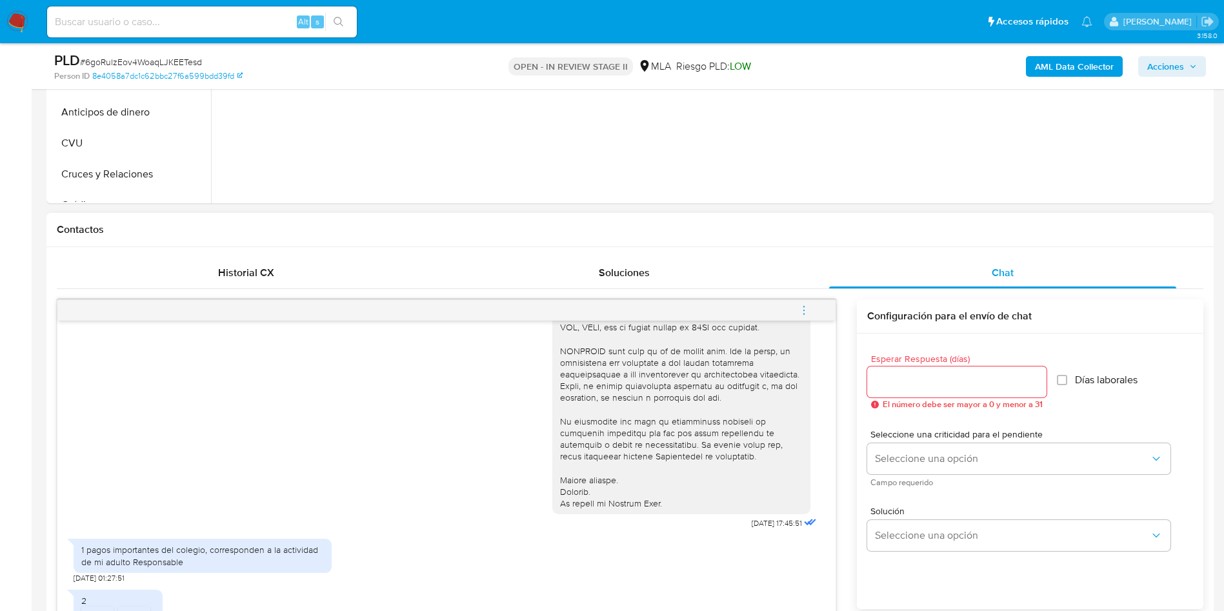
scroll to position [581, 0]
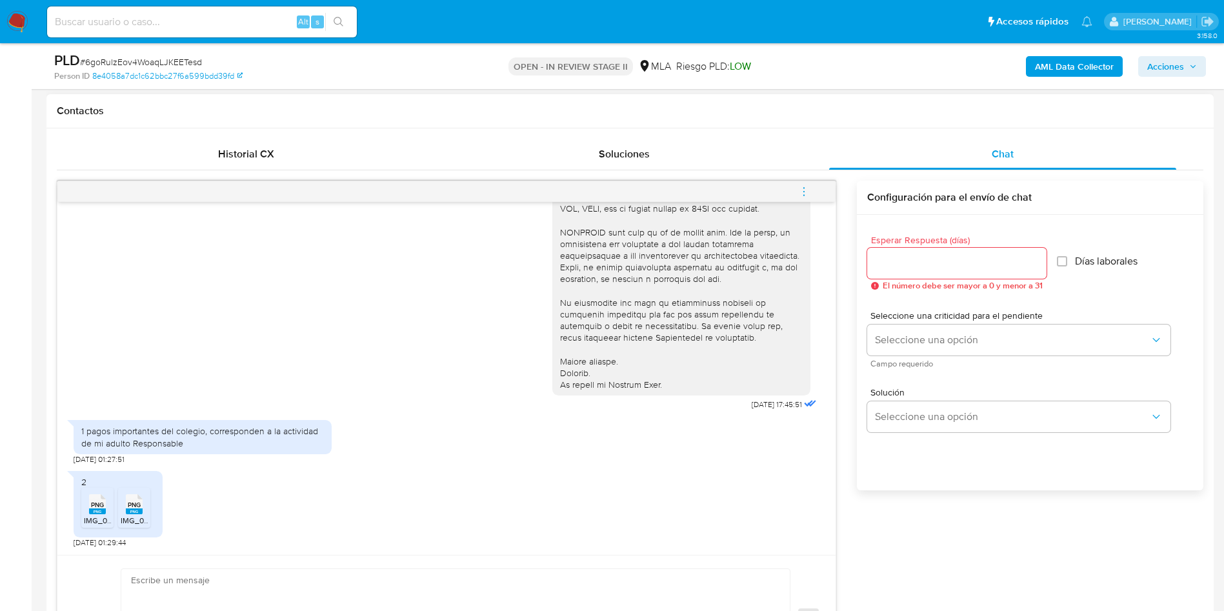
click at [107, 502] on div "PNG PNG" at bounding box center [97, 503] width 27 height 25
click at [129, 502] on span "PNG" at bounding box center [134, 505] width 13 height 8
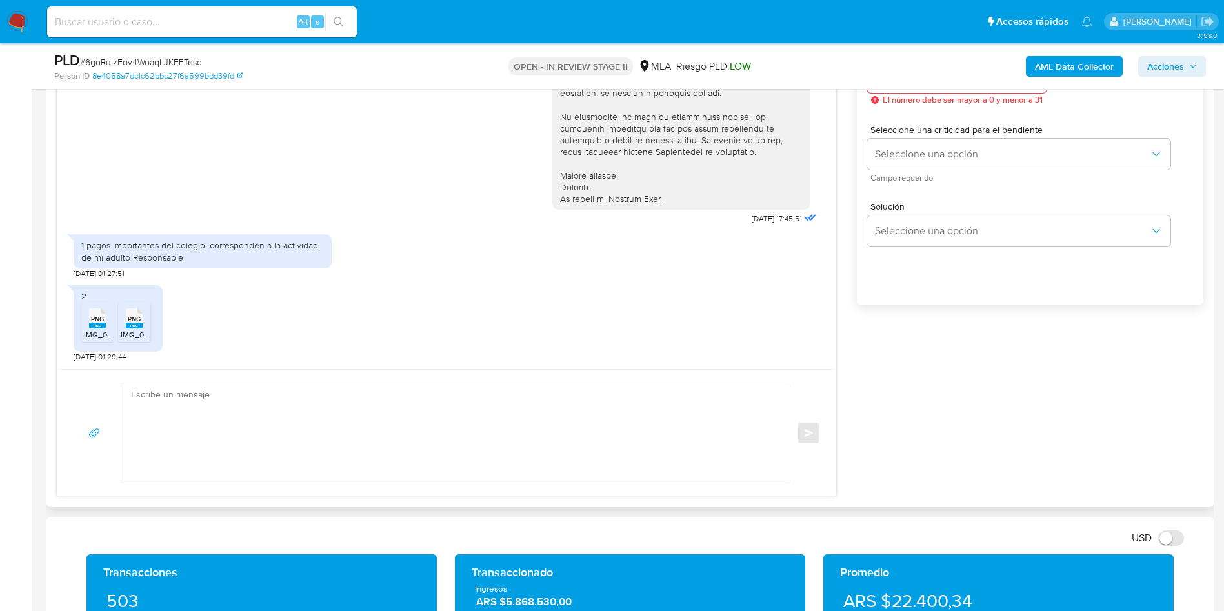
scroll to position [775, 0]
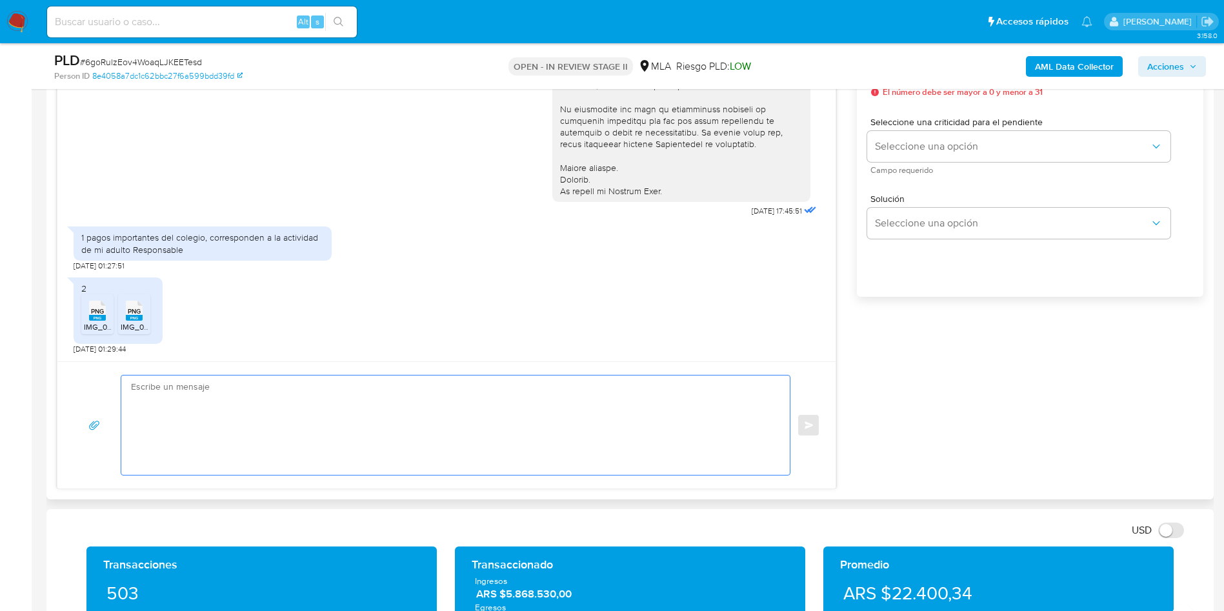
paste textarea "Hola XXX, Muchas gracias por la respuesta. Analizamos tu caso y verificamos que…"
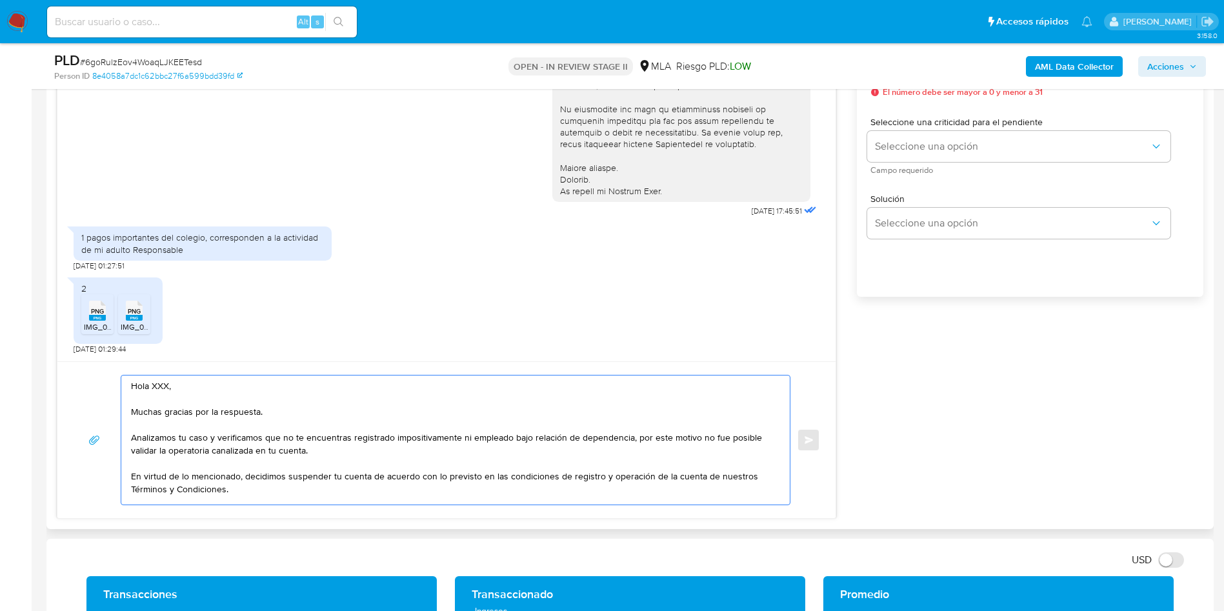
scroll to position [0, 0]
click at [163, 380] on textarea "Hola XXX, Muchas gracias por la respuesta. Analizamos tu caso y verificamos que…" at bounding box center [452, 440] width 643 height 129
click at [279, 436] on textarea "Hola, Muchas gracias por la respuesta. Analizamos tu caso y verificamos que no …" at bounding box center [452, 440] width 643 height 129
click at [551, 442] on textarea "Hola, Muchas gracias por la respuesta. Analizamos tu caso y verificamos que tu …" at bounding box center [452, 440] width 643 height 129
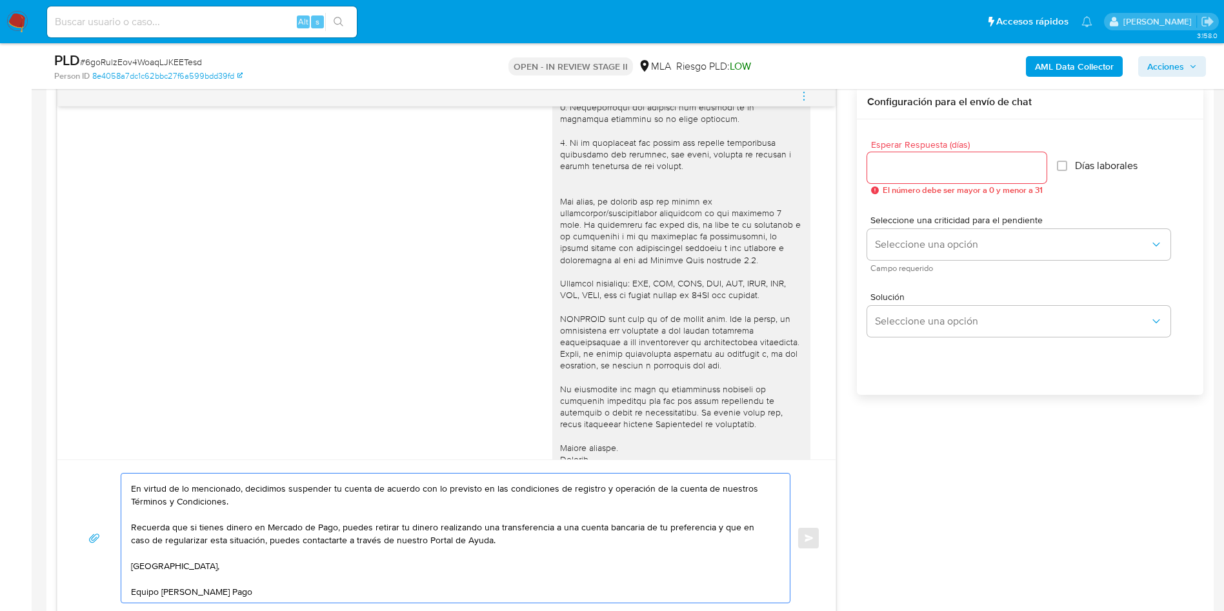
scroll to position [581, 0]
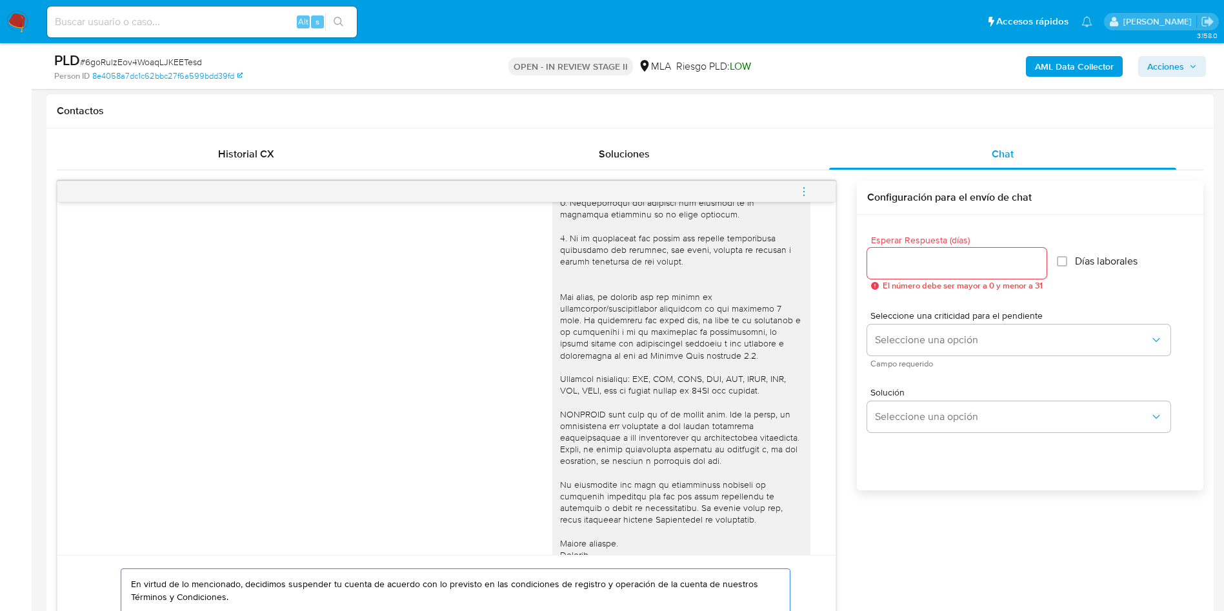
type textarea "Hola, Muchas gracias por la respuesta. Analizamos tu caso y verificamos que tu …"
click at [908, 259] on input "Esperar Respuesta (días)" at bounding box center [956, 263] width 179 height 17
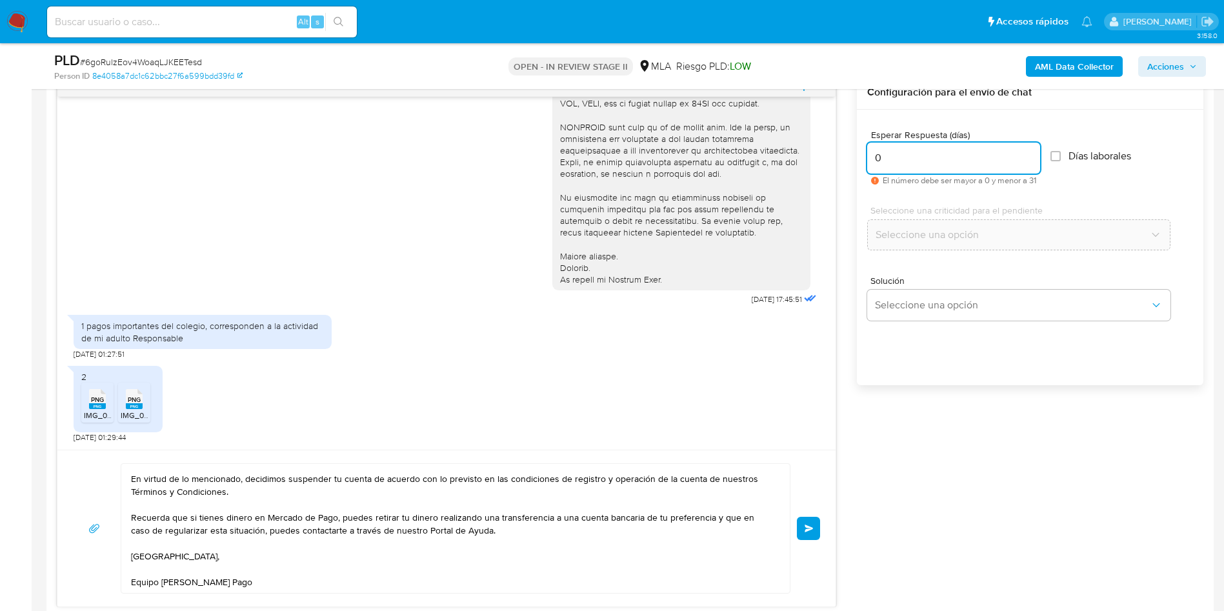
scroll to position [775, 0]
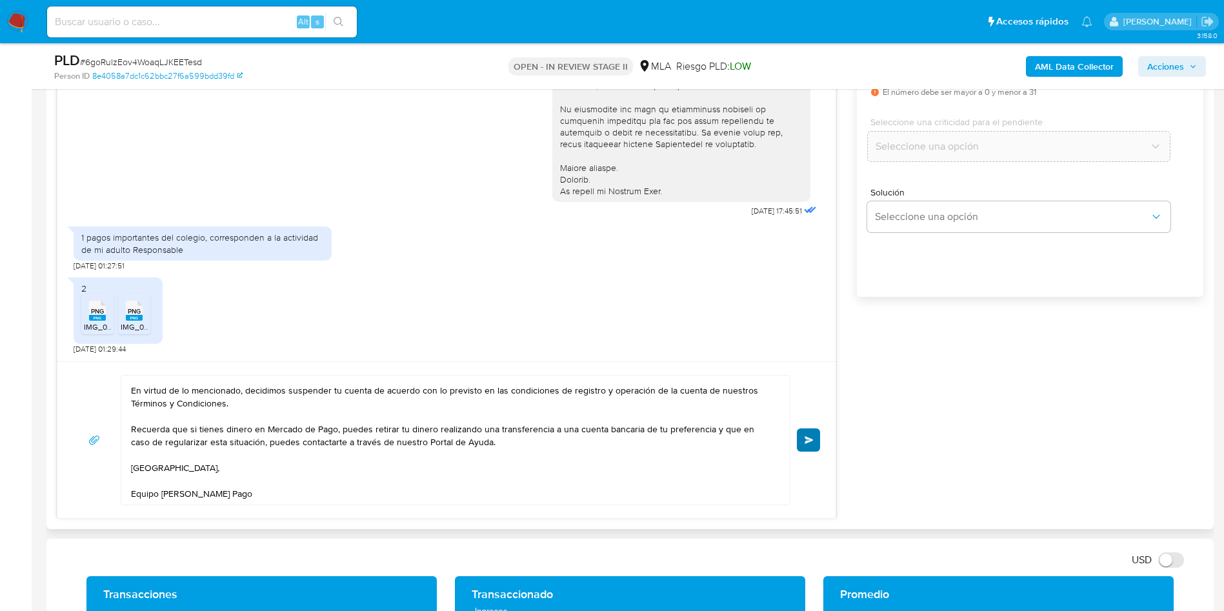
type input "0"
click at [804, 438] on button "Enviar" at bounding box center [808, 440] width 23 height 23
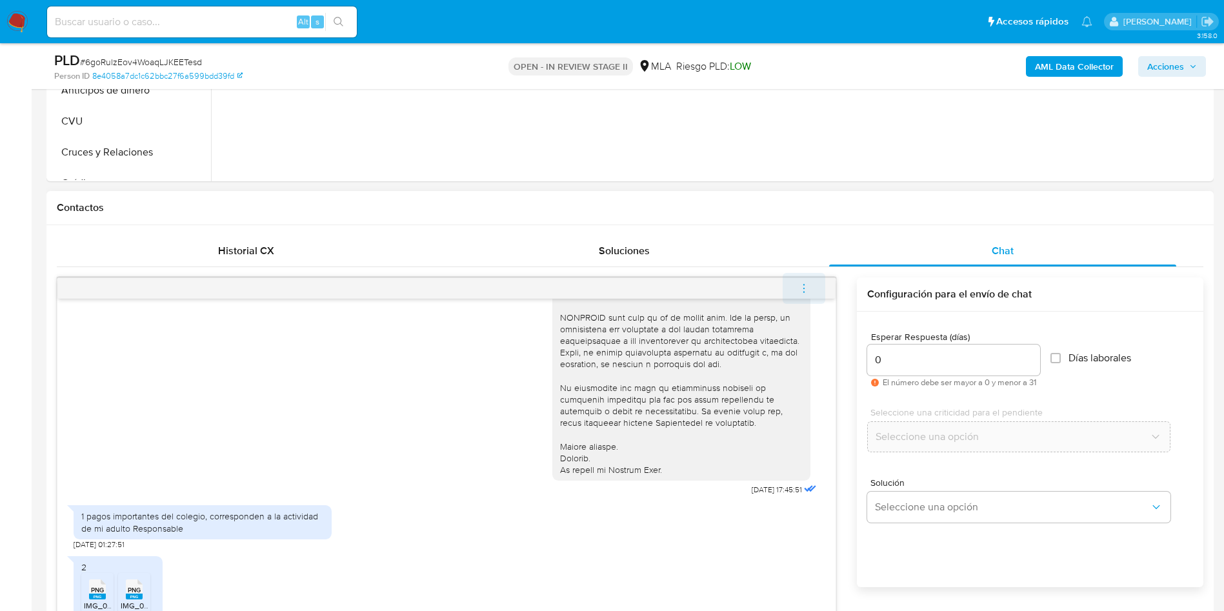
scroll to position [691, 0]
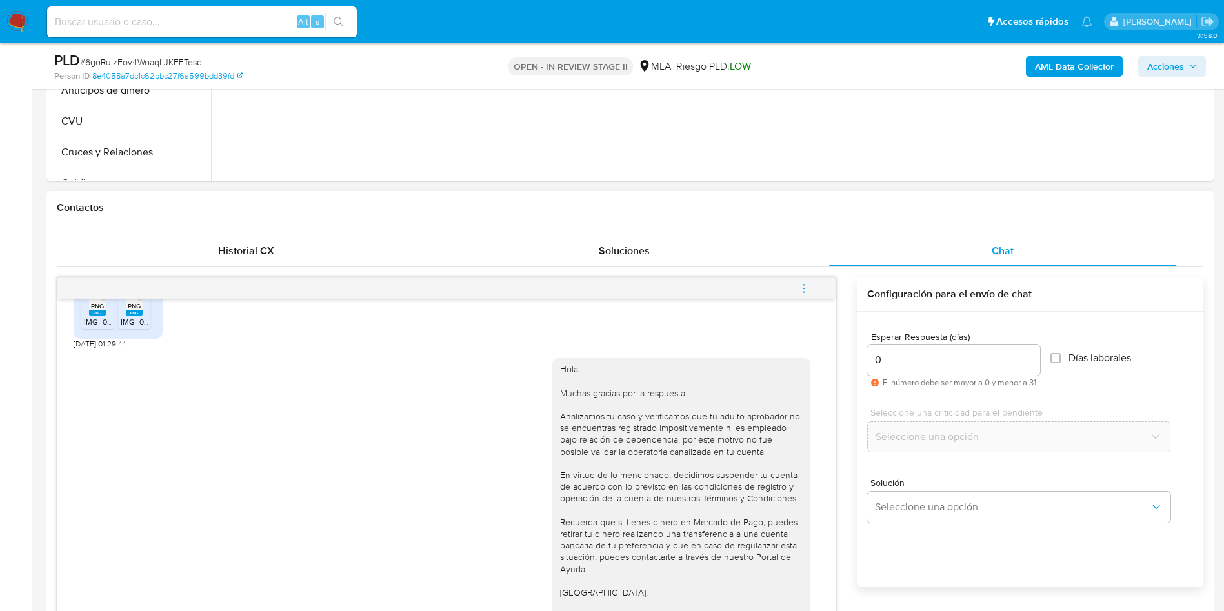
click at [814, 290] on button "menu-action" at bounding box center [804, 288] width 43 height 31
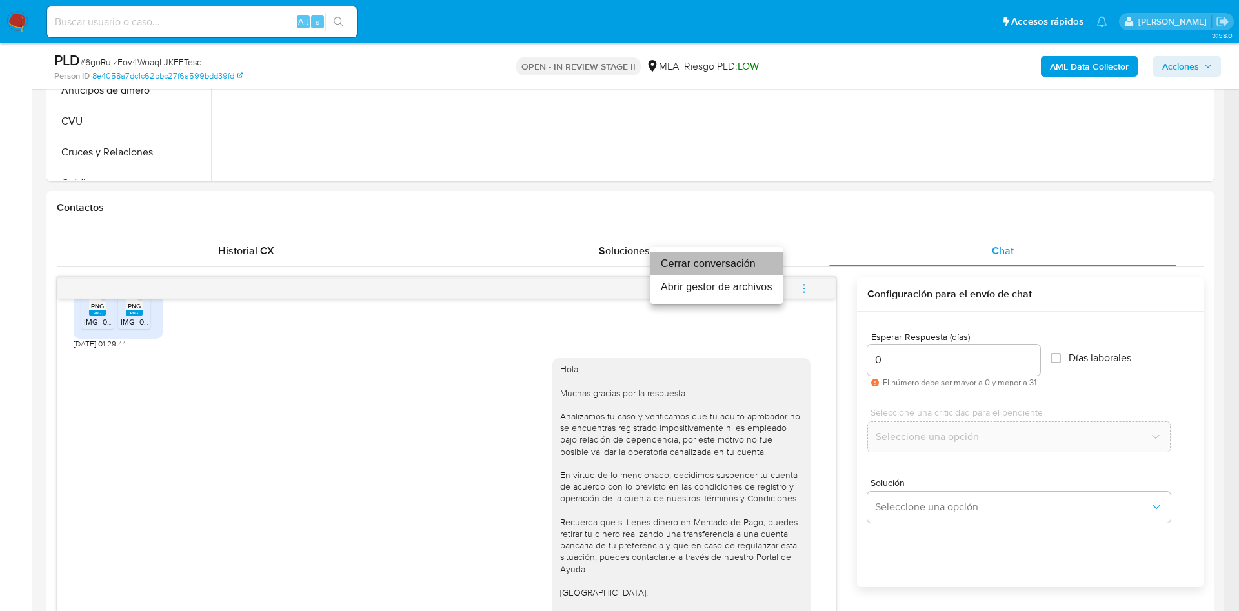
click at [698, 261] on li "Cerrar conversación" at bounding box center [717, 263] width 132 height 23
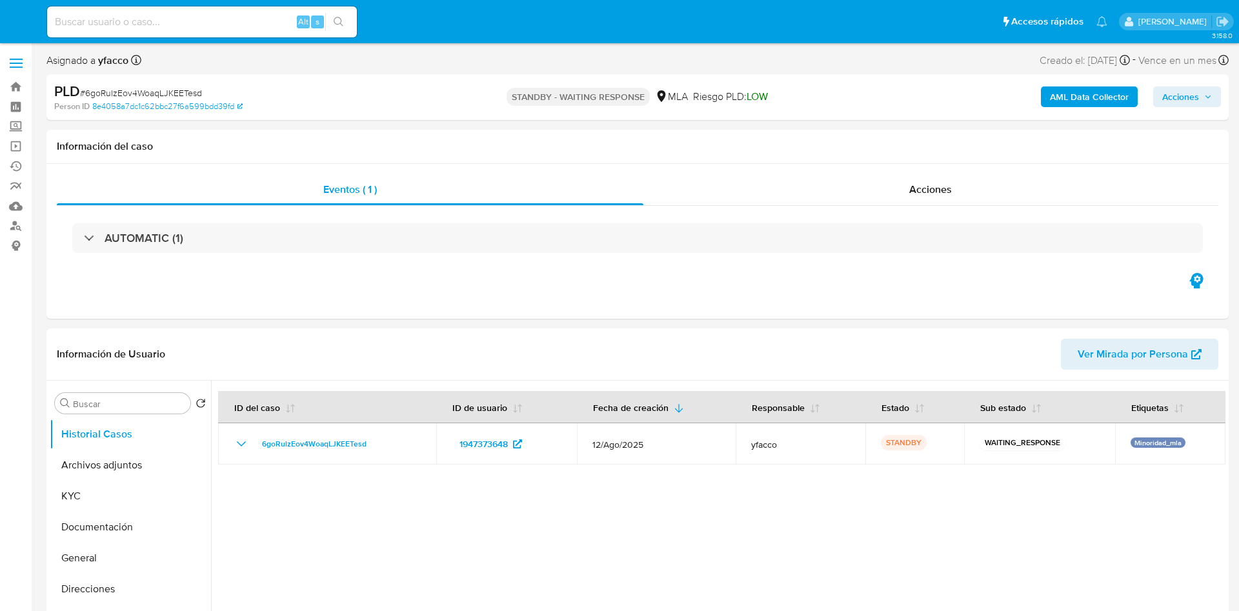
select select "10"
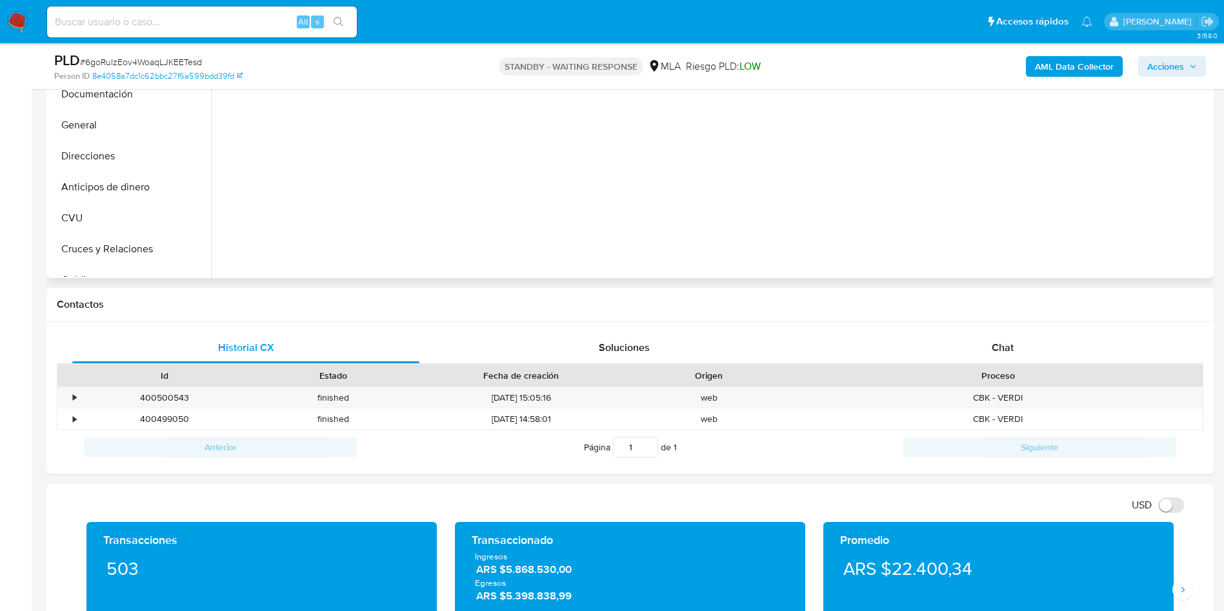
scroll to position [194, 0]
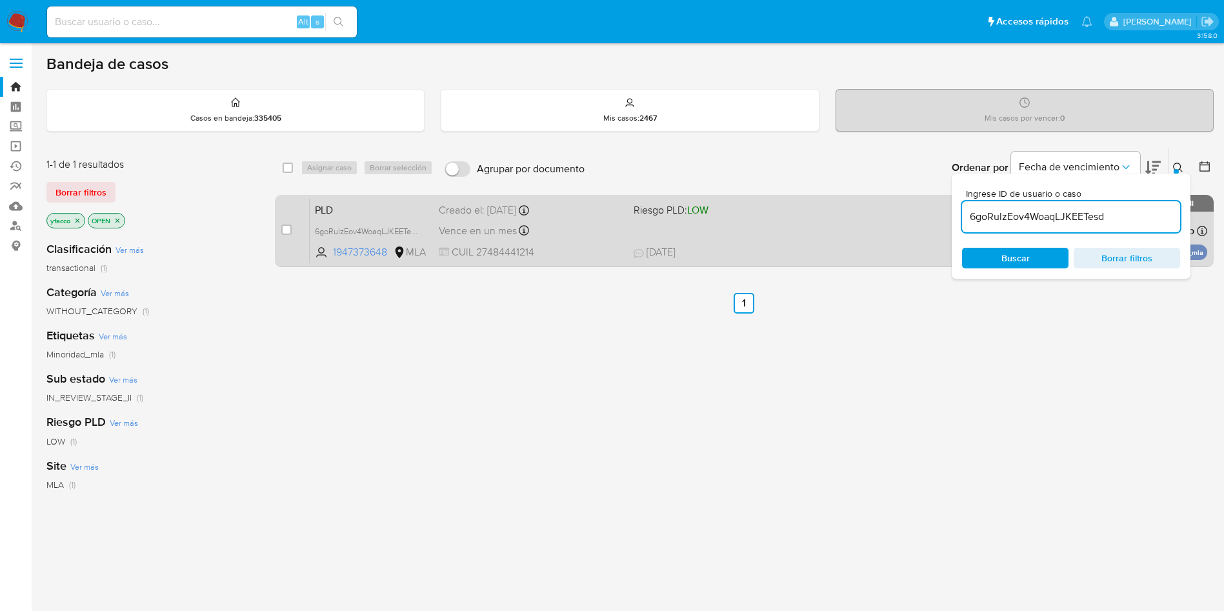
click at [279, 229] on div "case-item-checkbox No es posible asignar el caso PLD 6goRulzEov4WoaqLJKEETesd 1…" at bounding box center [744, 231] width 939 height 72
click at [289, 233] on input "checkbox" at bounding box center [286, 230] width 10 height 10
checkbox input "true"
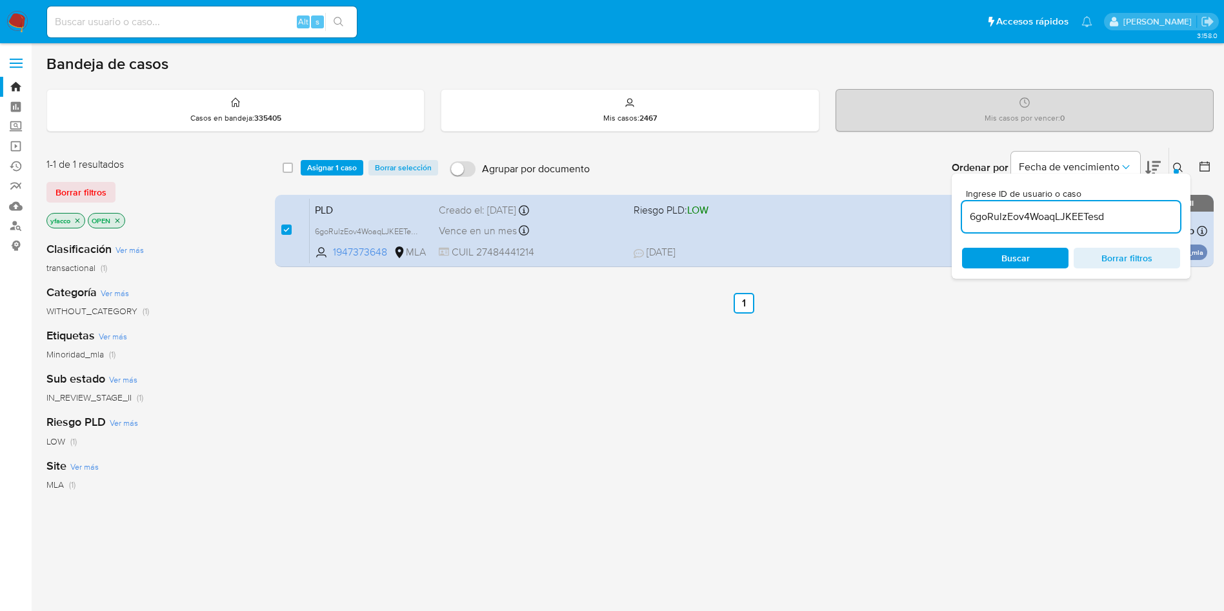
click at [317, 178] on div "select-all-cases-checkbox Asignar 1 caso Borrar selección Agrupar por documento…" at bounding box center [744, 168] width 939 height 40
click at [318, 173] on span "Asignar 1 caso" at bounding box center [332, 167] width 50 height 13
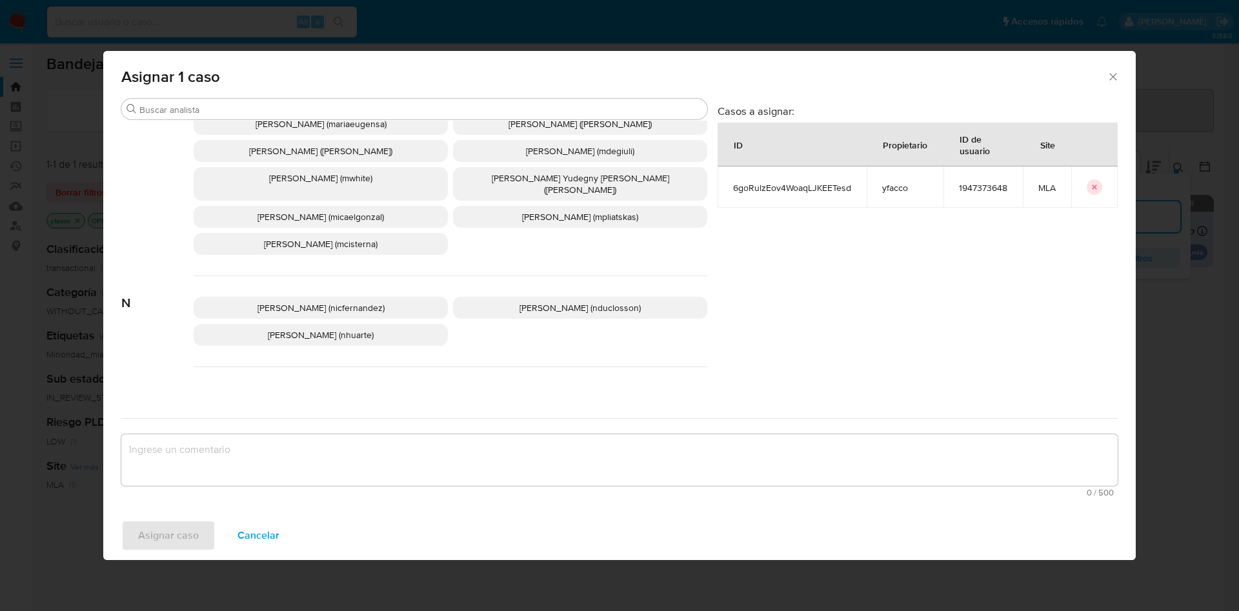
scroll to position [1090, 0]
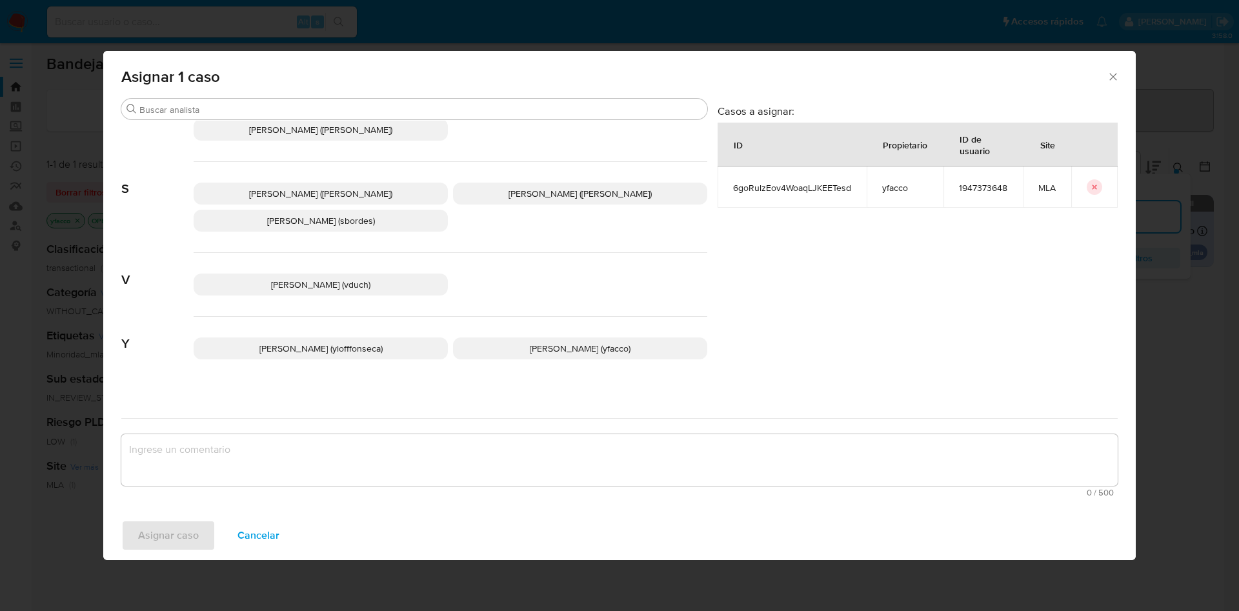
click at [549, 342] on span "Yesica Paola Facco (yfacco)" at bounding box center [580, 348] width 101 height 13
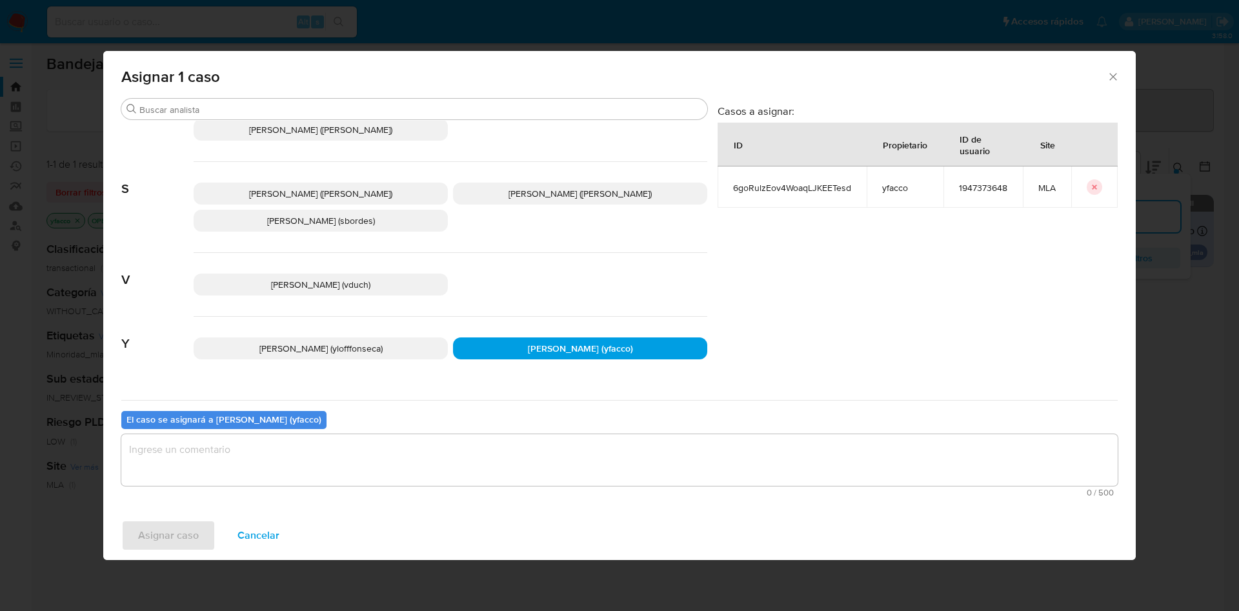
click at [431, 449] on textarea "assign-modal" at bounding box center [619, 460] width 997 height 52
click at [156, 536] on span "Asignar caso" at bounding box center [168, 536] width 61 height 28
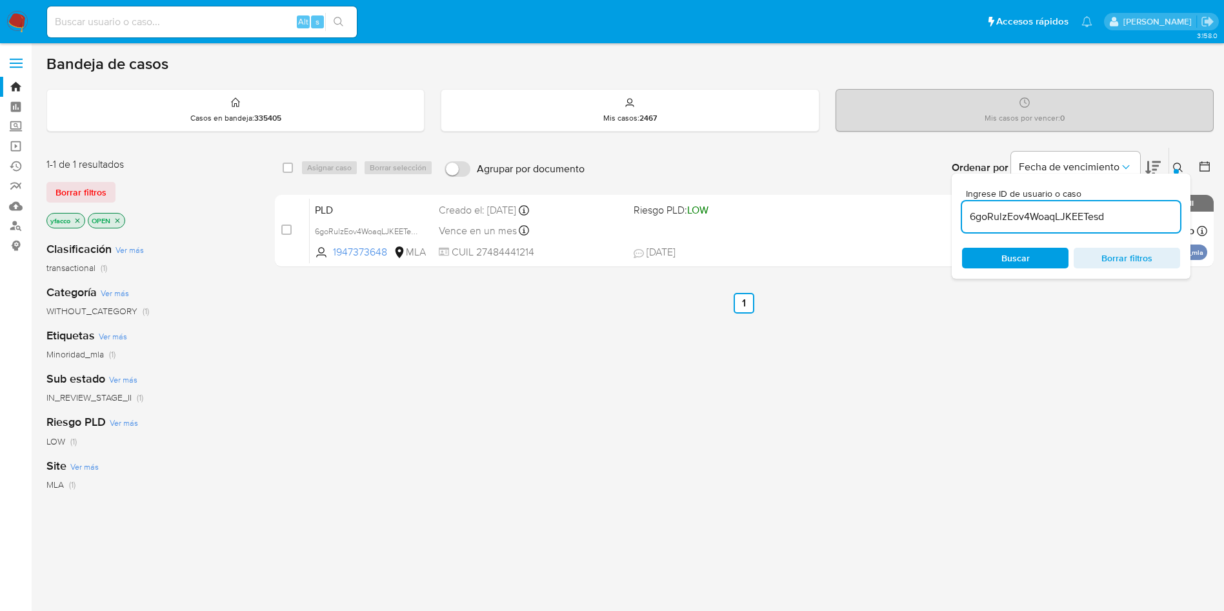
click at [1123, 218] on input "6goRulzEov4WoaqLJKEETesd" at bounding box center [1071, 216] width 218 height 17
paste input "jb6S6lA7NJJ2zruYnZfRK1xH"
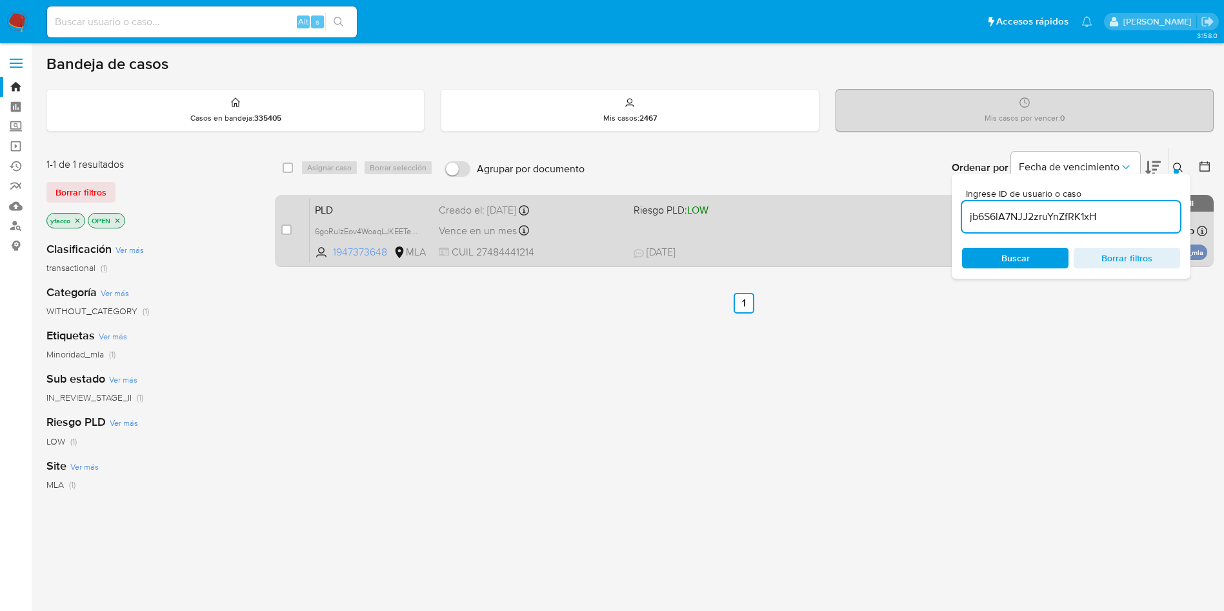
type input "jb6S6lA7NJJ2zruYnZfRK1xH"
click at [290, 228] on input "checkbox" at bounding box center [286, 230] width 10 height 10
checkbox input "true"
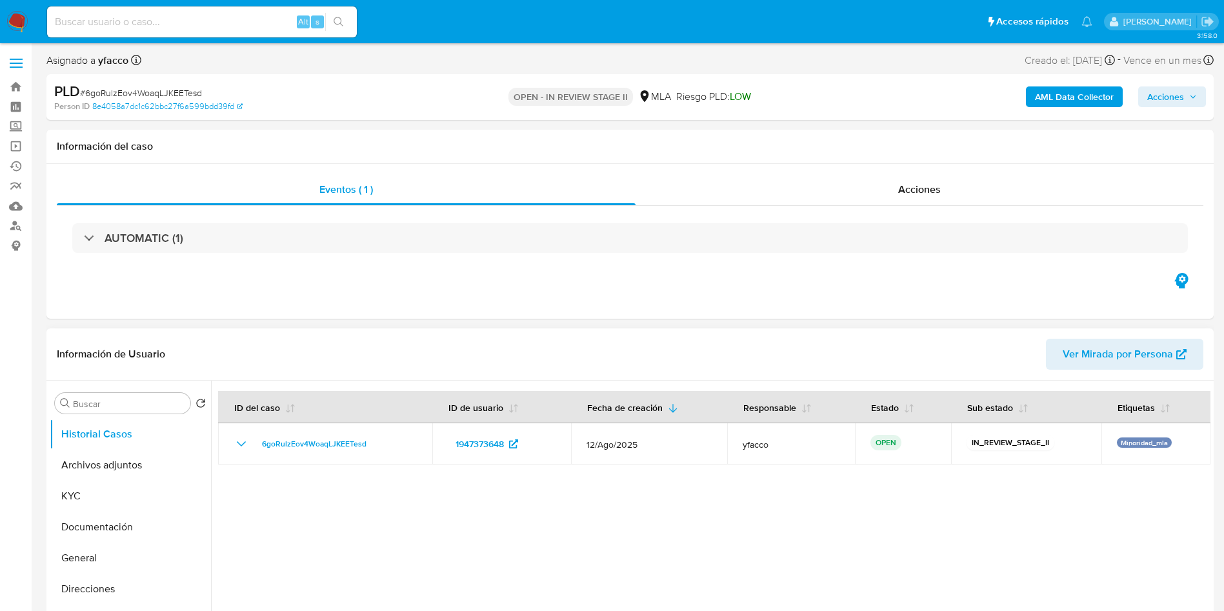
select select "10"
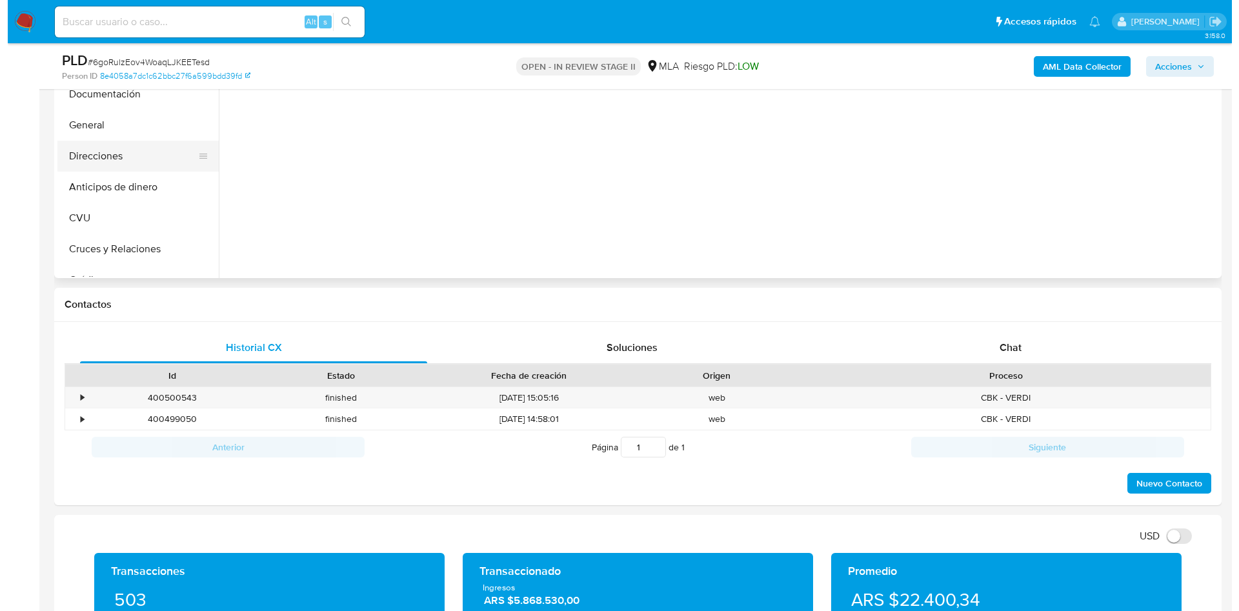
scroll to position [194, 0]
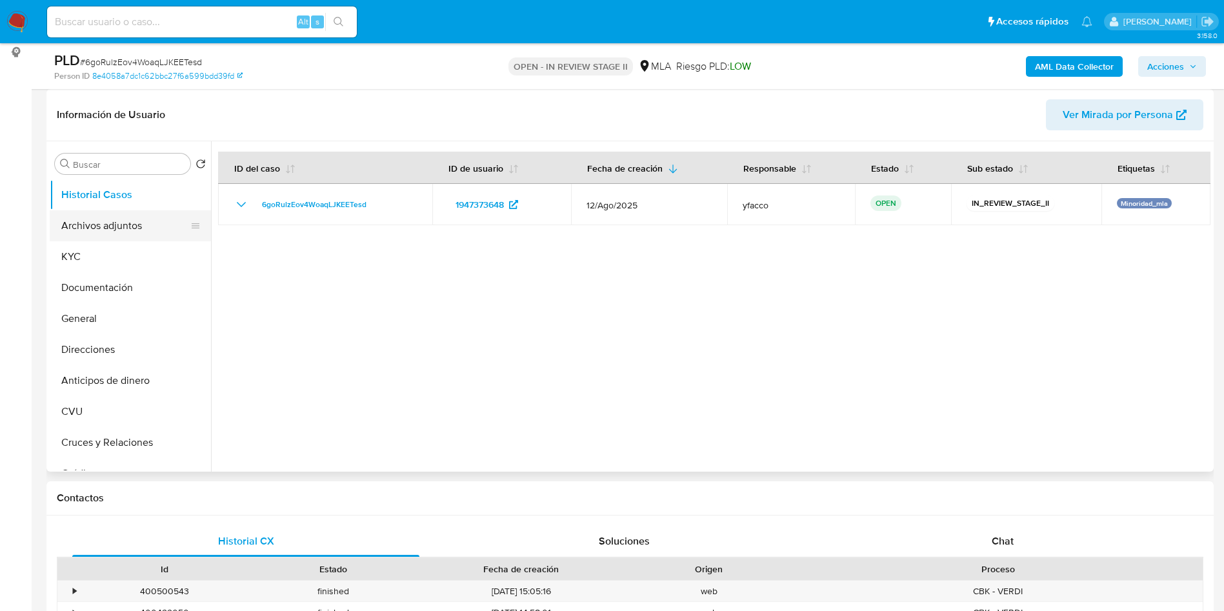
click at [104, 215] on button "Archivos adjuntos" at bounding box center [125, 225] width 151 height 31
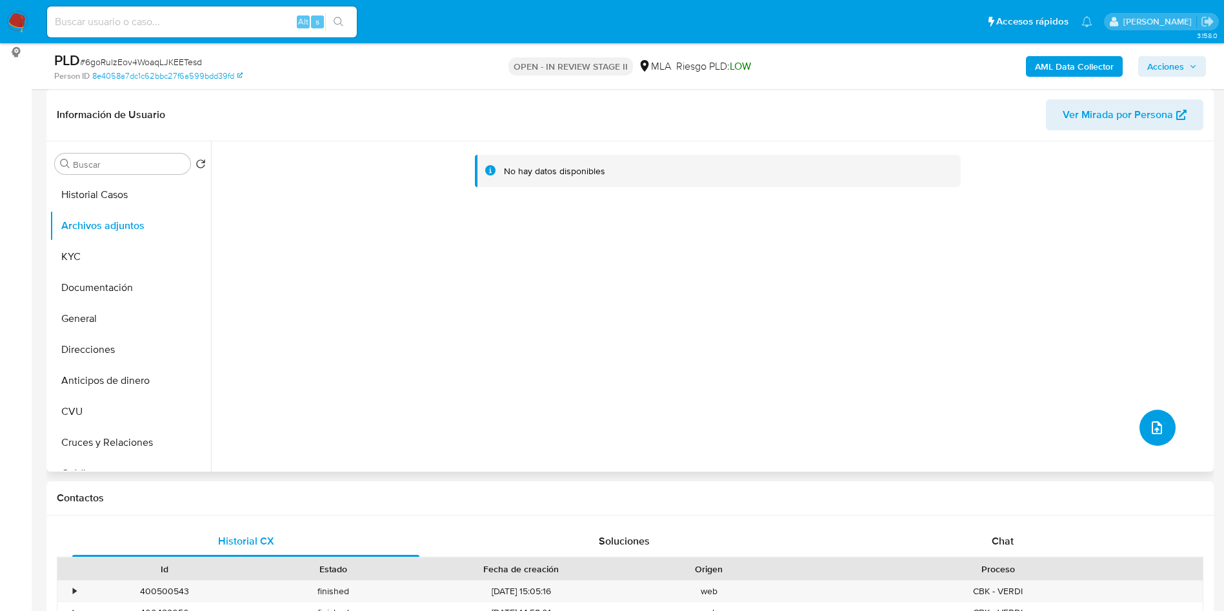
click at [1148, 416] on button "upload-file" at bounding box center [1158, 428] width 36 height 36
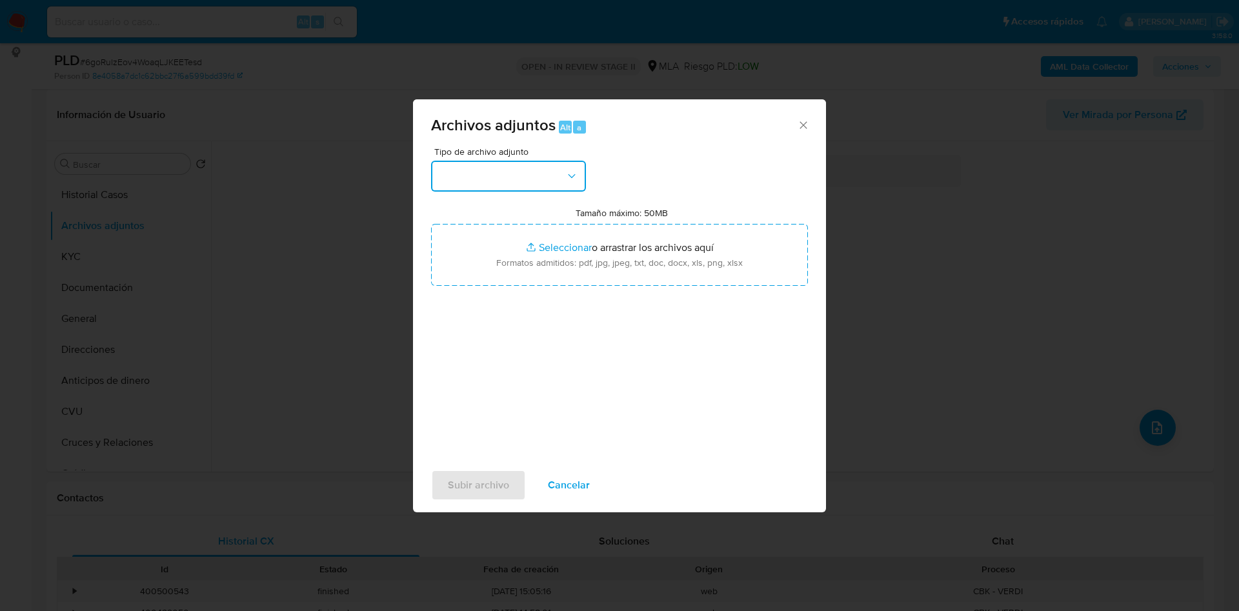
click at [540, 187] on button "button" at bounding box center [508, 176] width 155 height 31
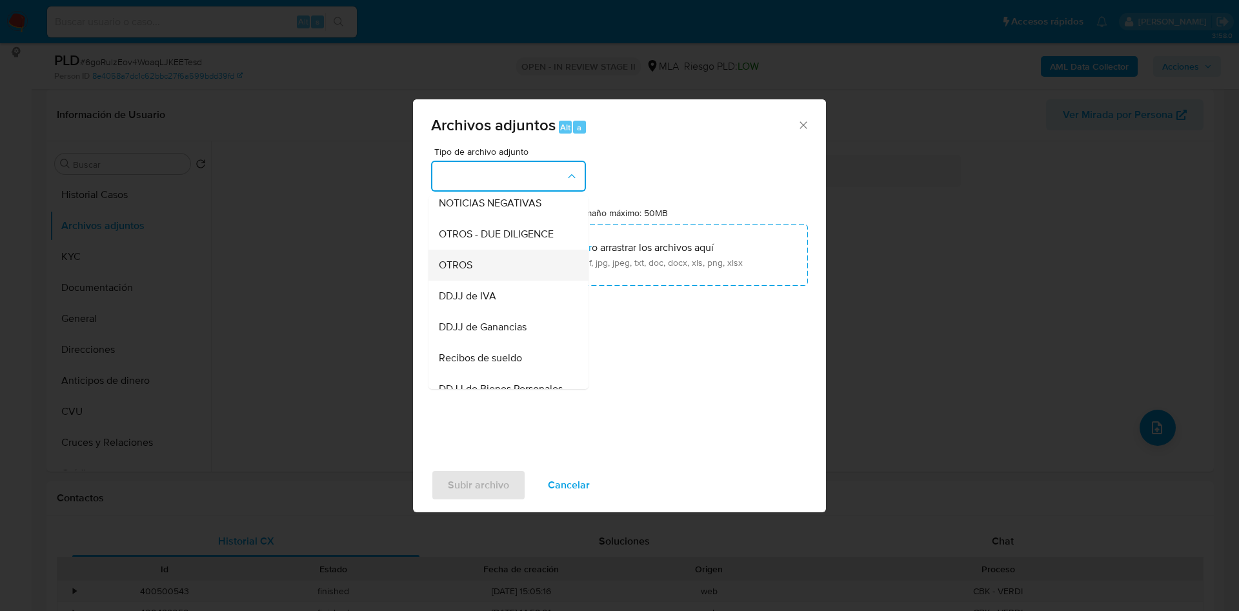
click at [468, 272] on span "OTROS" at bounding box center [456, 265] width 34 height 13
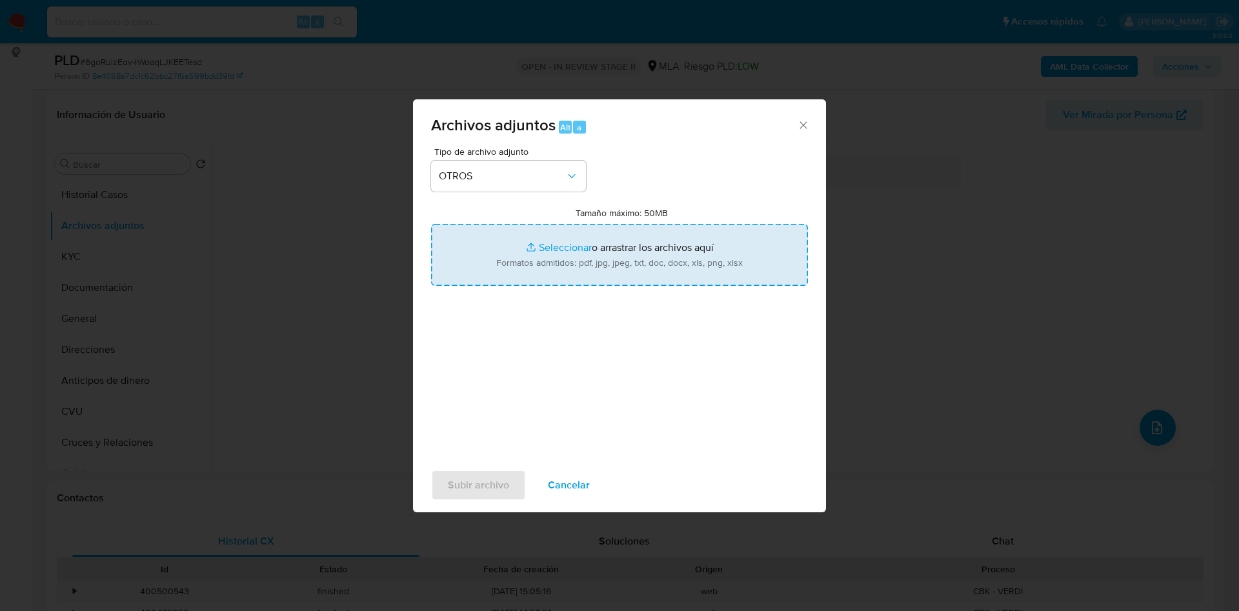
click at [542, 249] on input "Tamaño máximo: 50MB Seleccionar archivos" at bounding box center [619, 255] width 377 height 62
type input "C:\fakepath\Movimientos 1947373648.xlsx"
click at [555, 236] on input "Tamaño máximo: 50MB Seleccionar archivos" at bounding box center [619, 255] width 377 height 62
type input "C:\fakepath\Caselog 6goRulzEov4WoaqLJKEETesd_2025_08_18_19_06_45.docx"
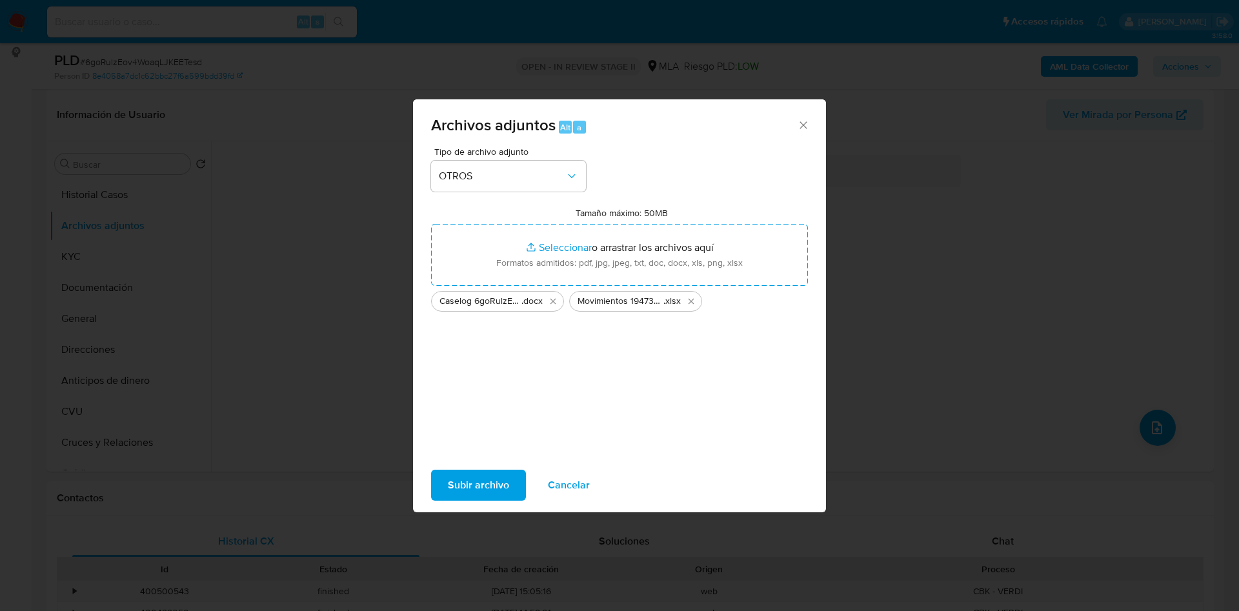
click at [478, 480] on span "Subir archivo" at bounding box center [478, 485] width 61 height 28
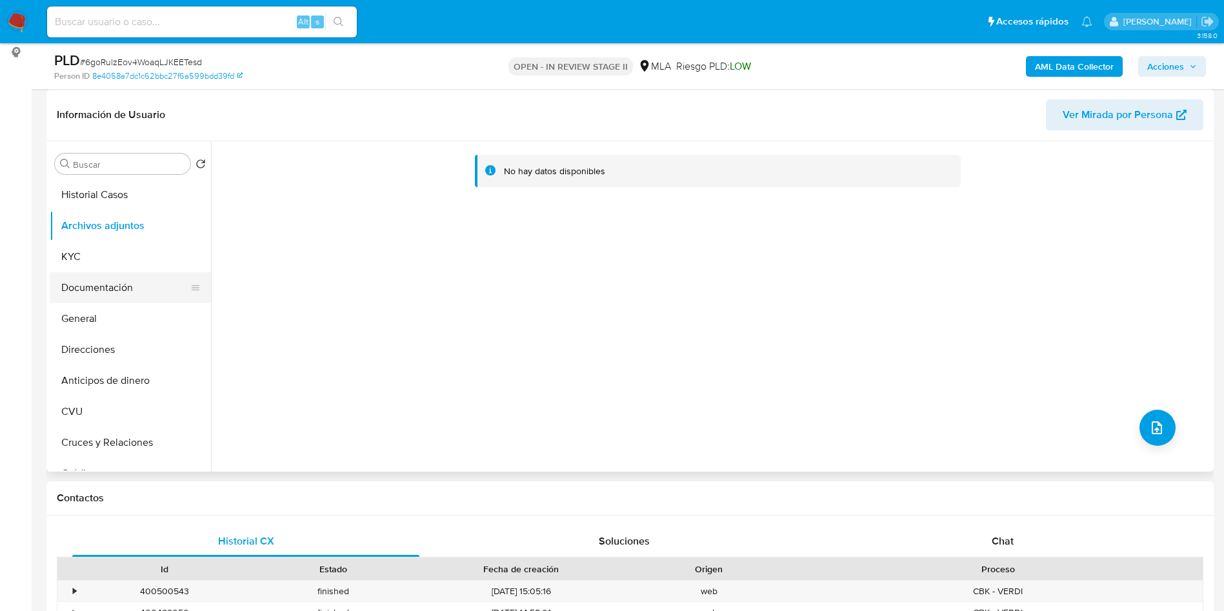
click at [107, 284] on button "Documentación" at bounding box center [125, 287] width 151 height 31
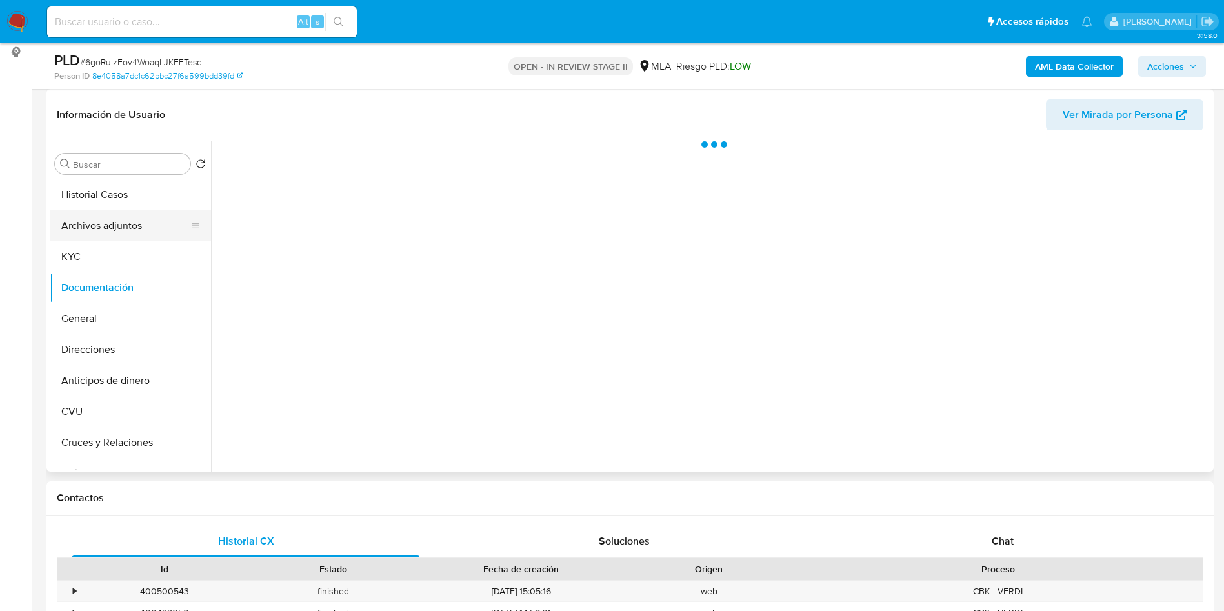
click at [119, 218] on button "Archivos adjuntos" at bounding box center [125, 225] width 151 height 31
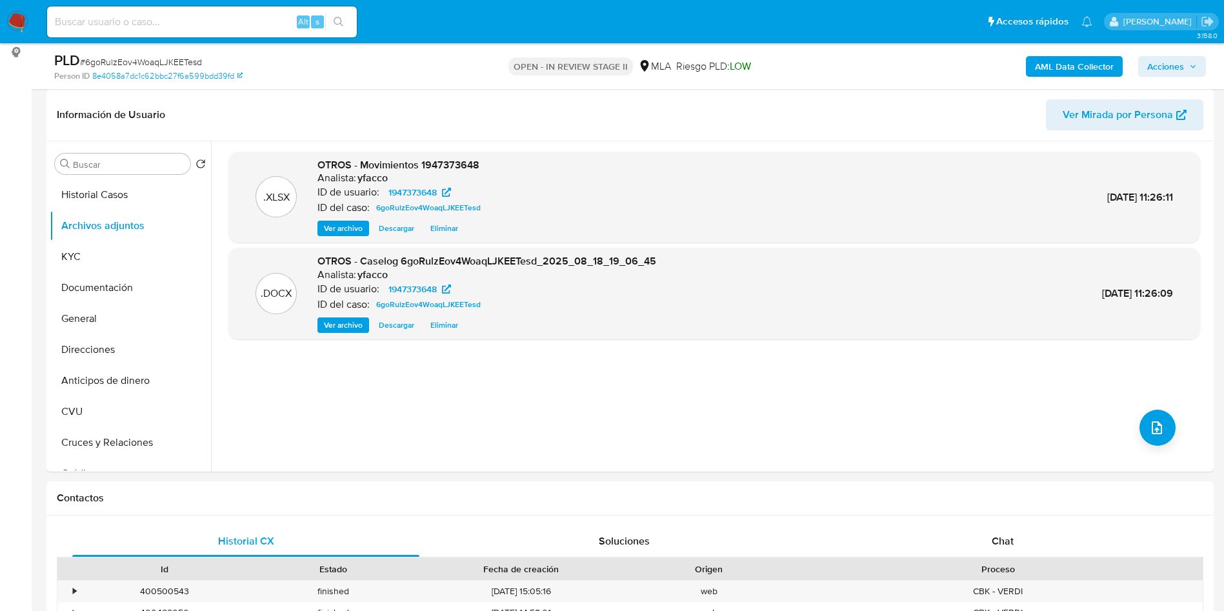
click at [1070, 70] on b "AML Data Collector" at bounding box center [1074, 66] width 79 height 21
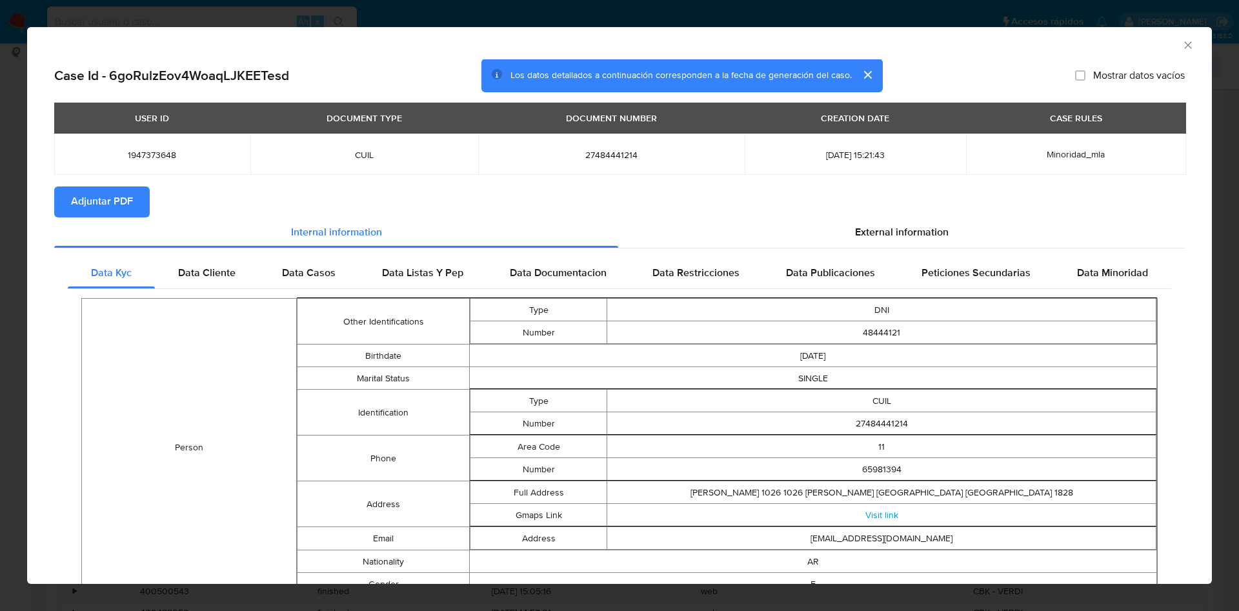
click at [91, 192] on span "Adjuntar PDF" at bounding box center [102, 202] width 62 height 28
click at [1184, 44] on icon "Cerrar ventana" at bounding box center [1187, 44] width 7 height 7
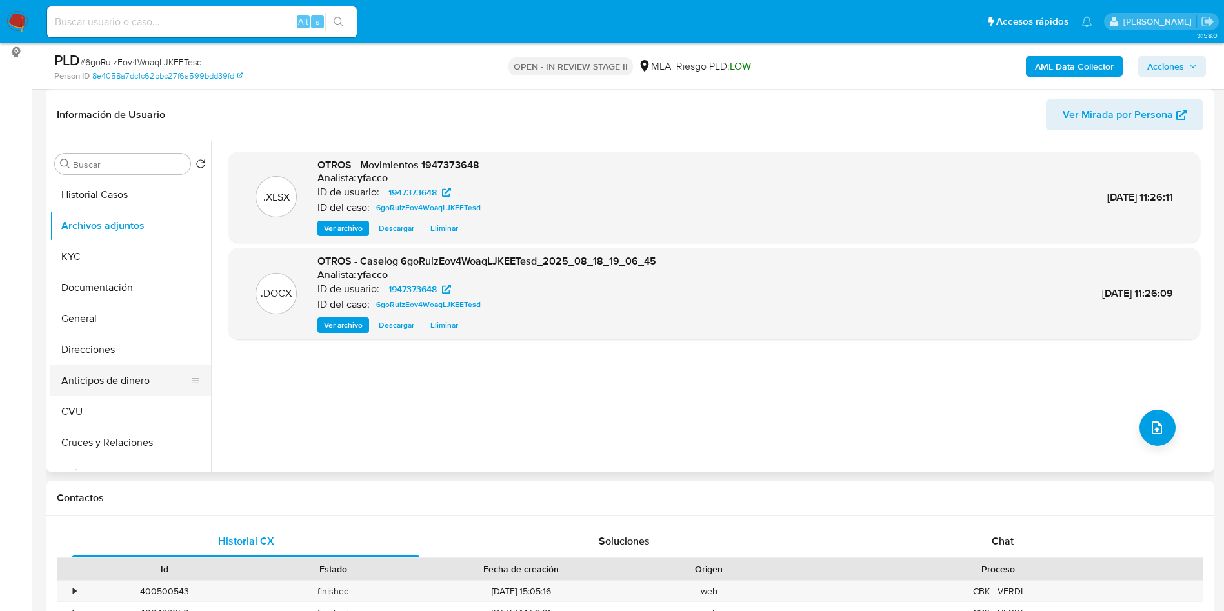
click at [103, 377] on button "Anticipos de dinero" at bounding box center [125, 380] width 151 height 31
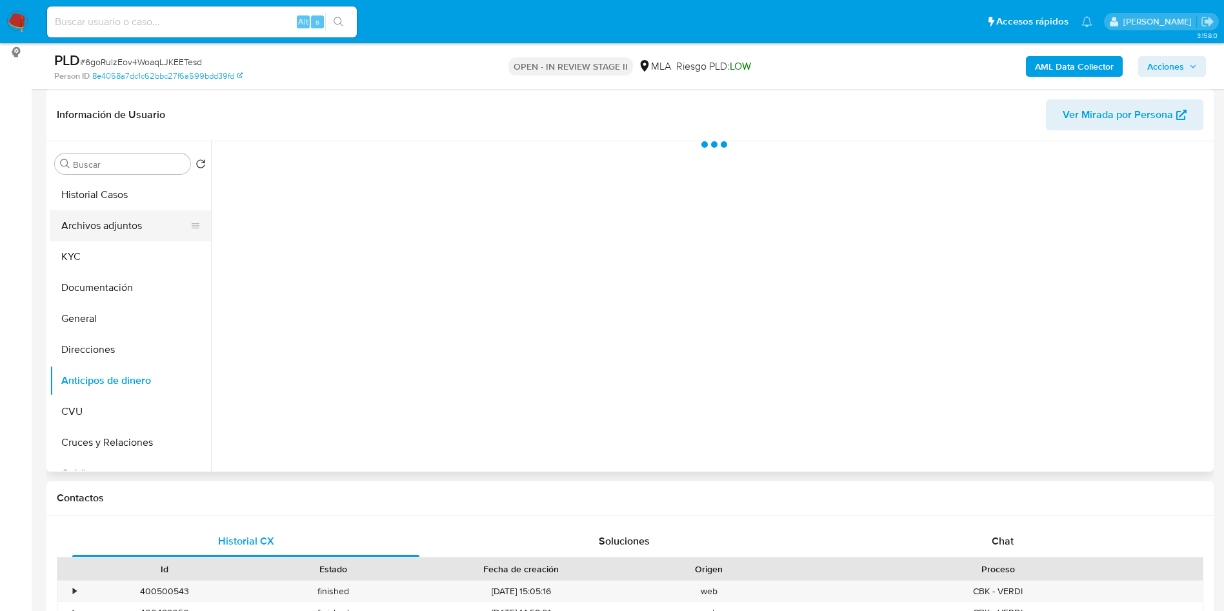
click at [111, 225] on button "Archivos adjuntos" at bounding box center [125, 225] width 151 height 31
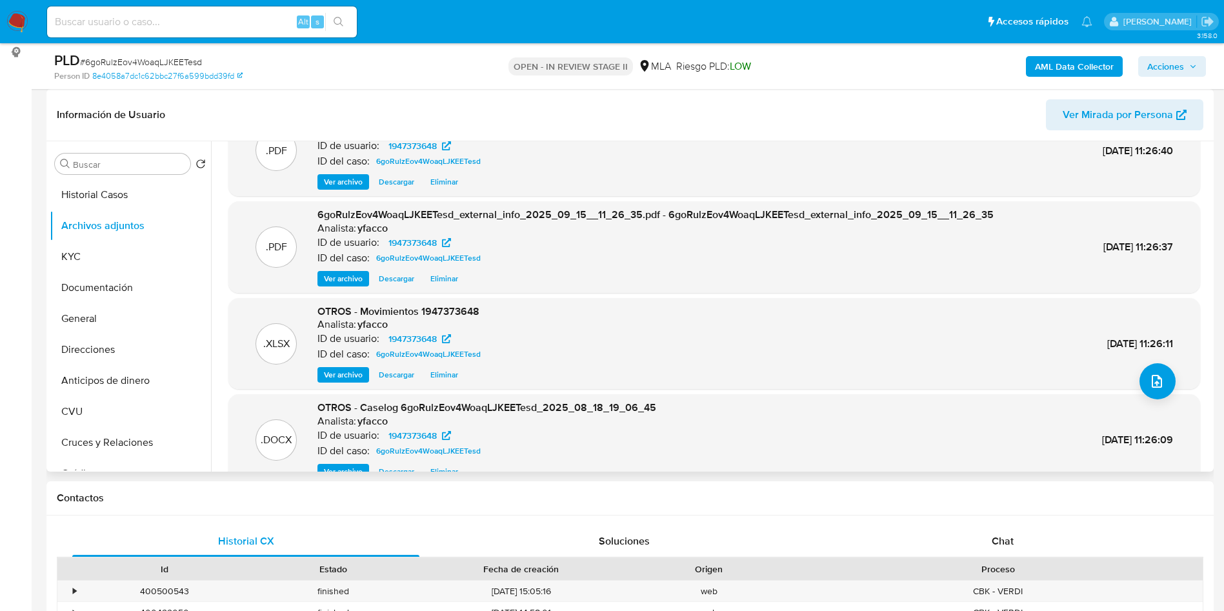
scroll to position [72, 0]
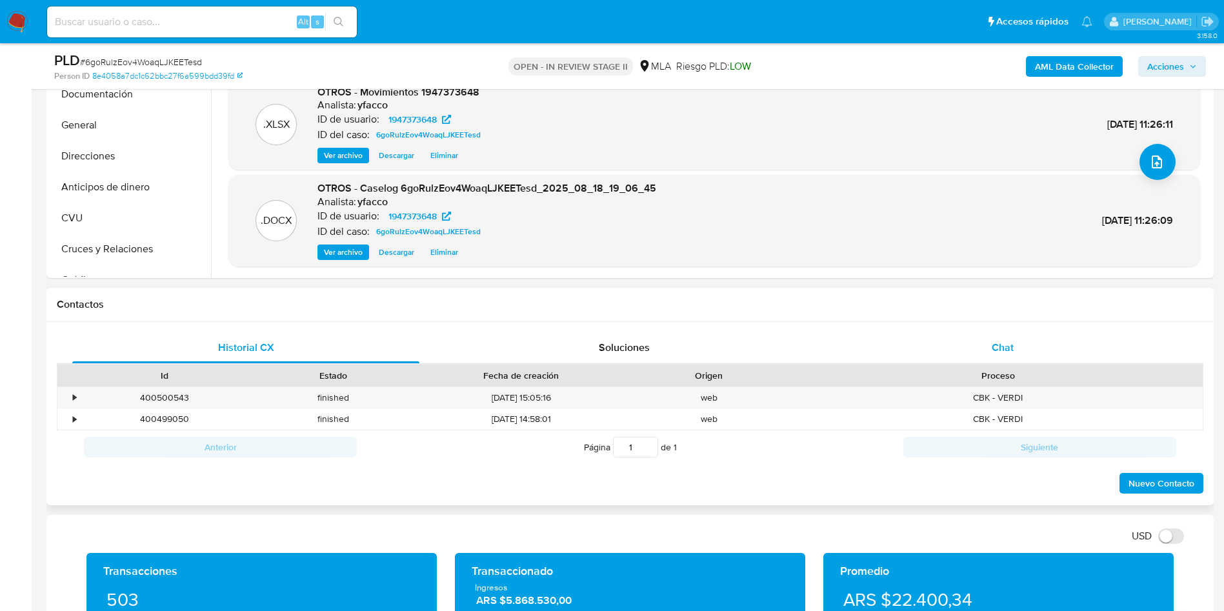
click at [964, 345] on div "Chat" at bounding box center [1002, 347] width 347 height 31
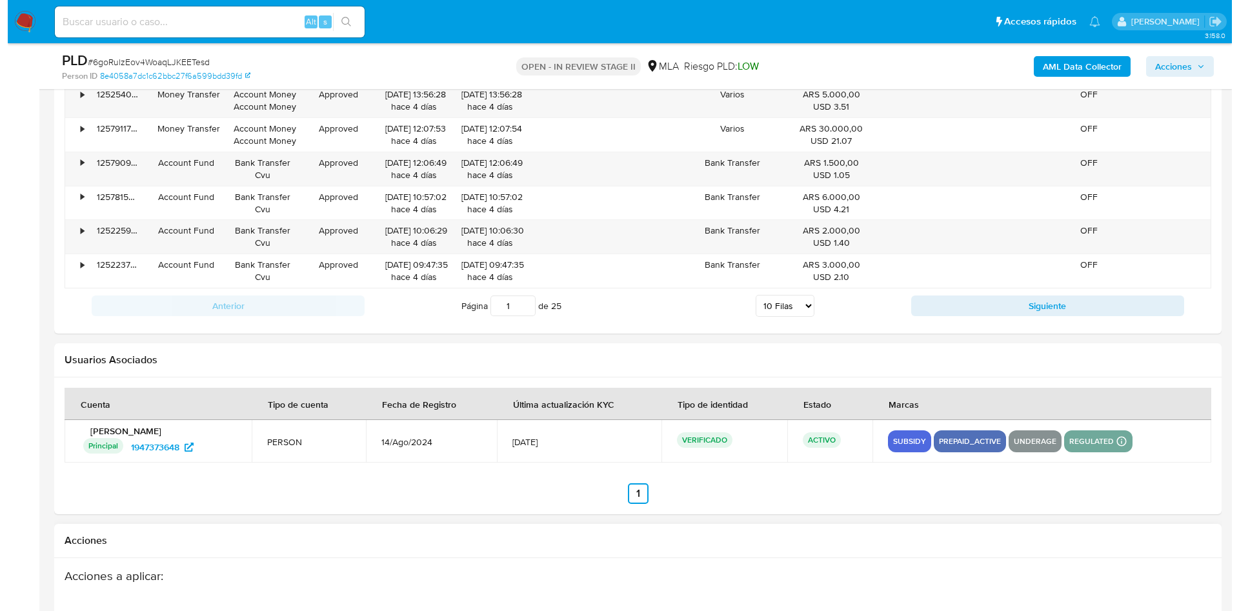
scroll to position [2282, 0]
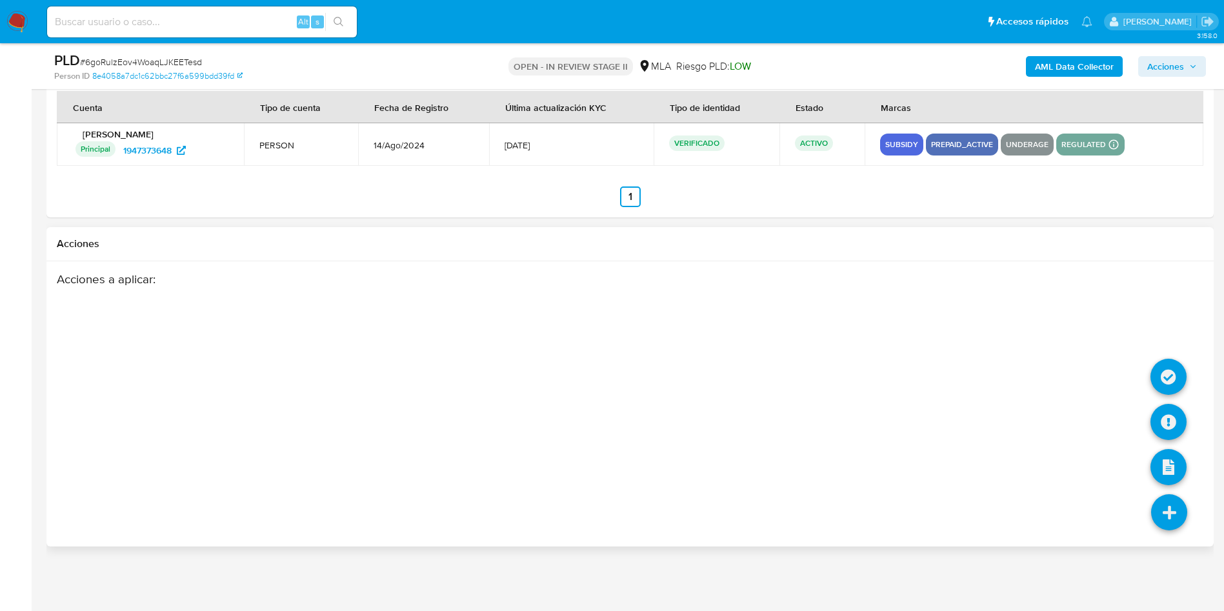
click at [1166, 516] on icon at bounding box center [1169, 512] width 36 height 36
click at [1167, 421] on icon at bounding box center [1169, 422] width 36 height 36
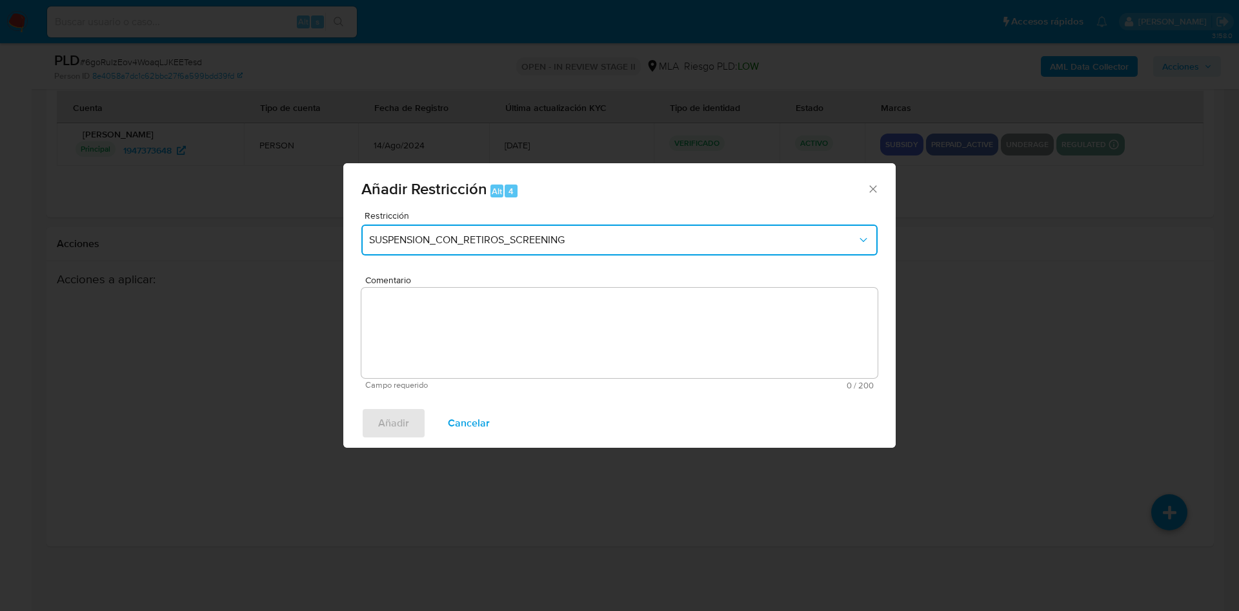
click at [507, 238] on span "SUSPENSION_CON_RETIROS_SCREENING" at bounding box center [613, 240] width 488 height 13
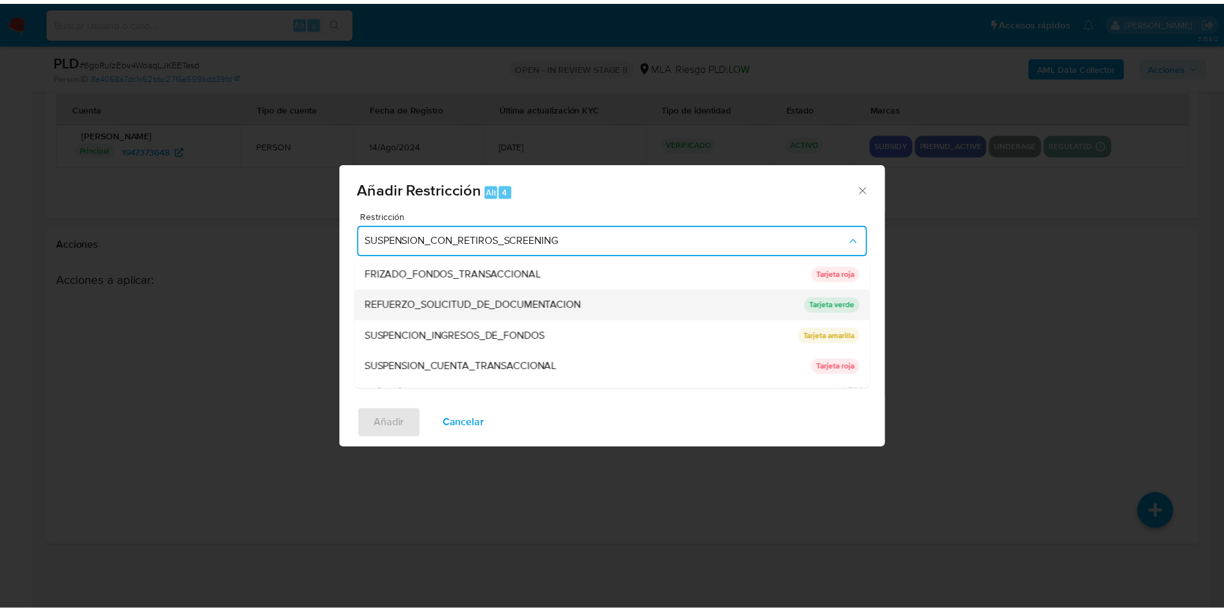
scroll to position [274, 0]
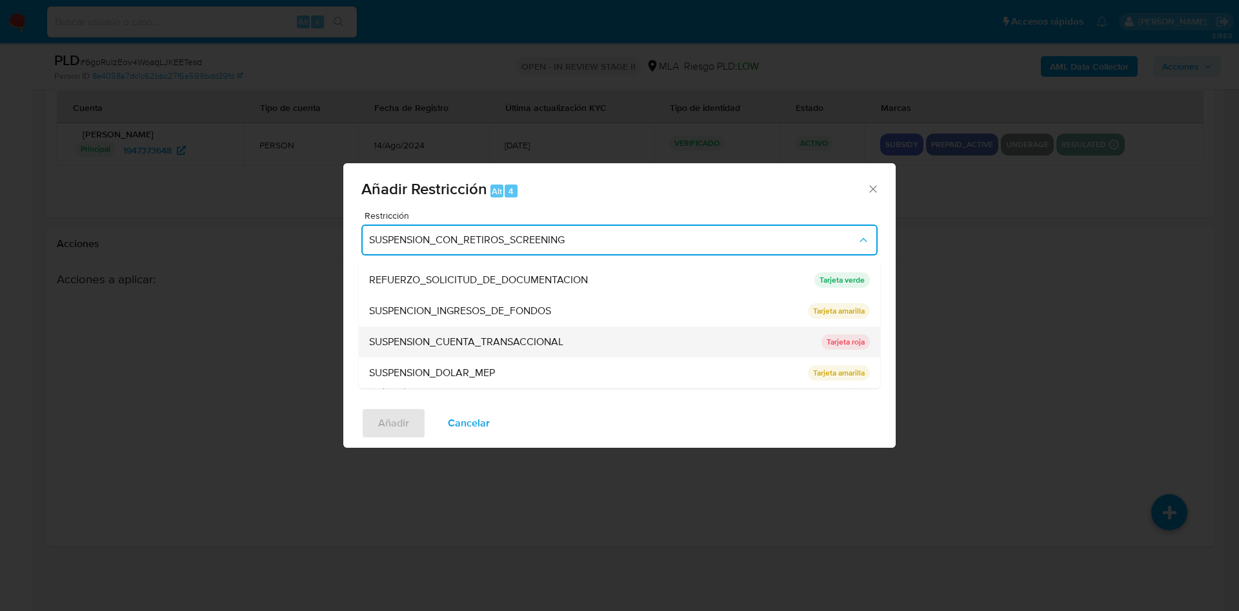
click at [541, 332] on div "SUSPENSION_CUENTA_TRANSACCIONAL" at bounding box center [591, 342] width 445 height 31
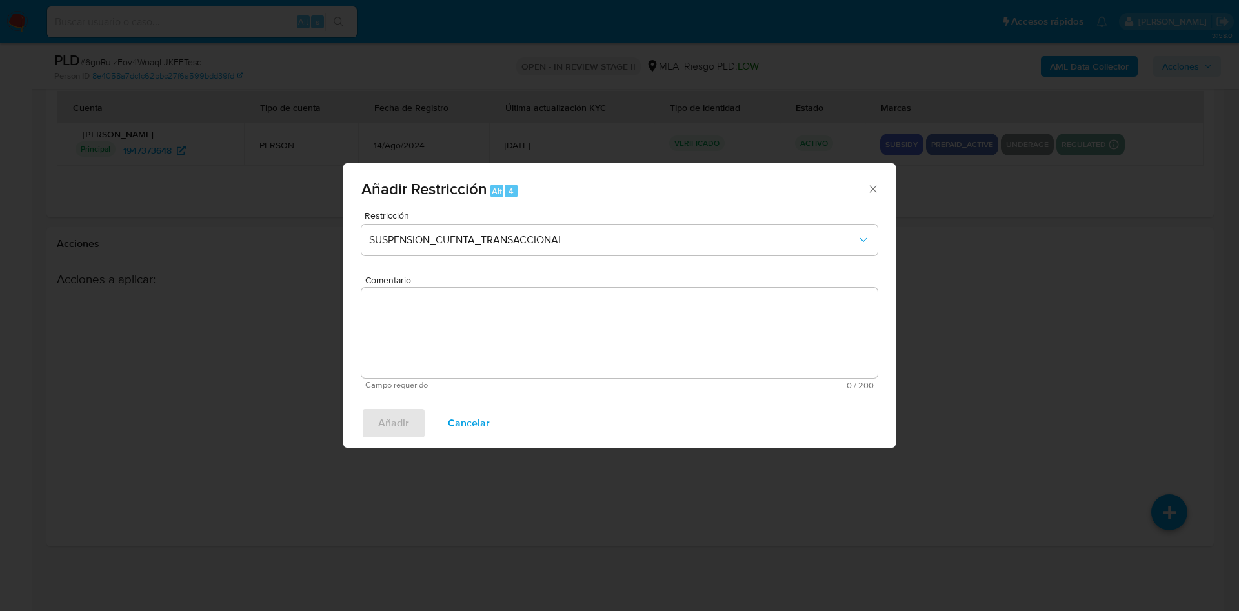
click at [541, 332] on textarea "Comentario" at bounding box center [619, 333] width 516 height 90
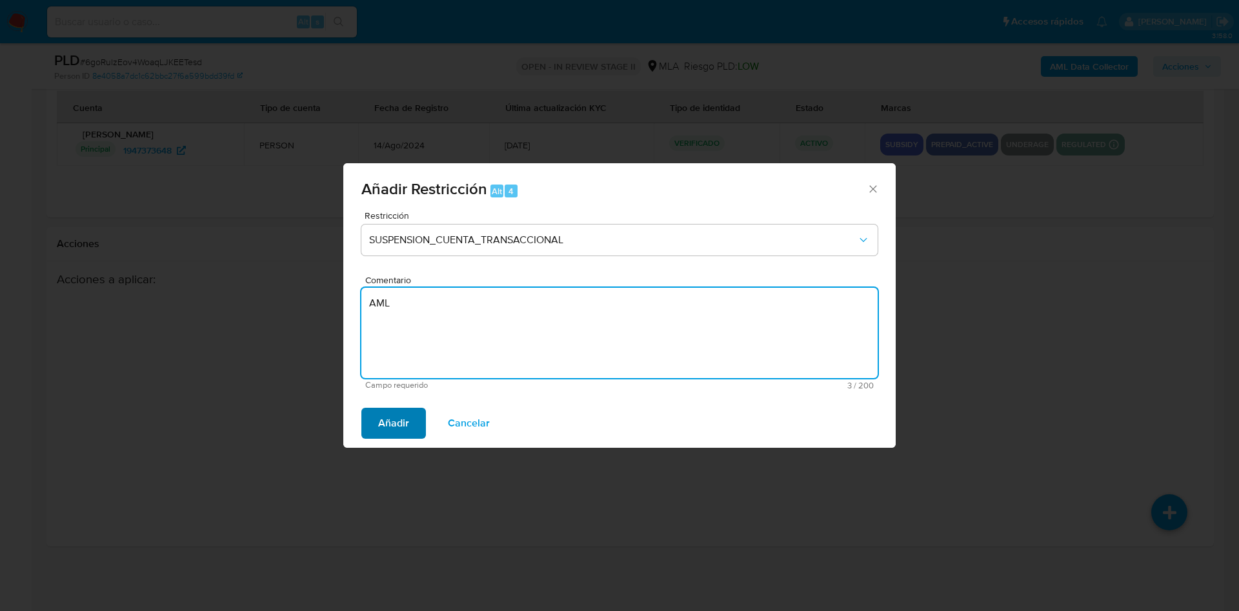
type textarea "AML"
click at [400, 434] on span "Añadir" at bounding box center [393, 423] width 31 height 28
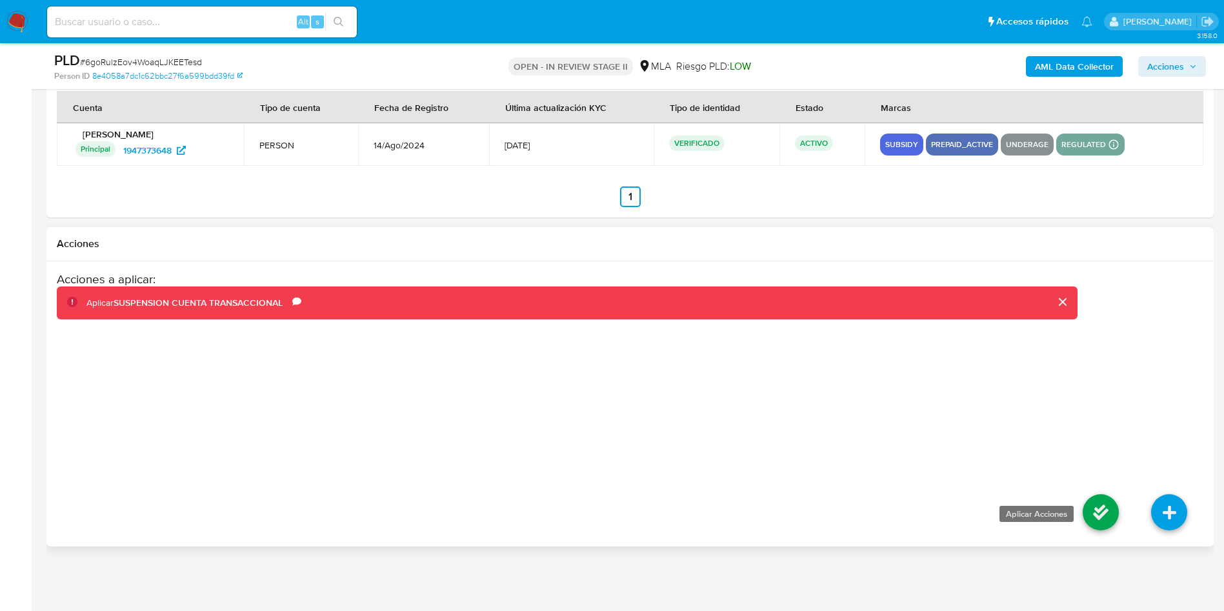
click at [1104, 526] on icon at bounding box center [1101, 512] width 36 height 36
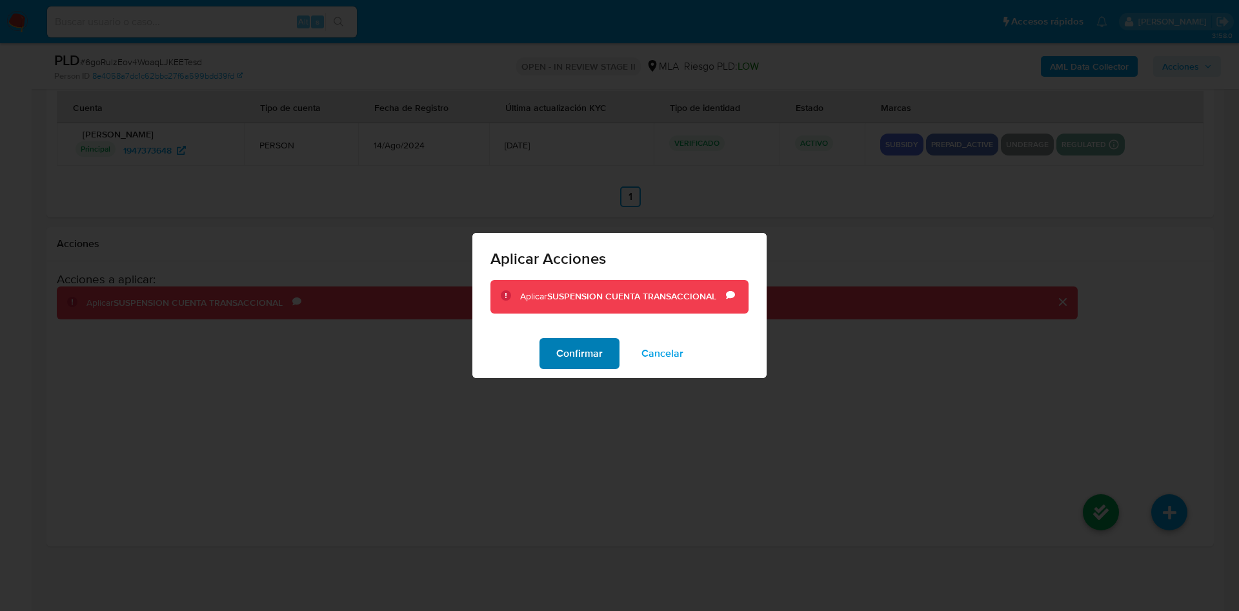
click at [578, 357] on span "Confirmar" at bounding box center [579, 354] width 46 height 28
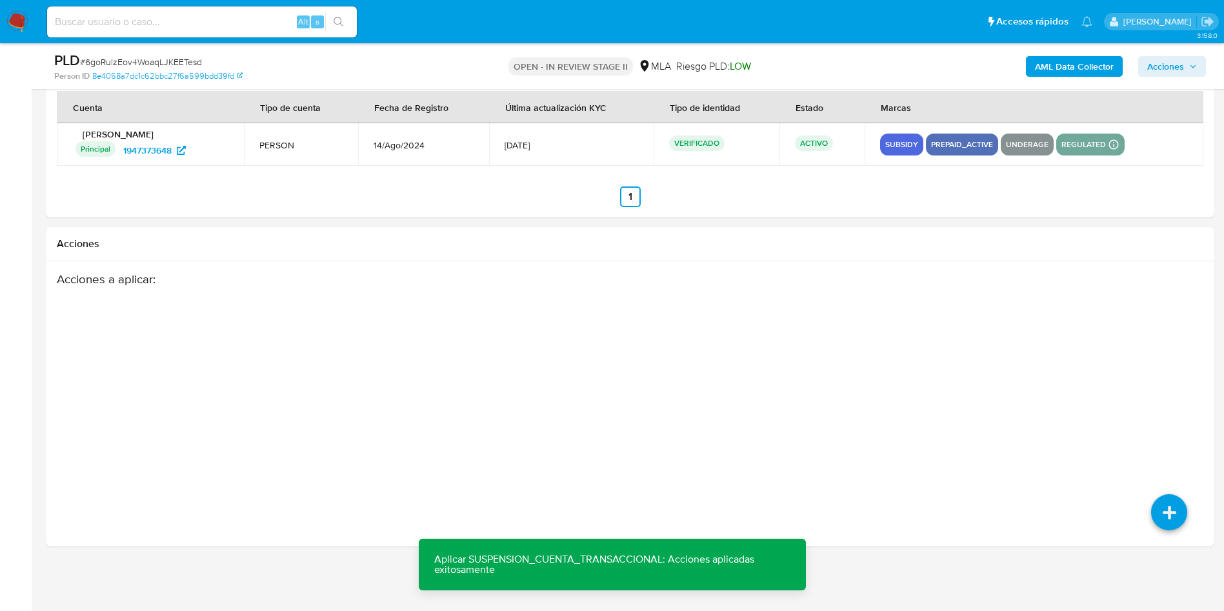
click at [1172, 59] on span "Acciones" at bounding box center [1166, 66] width 37 height 21
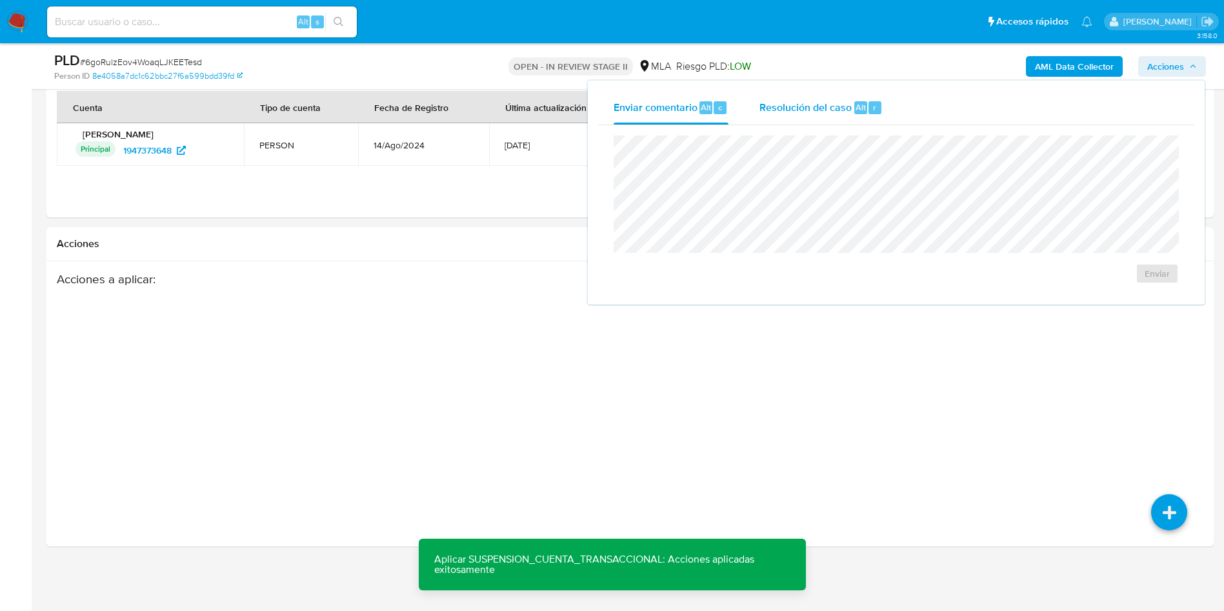
click at [857, 110] on span "Alt" at bounding box center [861, 107] width 10 height 12
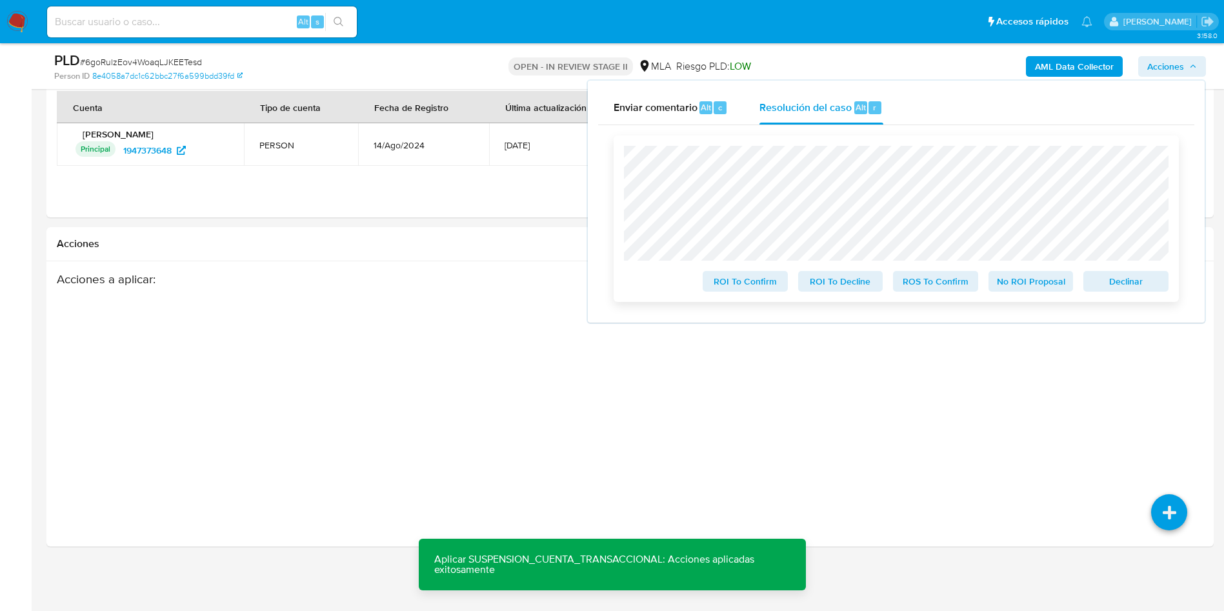
click at [942, 290] on span "ROS To Confirm" at bounding box center [935, 281] width 67 height 18
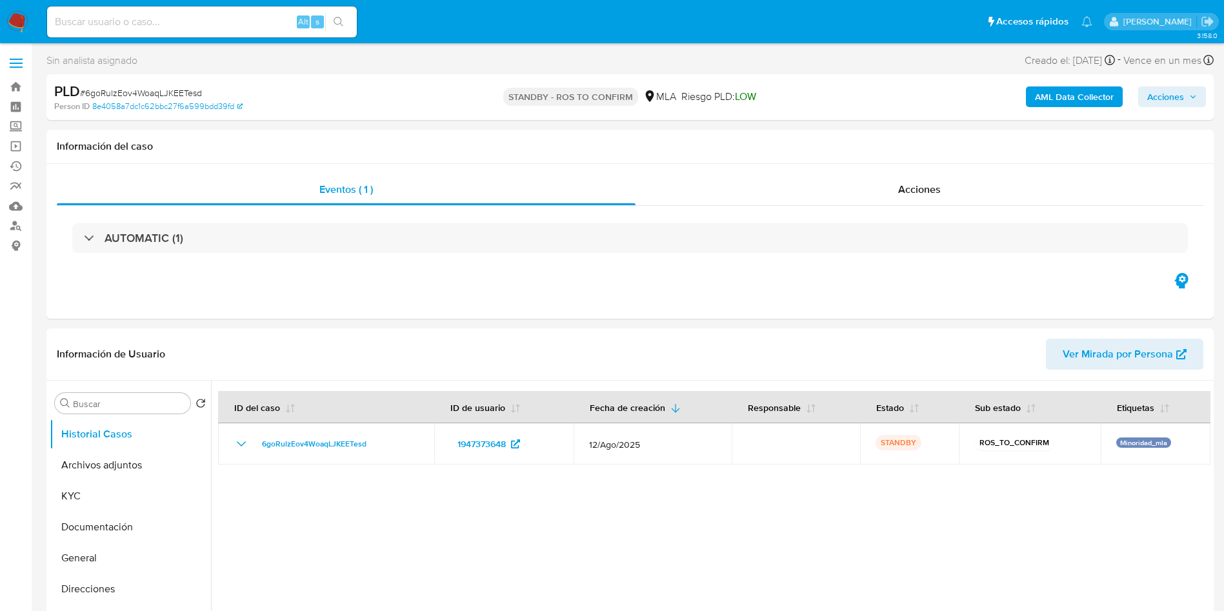
select select "10"
click at [186, 26] on input at bounding box center [202, 22] width 310 height 17
paste input "jb6S6lA7NJJ2zruYnZfRK1xH"
type input "jb6S6lA7NJJ2zruYnZfRK1xH"
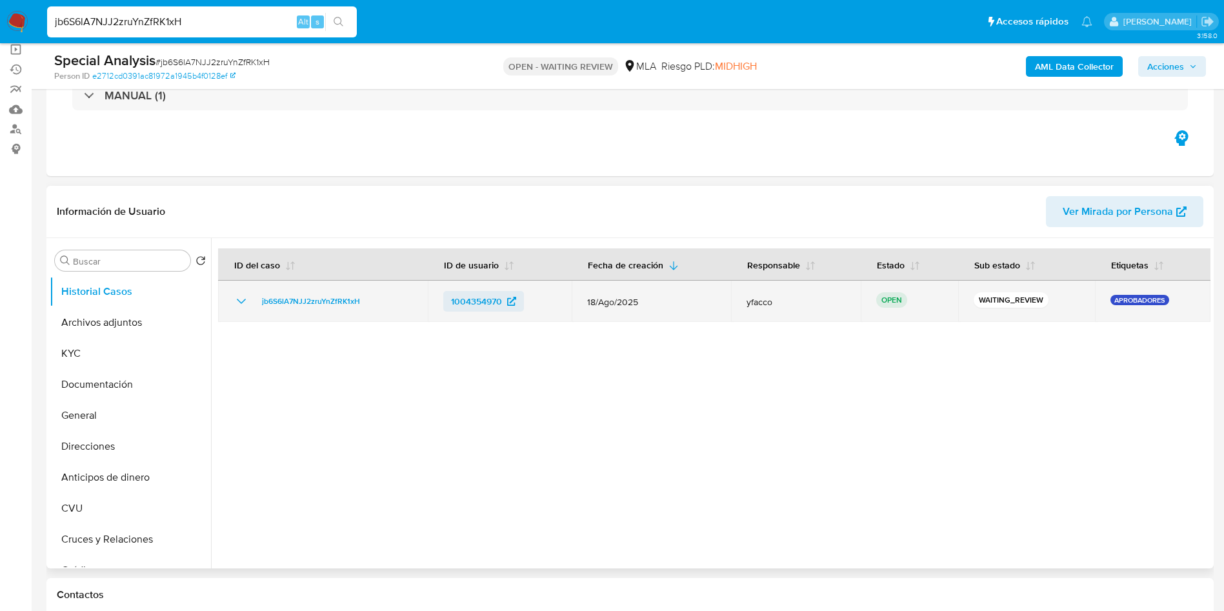
select select "10"
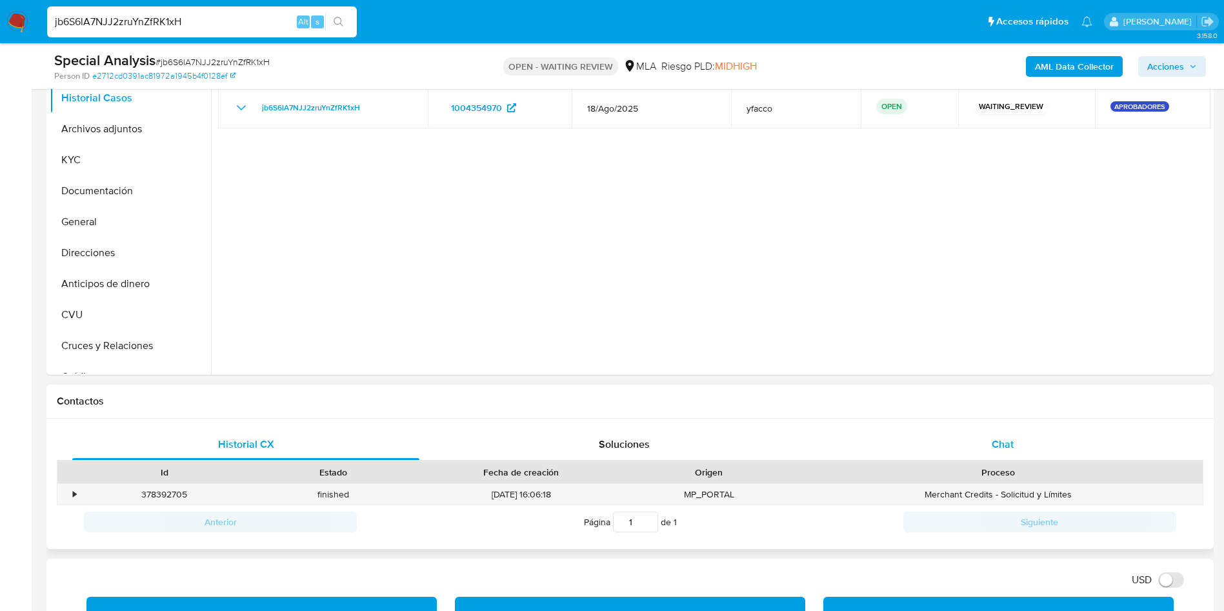
click at [997, 445] on span "Chat" at bounding box center [1003, 444] width 22 height 15
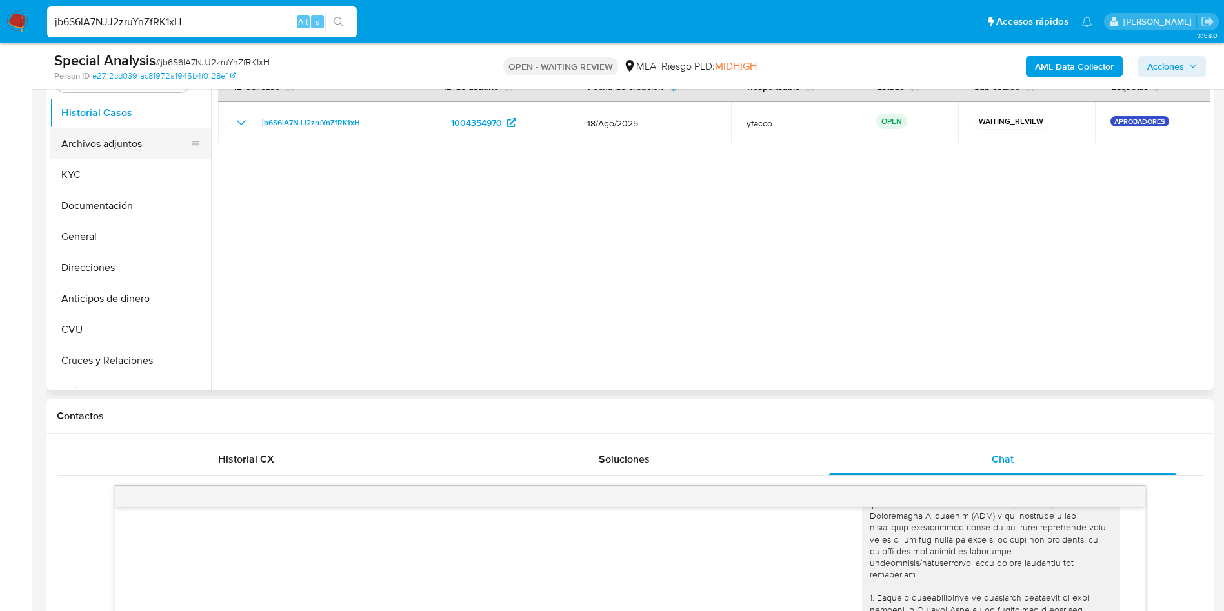
scroll to position [97, 0]
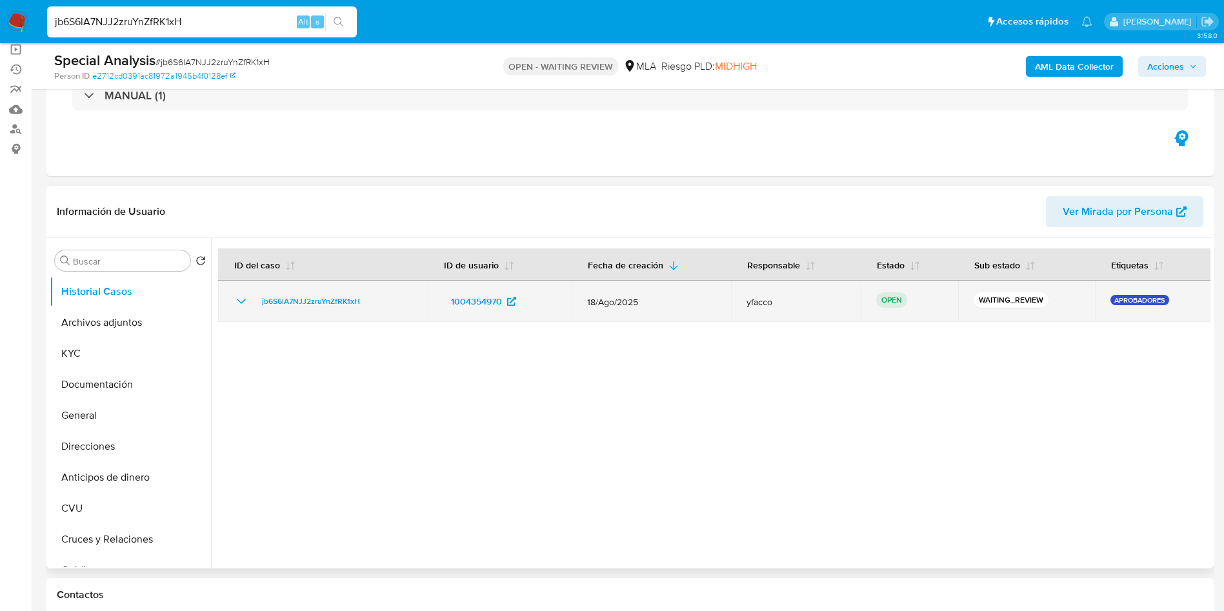
drag, startPoint x: 251, startPoint y: 299, endPoint x: 383, endPoint y: 295, distance: 132.4
click at [376, 295] on div "jb6S6lA7NJJ2zruYnZfRK1xH" at bounding box center [323, 301] width 179 height 15
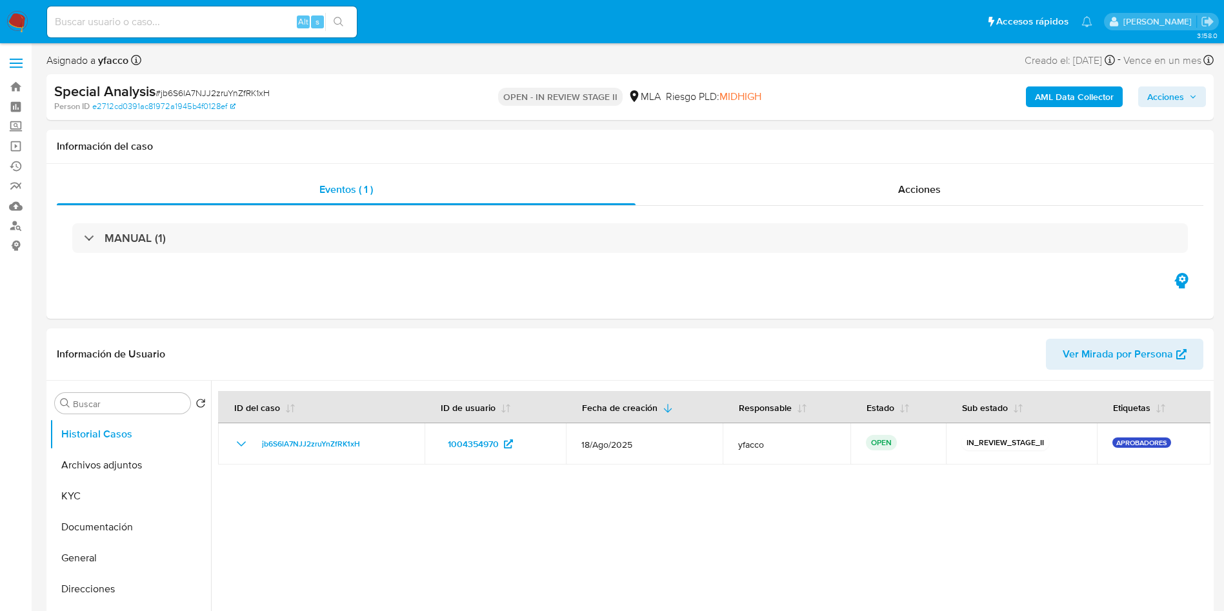
select select "10"
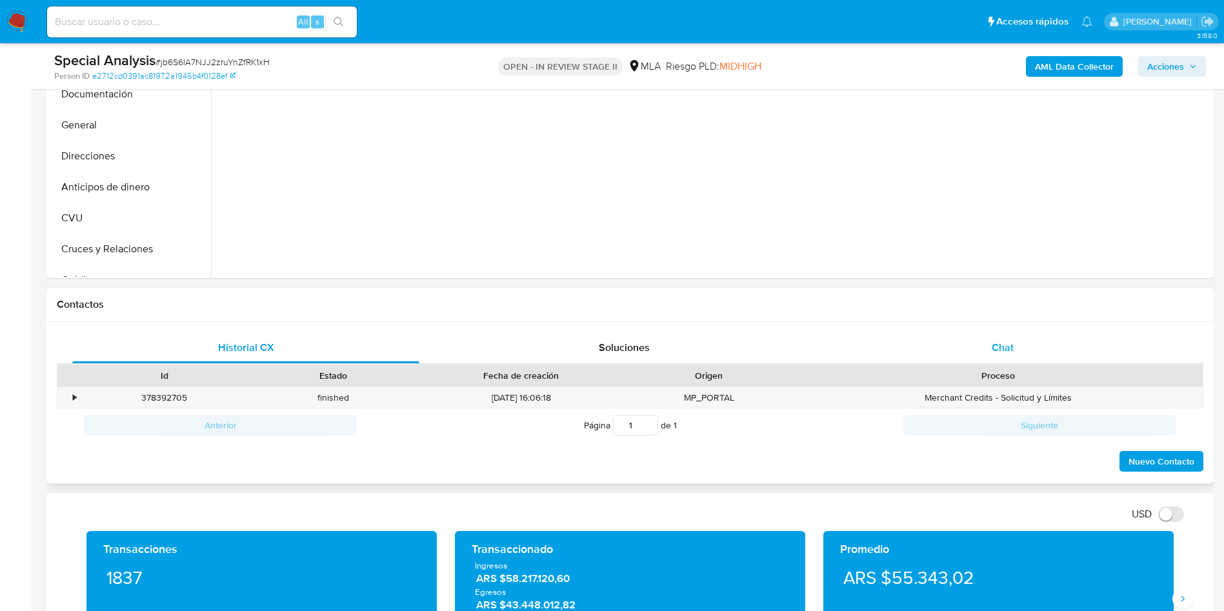
click at [986, 341] on div "Chat" at bounding box center [1002, 347] width 347 height 31
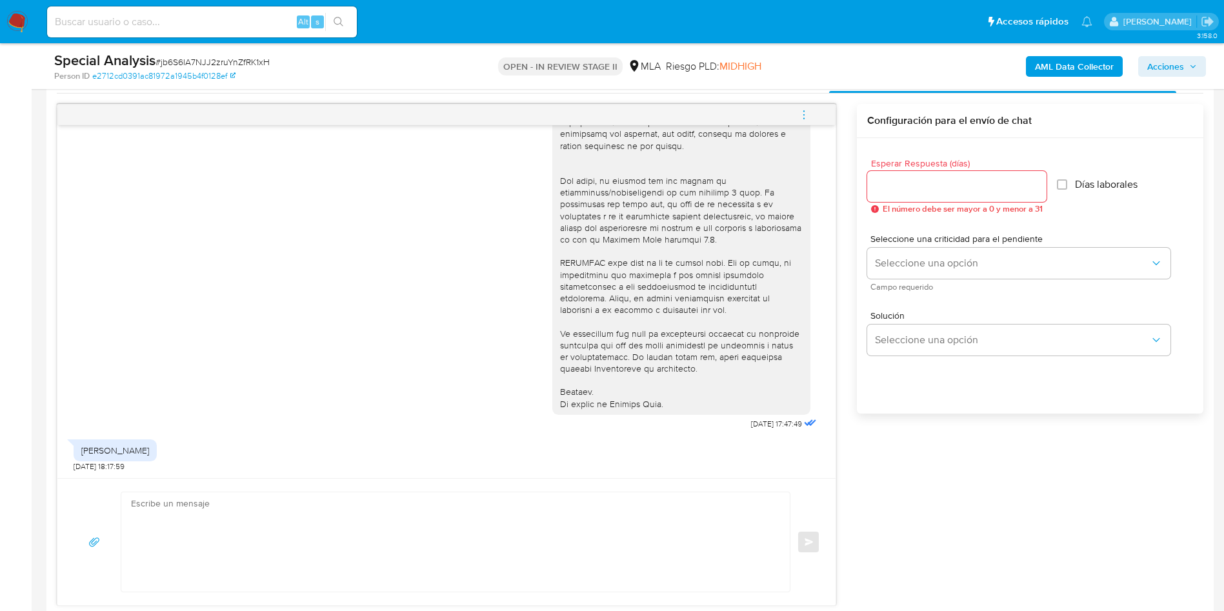
scroll to position [871, 0]
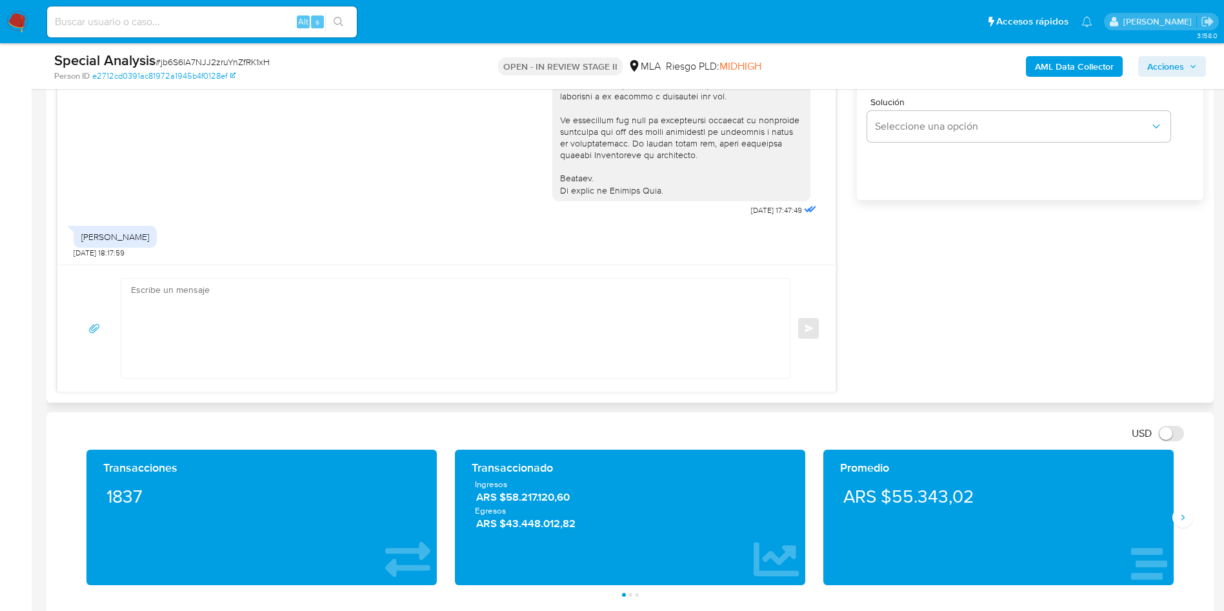
click at [227, 325] on textarea at bounding box center [452, 328] width 643 height 99
paste textarea "Hola XXX, Muchas gracias por la respuesta. Analizamos tu caso y verificamos que…"
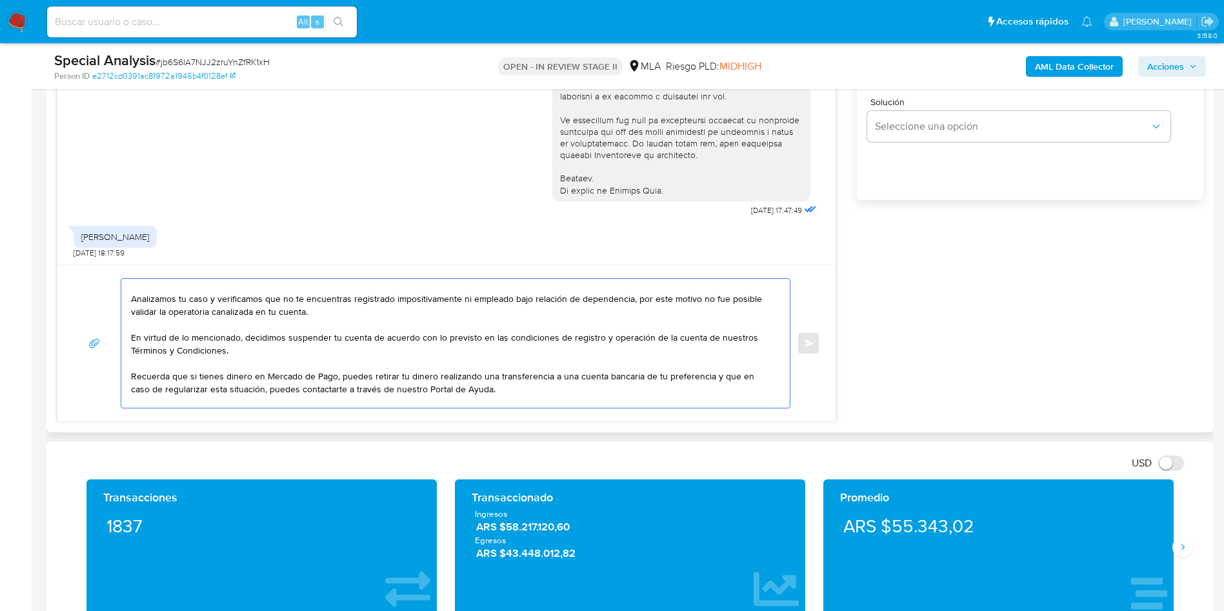
scroll to position [0, 0]
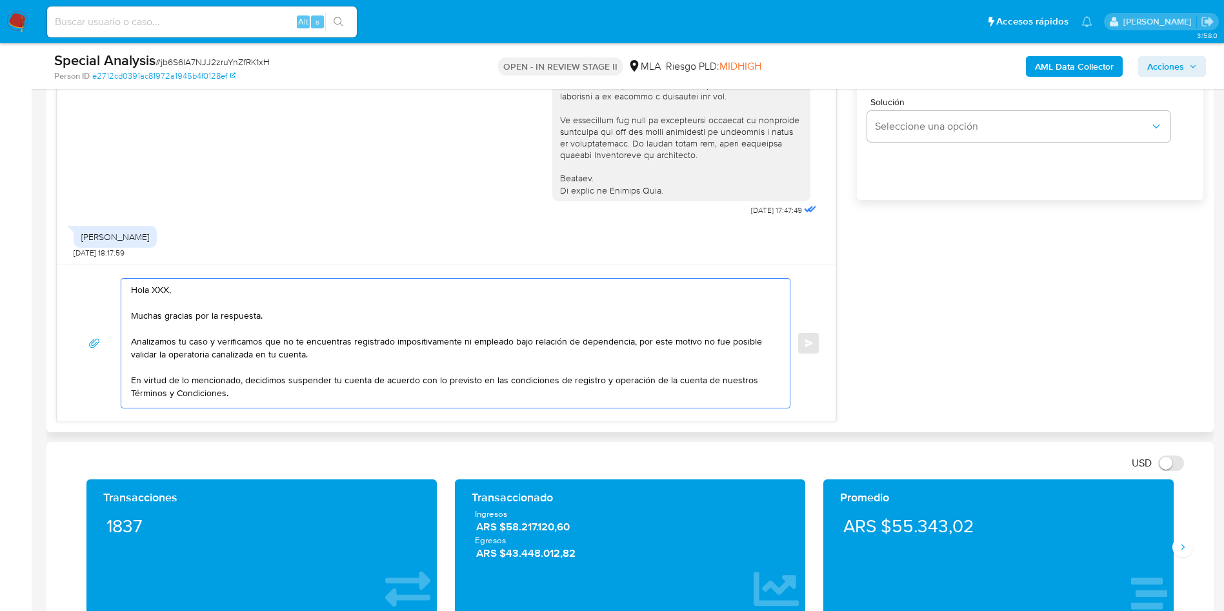
click at [165, 290] on textarea "Hola XXX, Muchas gracias por la respuesta. Analizamos tu caso y verificamos que…" at bounding box center [452, 343] width 643 height 129
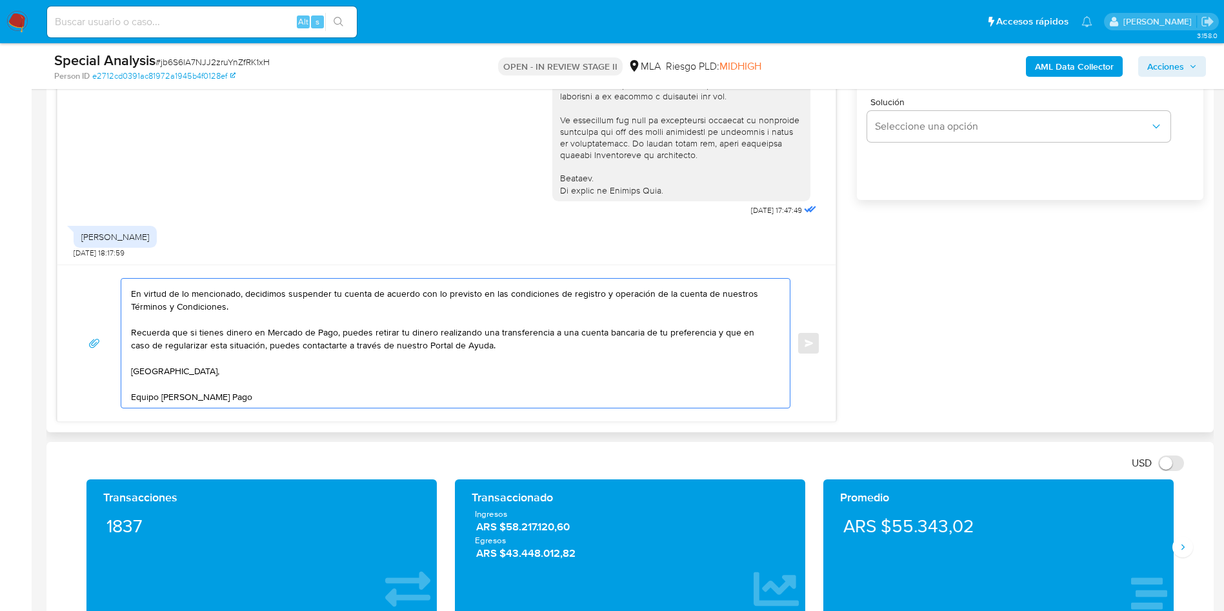
scroll to position [99, 0]
click at [268, 391] on textarea "Hola, Muchas gracias por la respuesta. Analizamos tu caso y verificamos que no …" at bounding box center [452, 343] width 643 height 129
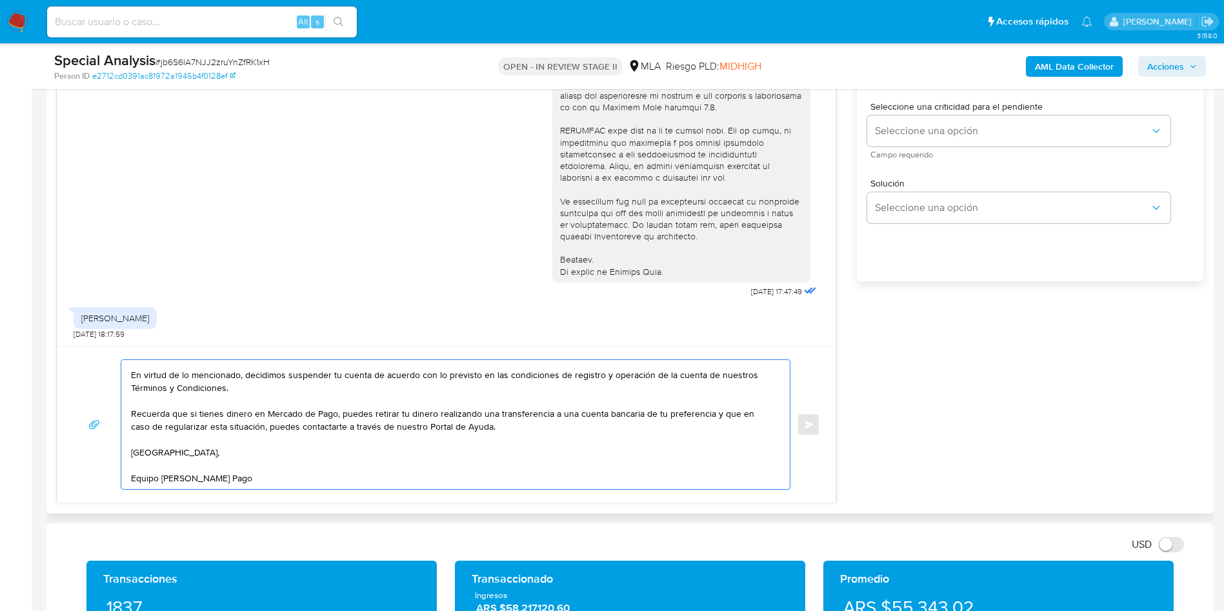
scroll to position [678, 0]
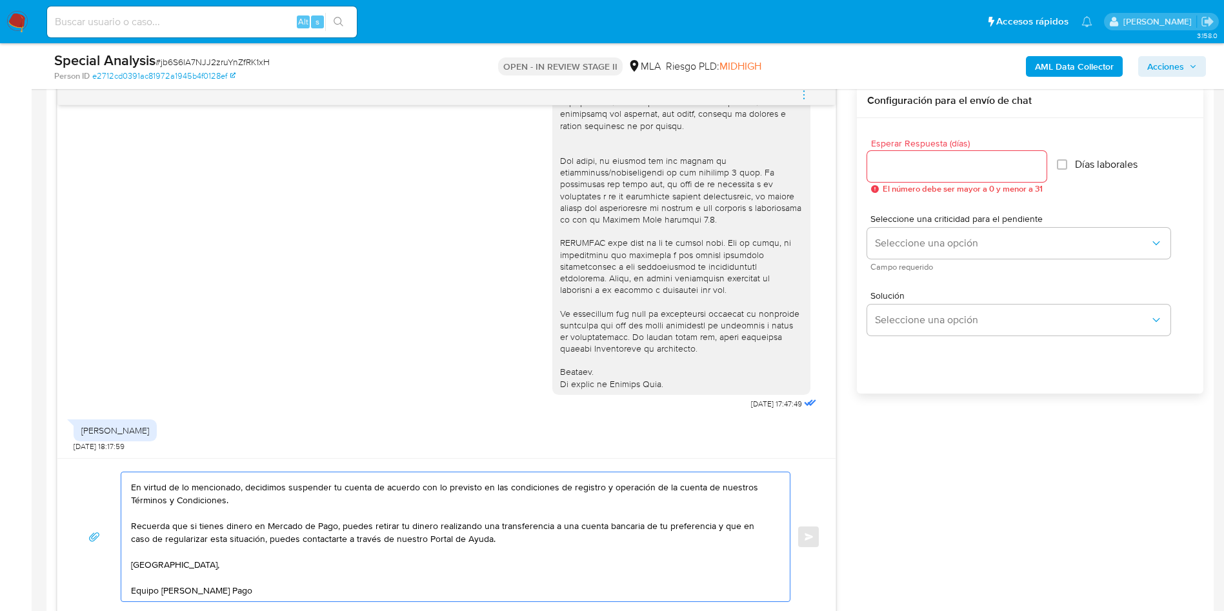
type textarea "Hola, Muchas gracias por la respuesta. Analizamos tu caso y verificamos que no …"
click at [942, 176] on div at bounding box center [956, 166] width 179 height 31
click at [942, 171] on input "Esperar Respuesta (días)" at bounding box center [956, 166] width 179 height 17
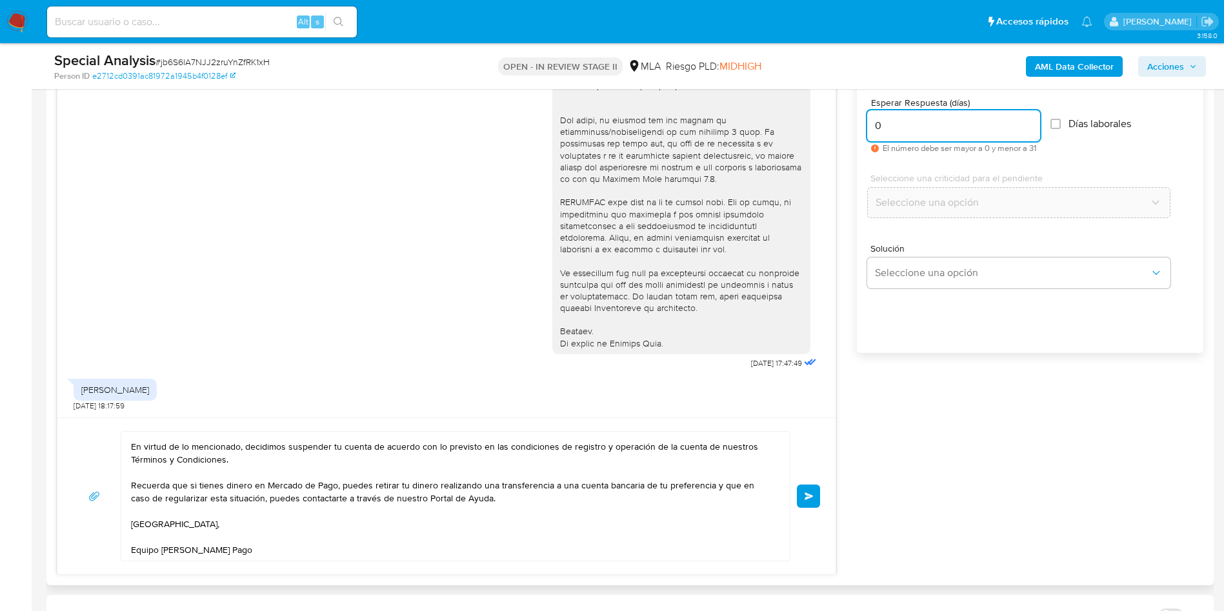
scroll to position [775, 0]
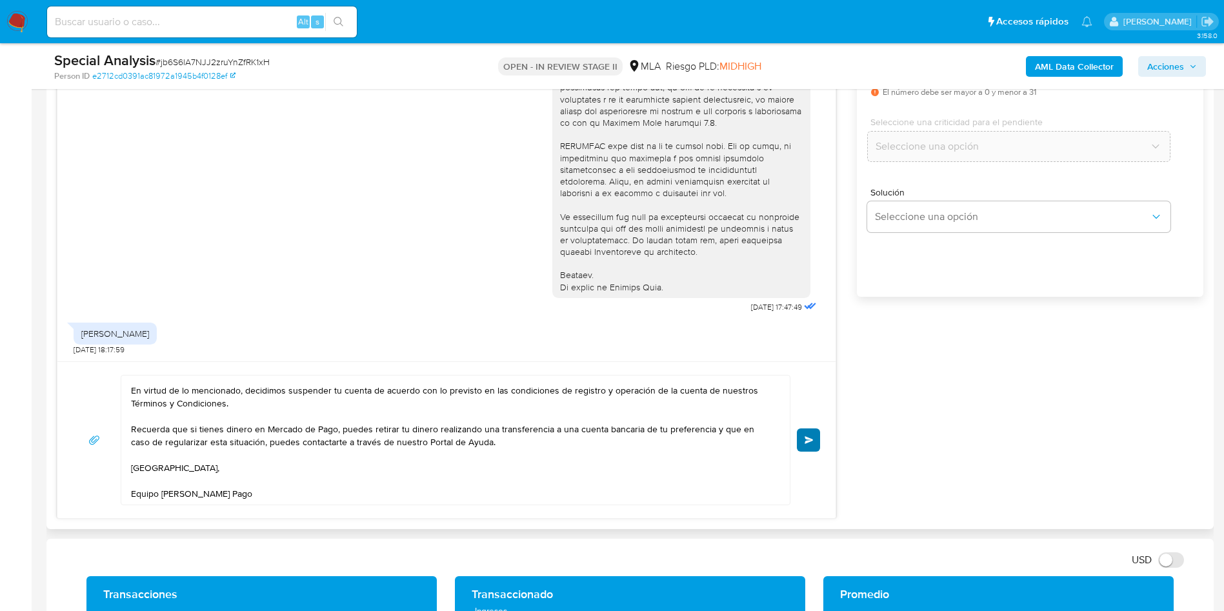
type input "0"
click at [802, 434] on button "Enviar" at bounding box center [808, 440] width 23 height 23
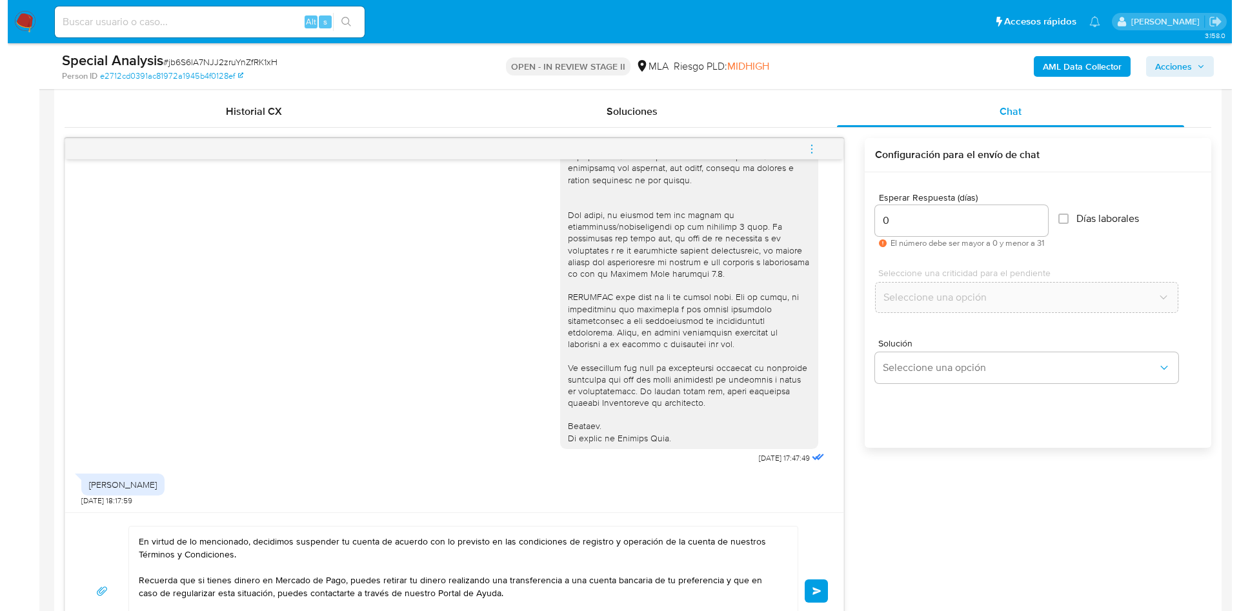
scroll to position [484, 0]
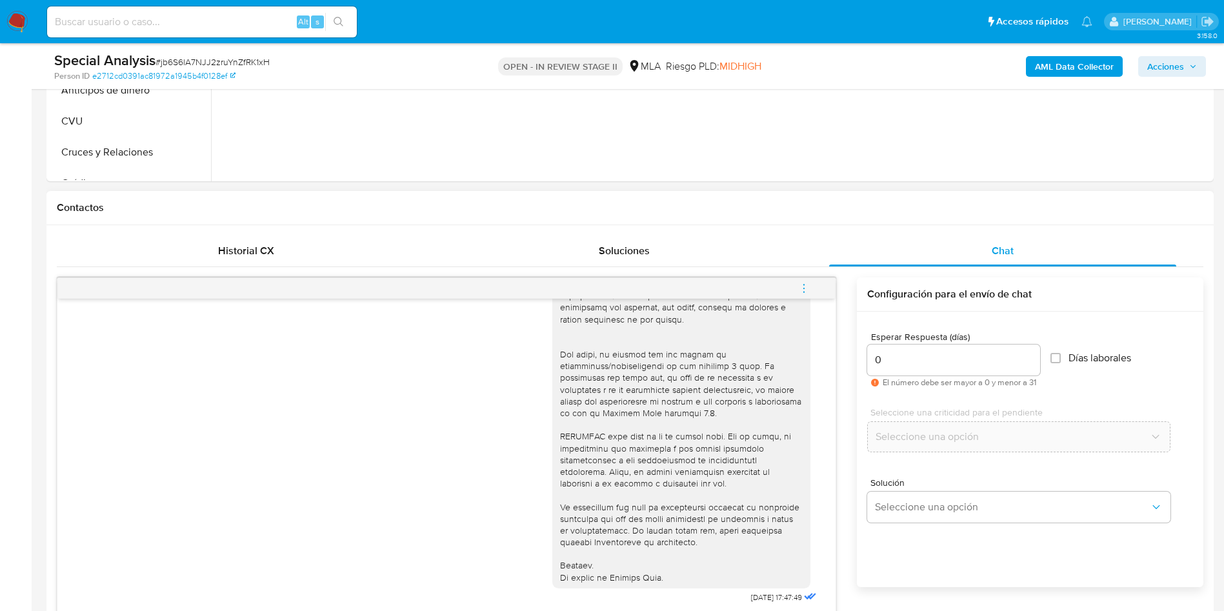
click at [804, 281] on span "menu-action" at bounding box center [804, 288] width 12 height 31
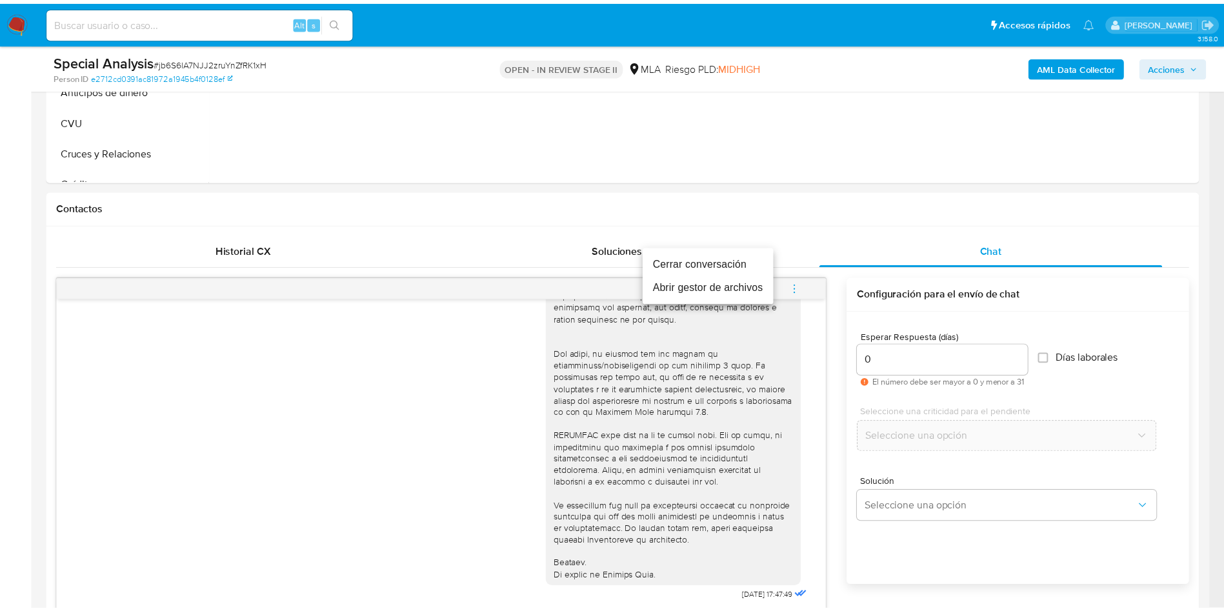
scroll to position [0, 0]
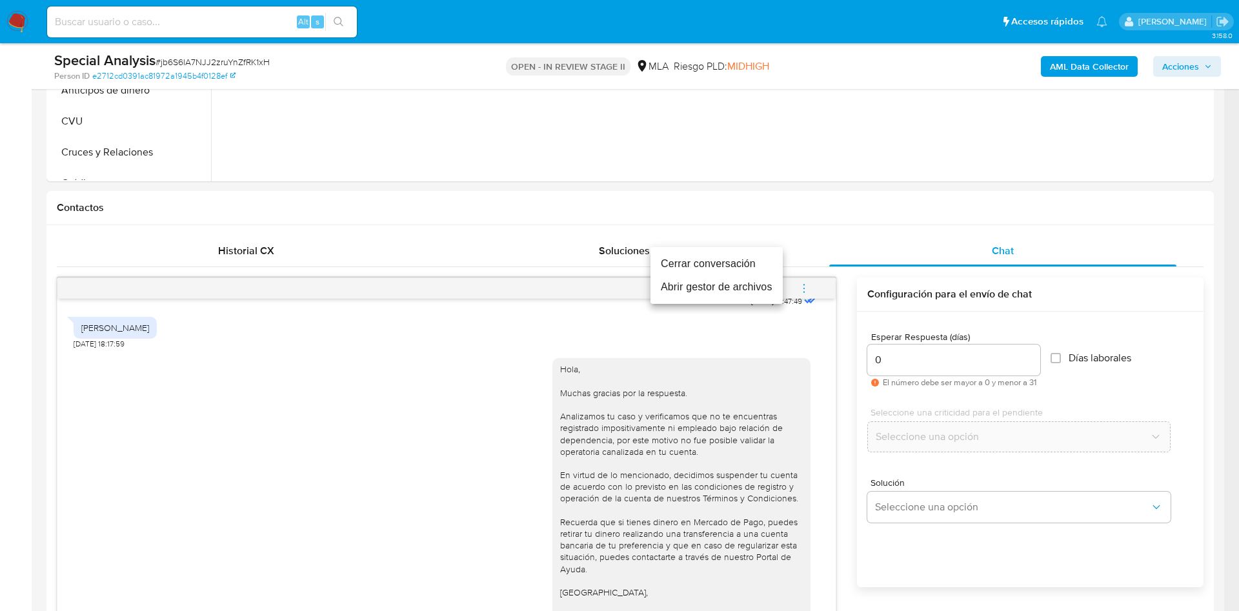
click at [734, 265] on li "Cerrar conversación" at bounding box center [717, 263] width 132 height 23
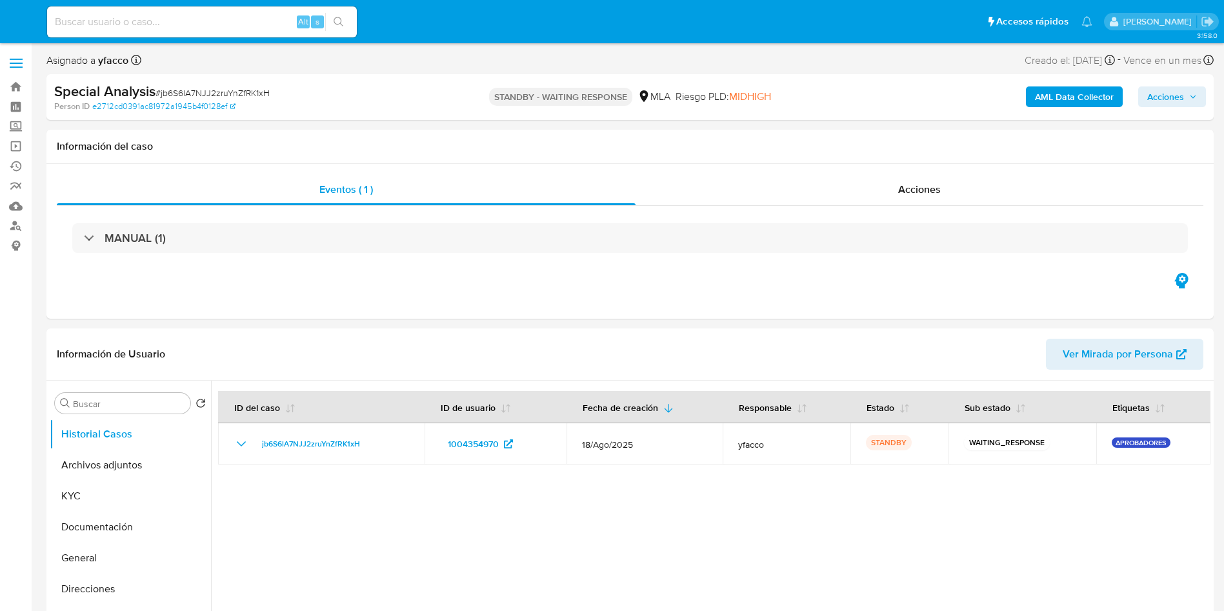
select select "10"
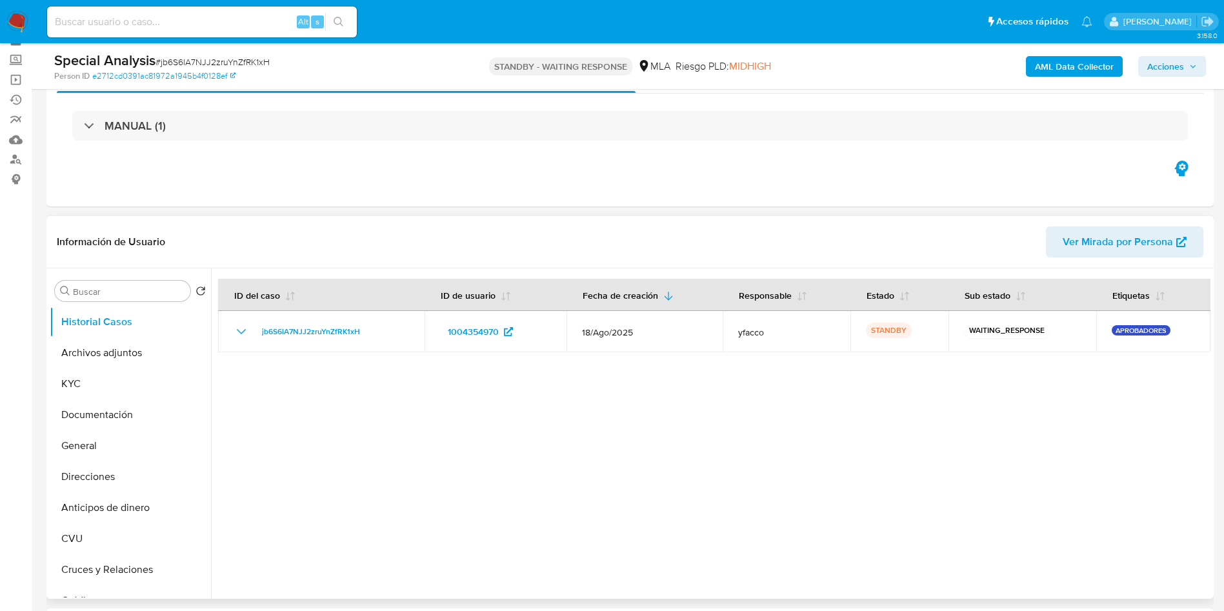
scroll to position [97, 0]
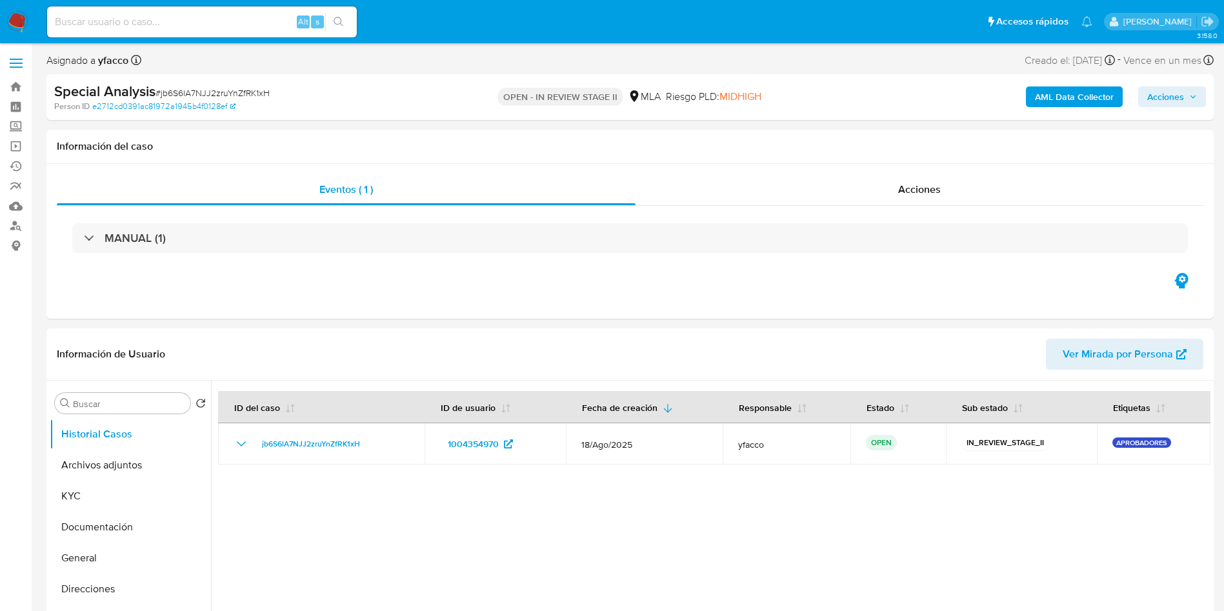
select select "10"
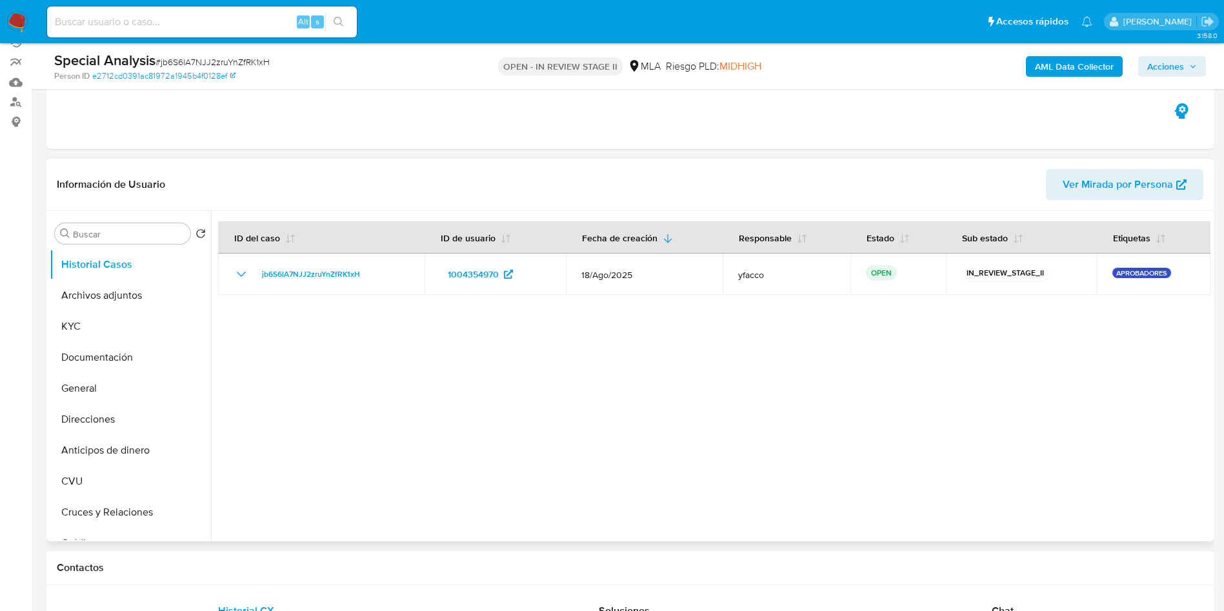
scroll to position [194, 0]
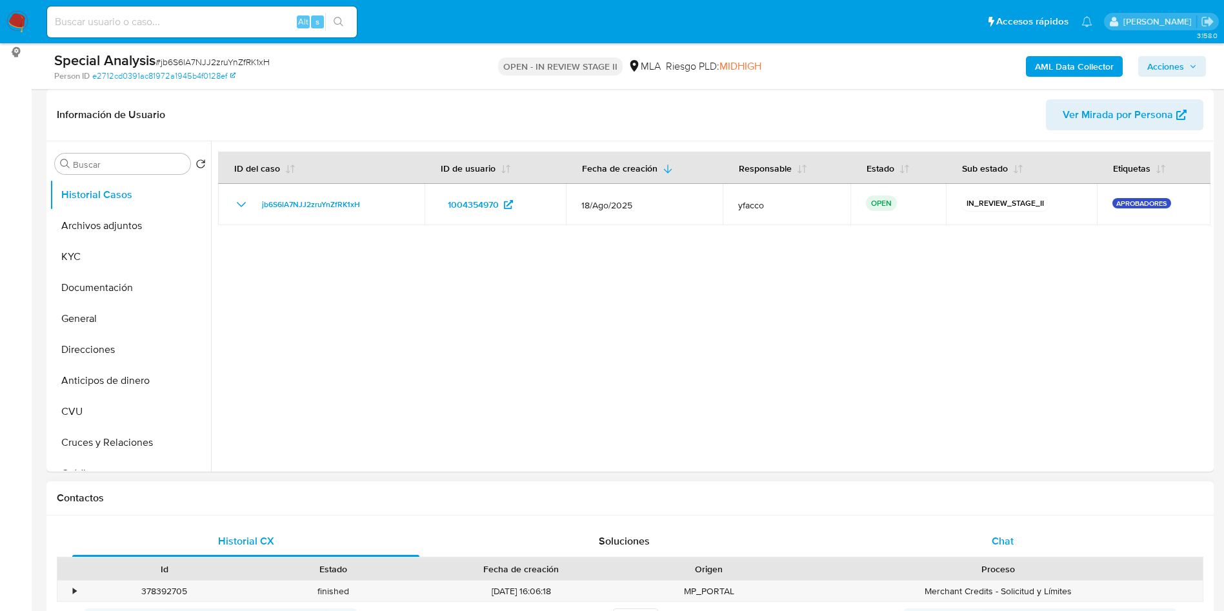
click at [1045, 540] on div "Chat" at bounding box center [1002, 541] width 347 height 31
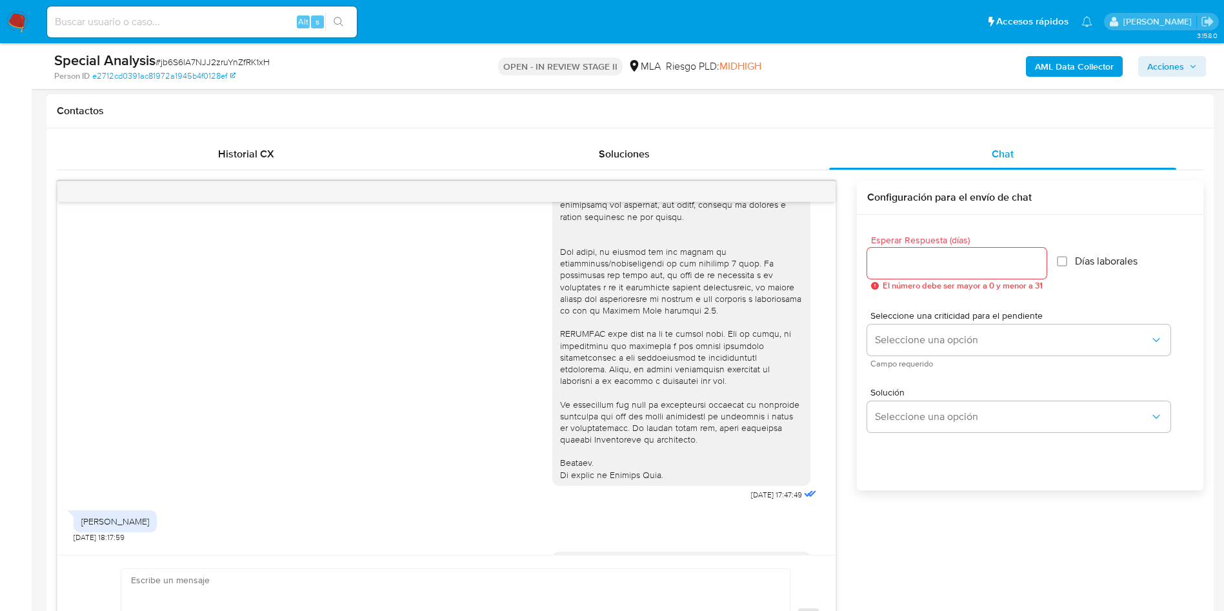
scroll to position [543, 0]
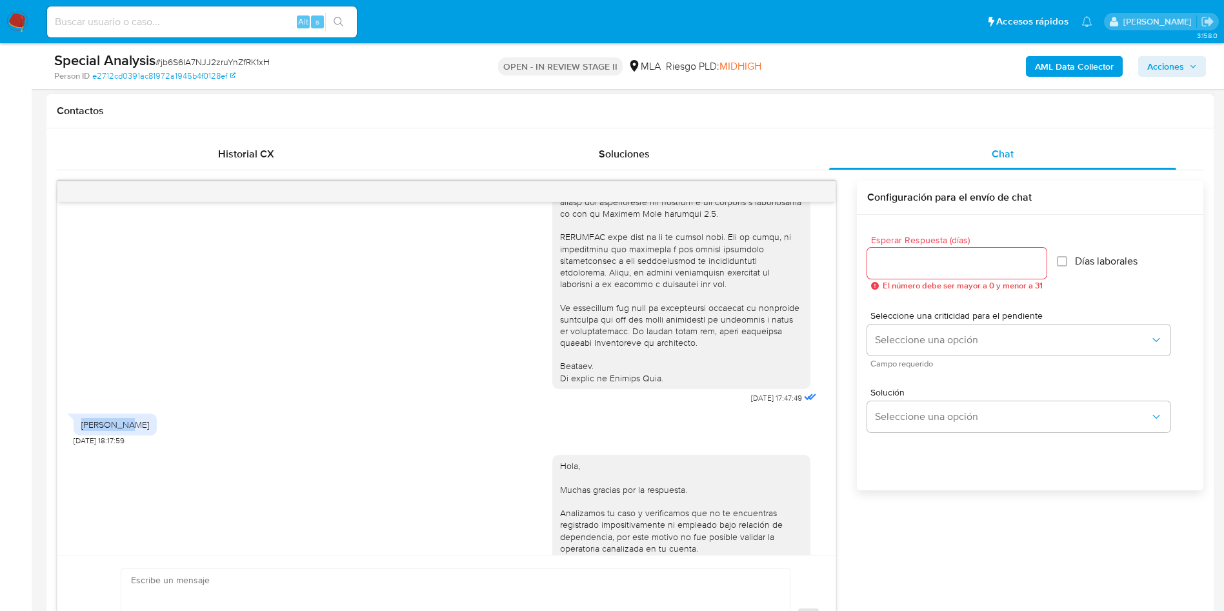
drag, startPoint x: 83, startPoint y: 427, endPoint x: 135, endPoint y: 425, distance: 52.3
click at [135, 425] on div "Hola okeyy 18/08/2025 18:17:59" at bounding box center [115, 426] width 83 height 39
copy div "Hola okeyy"
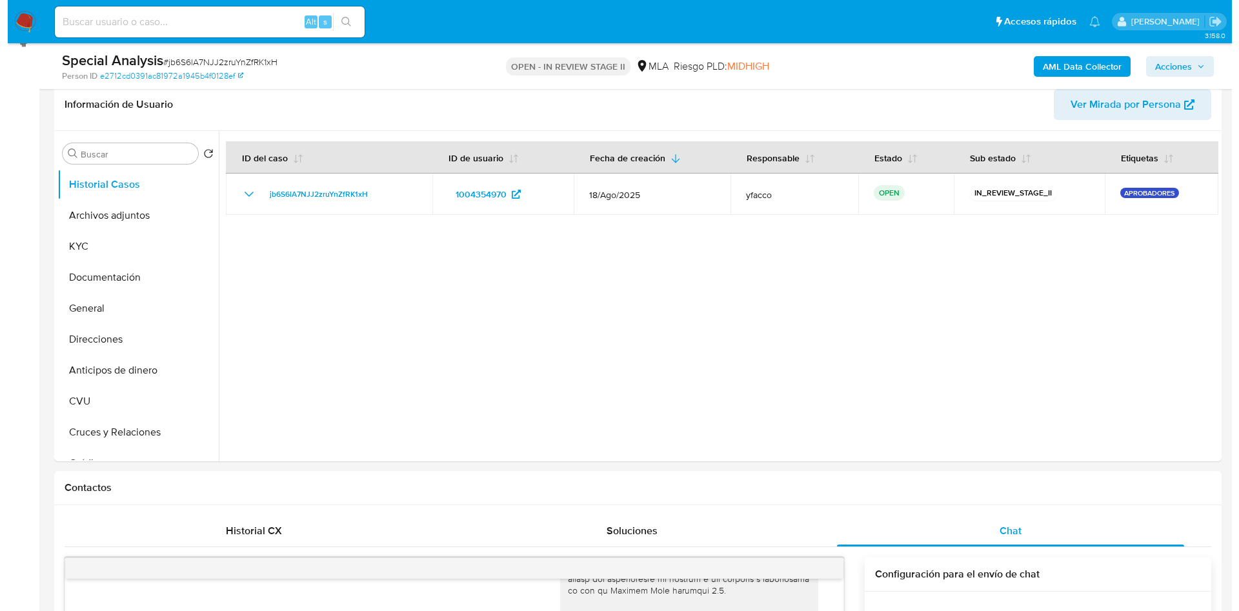
scroll to position [97, 0]
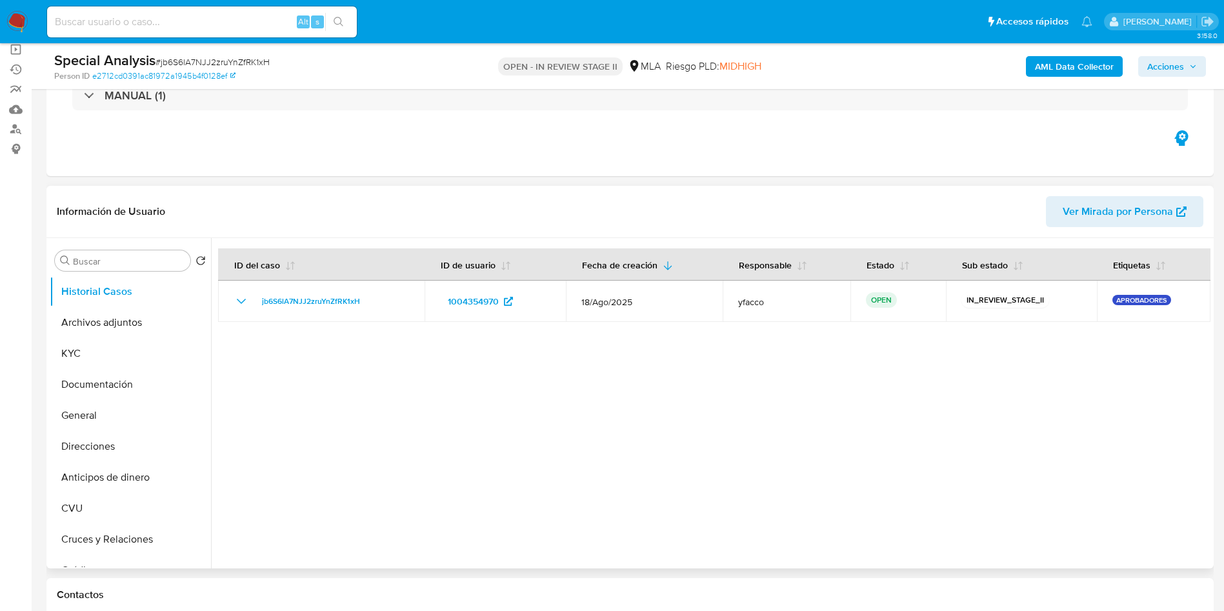
click at [489, 441] on div at bounding box center [711, 403] width 1000 height 330
click at [137, 332] on button "Archivos adjuntos" at bounding box center [125, 322] width 151 height 31
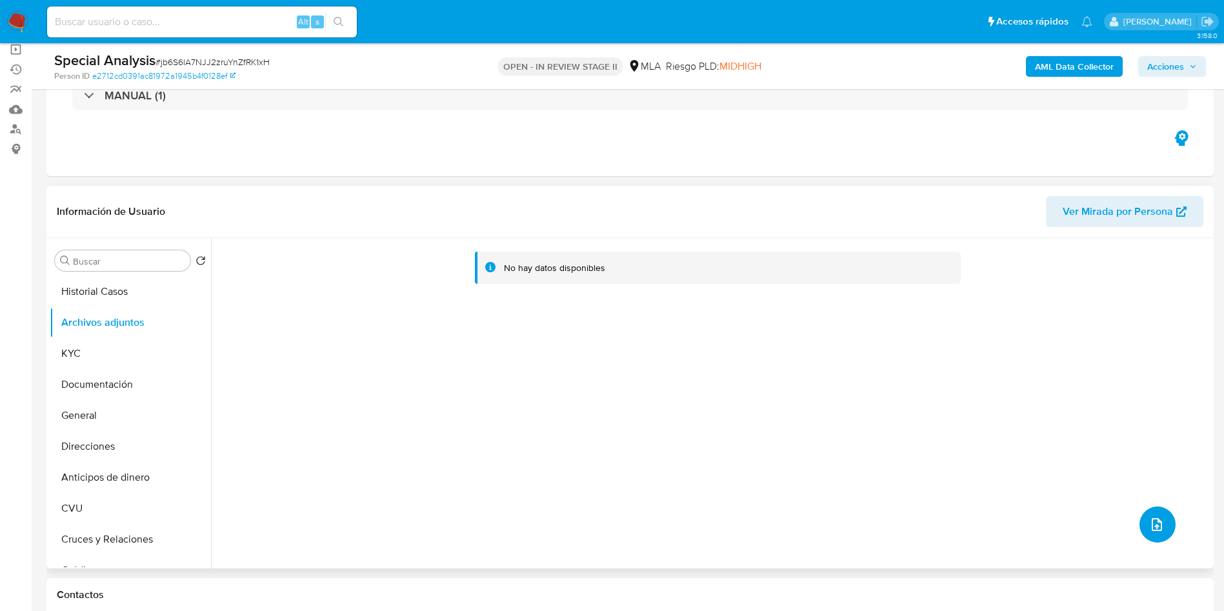
click at [1150, 518] on span "upload-file" at bounding box center [1157, 524] width 15 height 15
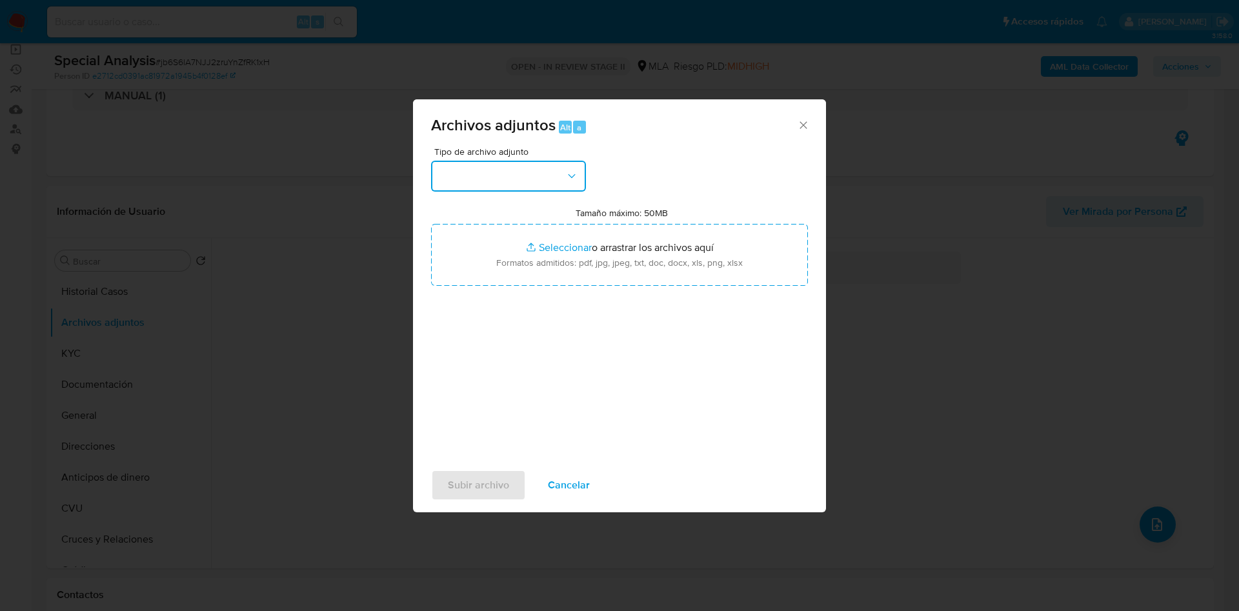
click at [541, 182] on button "button" at bounding box center [508, 176] width 155 height 31
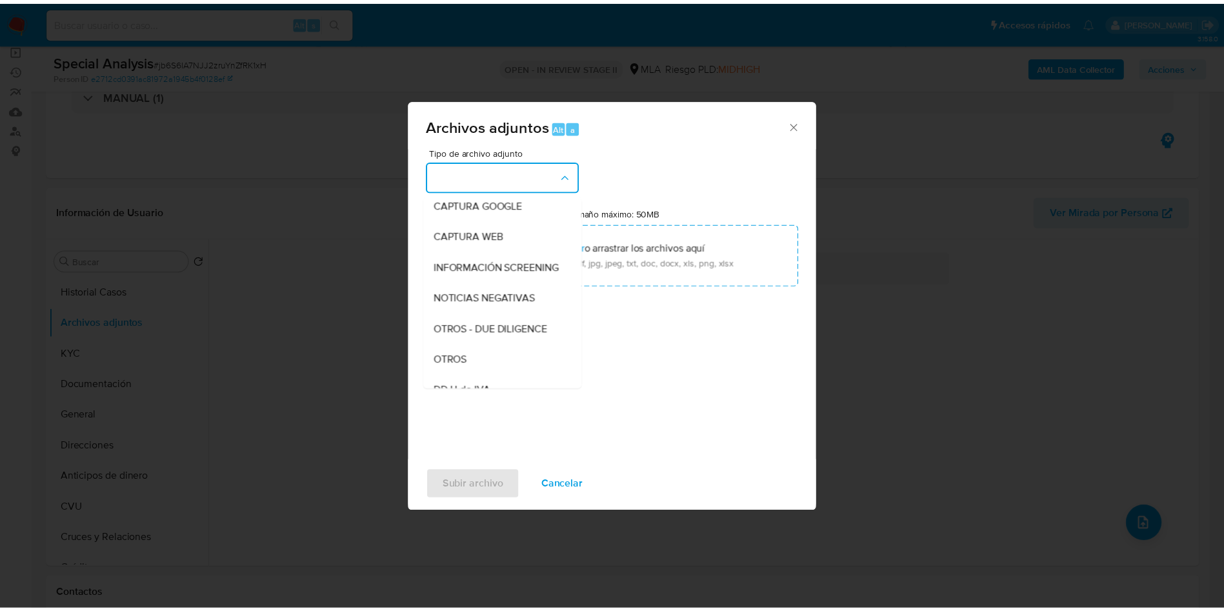
scroll to position [194, 0]
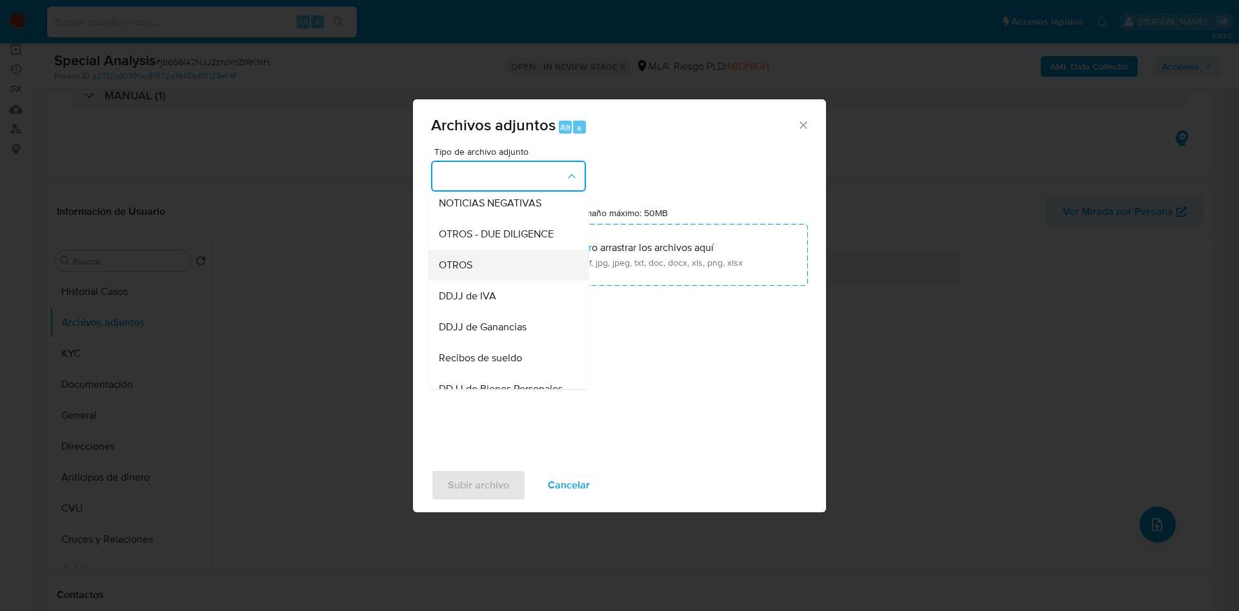
click at [485, 280] on div "OTROS" at bounding box center [505, 265] width 132 height 31
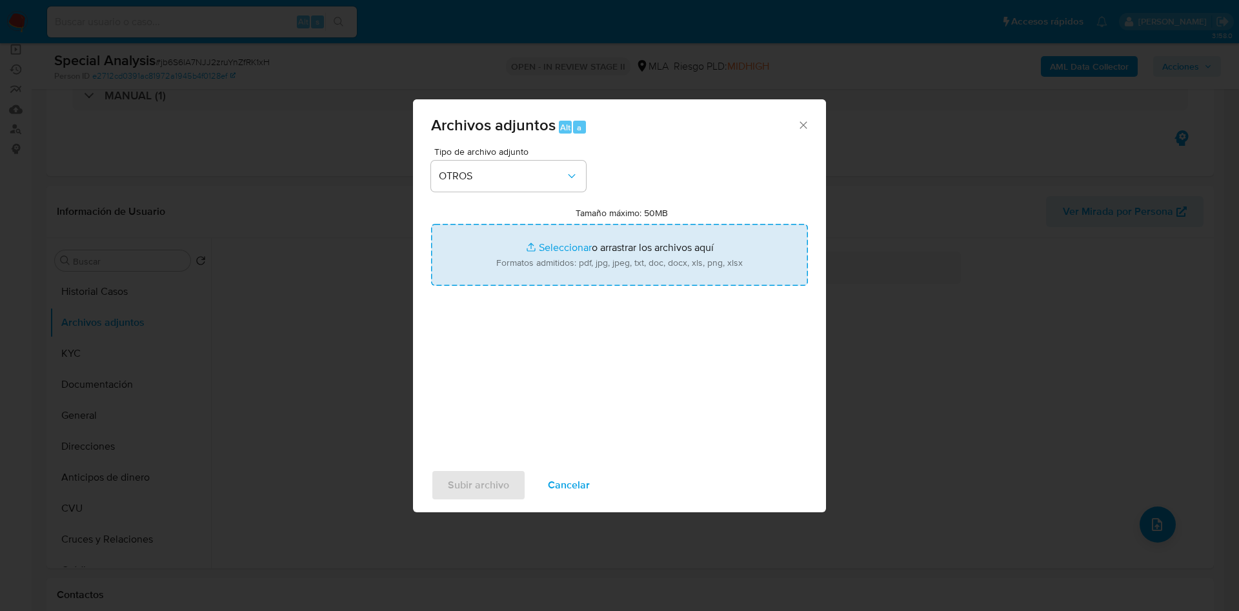
click at [541, 249] on input "Tamaño máximo: 50MB Seleccionar archivos" at bounding box center [619, 255] width 377 height 62
type input "C:\fakepath\Caselog jb6S6lA7NJJ2zruYnZfRK1xH_2025_09_12_11_55_02.docx"
click at [554, 239] on input "Tamaño máximo: 50MB Seleccionar archivos" at bounding box center [619, 255] width 377 height 62
type input "C:\fakepath\Movimientos 1004354970.xlsx"
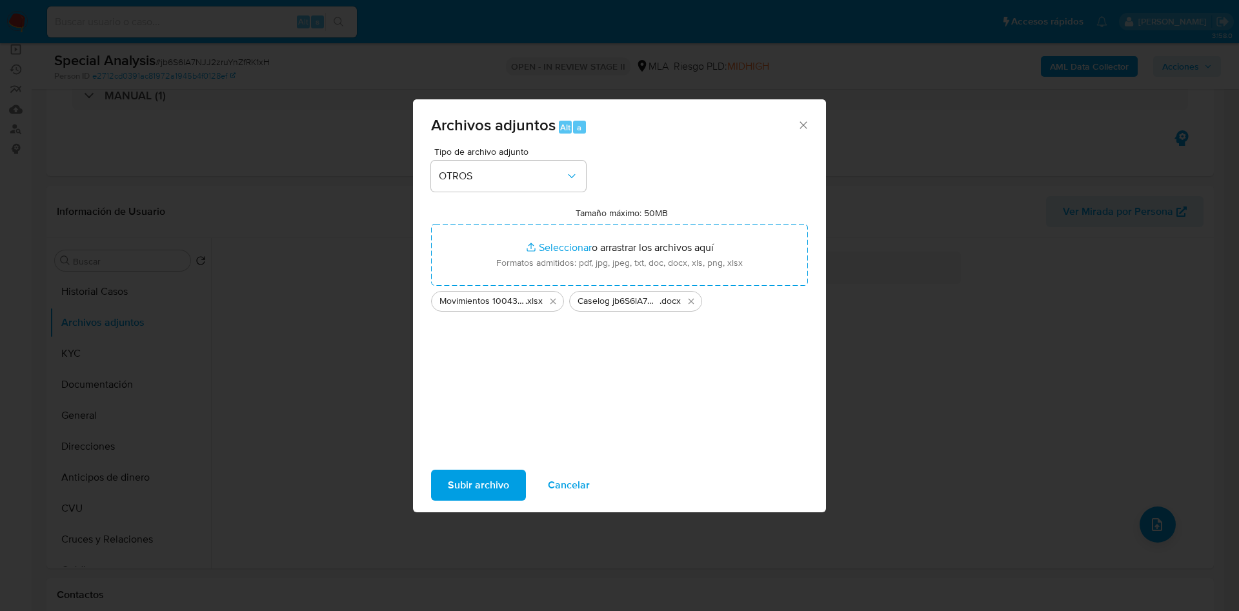
click at [436, 483] on button "Subir archivo" at bounding box center [478, 485] width 95 height 31
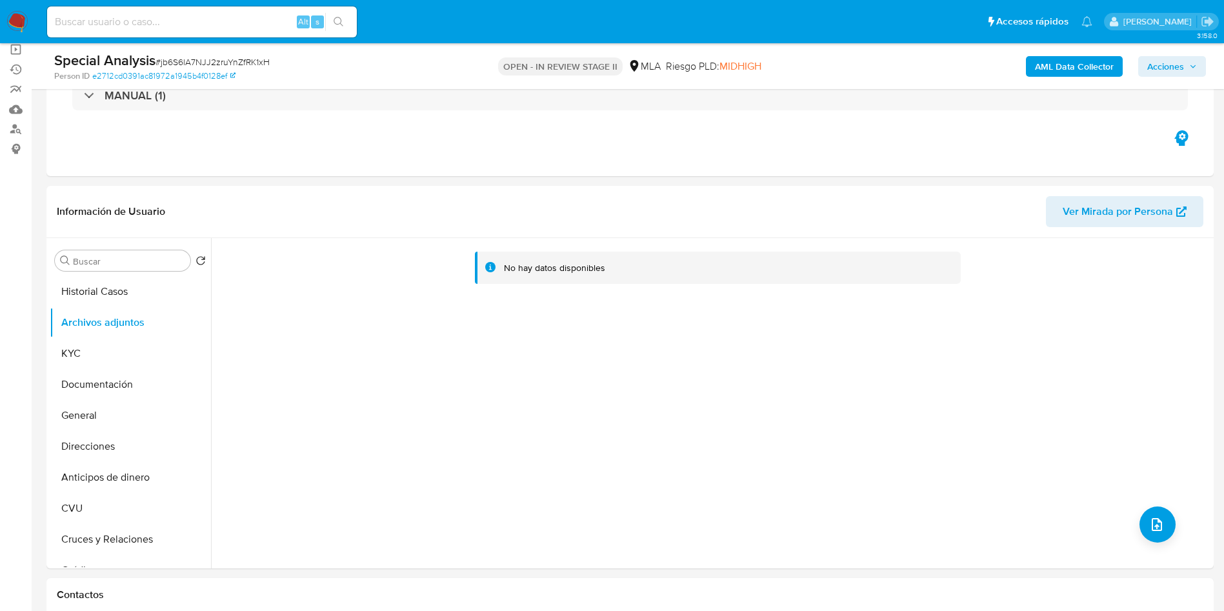
click at [1046, 69] on b "AML Data Collector" at bounding box center [1074, 66] width 79 height 21
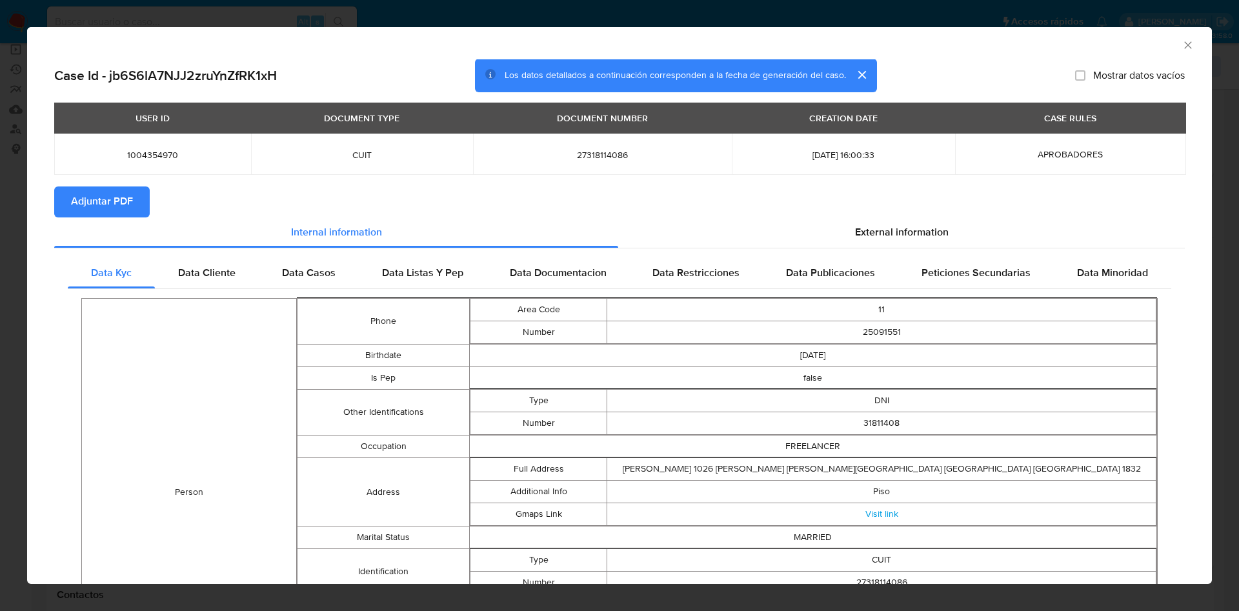
click at [105, 198] on span "Adjuntar PDF" at bounding box center [102, 202] width 62 height 28
click at [1184, 45] on icon "Cerrar ventana" at bounding box center [1187, 44] width 7 height 7
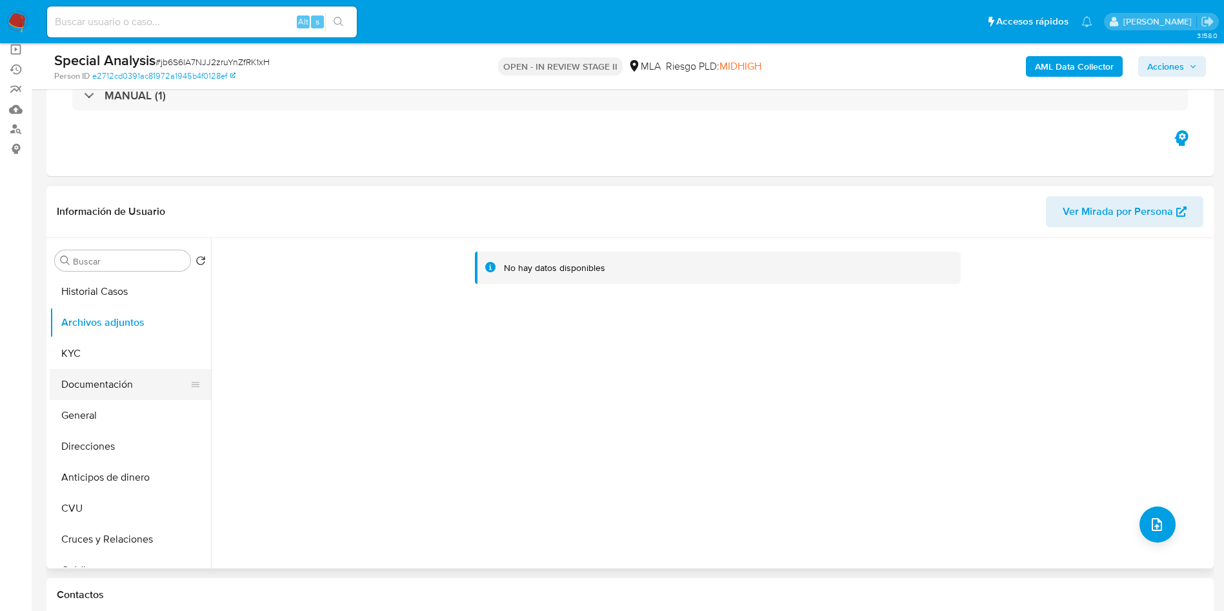
click at [115, 383] on button "Documentación" at bounding box center [125, 384] width 151 height 31
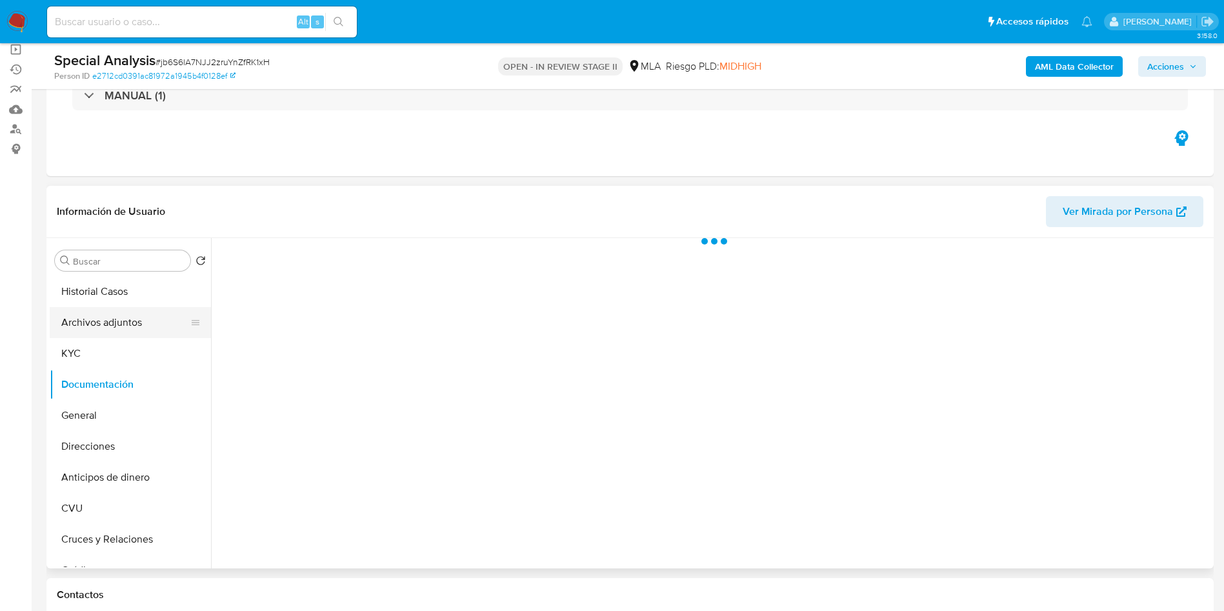
click at [128, 310] on button "Archivos adjuntos" at bounding box center [125, 322] width 151 height 31
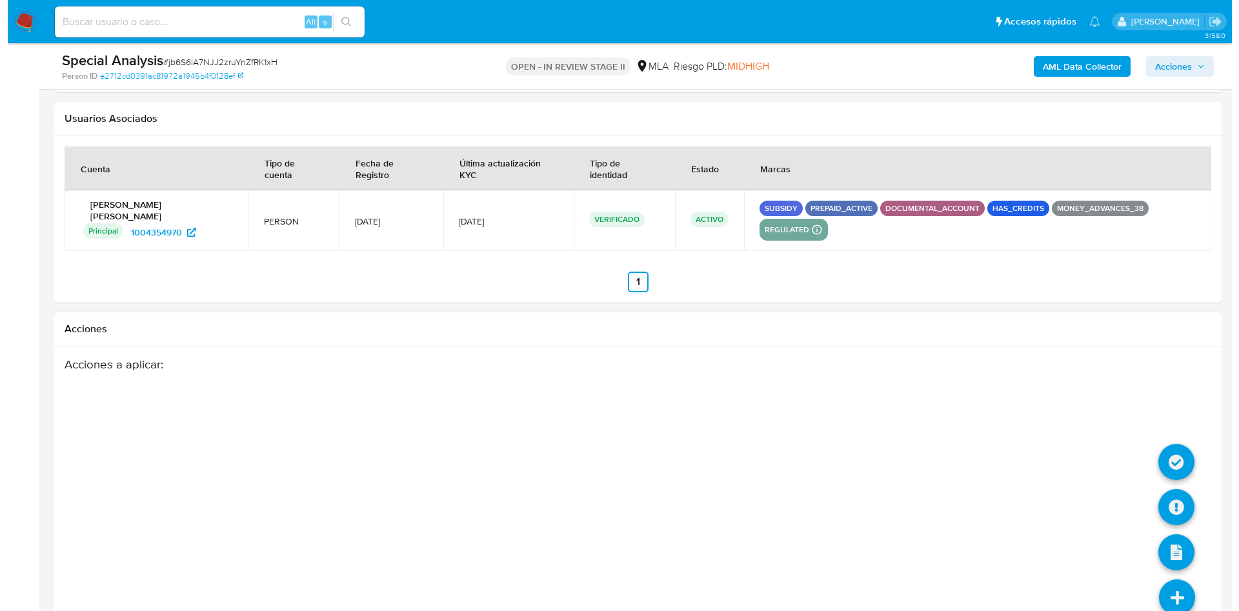
scroll to position [2282, 0]
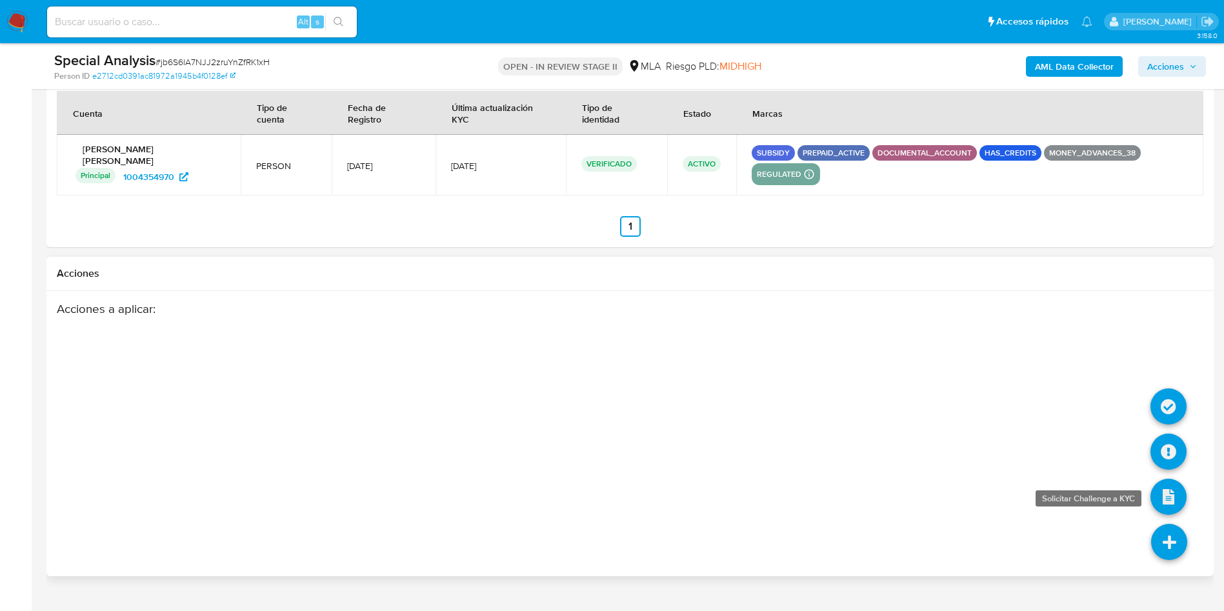
drag, startPoint x: 1157, startPoint y: 522, endPoint x: 1173, endPoint y: 476, distance: 48.0
click at [1157, 524] on icon at bounding box center [1169, 542] width 36 height 36
click at [1168, 434] on icon at bounding box center [1169, 452] width 36 height 36
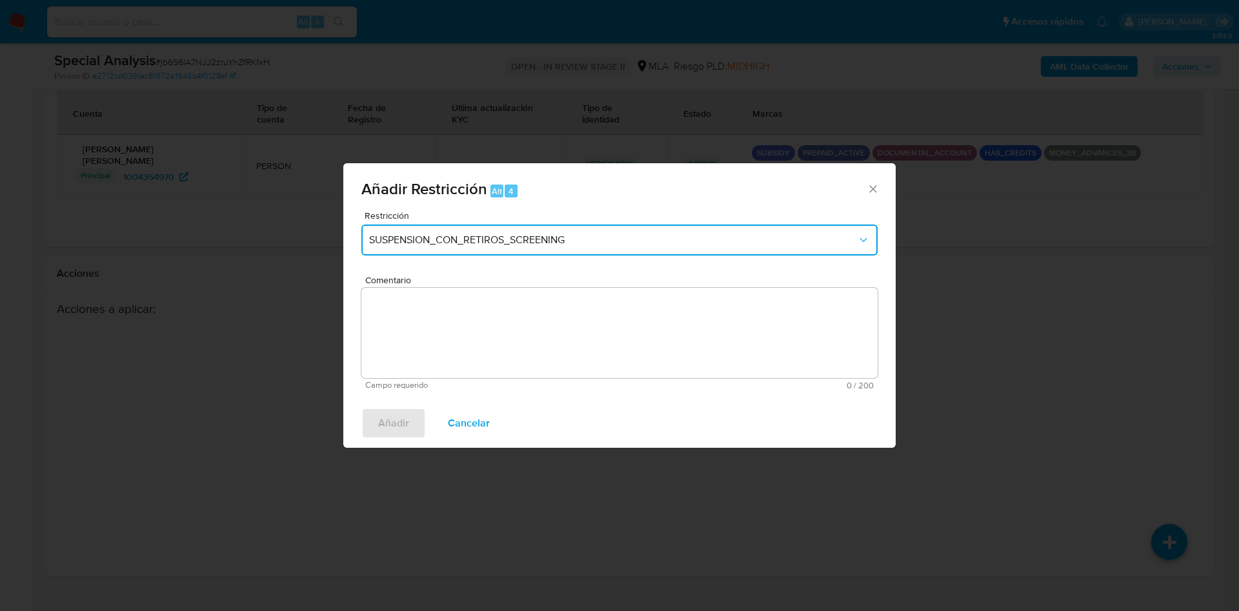
click at [504, 242] on span "SUSPENSION_CON_RETIROS_SCREENING" at bounding box center [613, 240] width 488 height 13
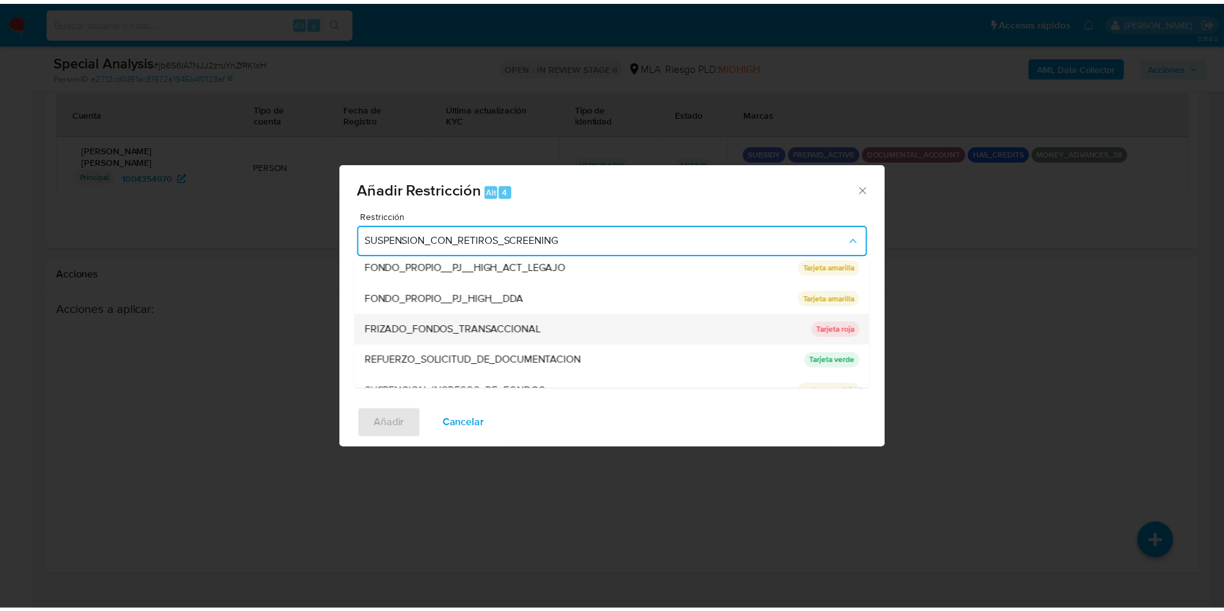
scroll to position [274, 0]
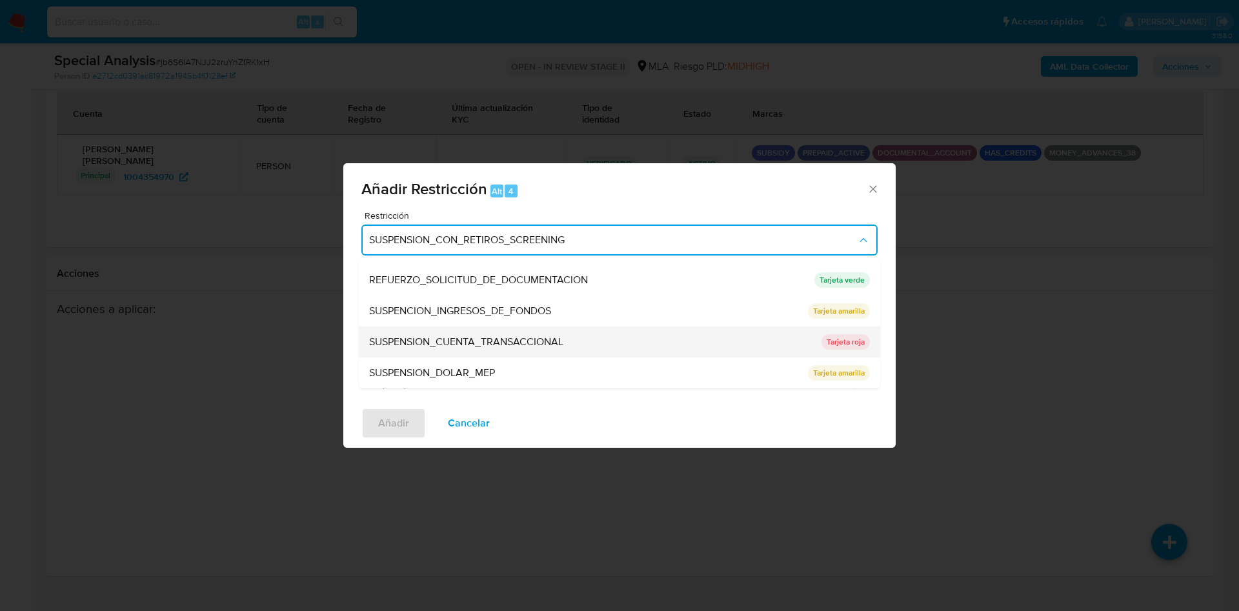
click at [501, 348] on span "SUSPENSION_CUENTA_TRANSACCIONAL" at bounding box center [466, 342] width 194 height 13
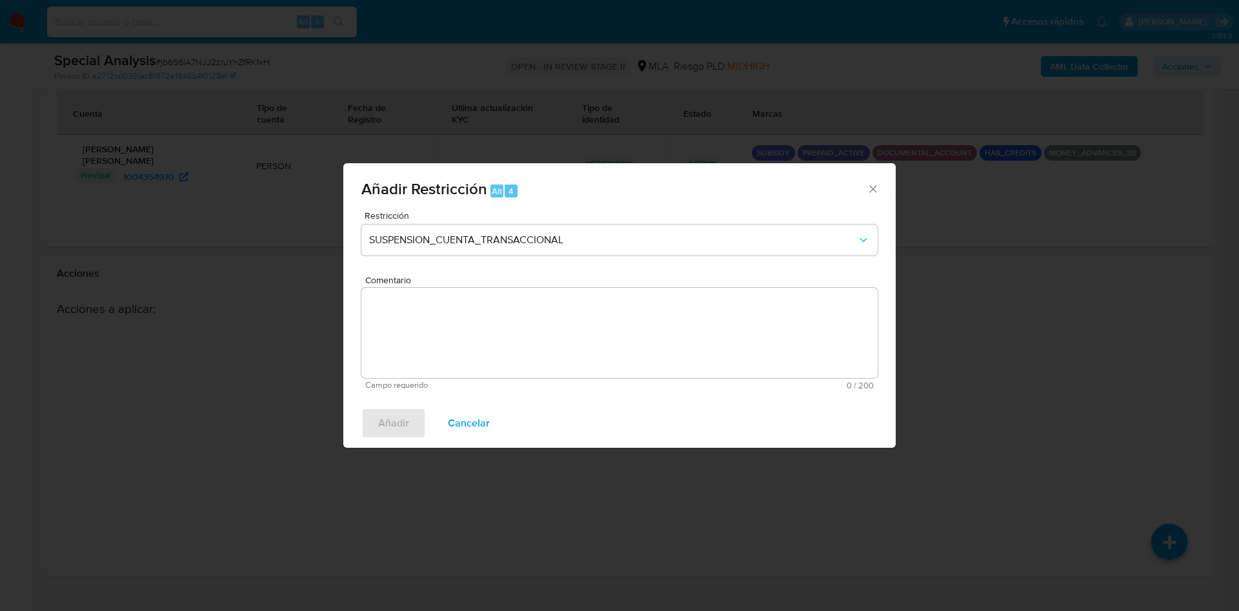
click at [501, 348] on textarea "Comentario" at bounding box center [619, 333] width 516 height 90
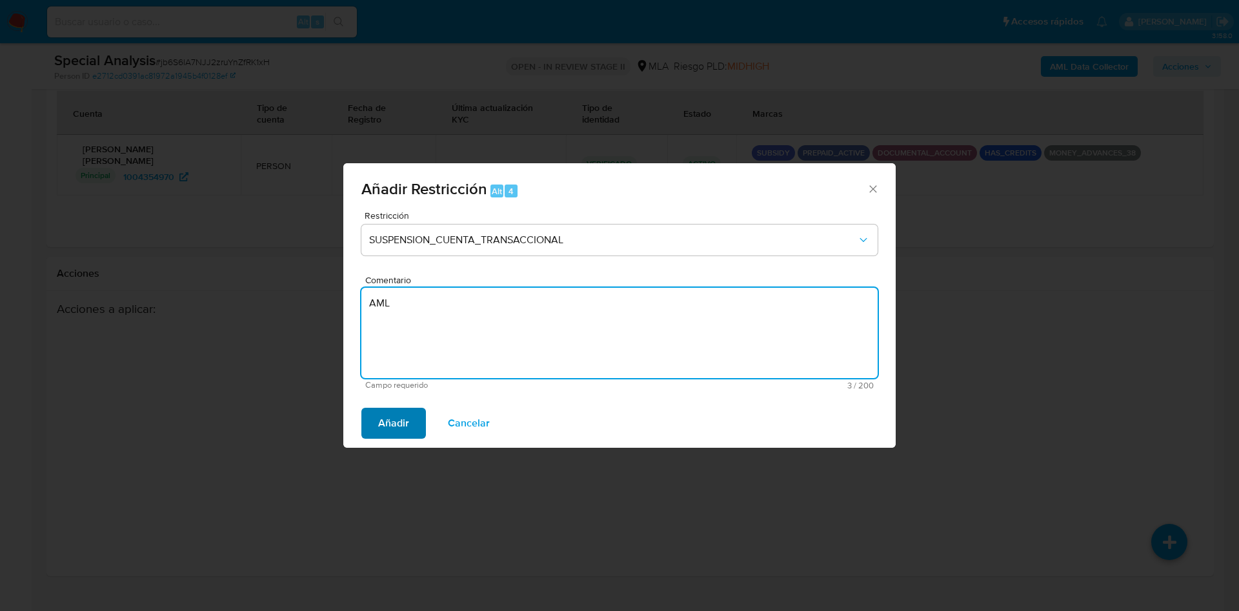
type textarea "AML"
click at [382, 425] on span "Añadir" at bounding box center [393, 423] width 31 height 28
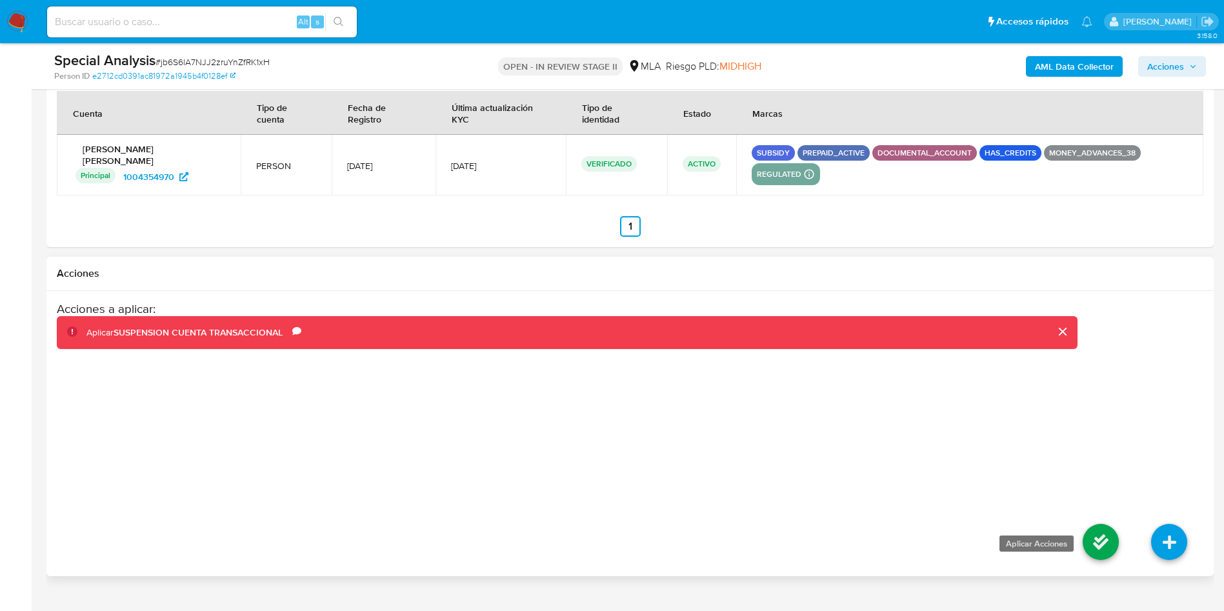
click at [1102, 524] on icon at bounding box center [1101, 542] width 36 height 36
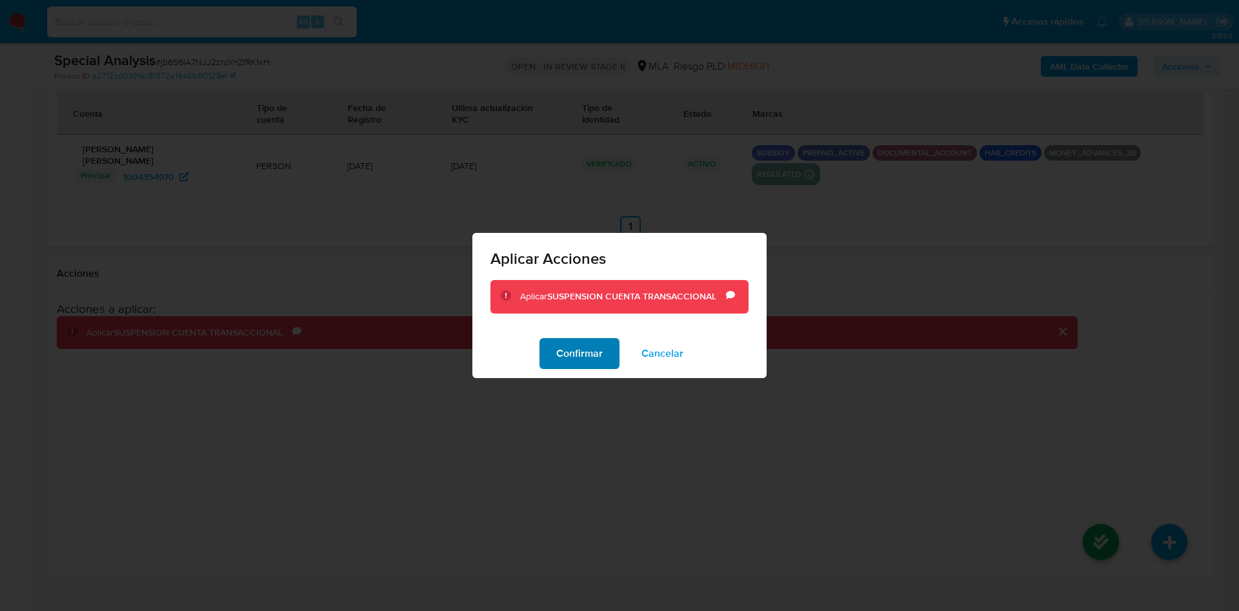
click at [599, 358] on span "Confirmar" at bounding box center [579, 354] width 46 height 28
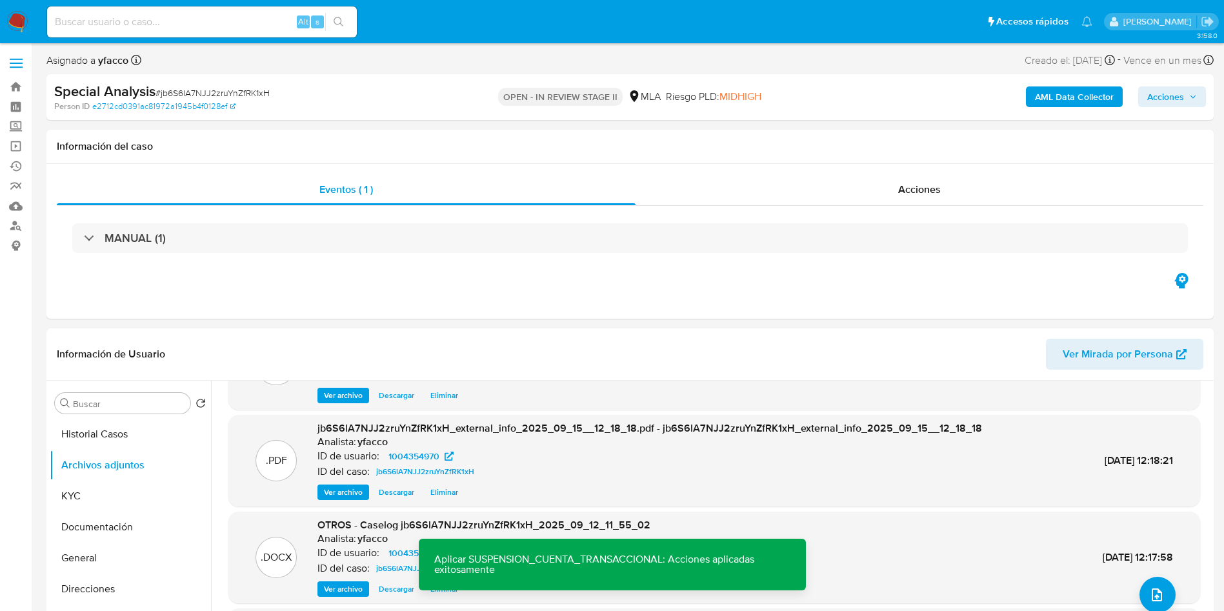
scroll to position [194, 0]
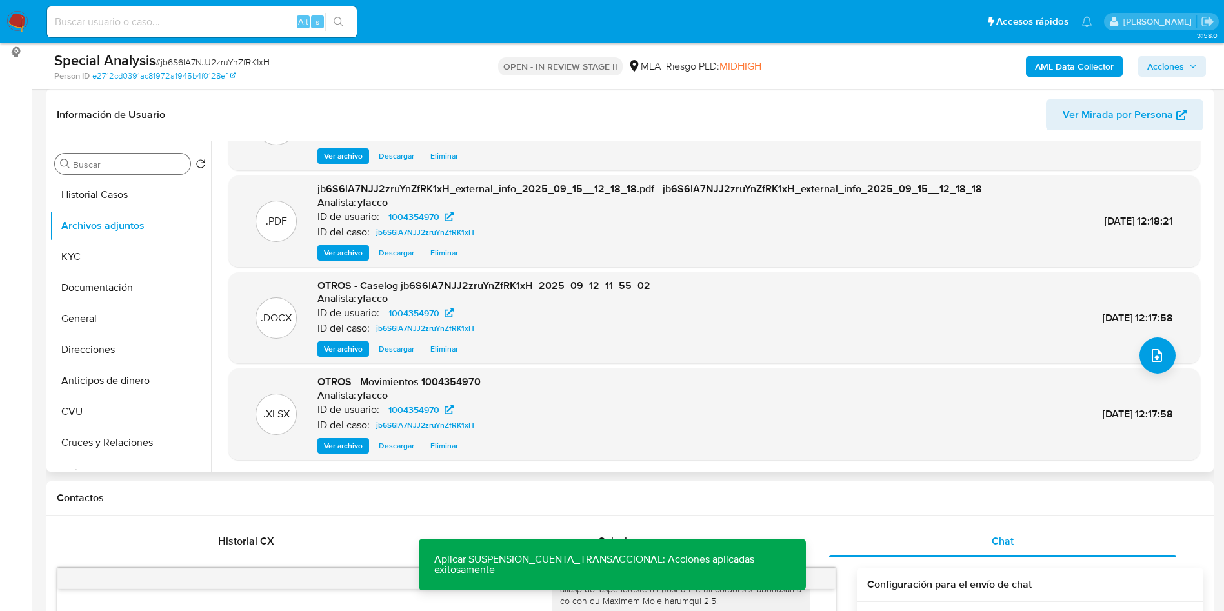
click at [94, 166] on input "Buscar" at bounding box center [129, 165] width 112 height 12
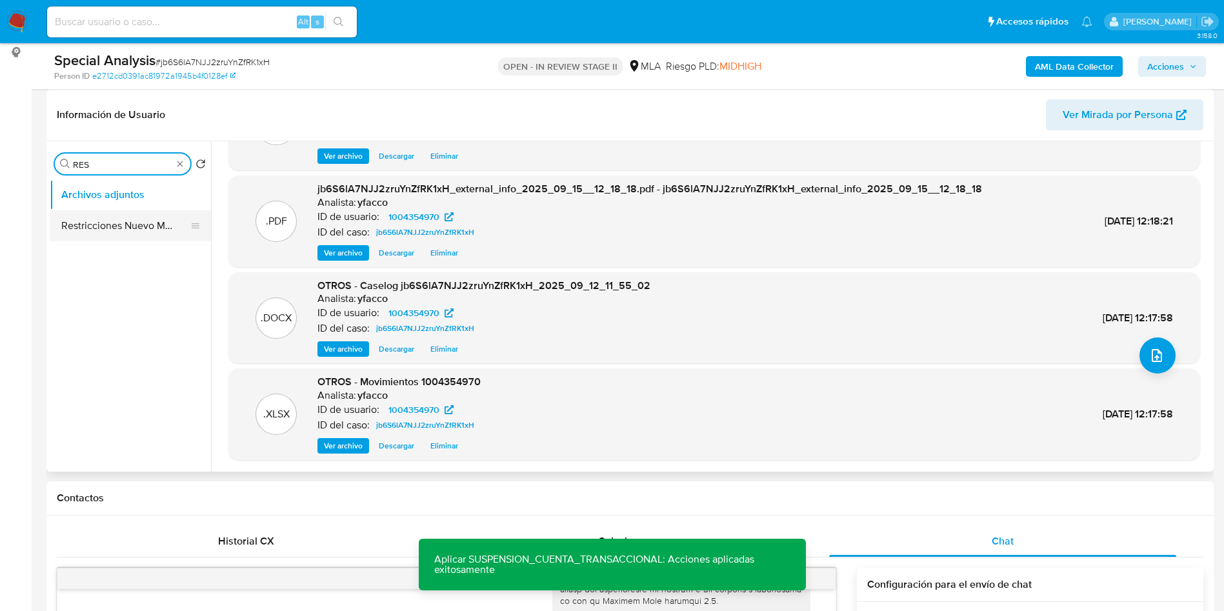
type input "RES"
click at [115, 232] on button "Restricciones Nuevo Mundo" at bounding box center [125, 225] width 151 height 31
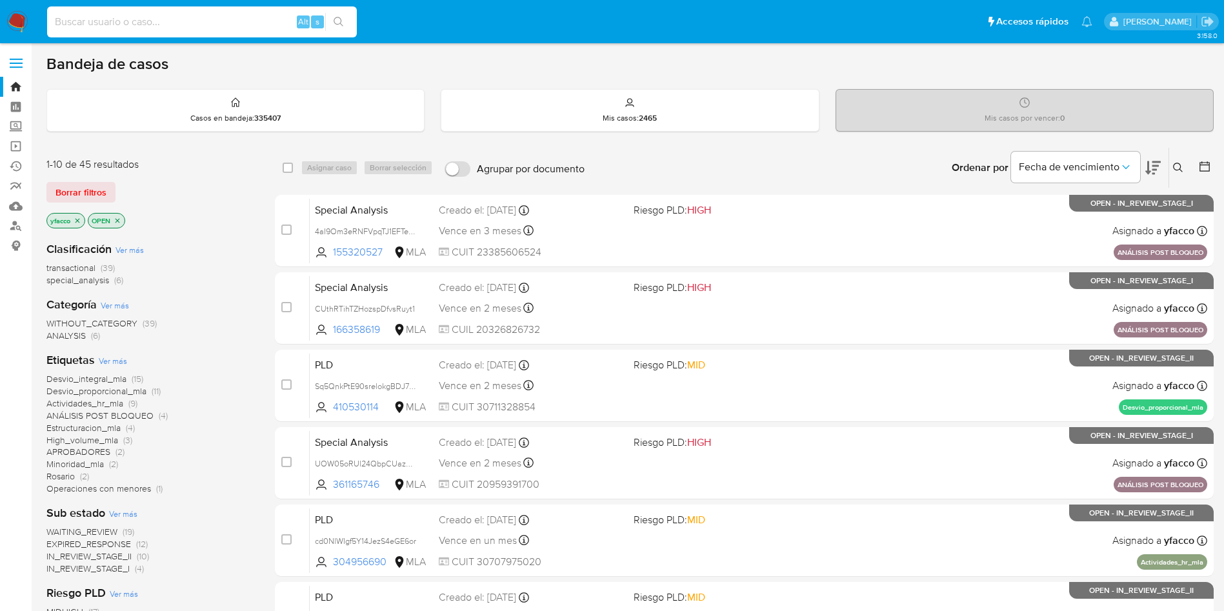
click at [206, 23] on input at bounding box center [202, 22] width 310 height 17
paste input "6goRulzEov4WoaqLJKEETesd"
type input "6goRulzEov4WoaqLJKEETesd"
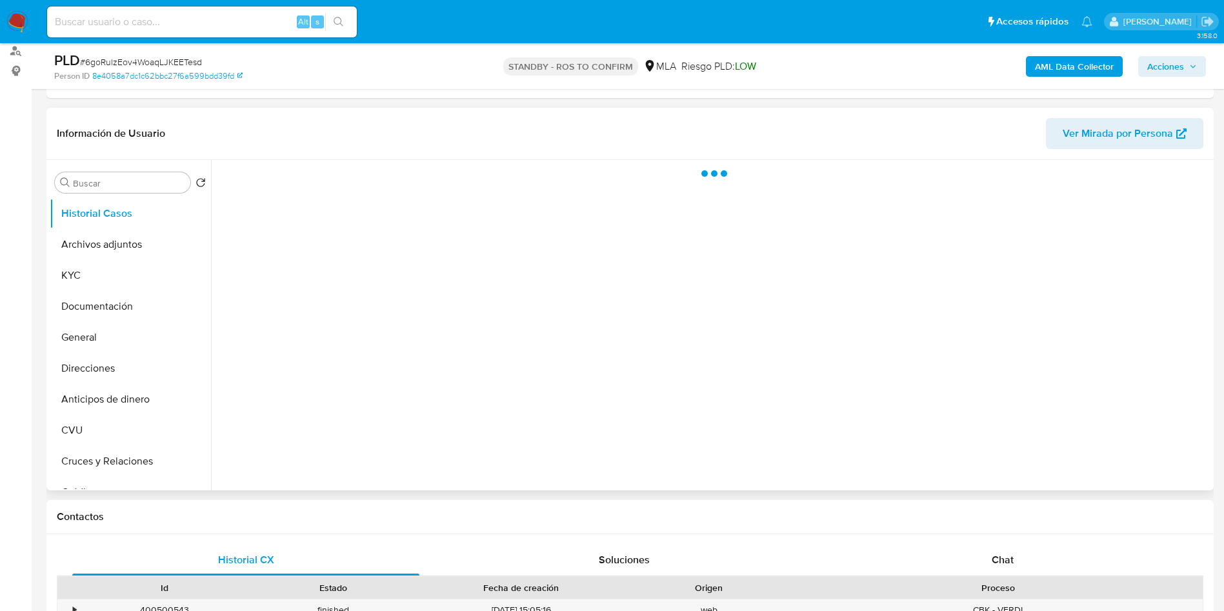
scroll to position [194, 0]
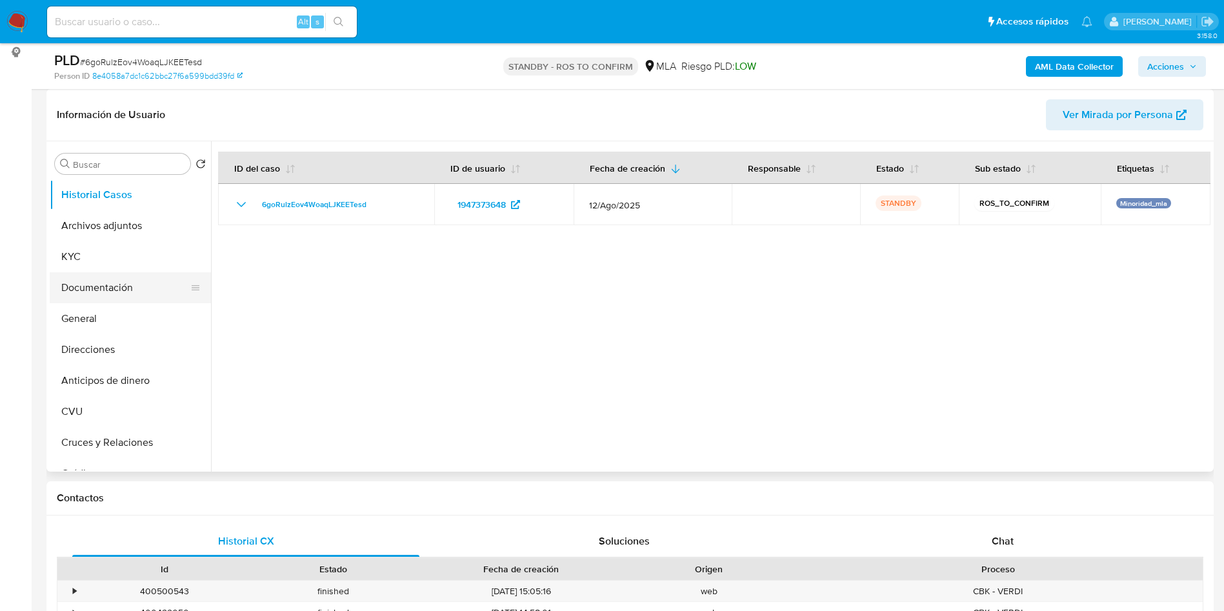
select select "10"
click at [108, 279] on button "Documentación" at bounding box center [125, 287] width 151 height 31
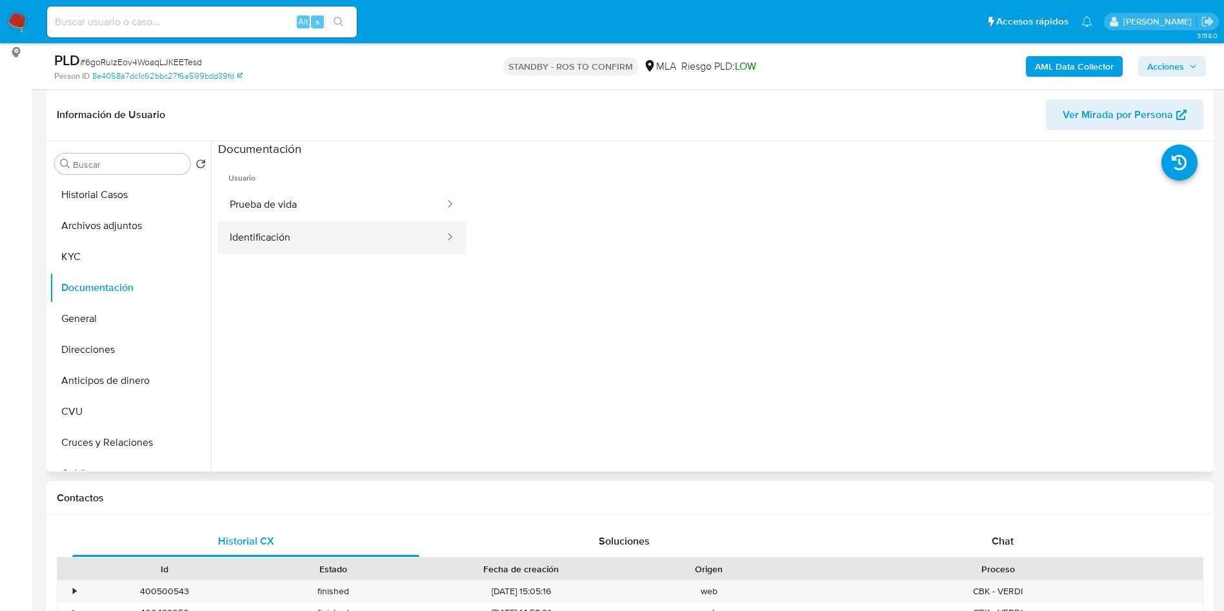
click at [283, 243] on button "Identificación" at bounding box center [332, 237] width 228 height 33
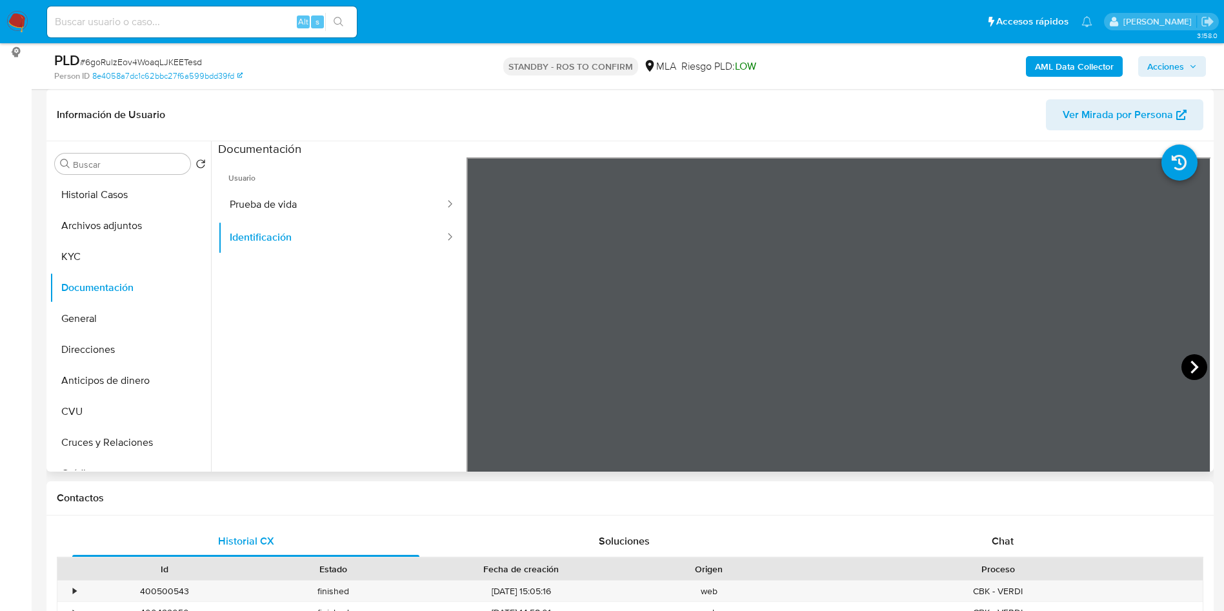
click at [1185, 359] on icon at bounding box center [1195, 367] width 26 height 26
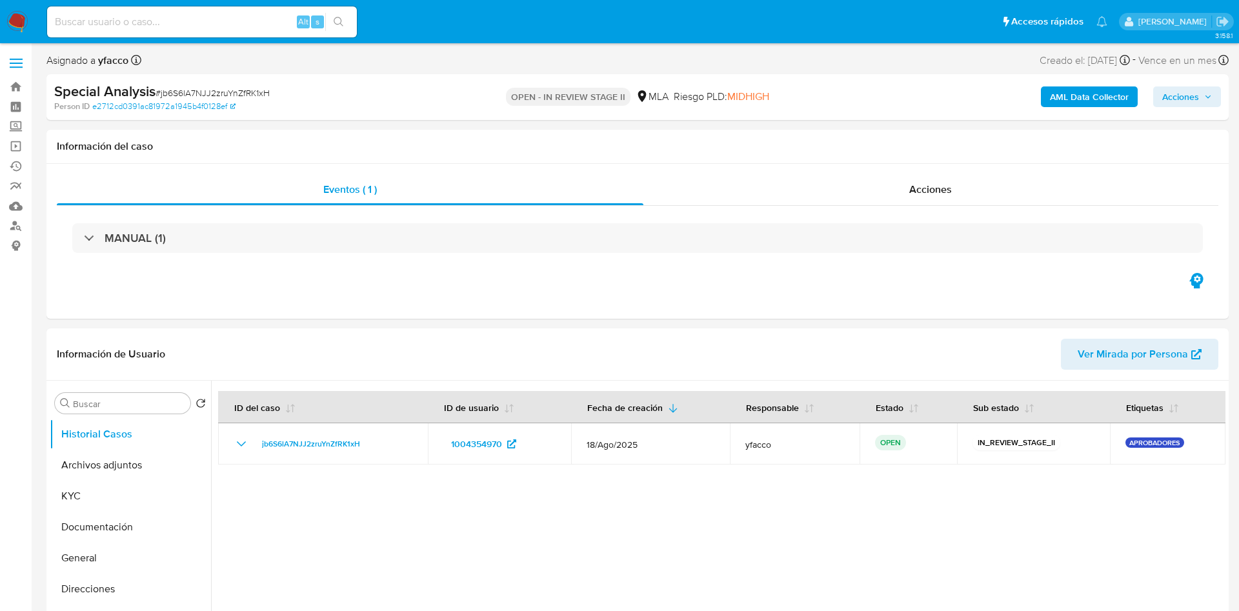
select select "10"
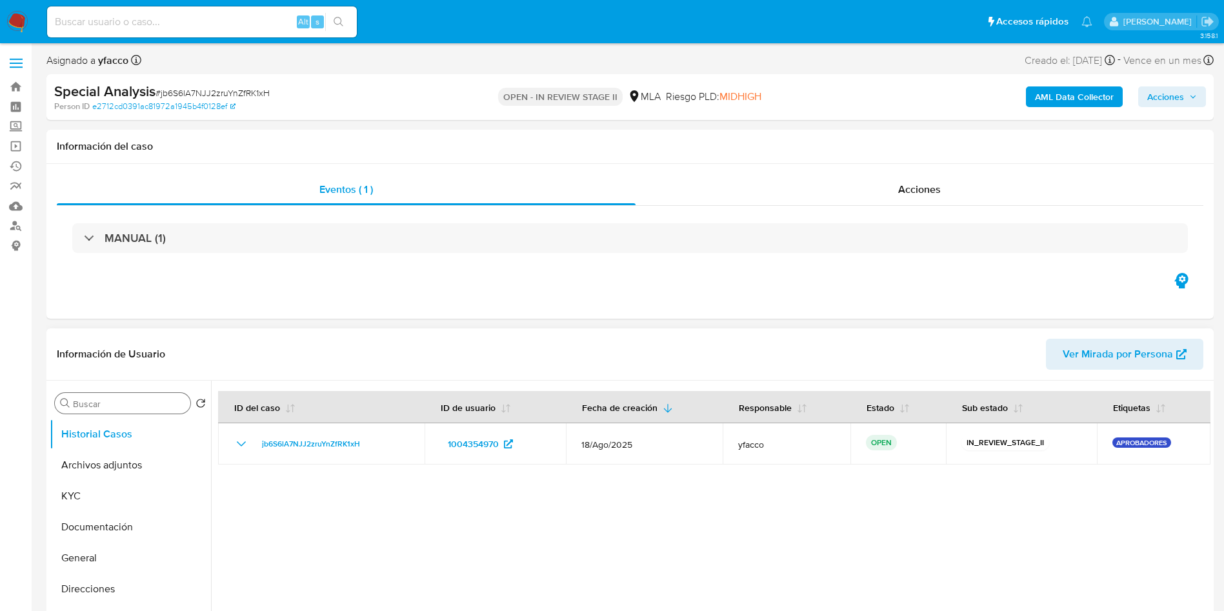
click at [147, 404] on input "Buscar" at bounding box center [129, 404] width 112 height 12
type input "res"
click at [117, 483] on ul "Historial Casos Restricciones Nuevo Mundo" at bounding box center [130, 564] width 161 height 291
click at [119, 474] on button "Restricciones Nuevo Mundo" at bounding box center [125, 465] width 151 height 31
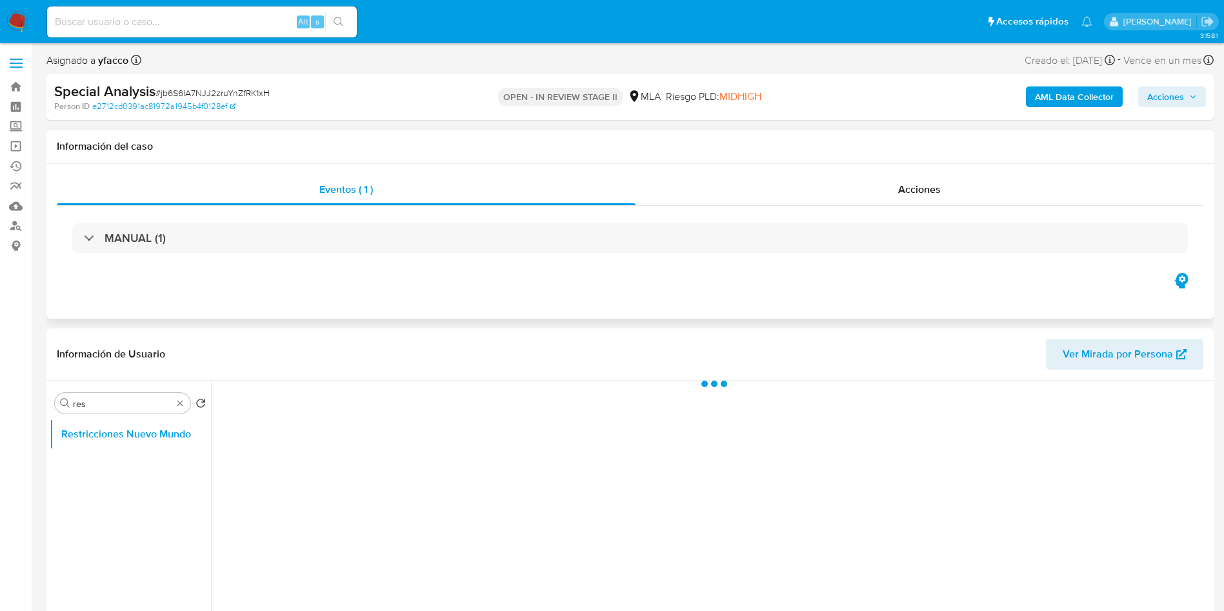
scroll to position [194, 0]
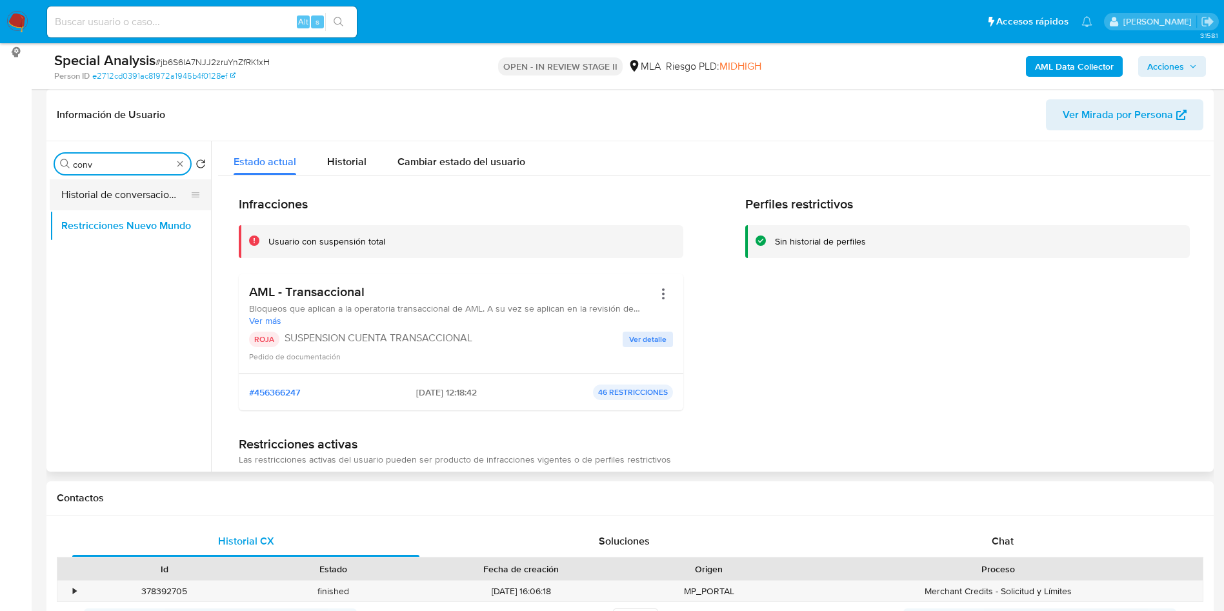
type input "conv"
click at [105, 192] on button "Historial de conversaciones" at bounding box center [125, 194] width 151 height 31
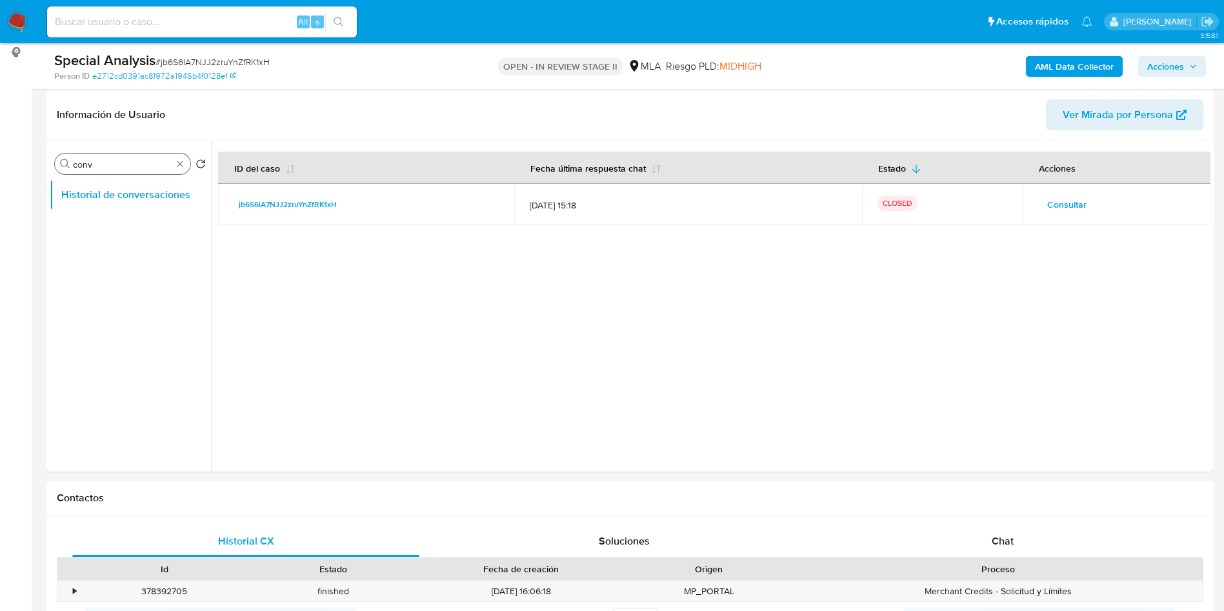
click at [1157, 61] on span "Acciones" at bounding box center [1166, 66] width 37 height 21
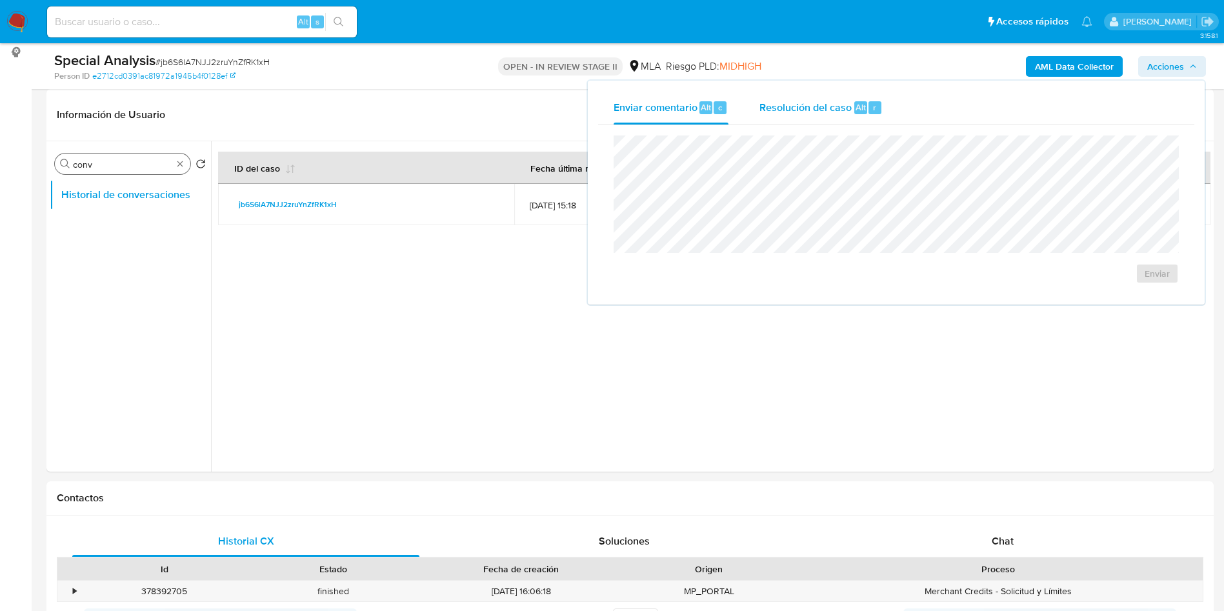
click at [851, 97] on div "Resolución del caso Alt r" at bounding box center [821, 108] width 123 height 34
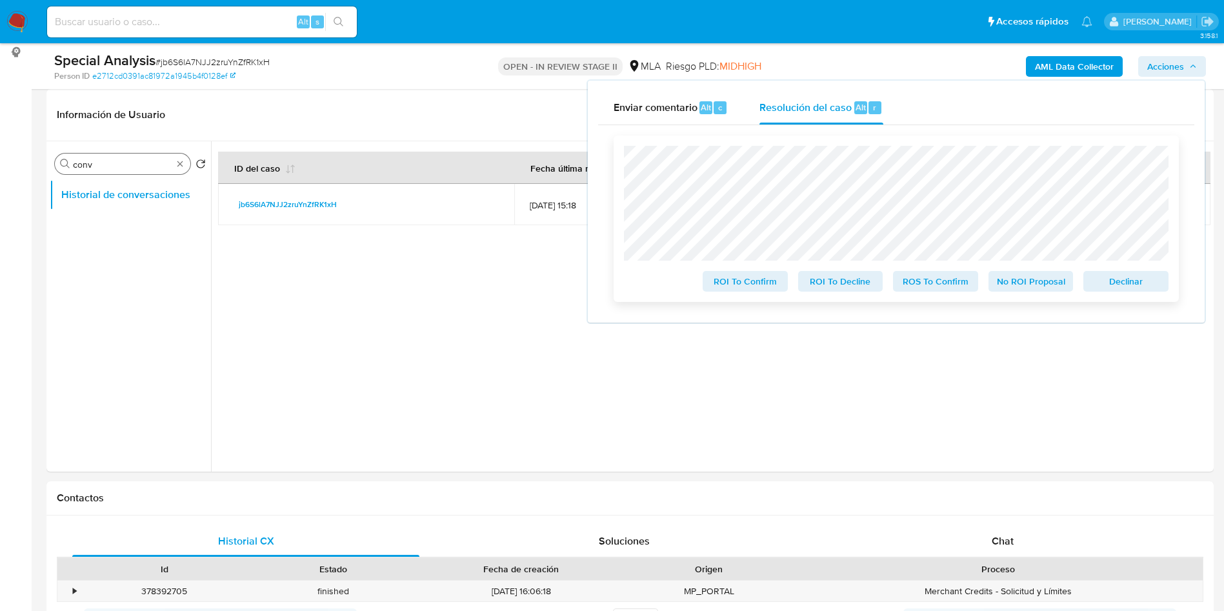
click at [937, 274] on span "ROS To Confirm" at bounding box center [935, 281] width 67 height 18
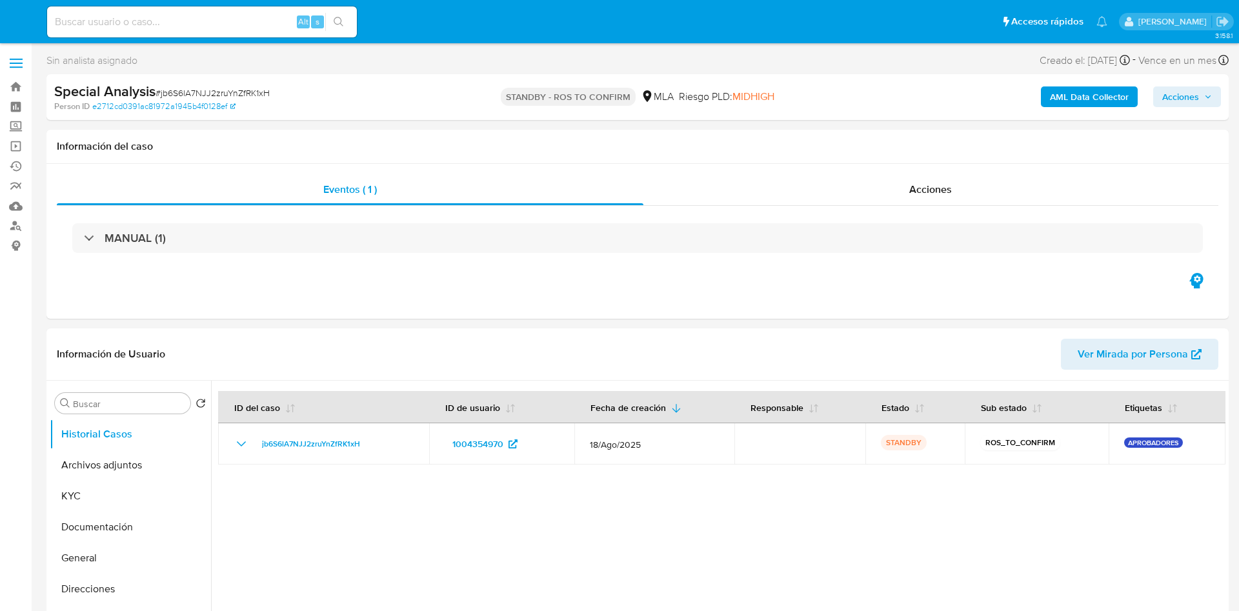
select select "10"
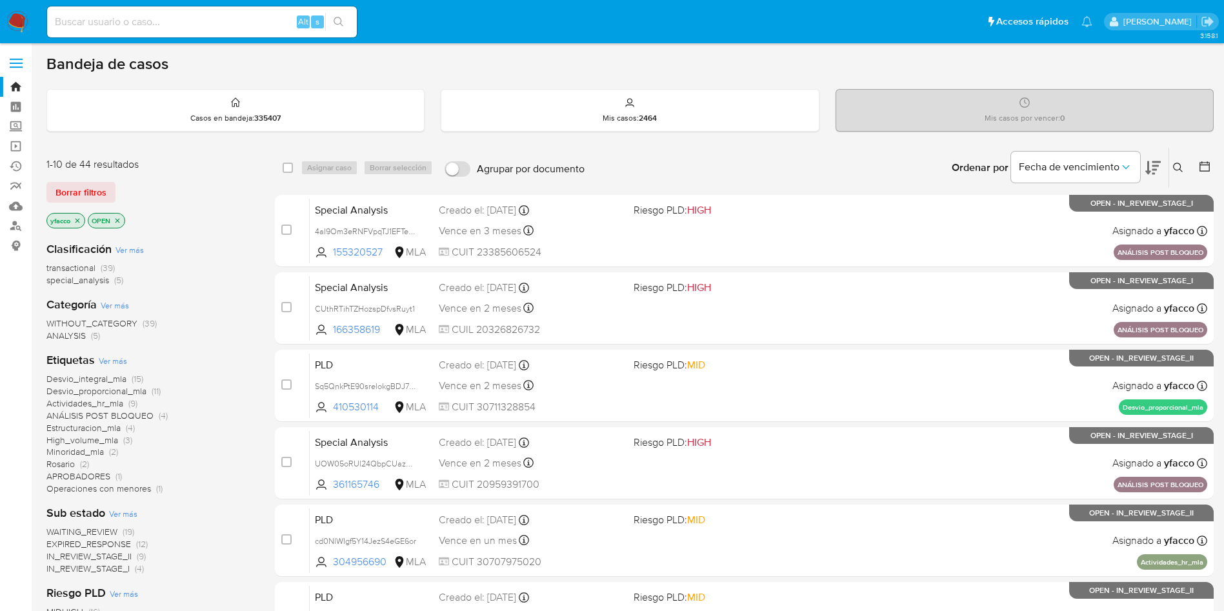
click at [68, 265] on span "transactional" at bounding box center [70, 267] width 49 height 13
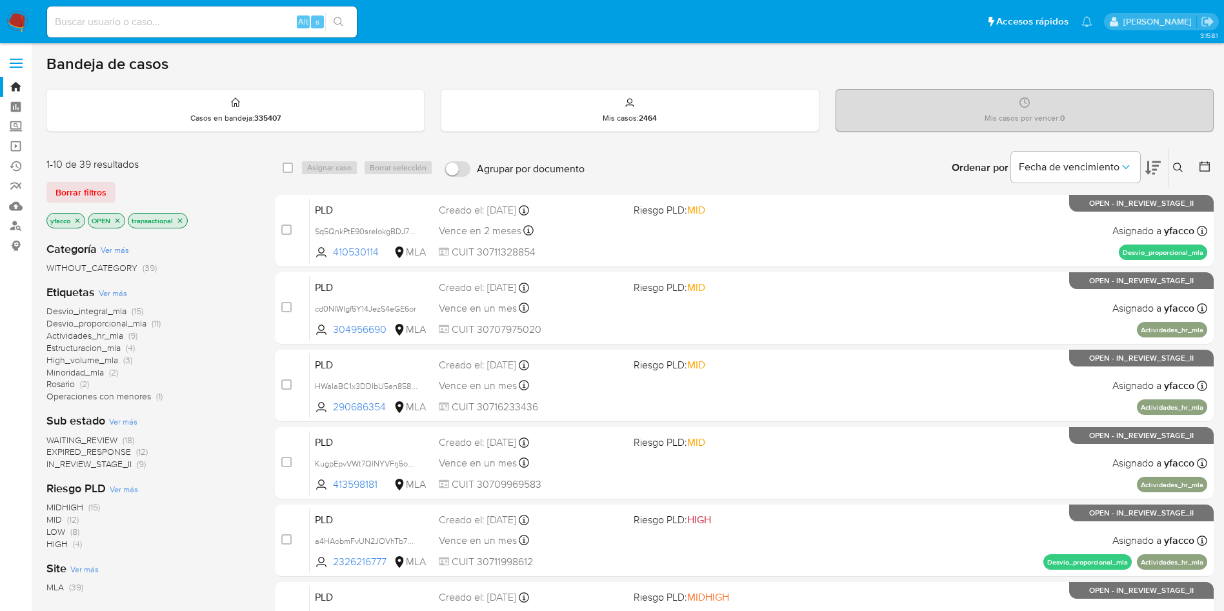
click at [80, 223] on icon "close-filter" at bounding box center [78, 221] width 8 height 8
